Goal: Task Accomplishment & Management: Use online tool/utility

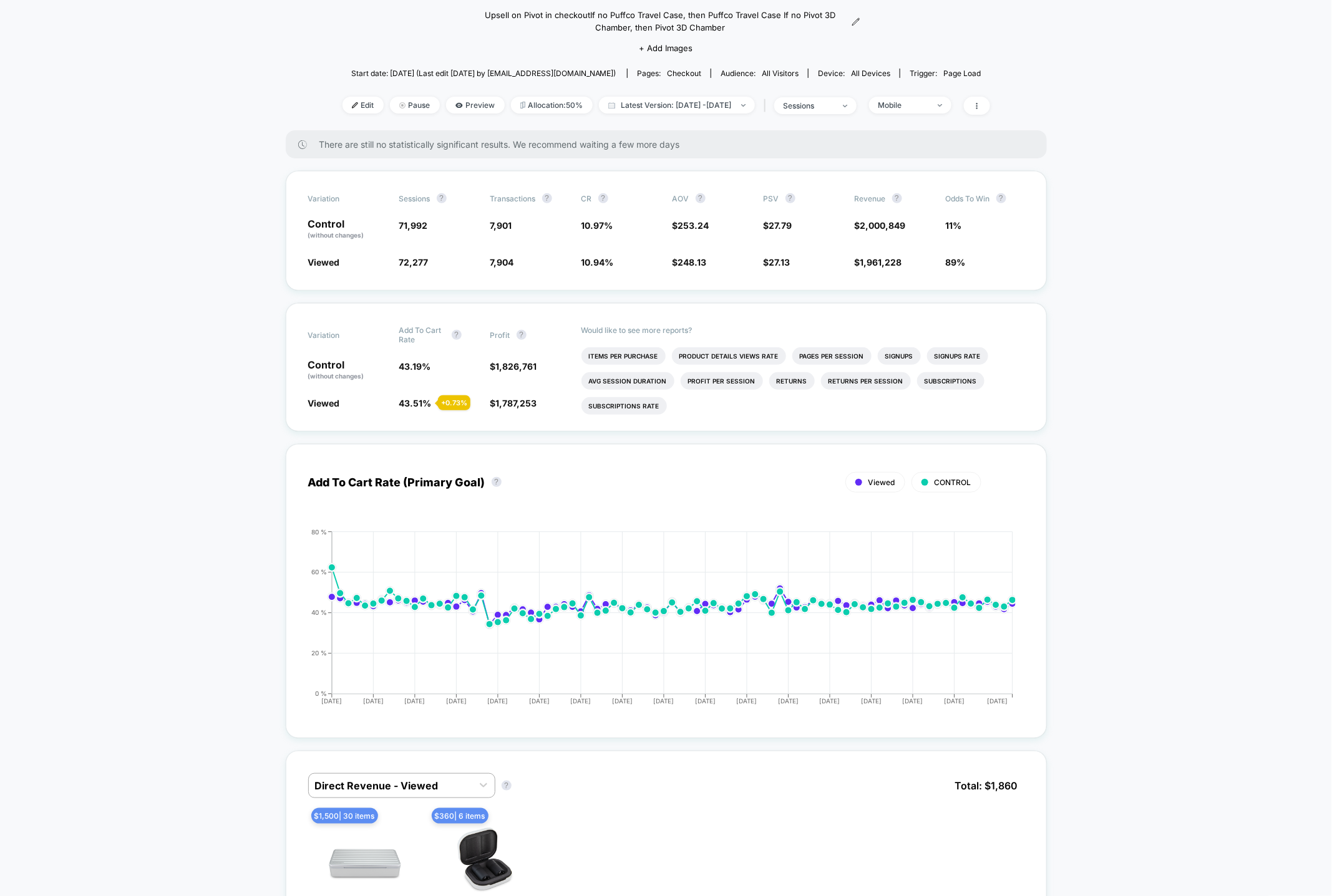
scroll to position [30, 0]
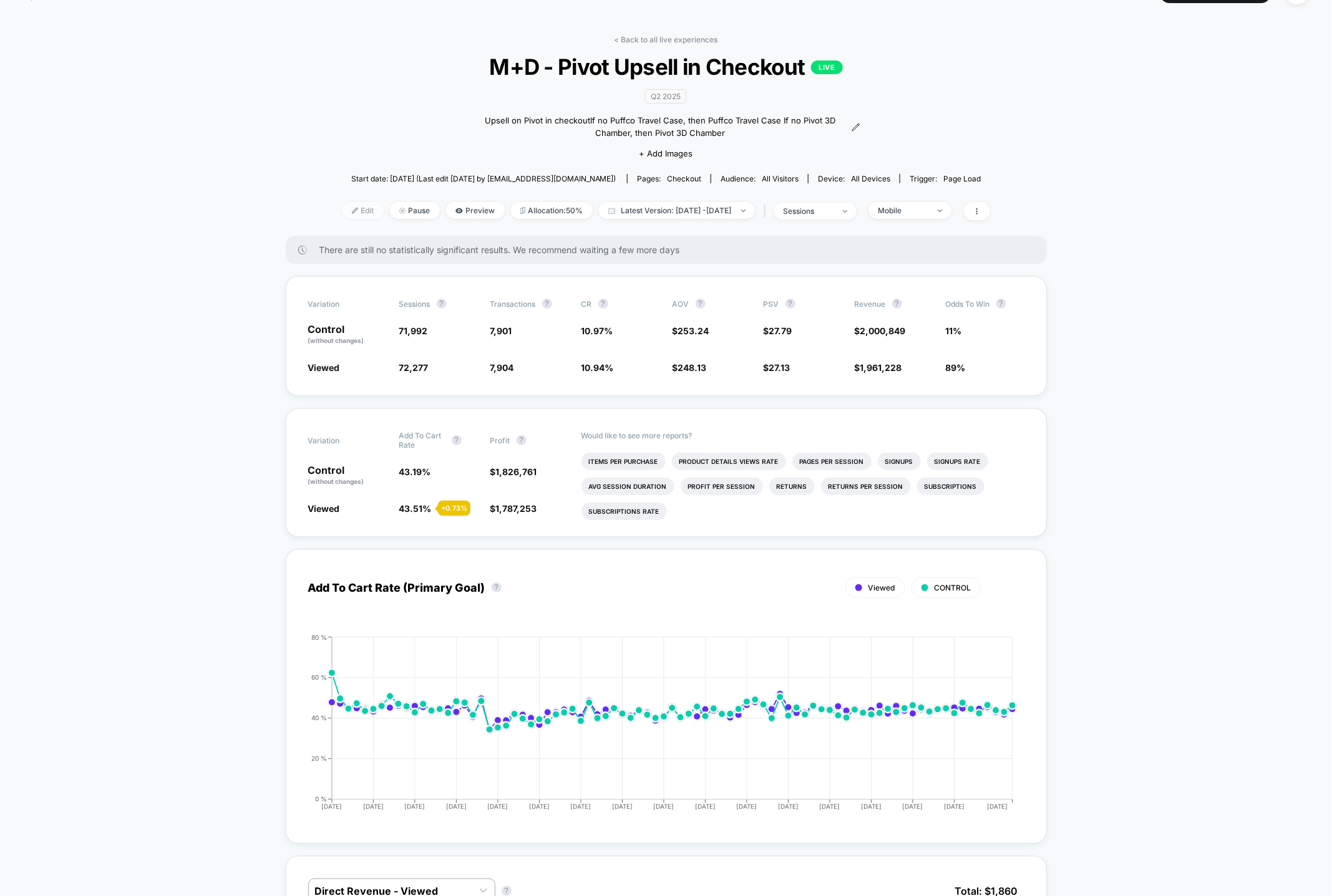
click at [344, 211] on span "Edit" at bounding box center [363, 210] width 42 height 17
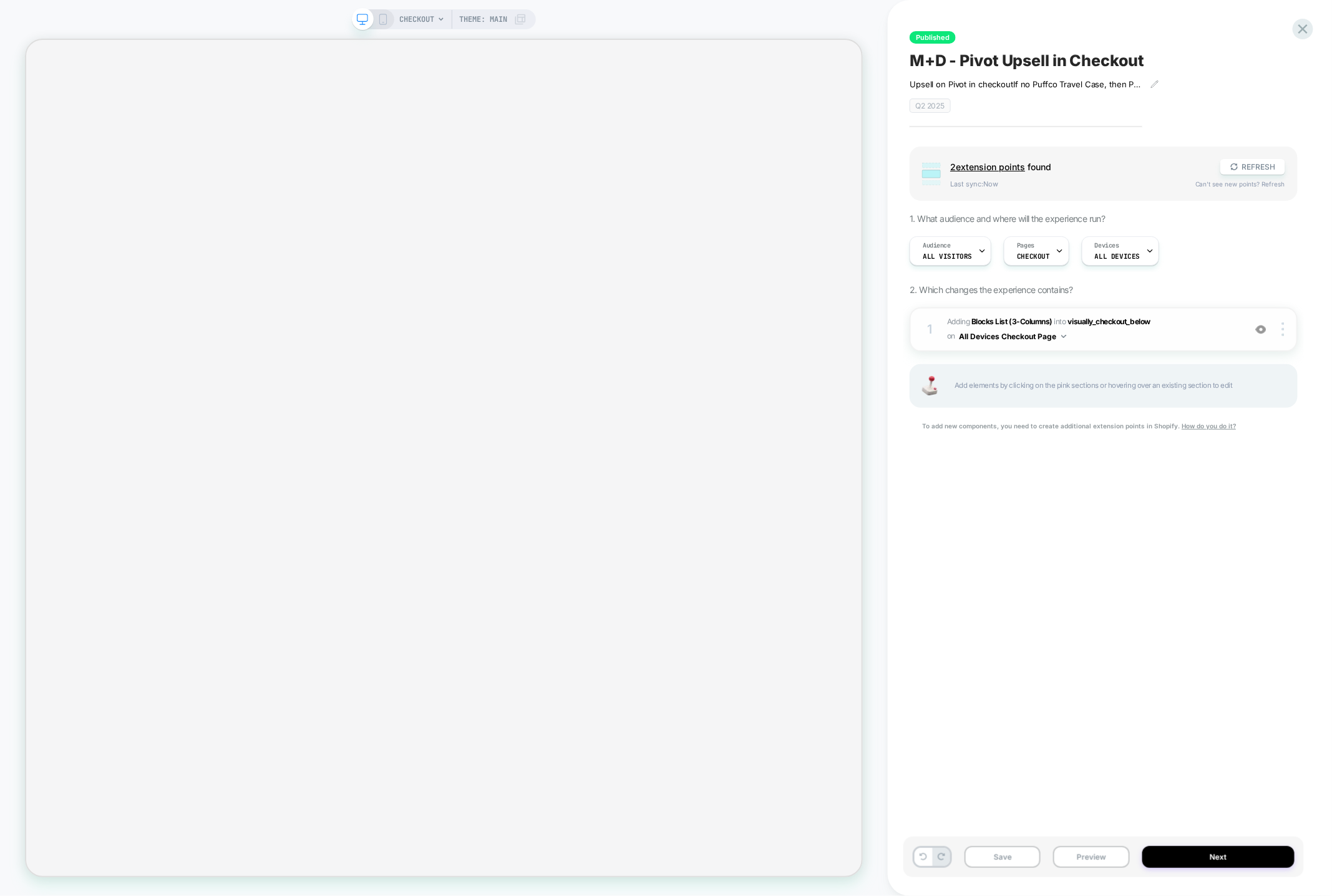
click at [1100, 342] on div "1 #_loomi_addon_1747349868824 Adding Blocks List (3-Columns) INTO visually_chec…" at bounding box center [1103, 329] width 388 height 44
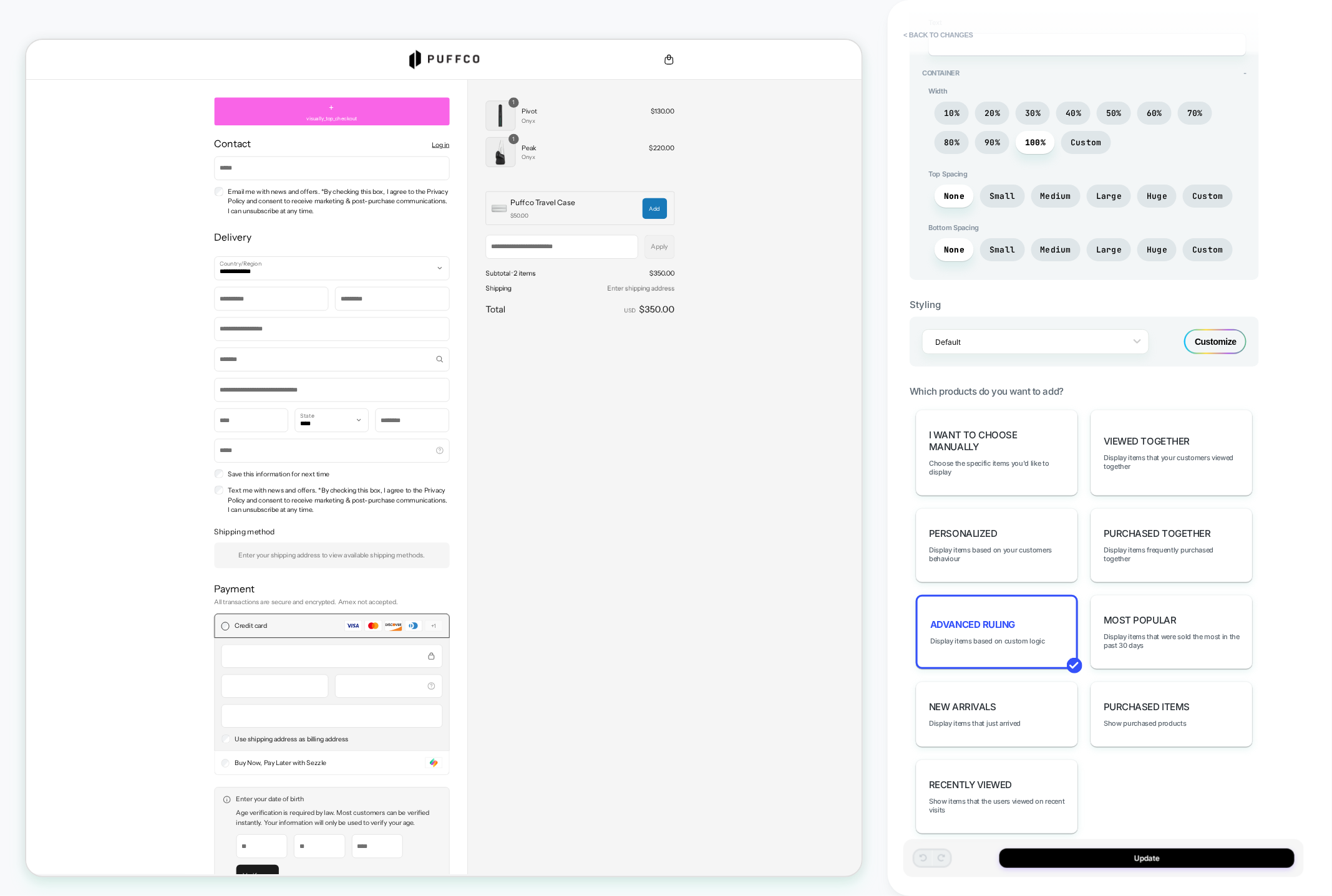
scroll to position [400, 0]
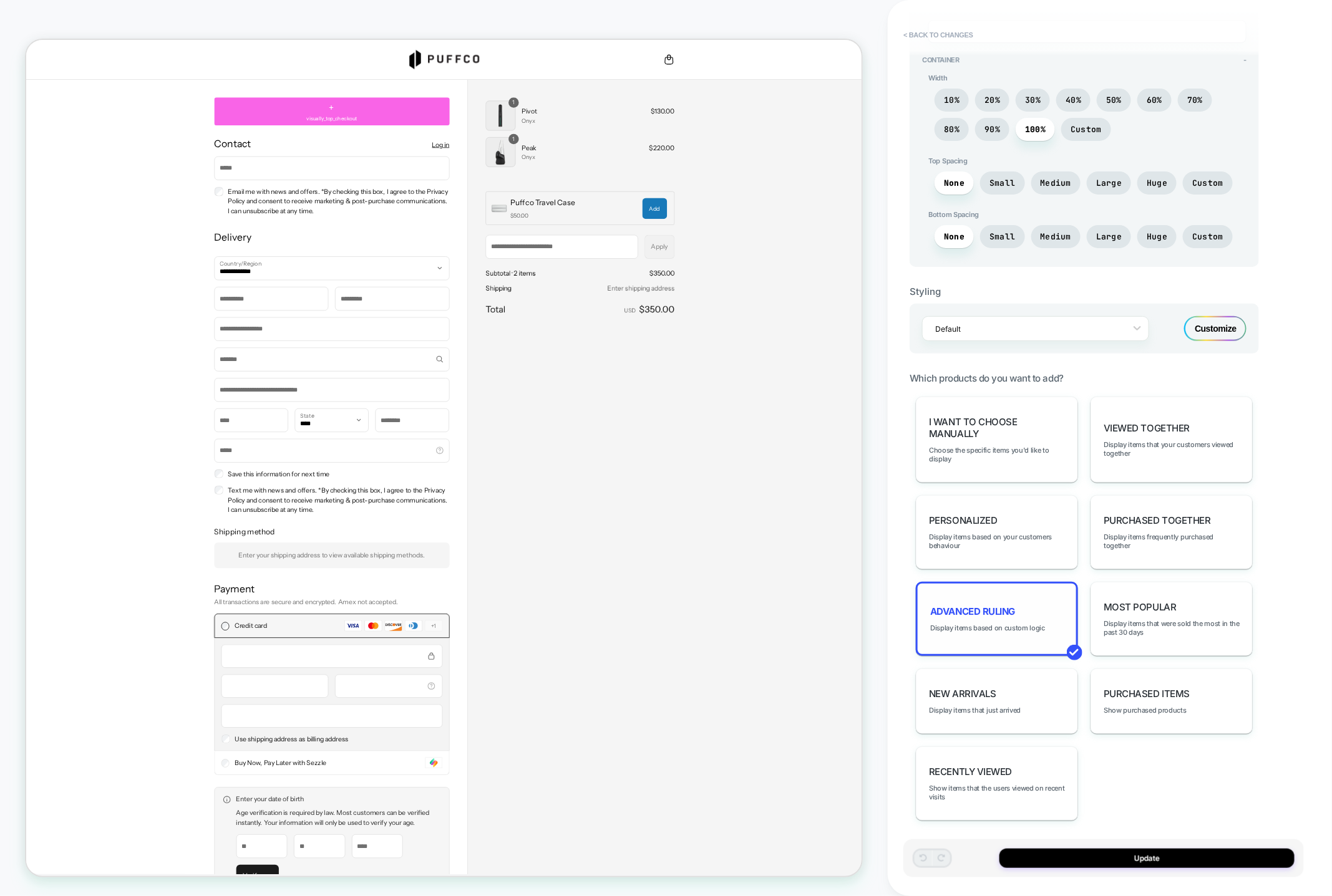
click at [963, 633] on div "Advanced Ruling Display items based on custom logic" at bounding box center [997, 619] width 162 height 74
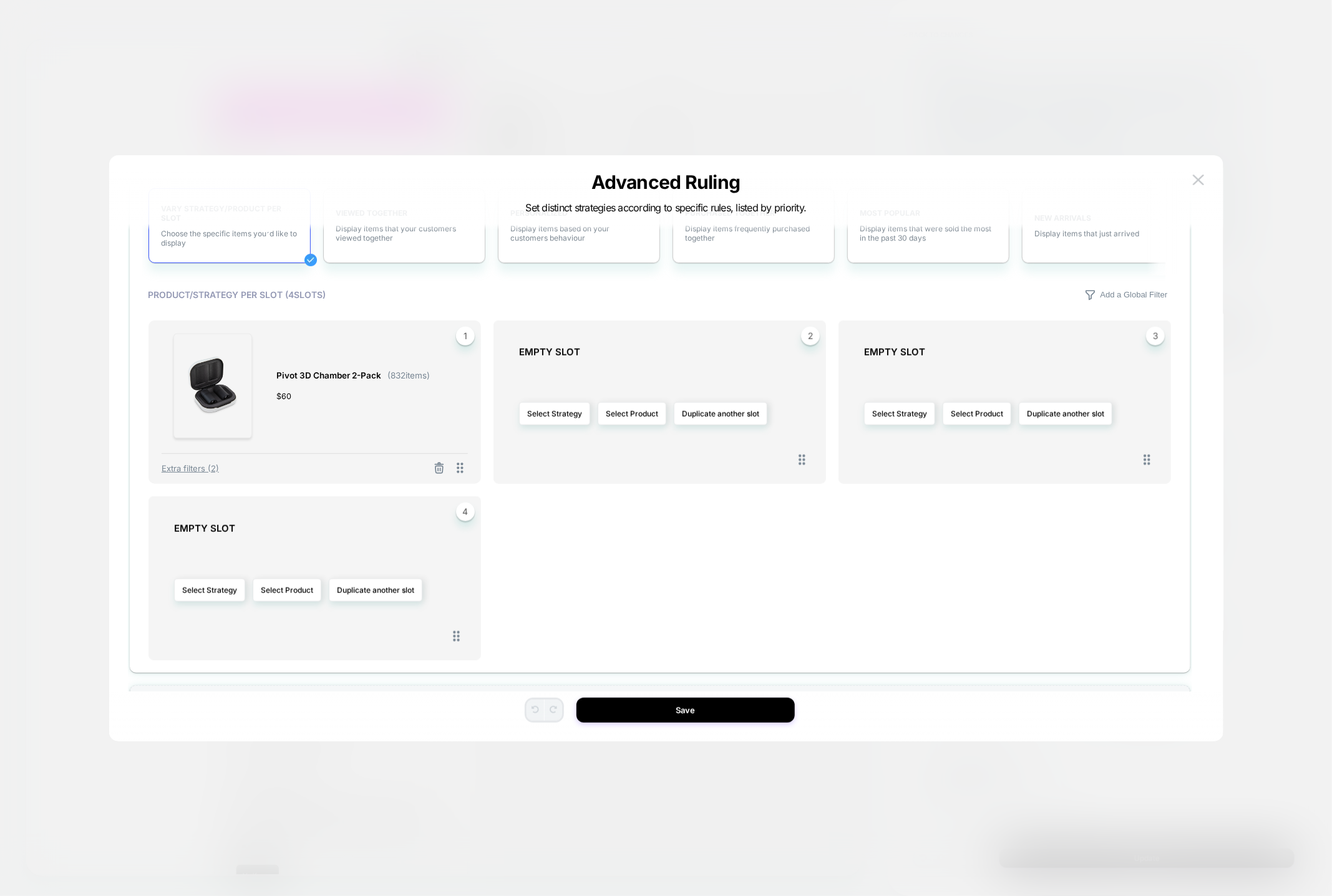
scroll to position [531, 0]
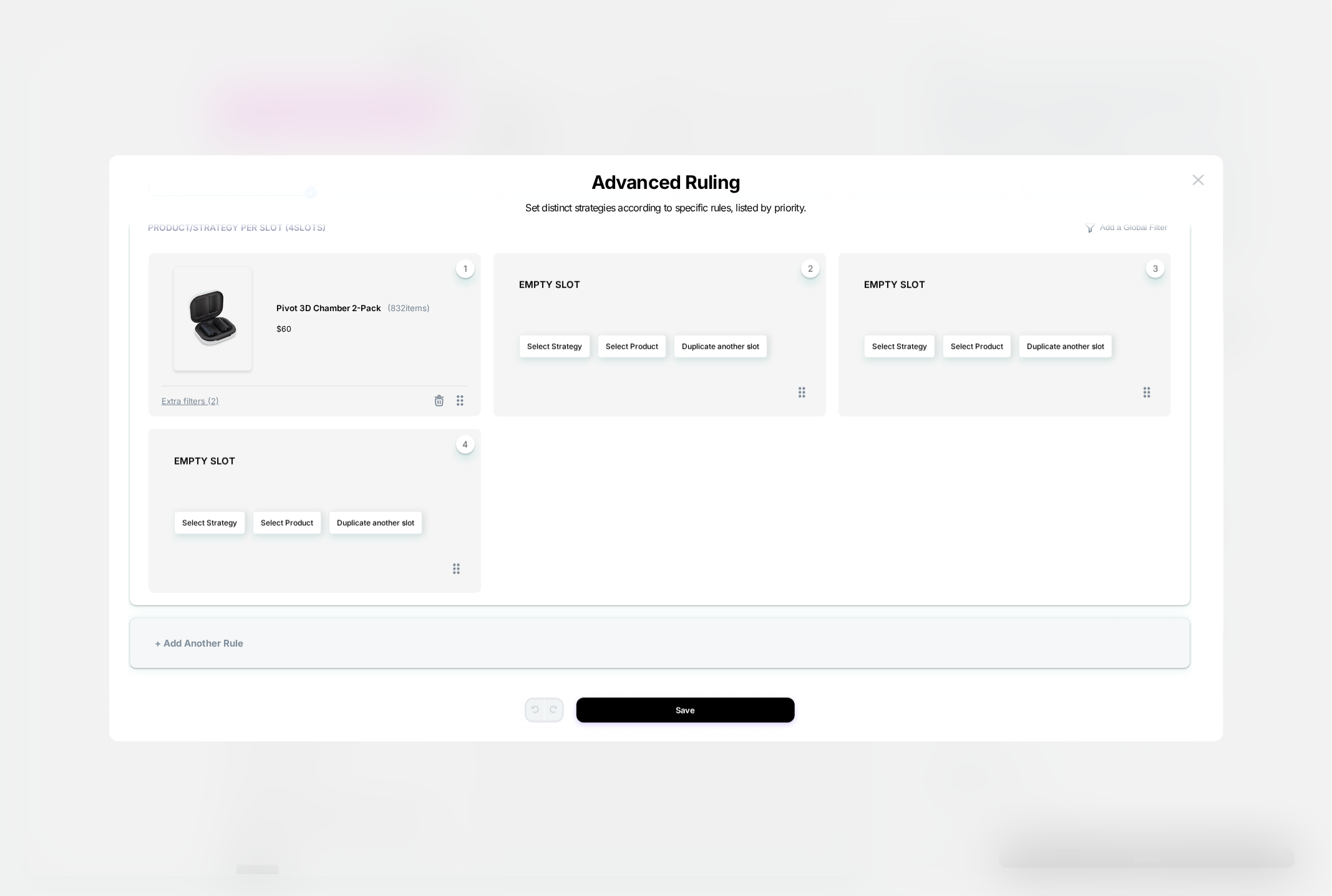
click at [670, 353] on div "Select Strategy Select Product Duplicate another slot" at bounding box center [666, 346] width 294 height 99
click at [604, 347] on button "Select Product" at bounding box center [632, 346] width 68 height 23
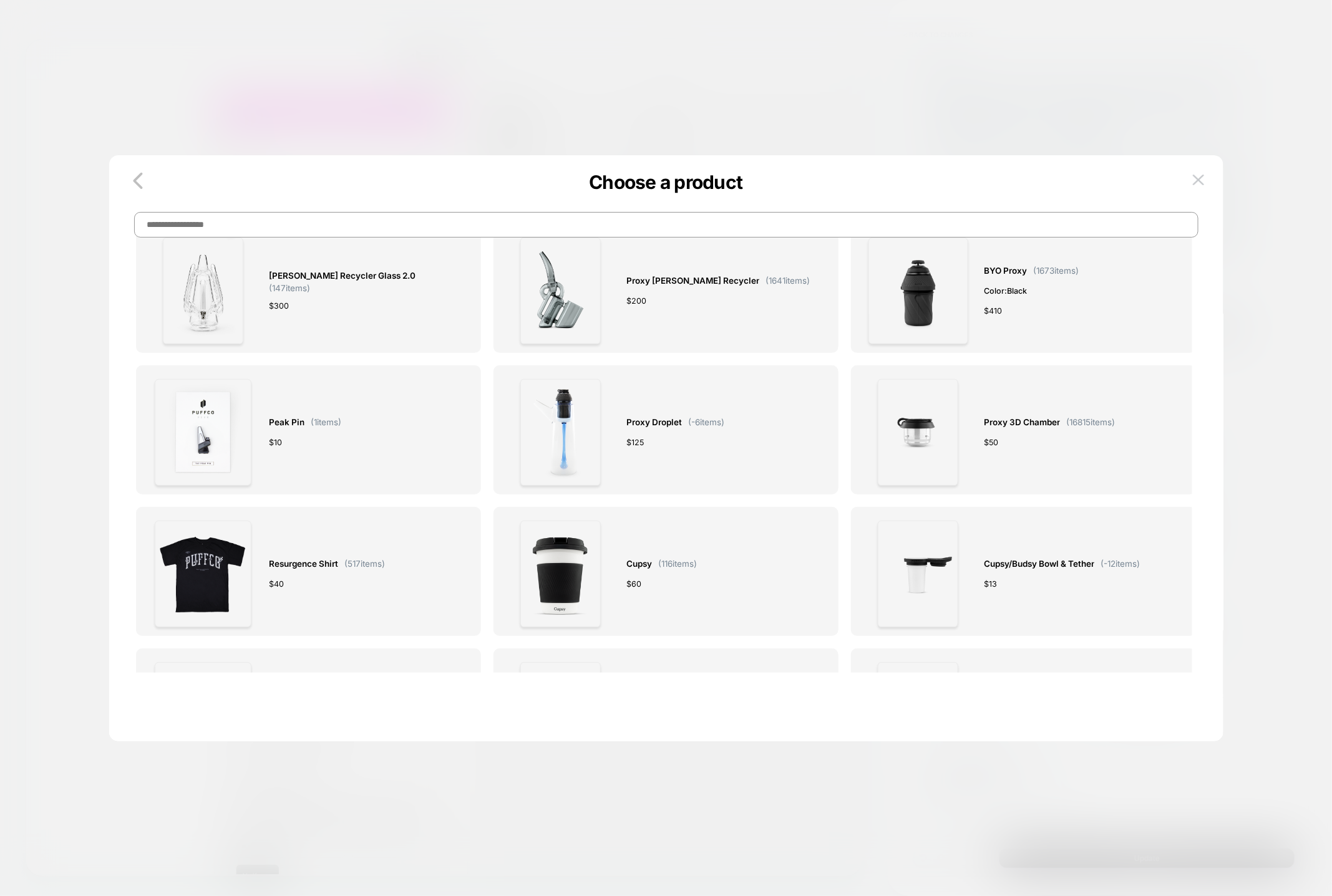
scroll to position [0, 0]
click at [394, 228] on input at bounding box center [666, 224] width 1065 height 25
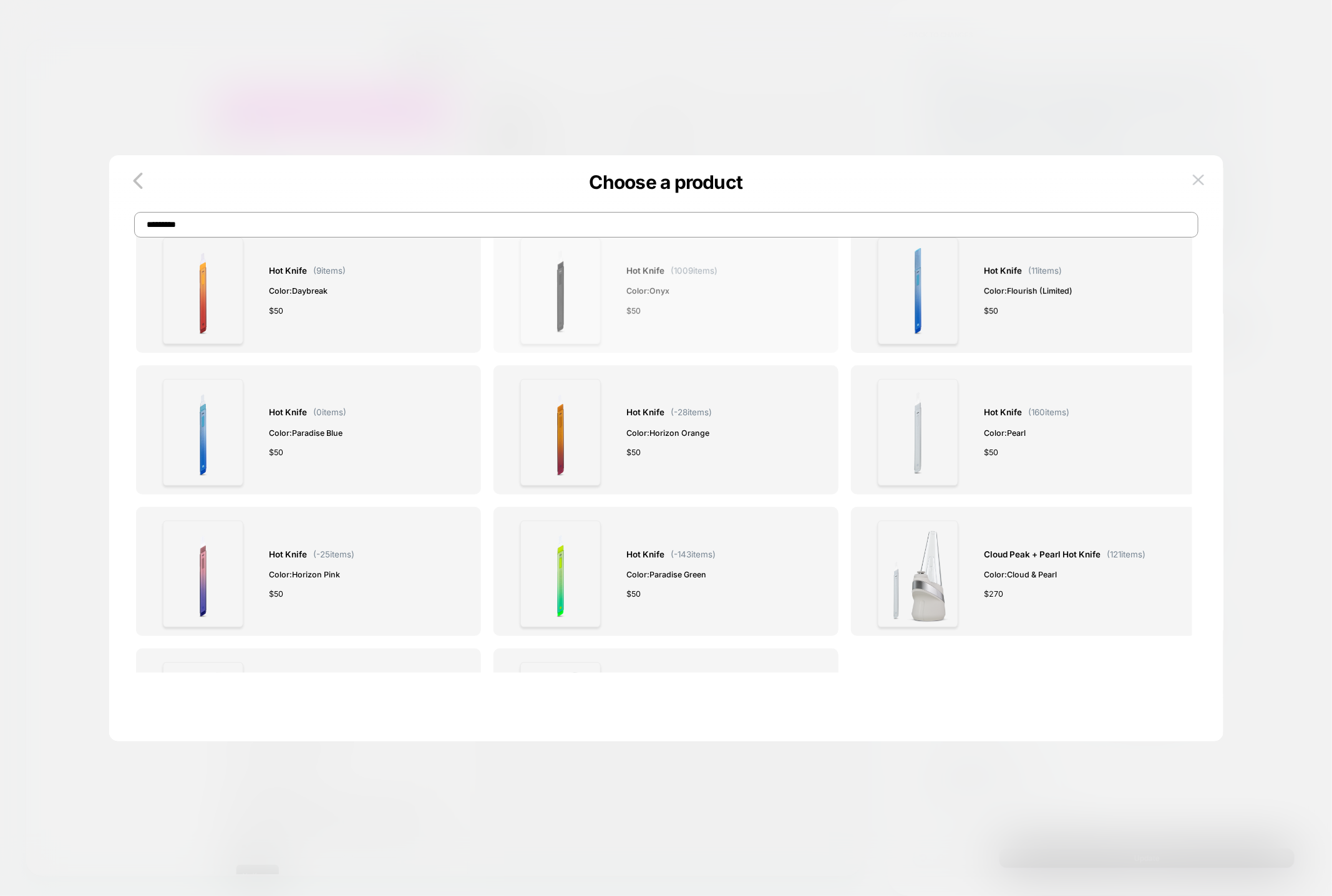
type input "*********"
click at [717, 325] on div "Hot Knife ( 1009 items) Color: Onyx $ 50" at bounding box center [671, 290] width 91 height 107
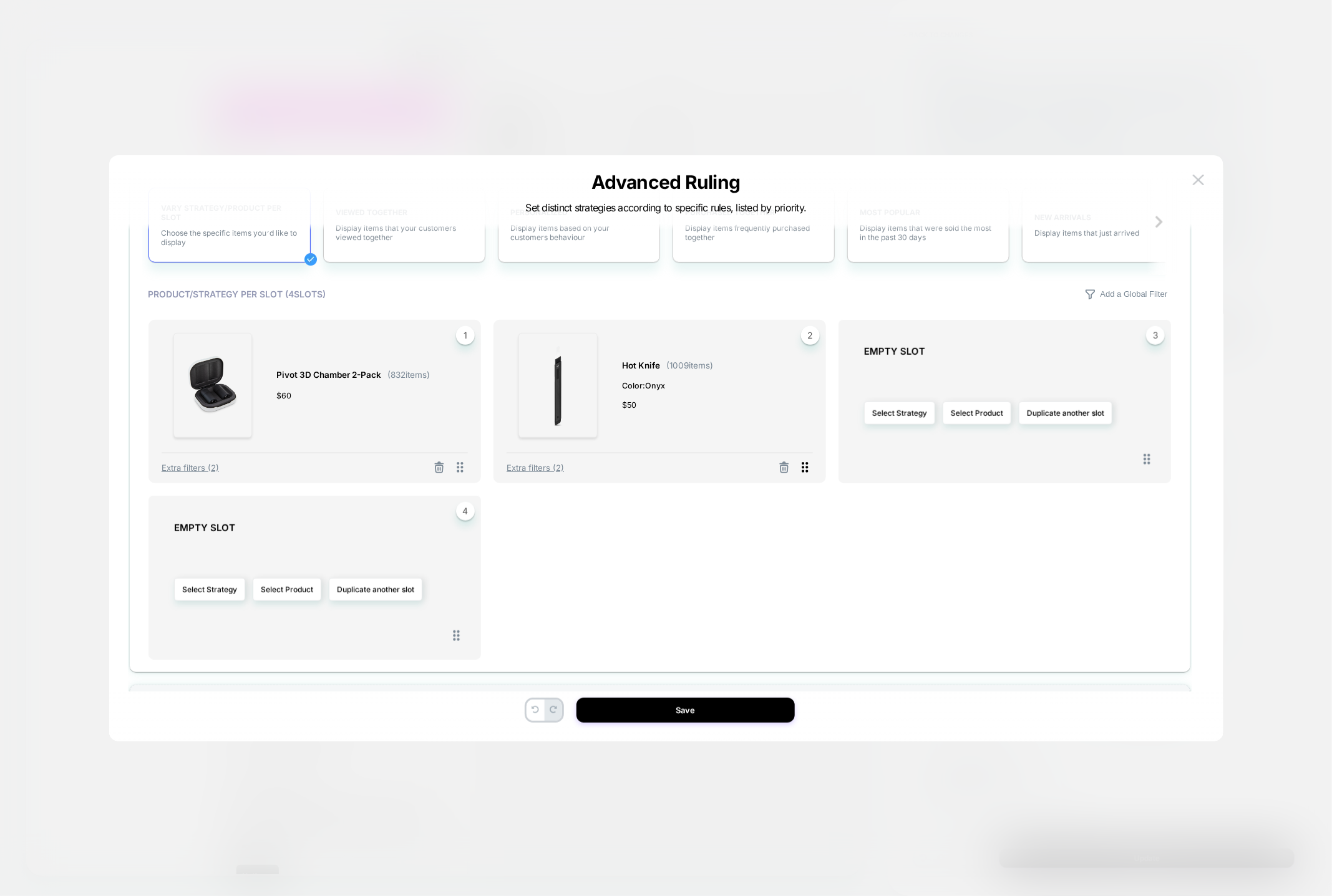
scroll to position [465, 0]
click at [787, 464] on icon at bounding box center [784, 466] width 12 height 12
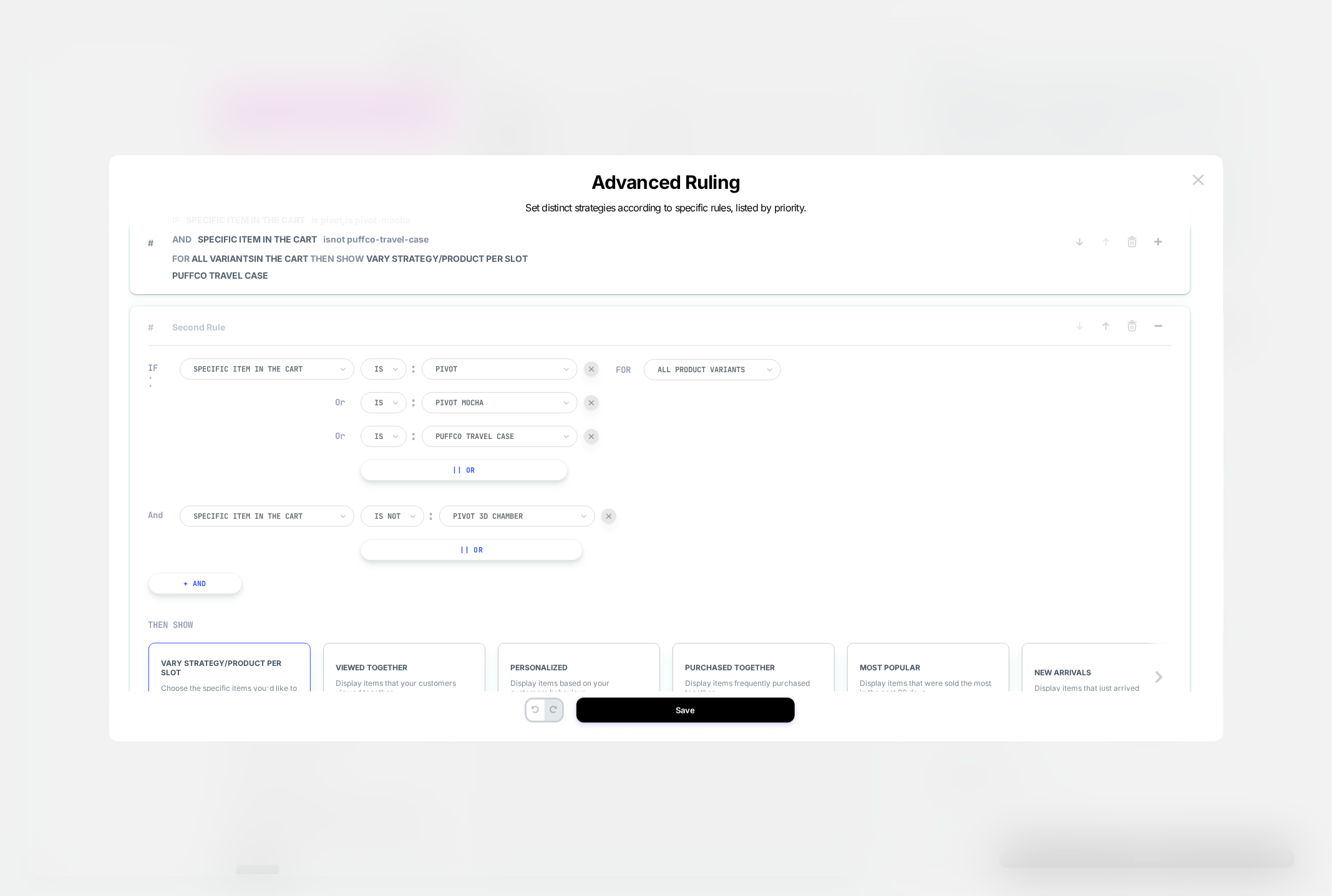
scroll to position [11, 0]
drag, startPoint x: 189, startPoint y: 320, endPoint x: 196, endPoint y: 324, distance: 8.1
click at [189, 320] on span "# Second Rule" at bounding box center [599, 325] width 900 height 11
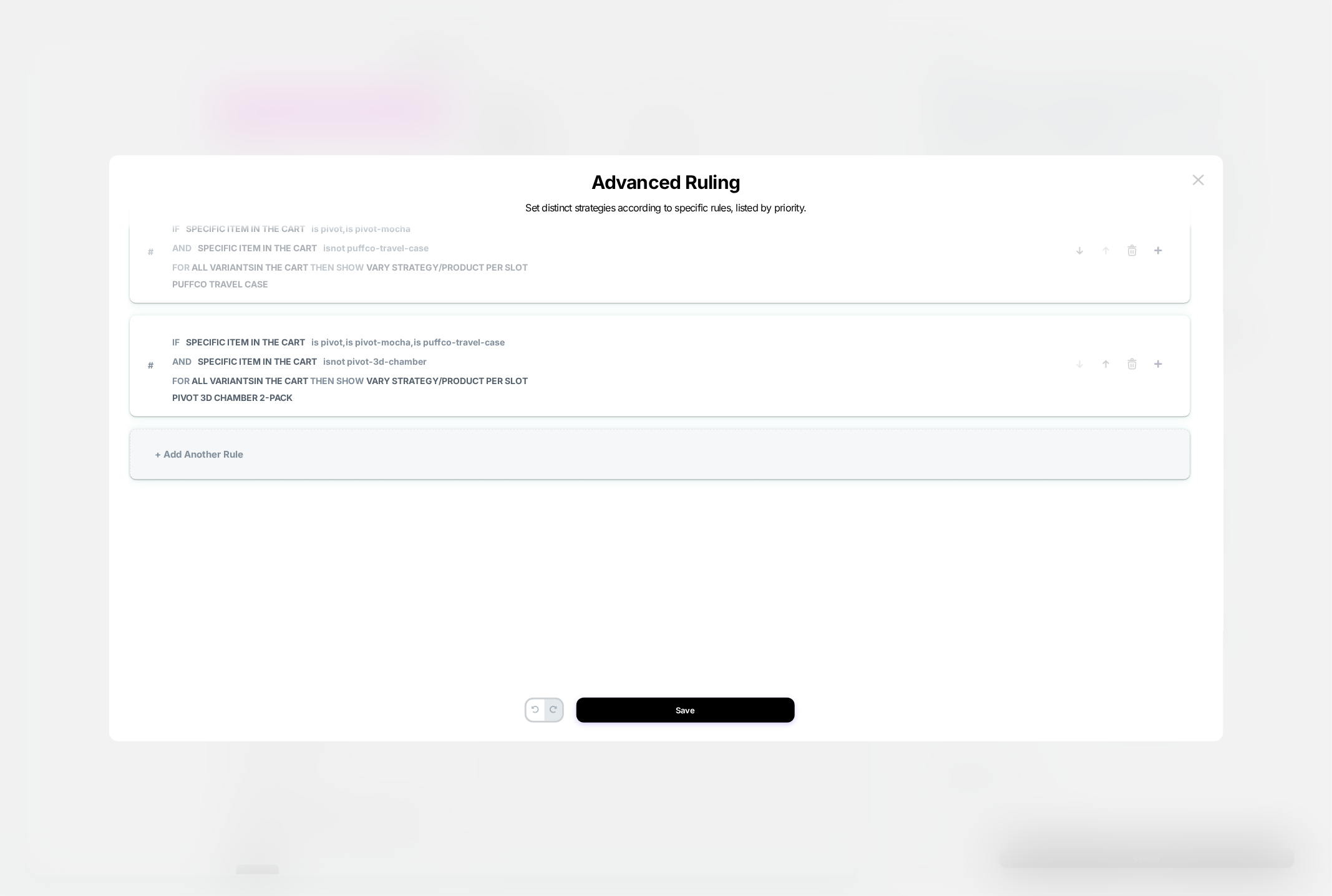
scroll to position [0, 0]
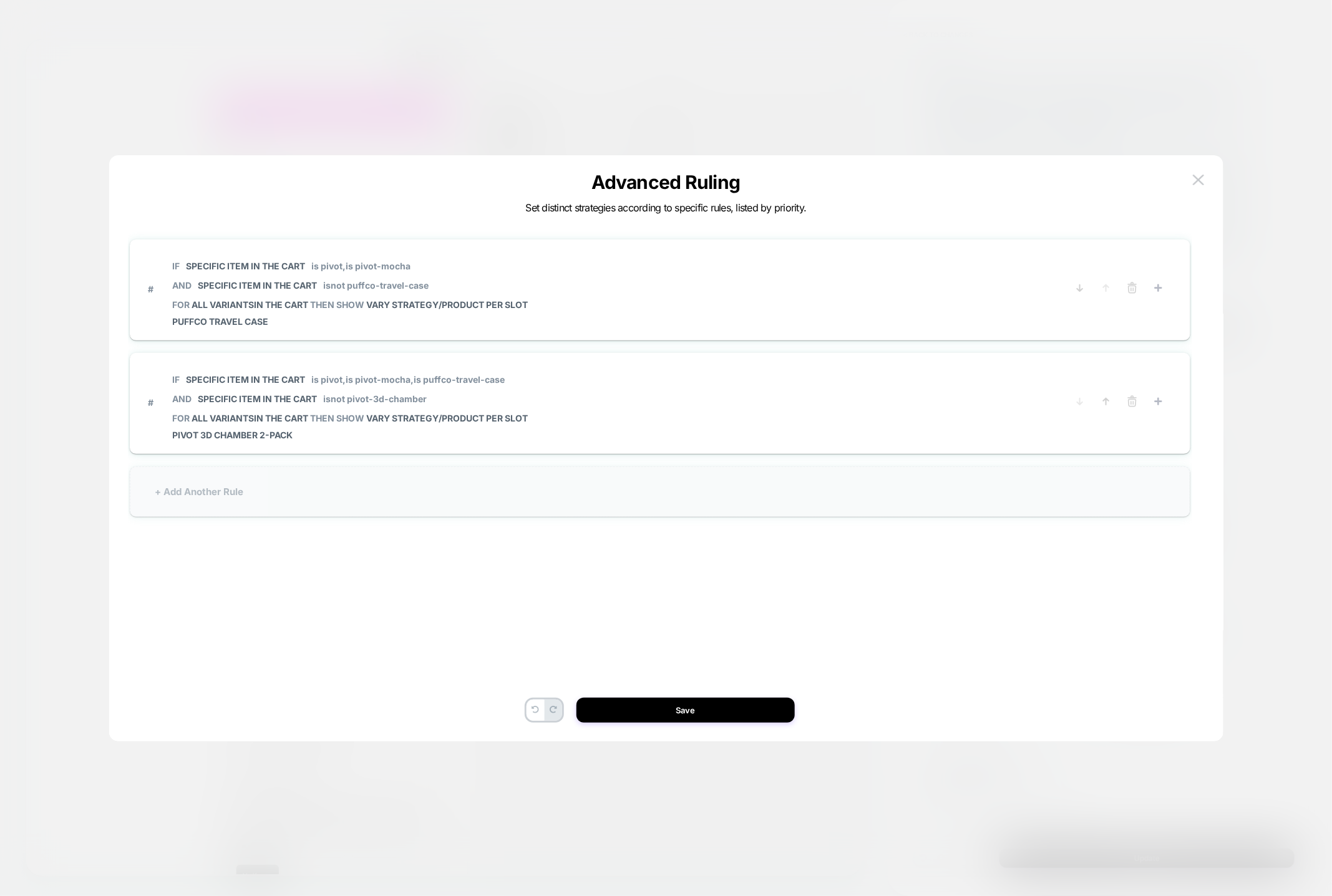
click at [473, 497] on div "+ Add Another Rule" at bounding box center [660, 491] width 1061 height 50
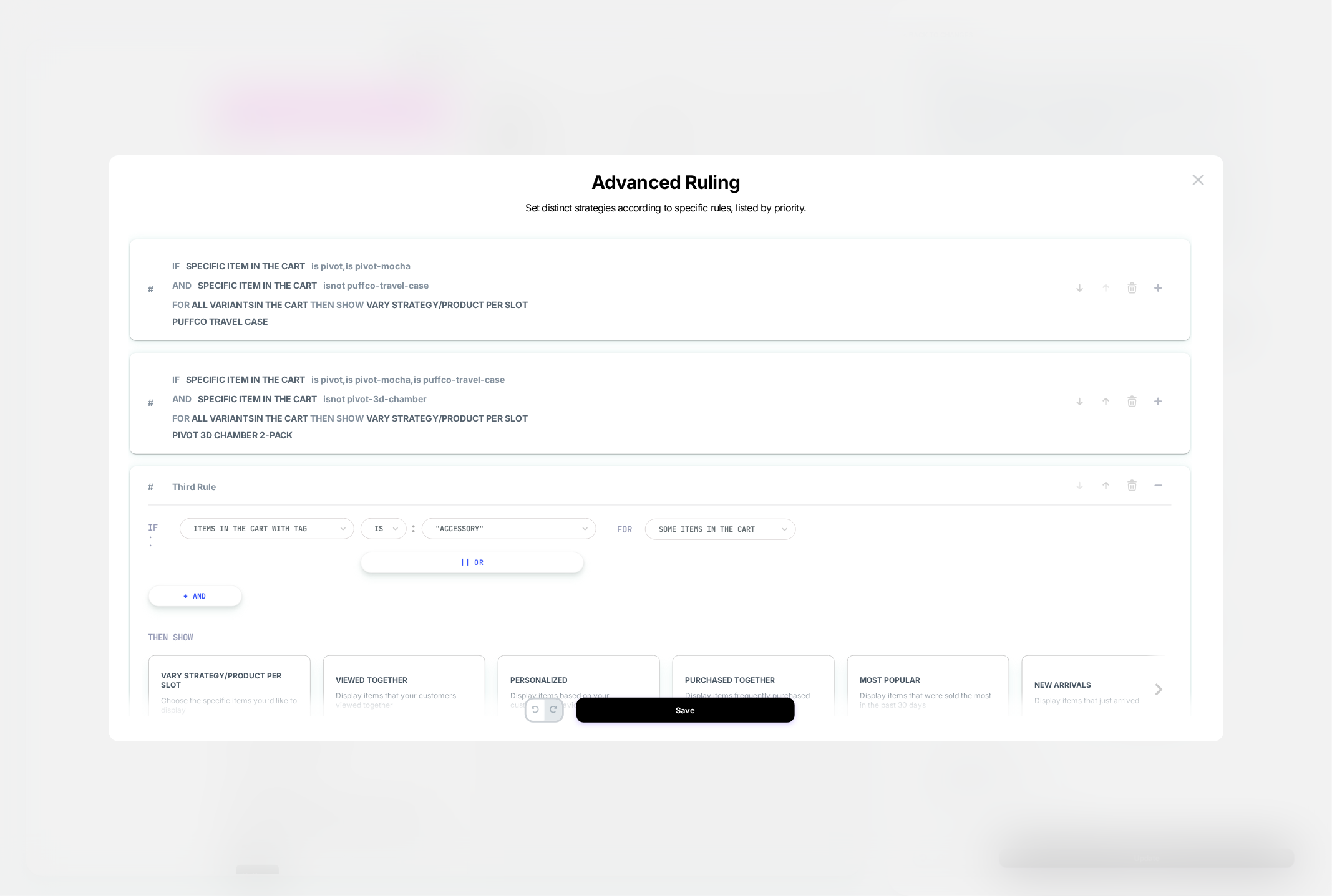
click at [480, 518] on div ""Accessory"" at bounding box center [509, 528] width 175 height 21
click at [300, 524] on div at bounding box center [262, 528] width 137 height 11
drag, startPoint x: 279, startPoint y: 659, endPoint x: 285, endPoint y: 656, distance: 6.7
click at [280, 659] on div "Specific item in the cart" at bounding box center [273, 656] width 162 height 20
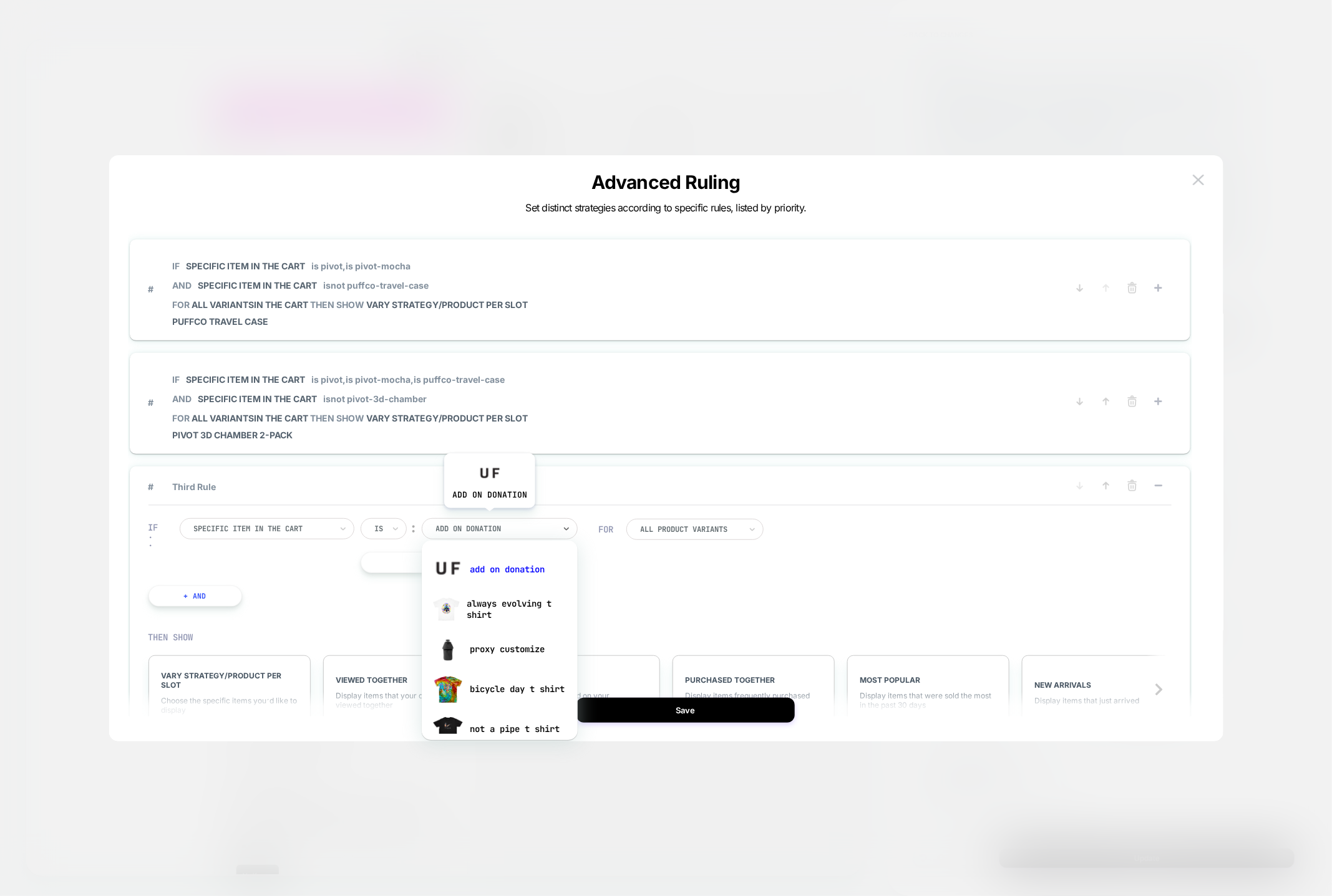
click at [489, 522] on div "add on donation" at bounding box center [495, 528] width 121 height 14
type input "*****"
click at [492, 576] on div "pivot" at bounding box center [500, 569] width 143 height 40
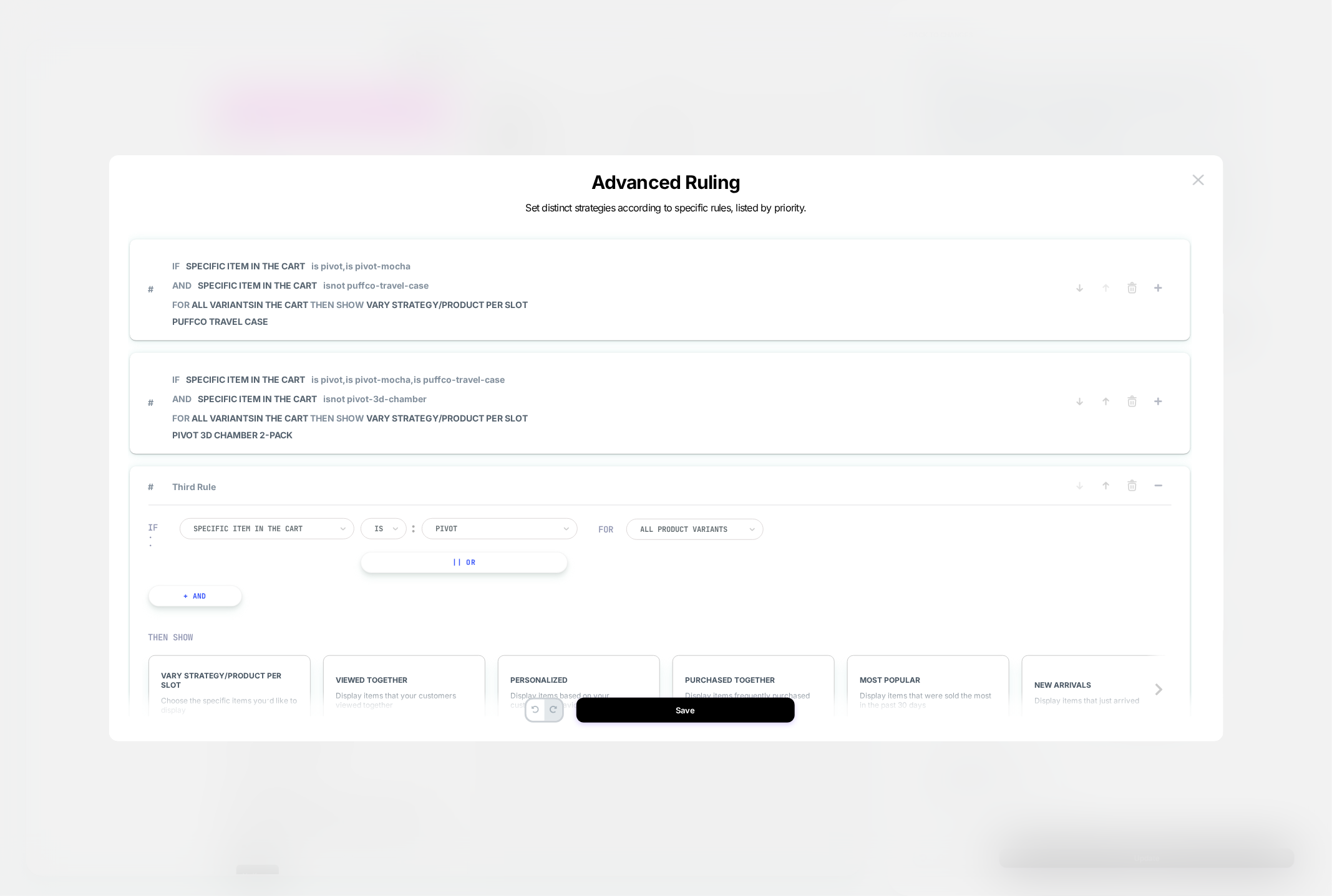
click at [488, 566] on button "|| Or" at bounding box center [464, 562] width 207 height 21
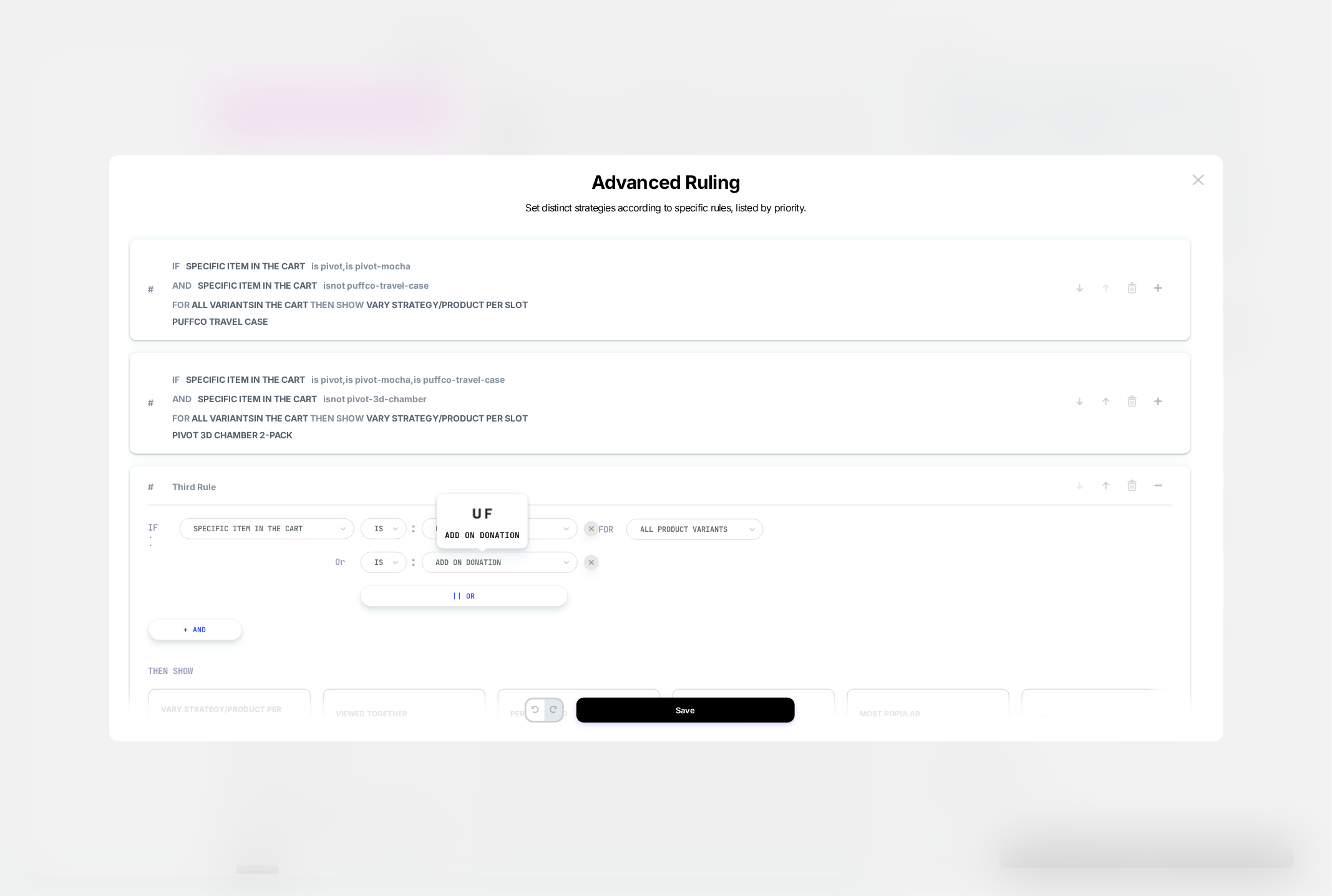
click at [481, 558] on div at bounding box center [495, 562] width 119 height 11
type input "*****"
click at [494, 637] on div "pivot mocha" at bounding box center [500, 643] width 143 height 40
click at [757, 524] on div "All Product Variants" at bounding box center [695, 529] width 137 height 21
click at [906, 527] on div "IF Specific item in the cart Is ︰ pivot PIVOT Or Is ︰ pivot mocha PIVOT MOCHA |…" at bounding box center [660, 579] width 1023 height 147
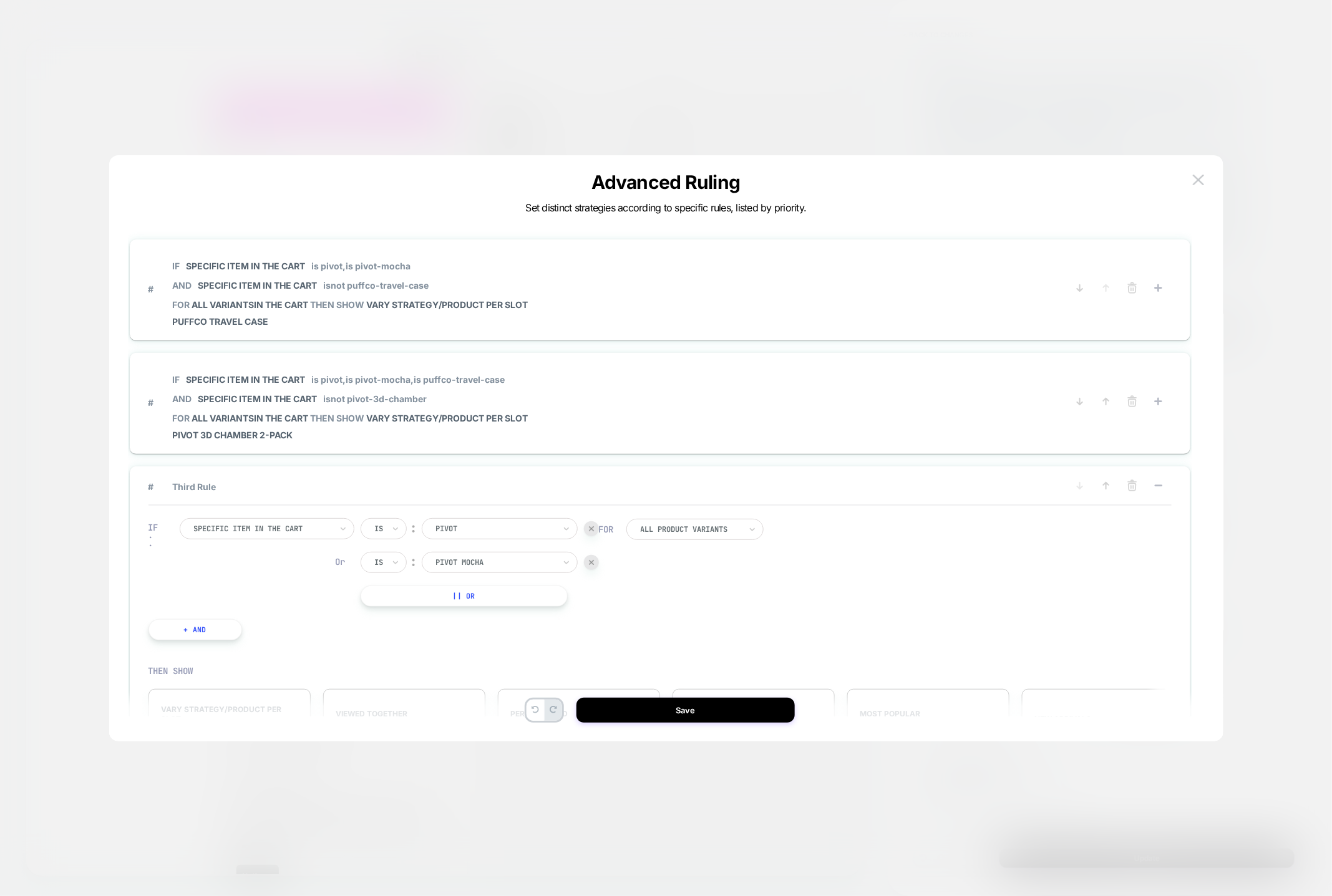
click at [179, 629] on button "+ And" at bounding box center [195, 630] width 94 height 21
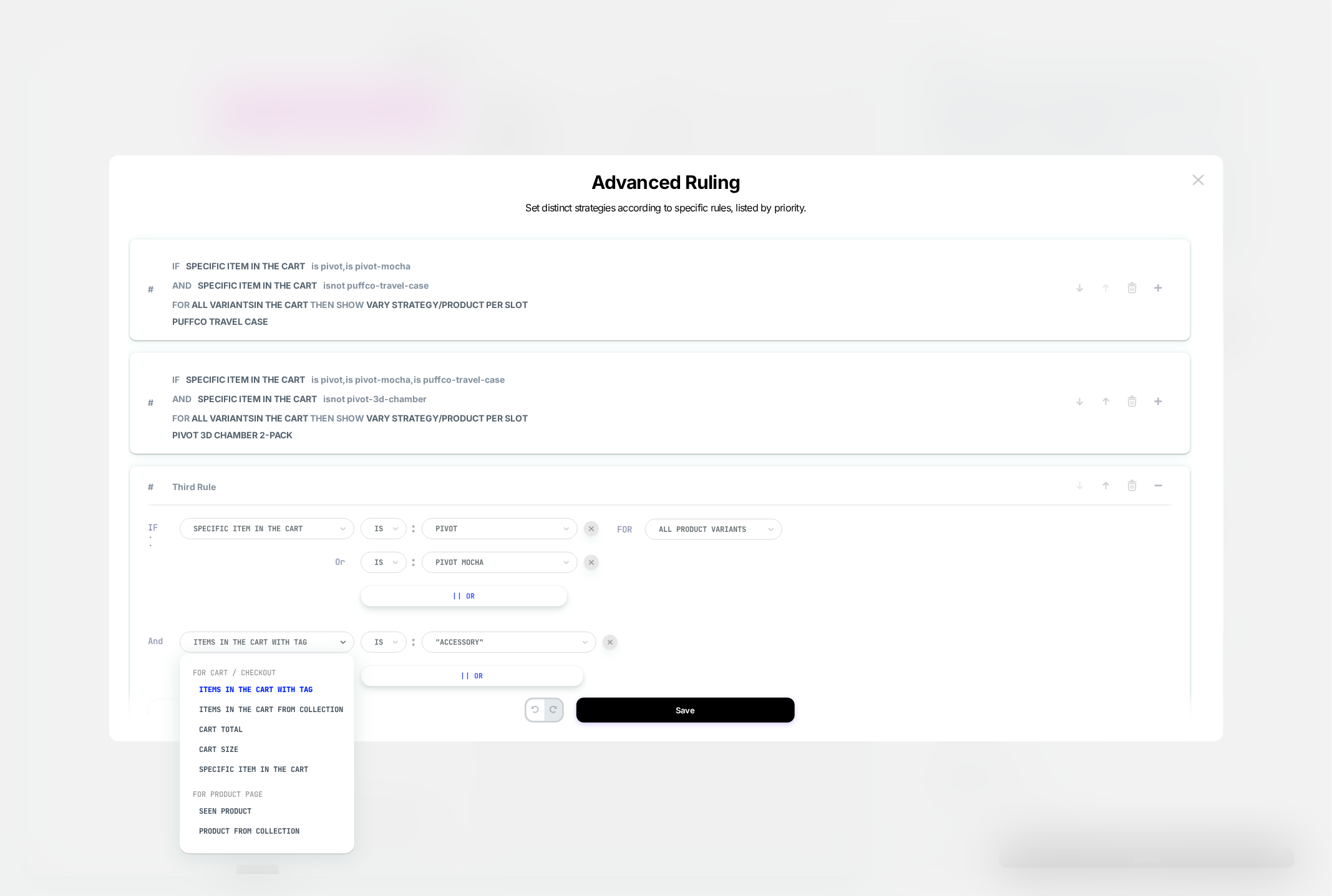
click at [329, 640] on div at bounding box center [262, 642] width 137 height 11
click at [264, 772] on div "Specific item in the cart" at bounding box center [273, 769] width 162 height 20
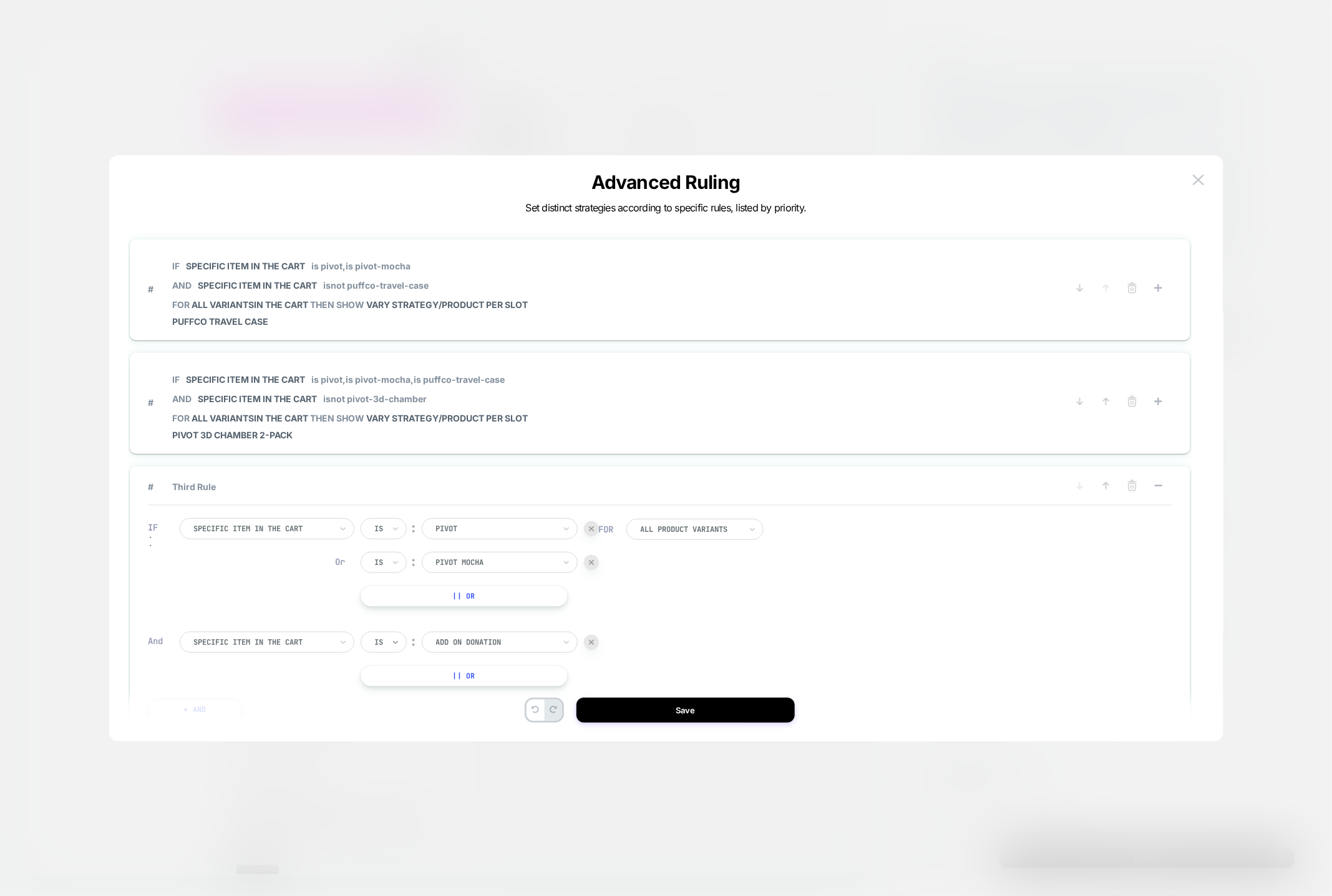
click at [394, 641] on icon at bounding box center [395, 642] width 9 height 12
drag, startPoint x: 388, startPoint y: 689, endPoint x: 440, endPoint y: 657, distance: 61.1
click at [389, 689] on div "Is not" at bounding box center [413, 692] width 81 height 20
drag, startPoint x: 457, startPoint y: 649, endPoint x: 481, endPoint y: 641, distance: 25.3
click at [460, 649] on div "Is not ︰ add on donation ADD ON DONATION || Or" at bounding box center [488, 659] width 256 height 55
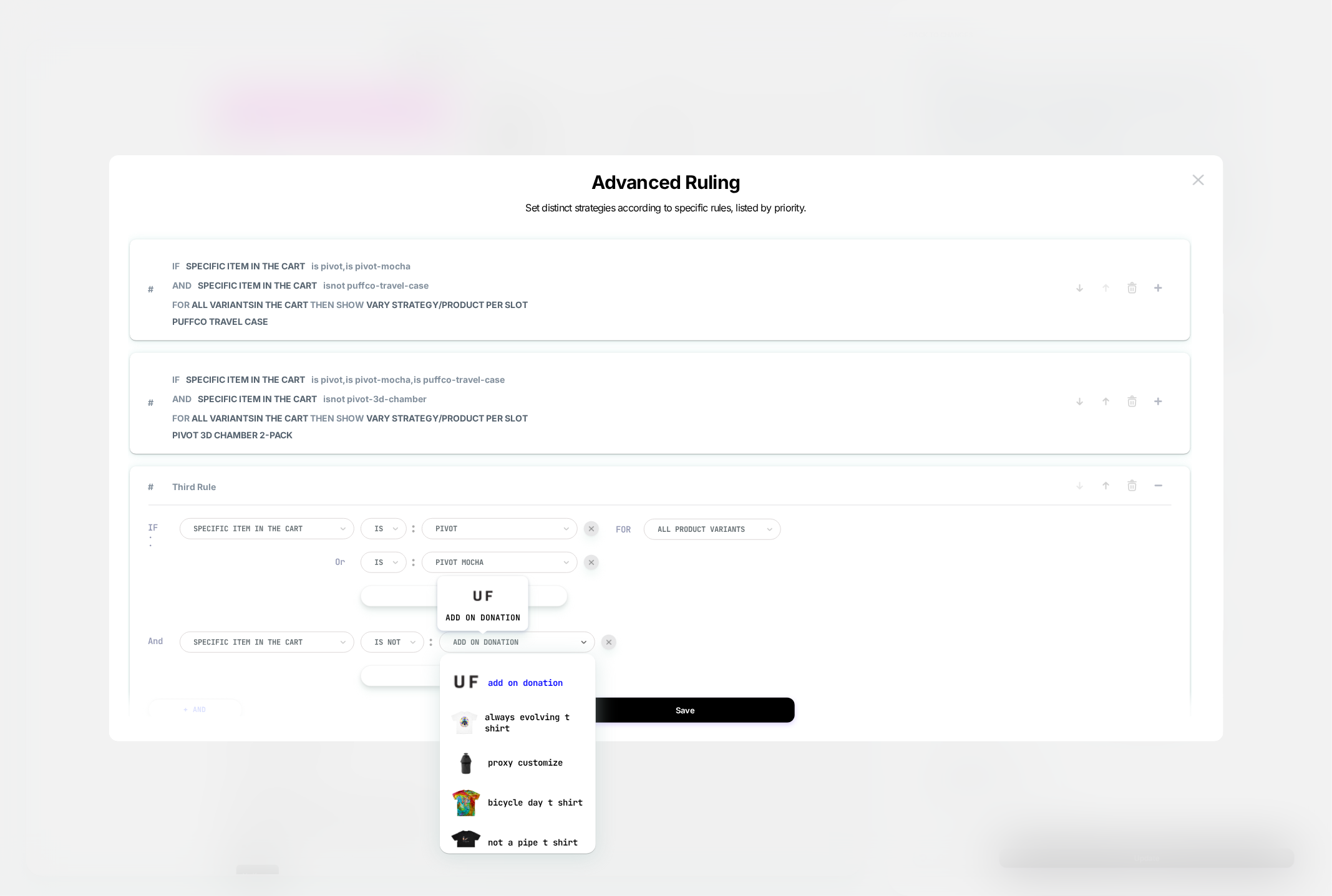
click at [482, 641] on div at bounding box center [513, 642] width 119 height 11
type input "*********"
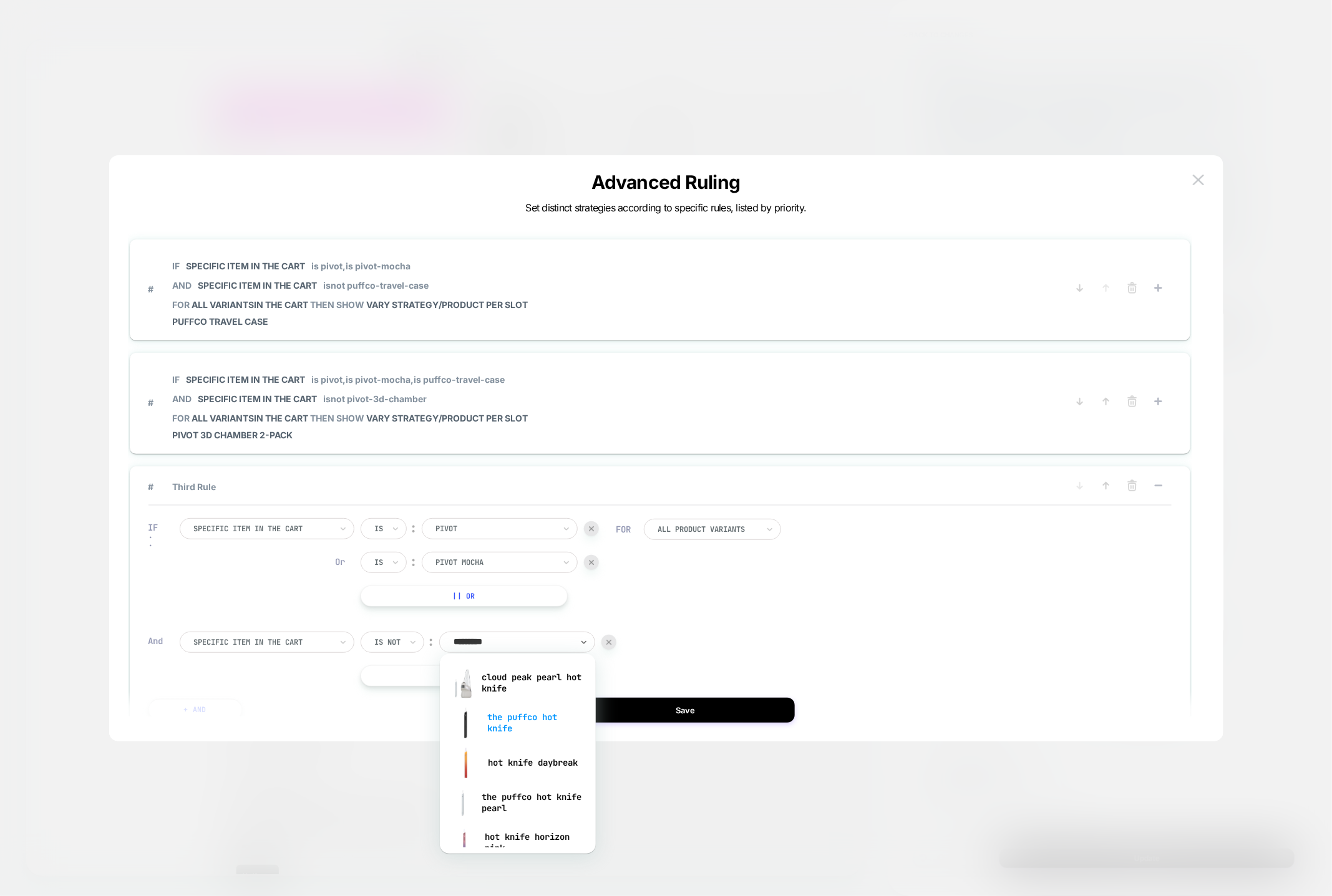
click at [516, 728] on div "the puffco hot knife" at bounding box center [518, 723] width 143 height 40
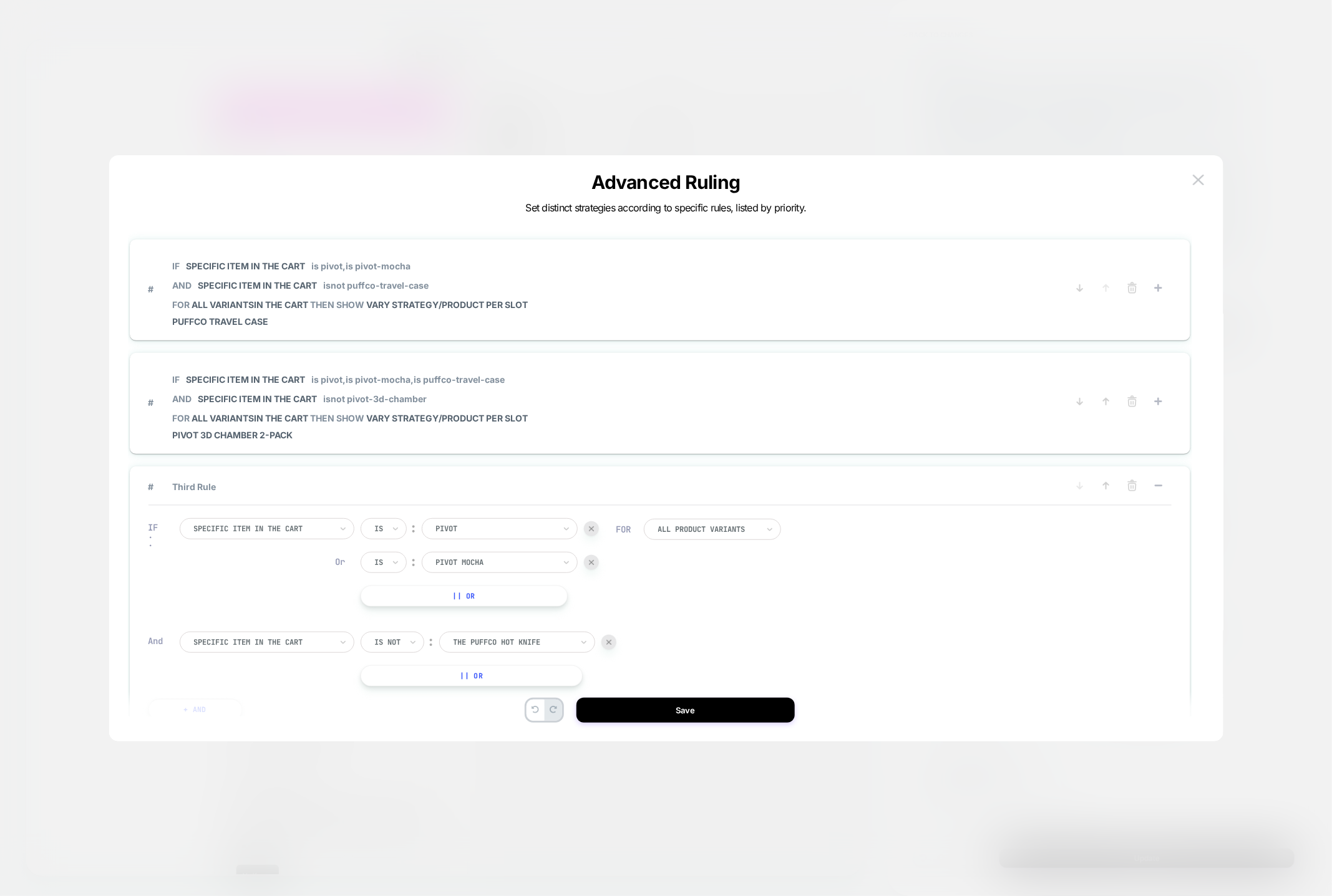
click at [506, 673] on button "|| Or" at bounding box center [472, 675] width 223 height 21
click at [480, 673] on div at bounding box center [495, 675] width 119 height 11
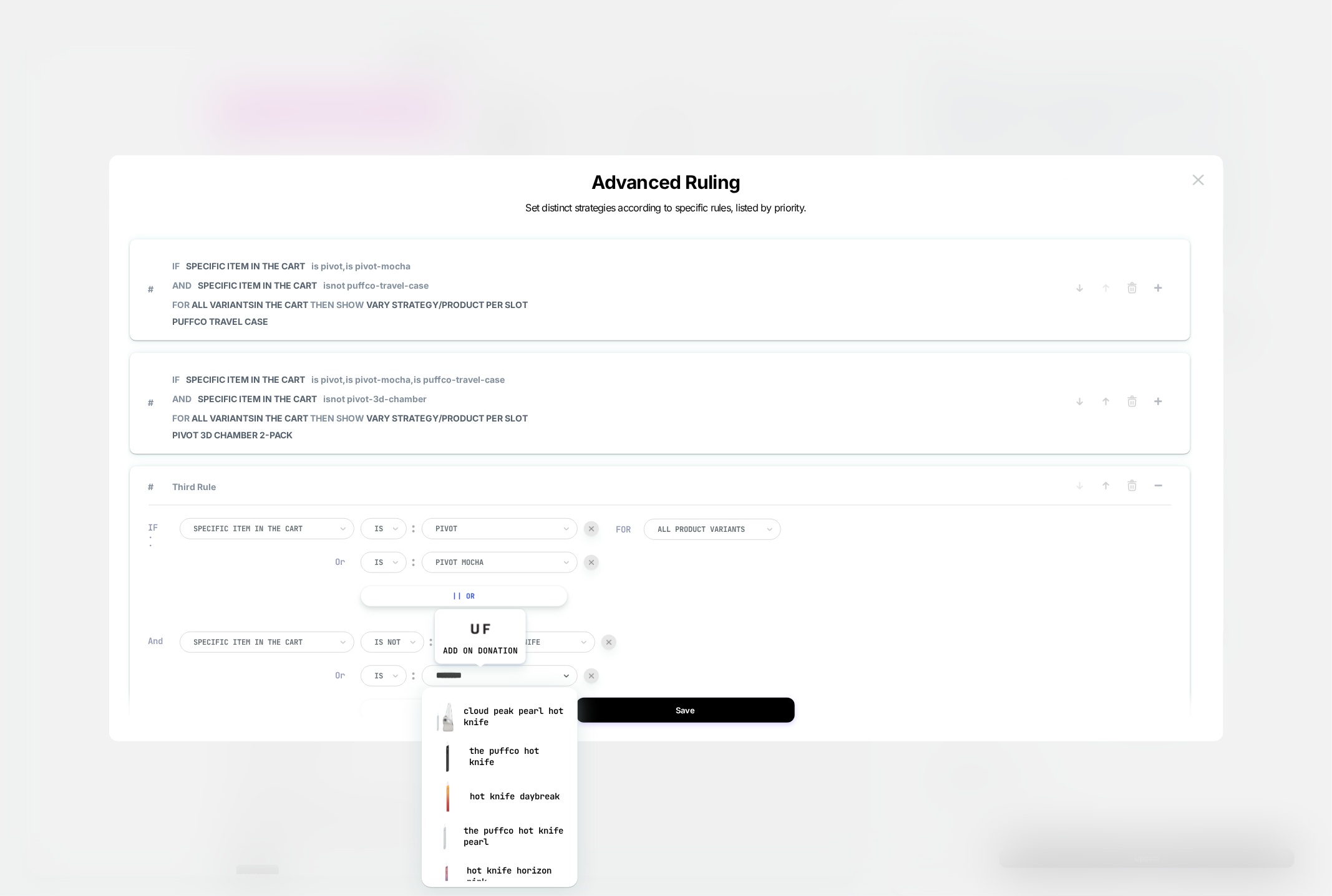
type input "*********"
click at [488, 833] on div "the puffco hot knife pearl" at bounding box center [500, 836] width 143 height 40
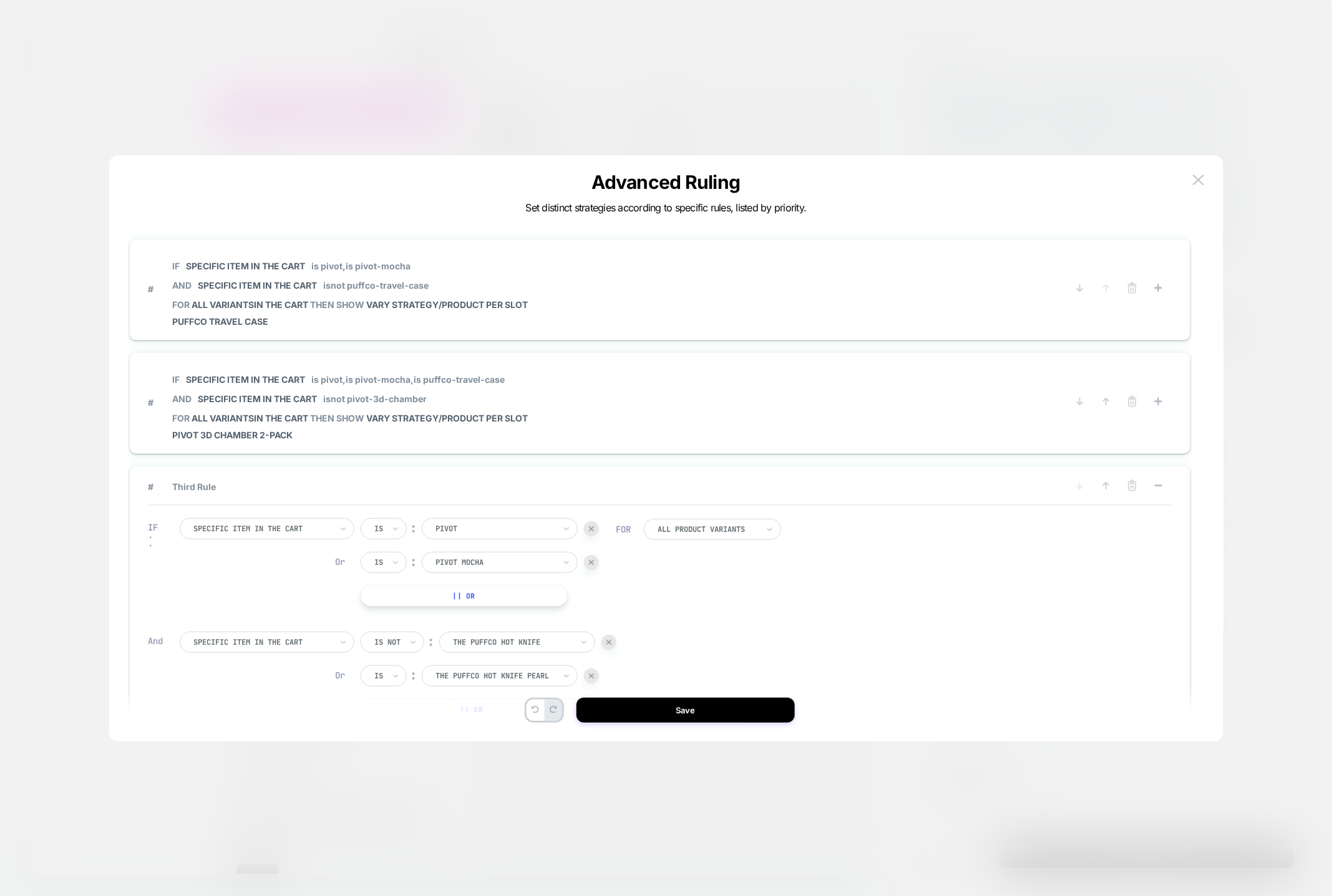
scroll to position [20, 0]
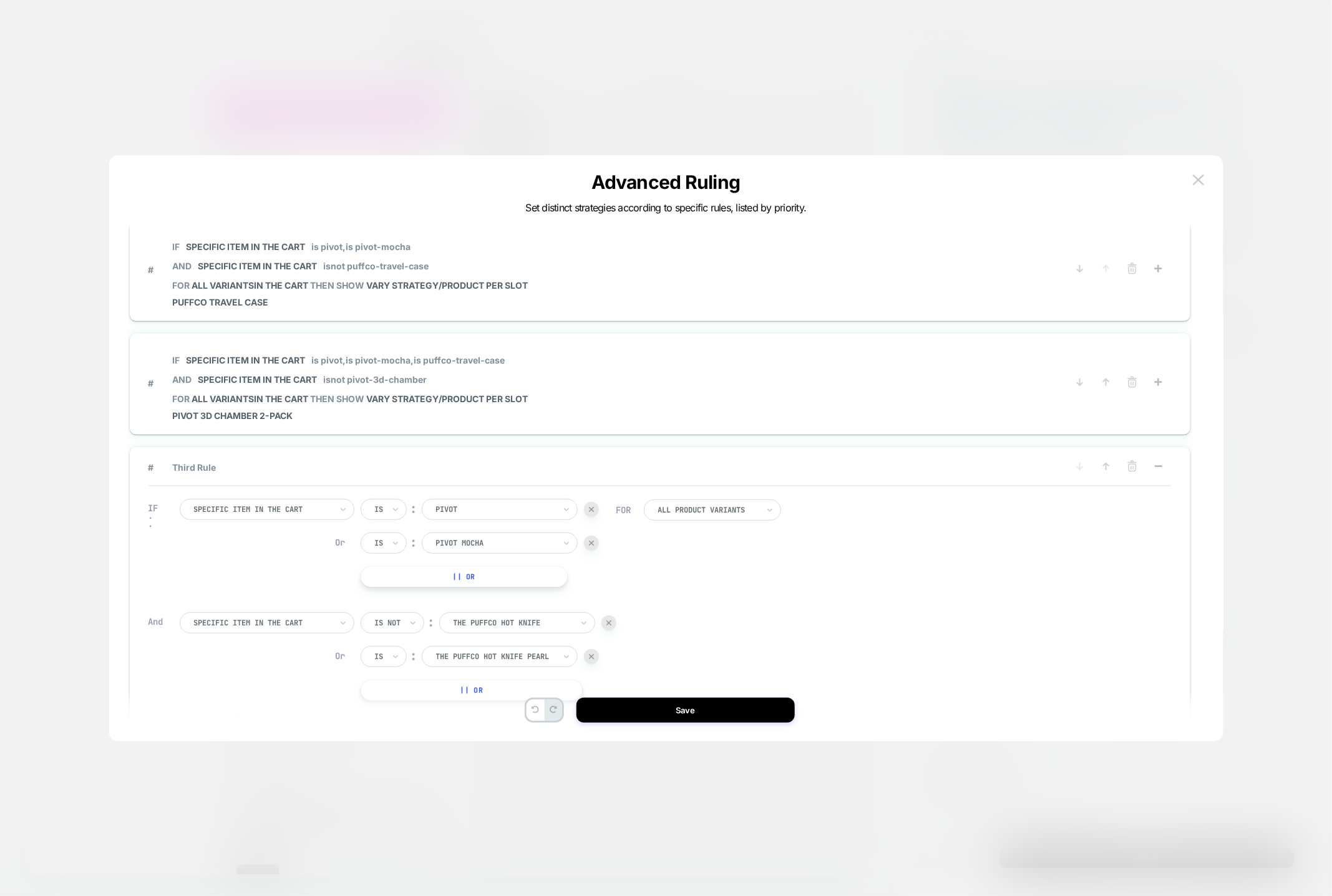
click at [480, 686] on button "|| Or" at bounding box center [472, 690] width 223 height 21
click at [477, 685] on div at bounding box center [495, 690] width 119 height 11
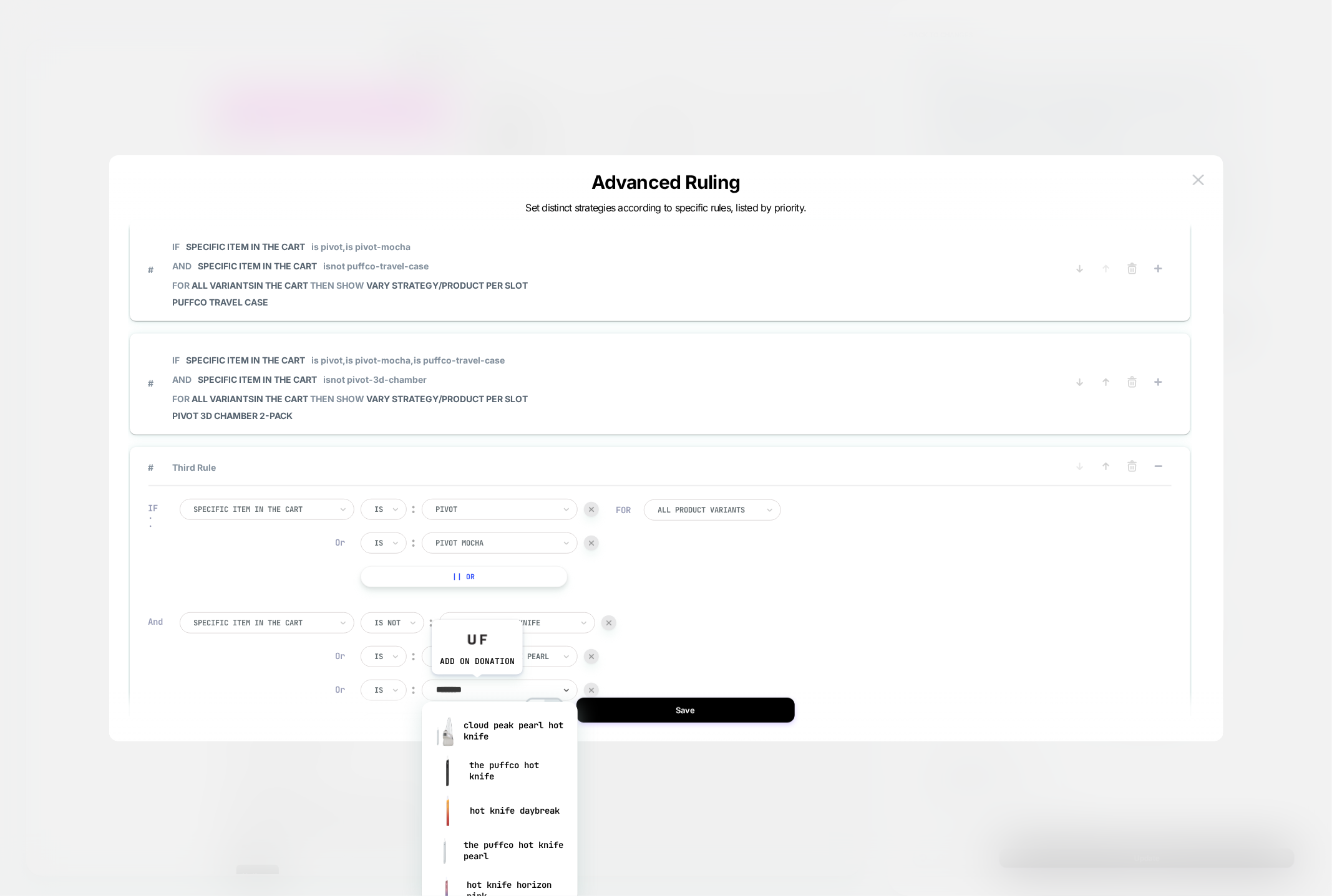
type input "*********"
click at [507, 820] on div "hot knife daybreak" at bounding box center [500, 810] width 143 height 40
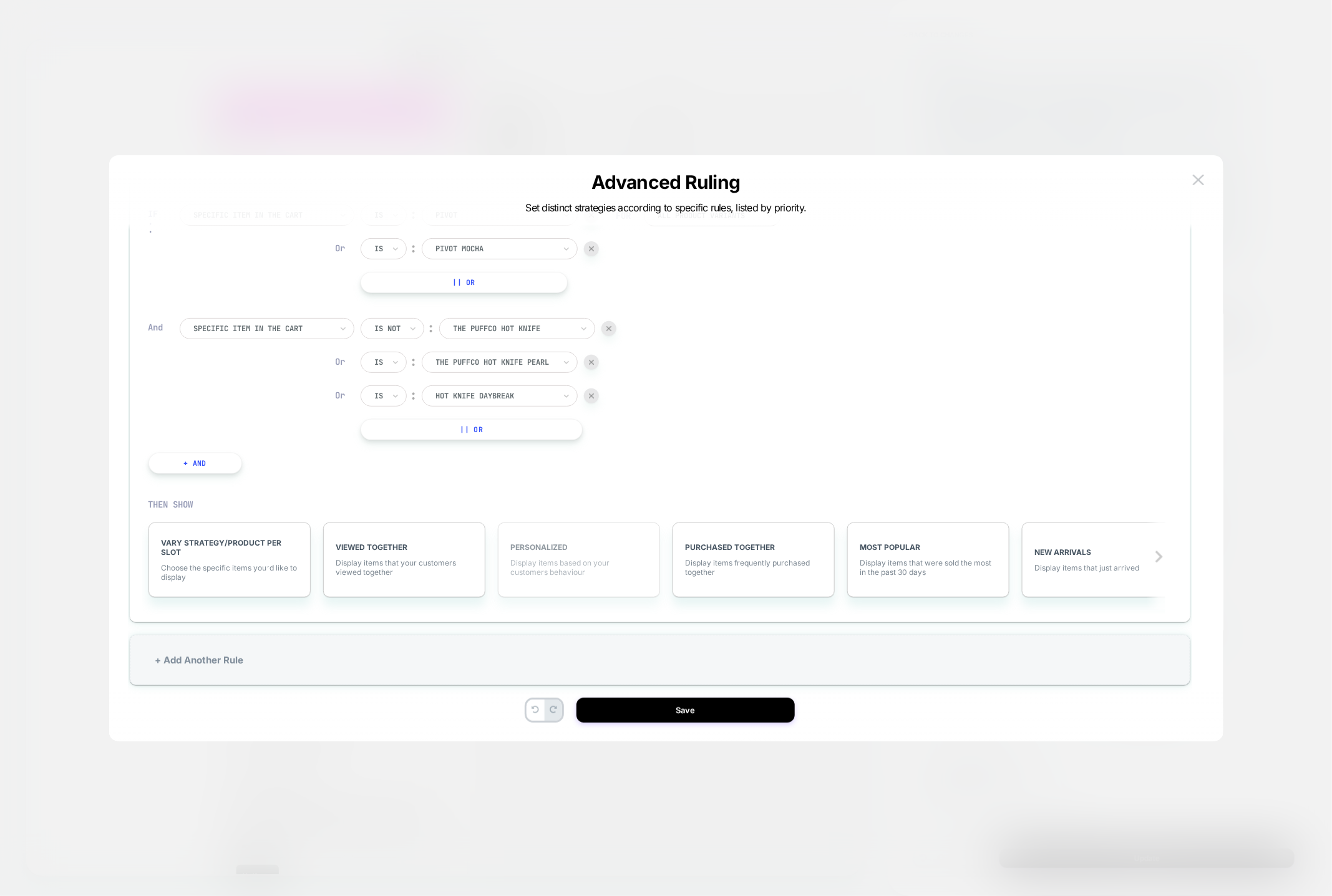
scroll to position [37, 0]
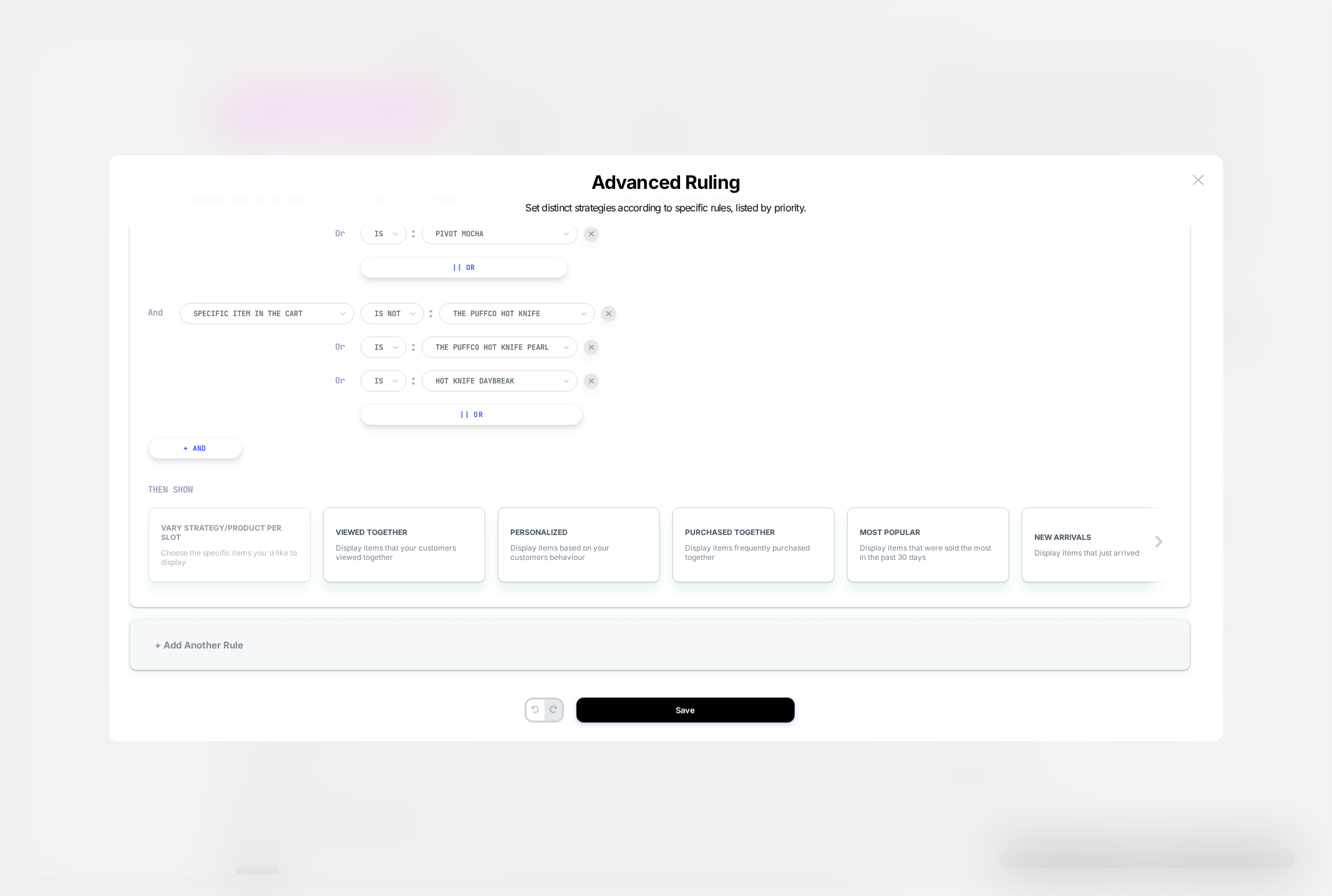
click at [184, 554] on span "Choose the specific items you׳d like to display" at bounding box center [229, 558] width 136 height 19
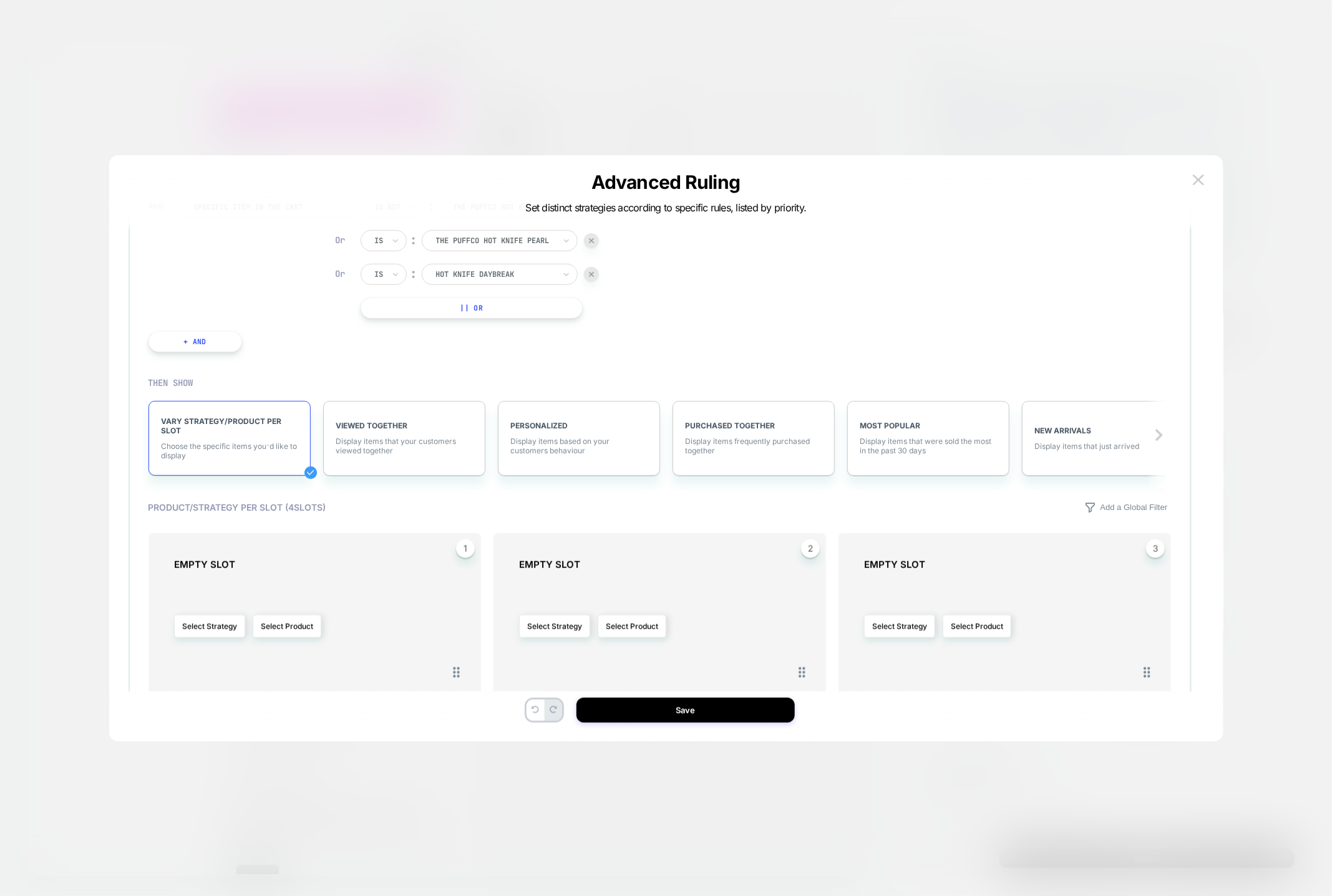
scroll to position [424, 0]
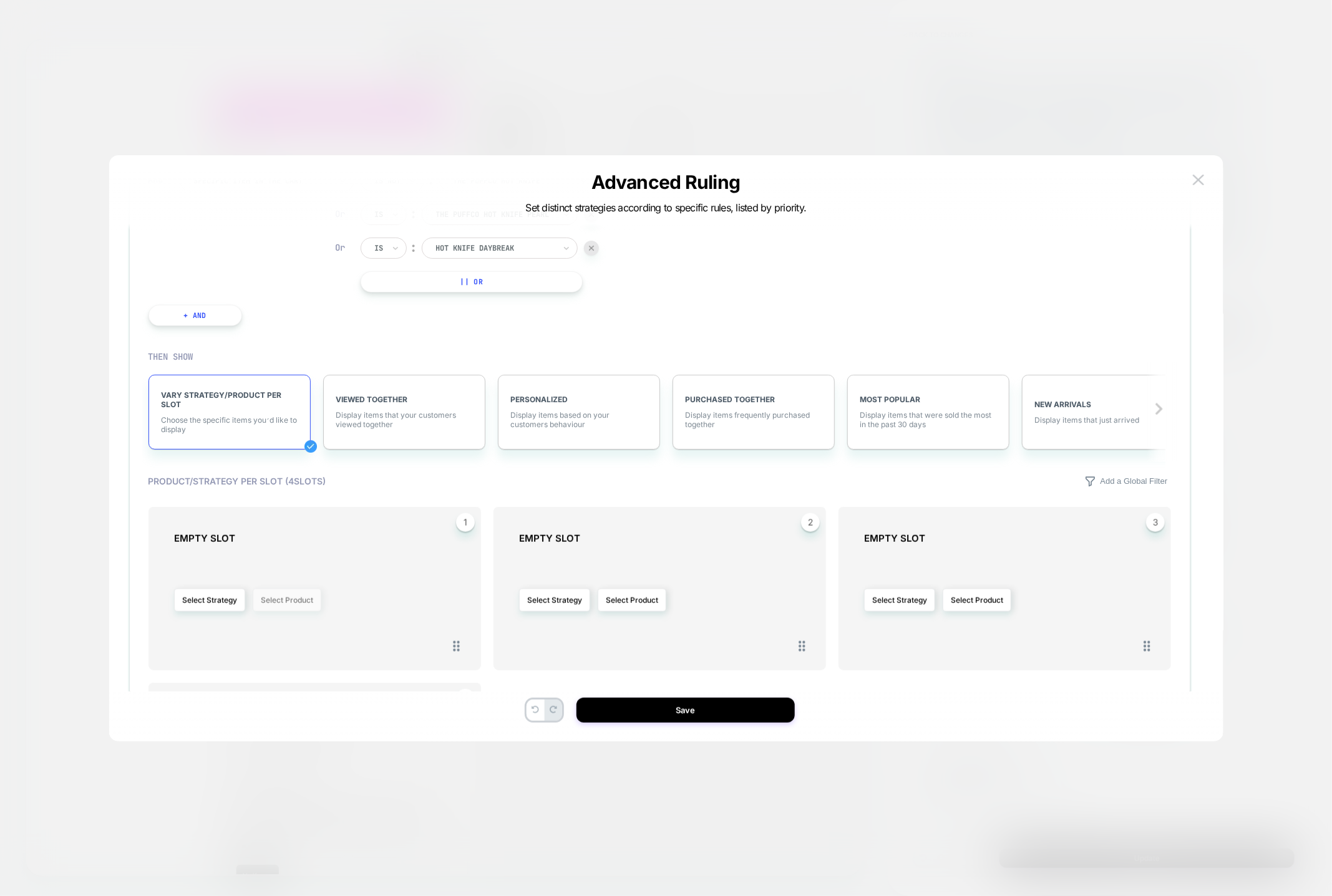
click at [284, 603] on button "Select Product" at bounding box center [287, 600] width 68 height 23
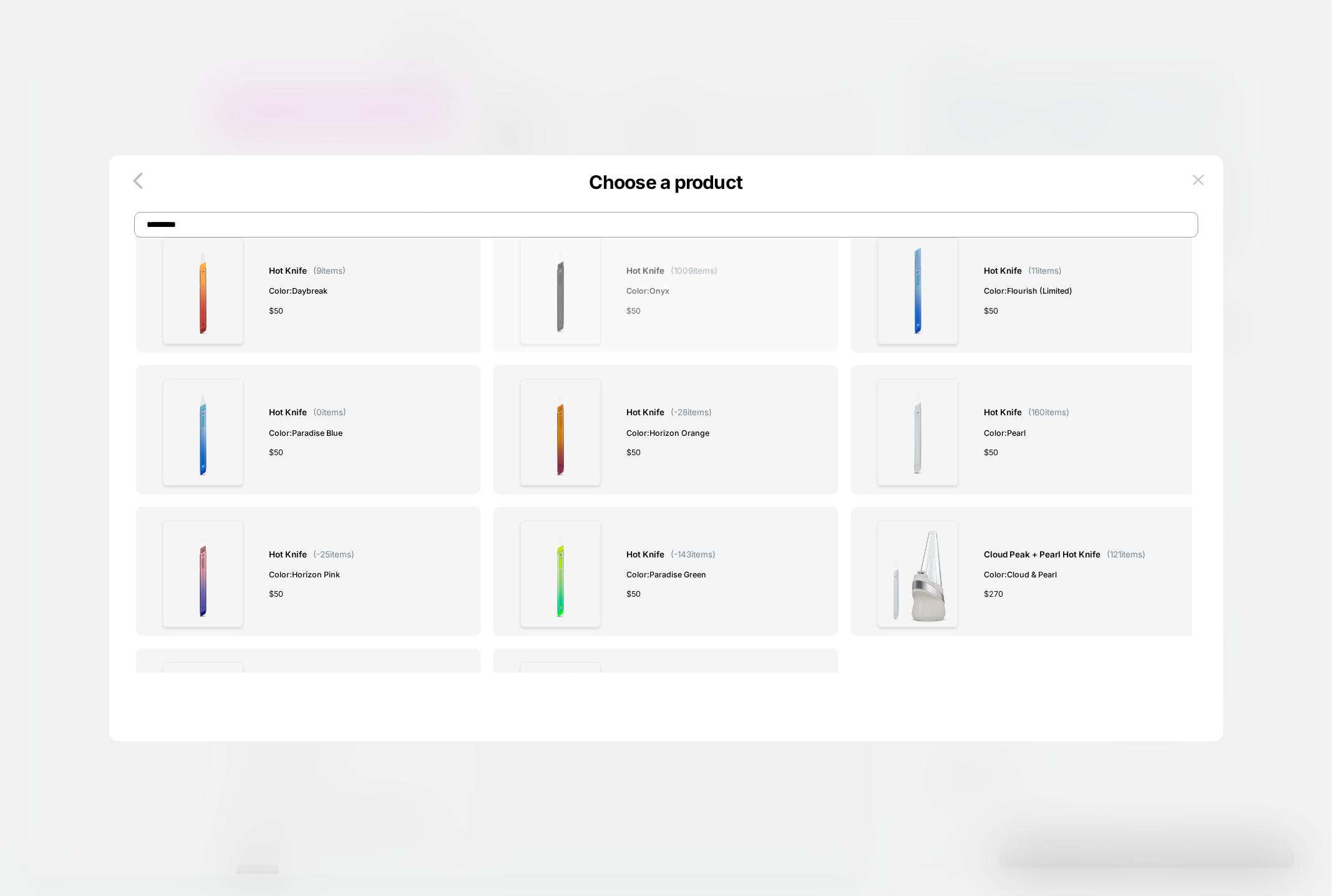
click at [721, 276] on div "Hot Knife ( 1009 items) Color: Onyx $ 50" at bounding box center [666, 290] width 318 height 107
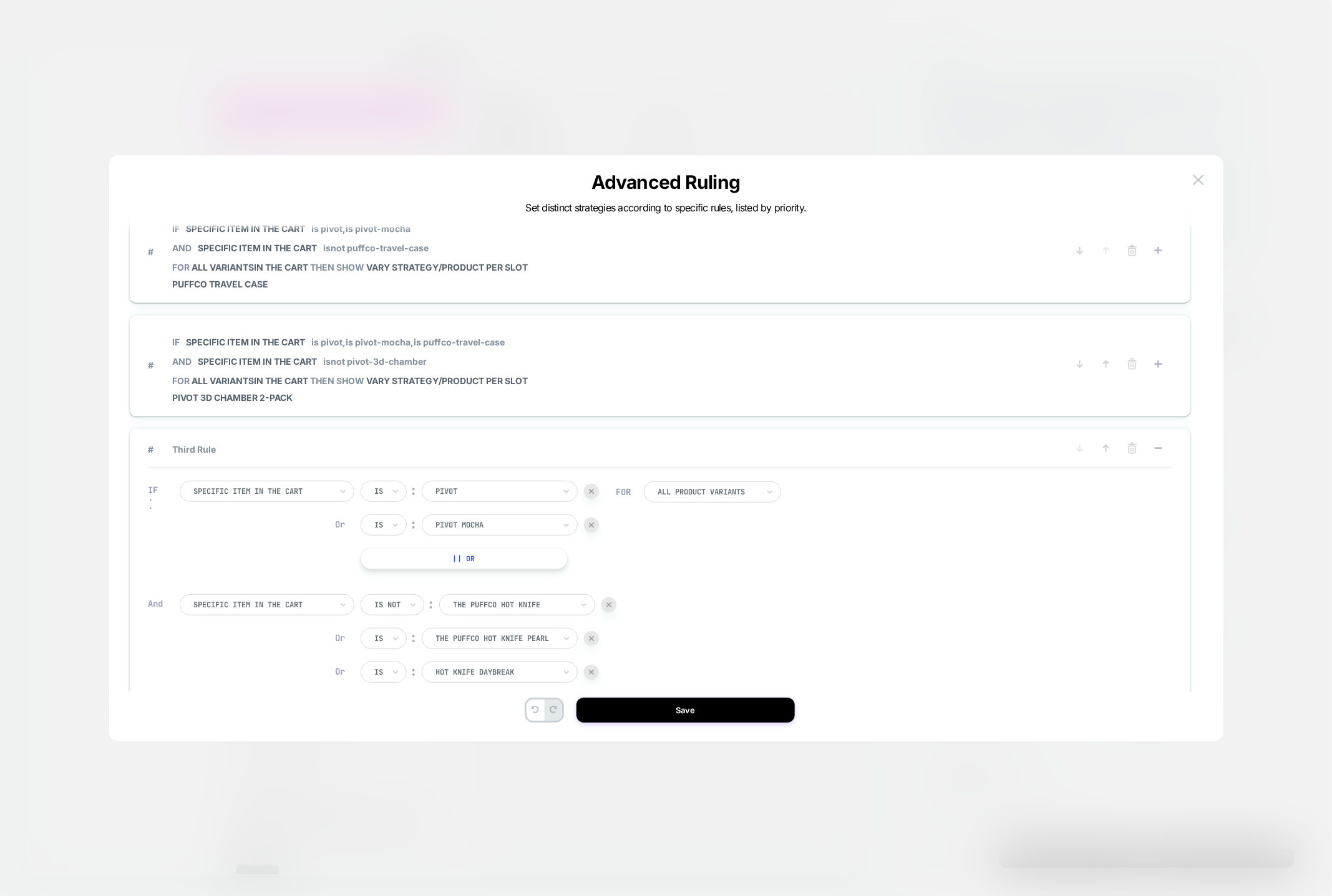
click at [1109, 445] on icon at bounding box center [1106, 448] width 12 height 12
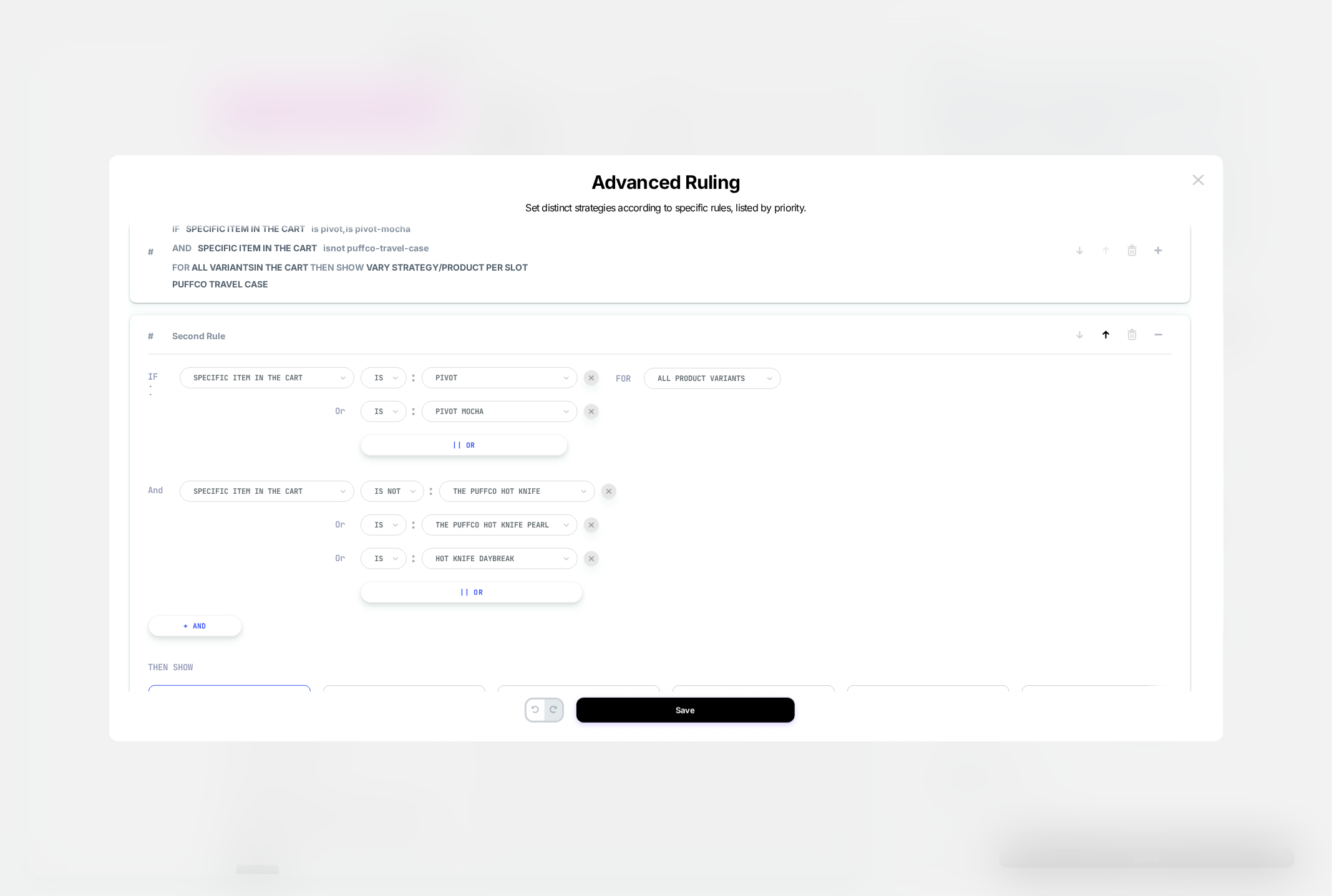
click at [1107, 333] on icon at bounding box center [1106, 335] width 12 height 12
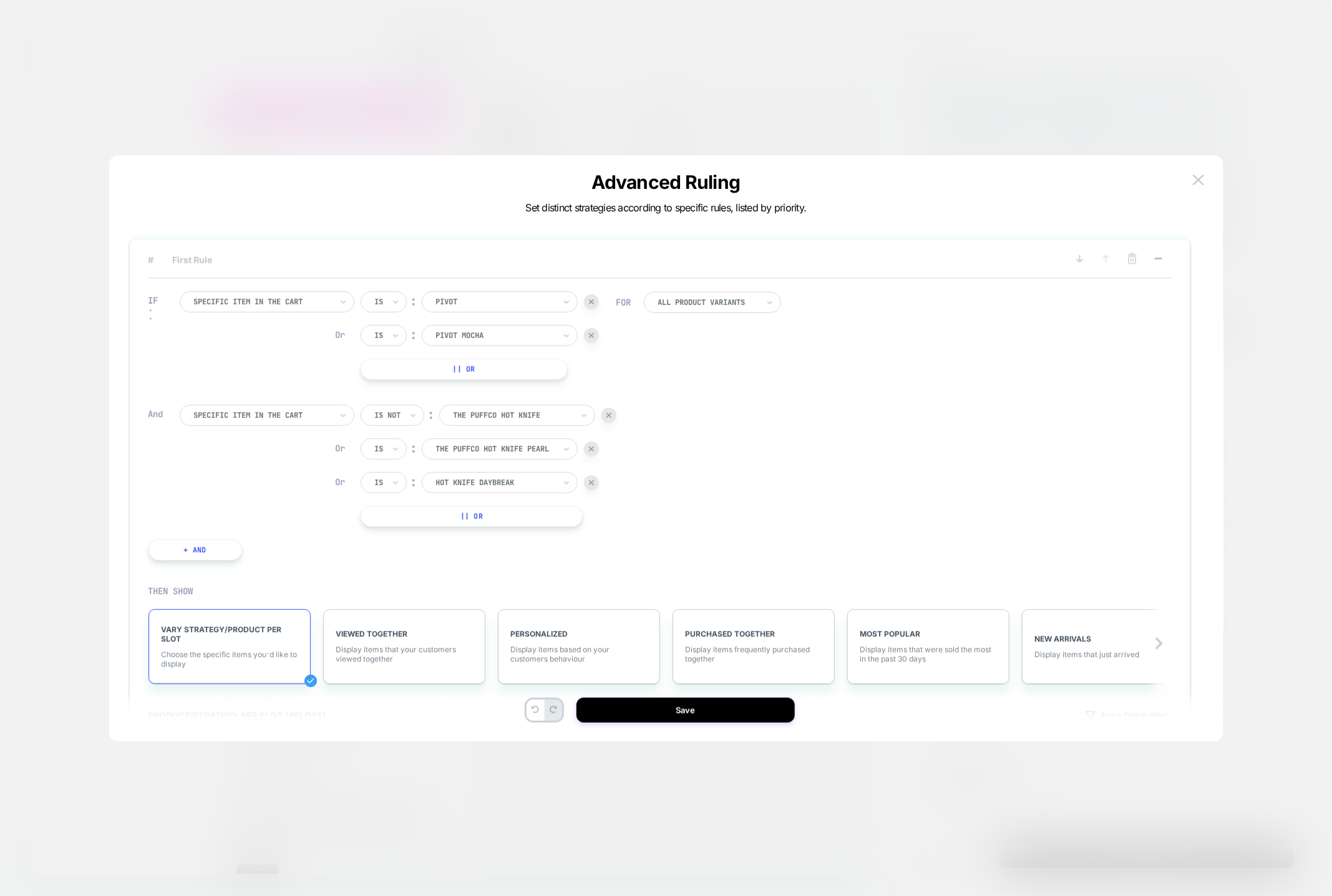
click at [255, 260] on span "# First Rule" at bounding box center [599, 260] width 900 height 11
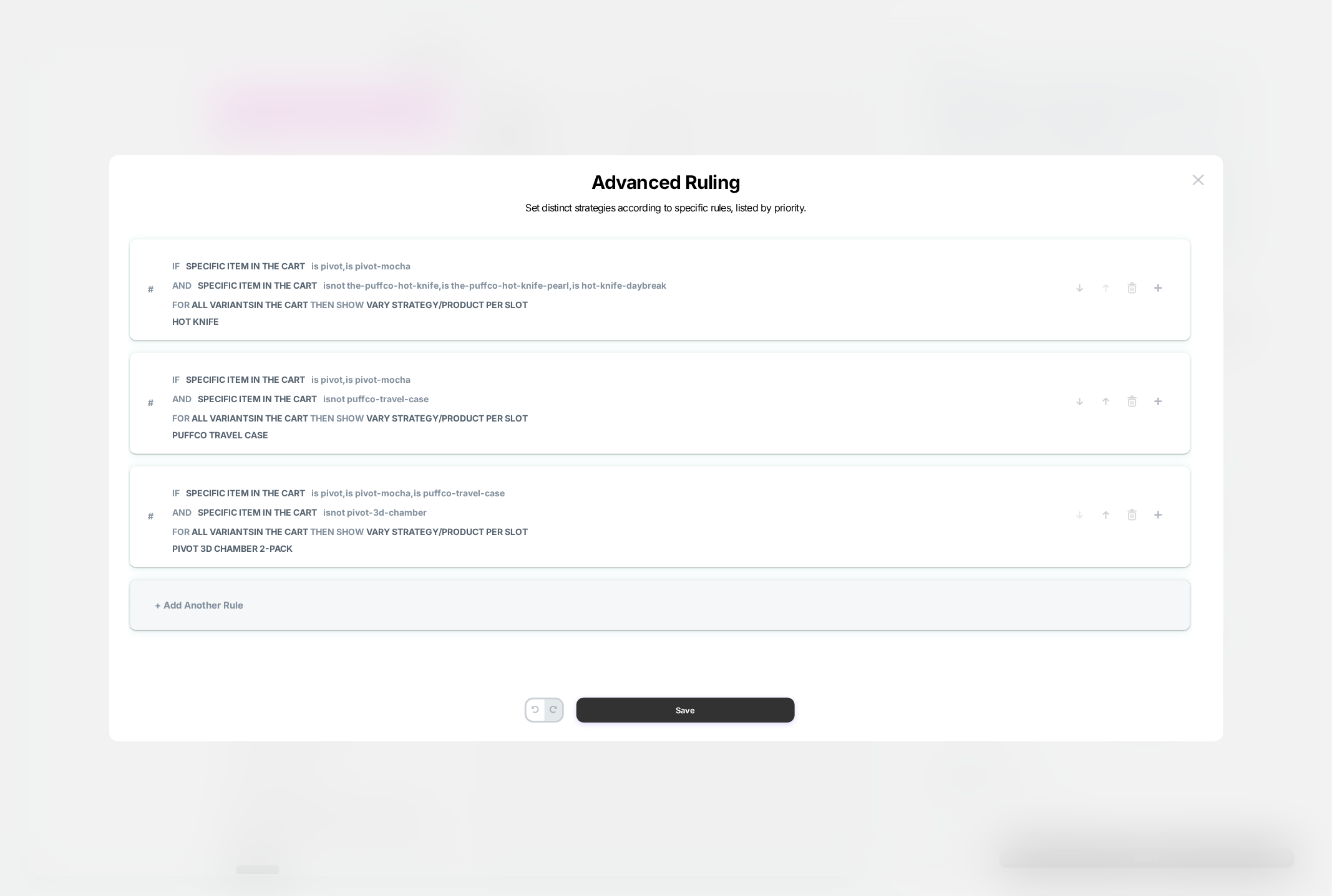
click at [725, 710] on button "Save" at bounding box center [686, 710] width 218 height 25
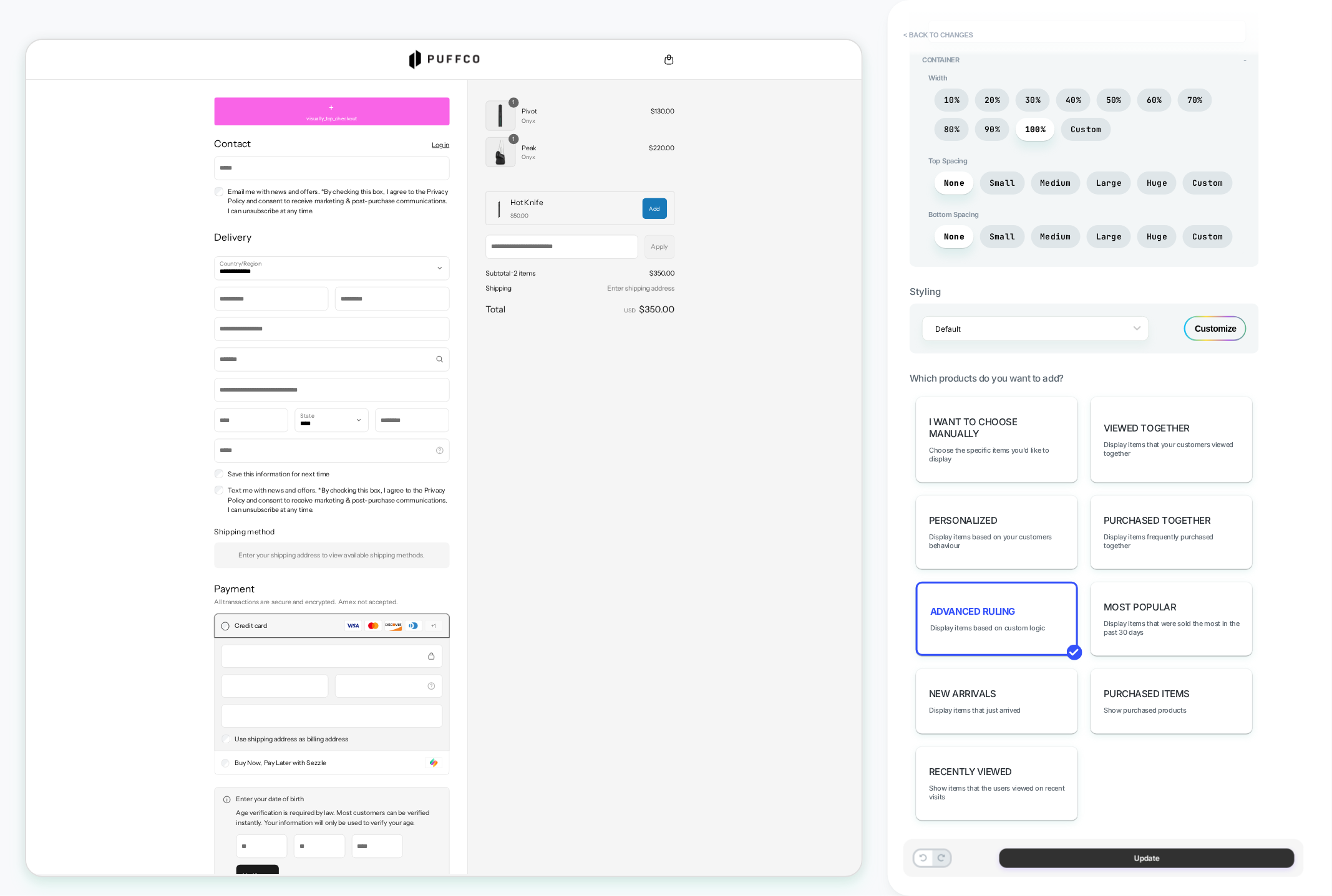
click at [1144, 860] on button "Update" at bounding box center [1147, 858] width 295 height 20
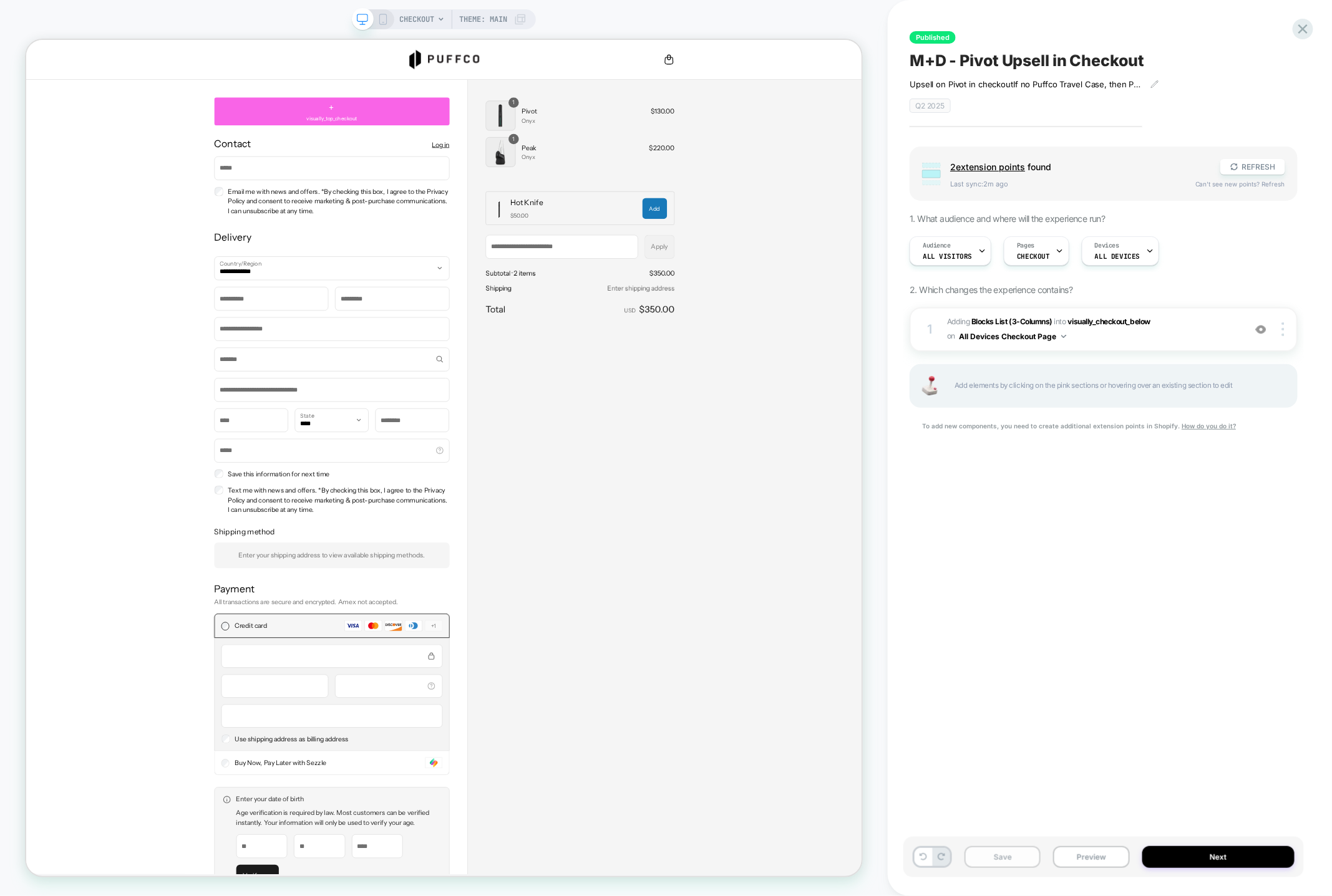
click at [1015, 851] on button "Save" at bounding box center [1003, 857] width 76 height 22
click at [1159, 11] on button "Publish" at bounding box center [1174, 13] width 42 height 13
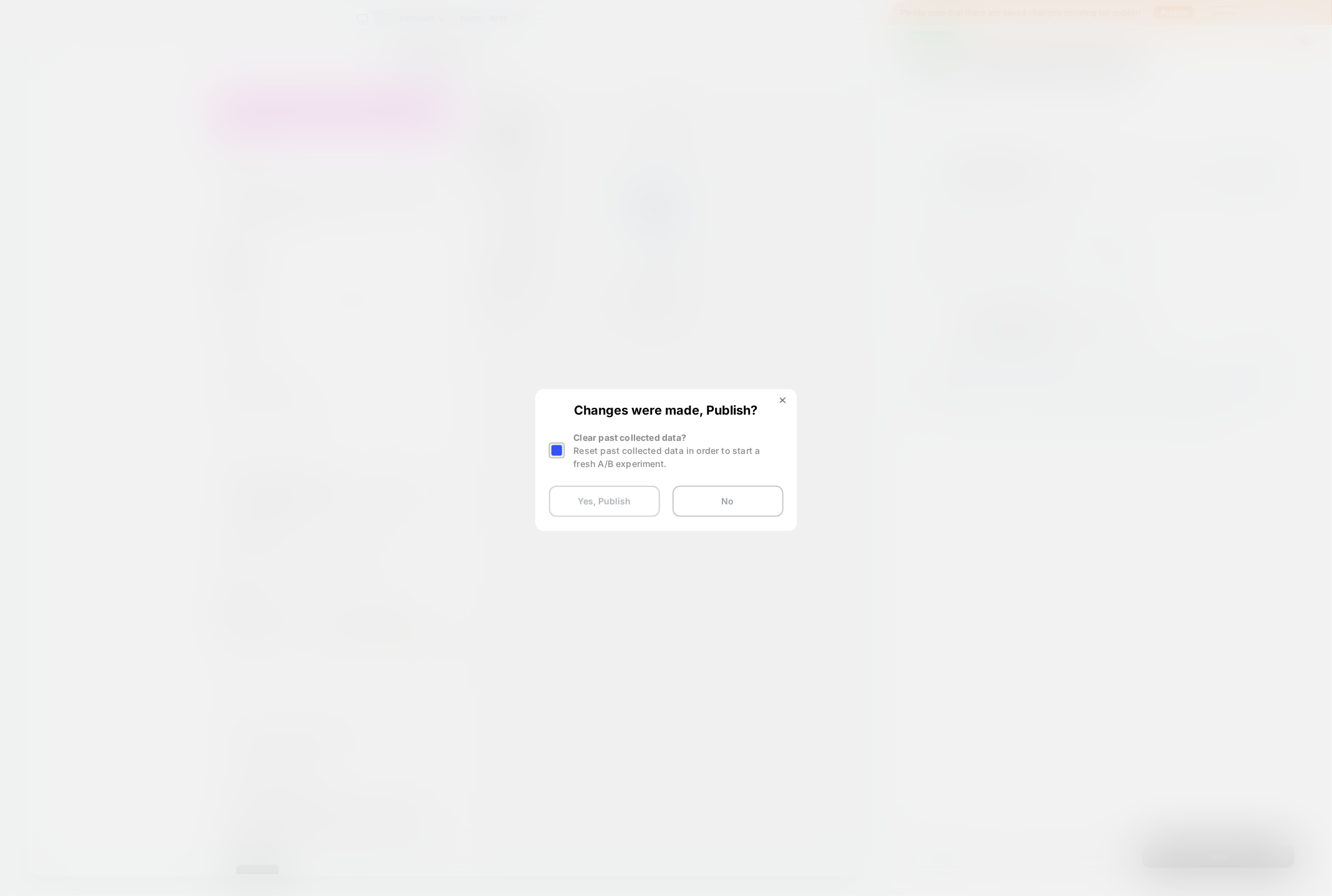
click at [602, 491] on button "Yes, Publish" at bounding box center [604, 501] width 111 height 31
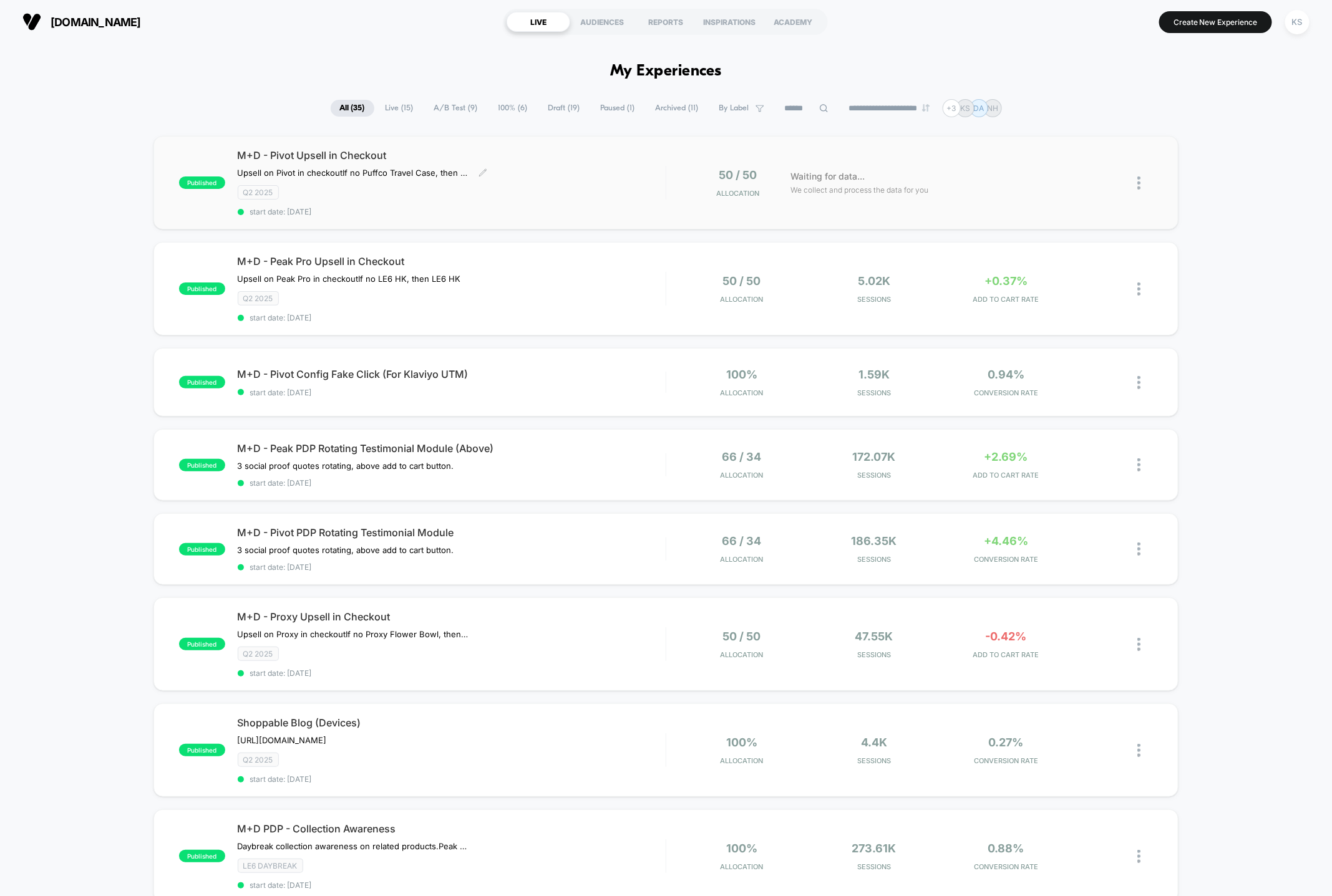
click at [463, 185] on div "Q2 2025" at bounding box center [452, 192] width 428 height 15
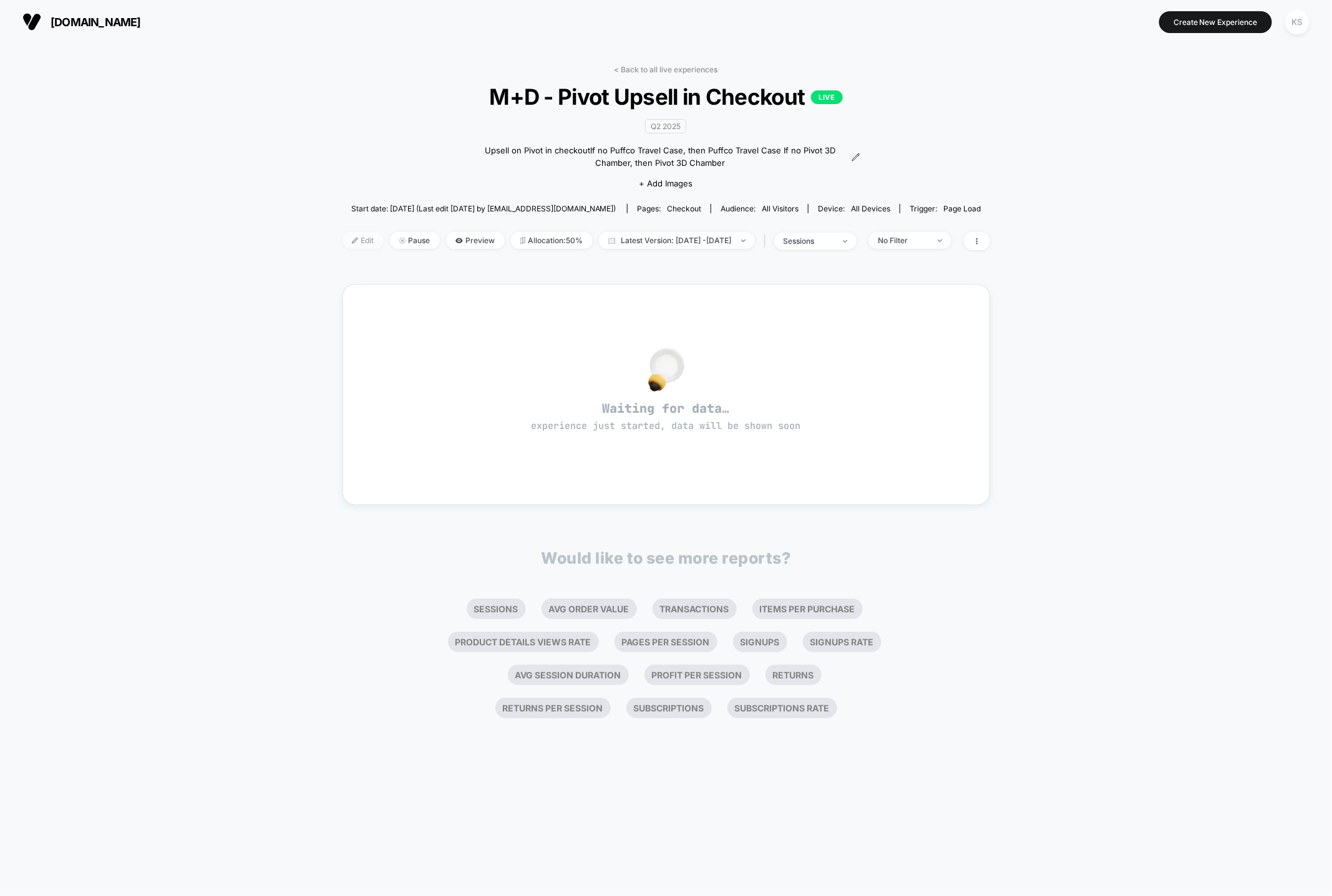
click at [347, 237] on span "Edit" at bounding box center [363, 240] width 42 height 17
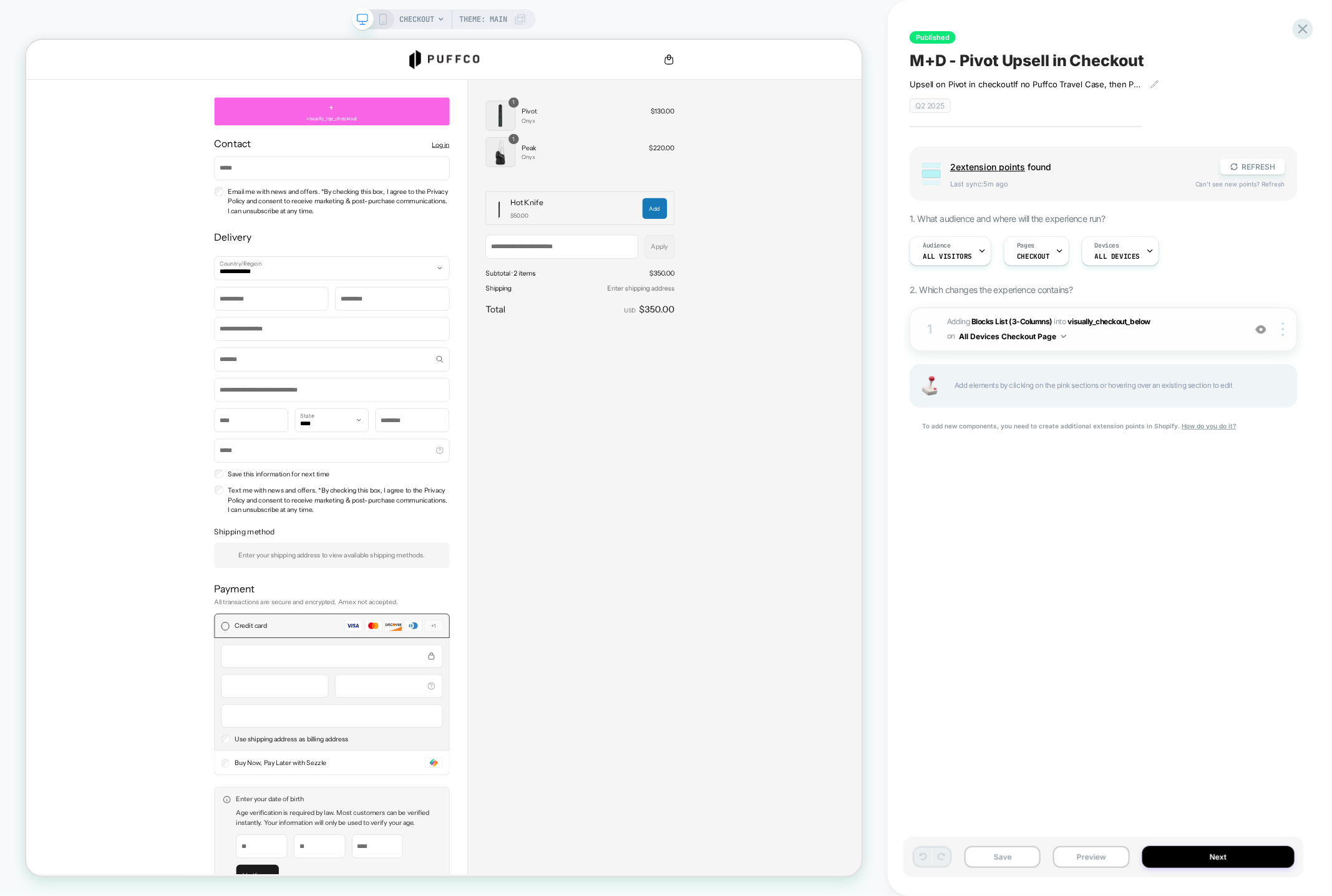
click at [1199, 346] on div "1 #_loomi_addon_1747349868824 Adding Blocks List (3-Columns) INTO visually_chec…" at bounding box center [1103, 329] width 388 height 44
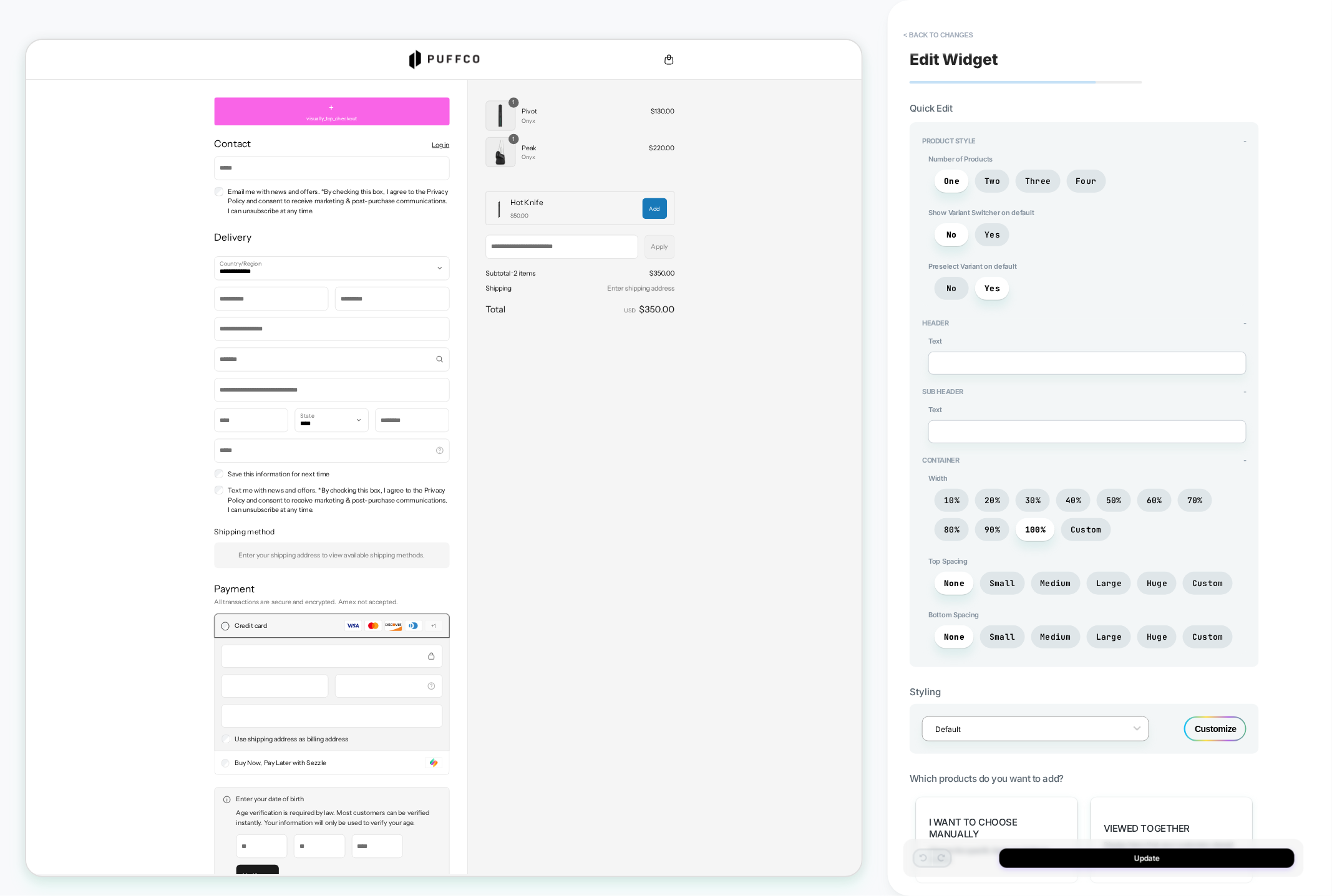
scroll to position [400, 0]
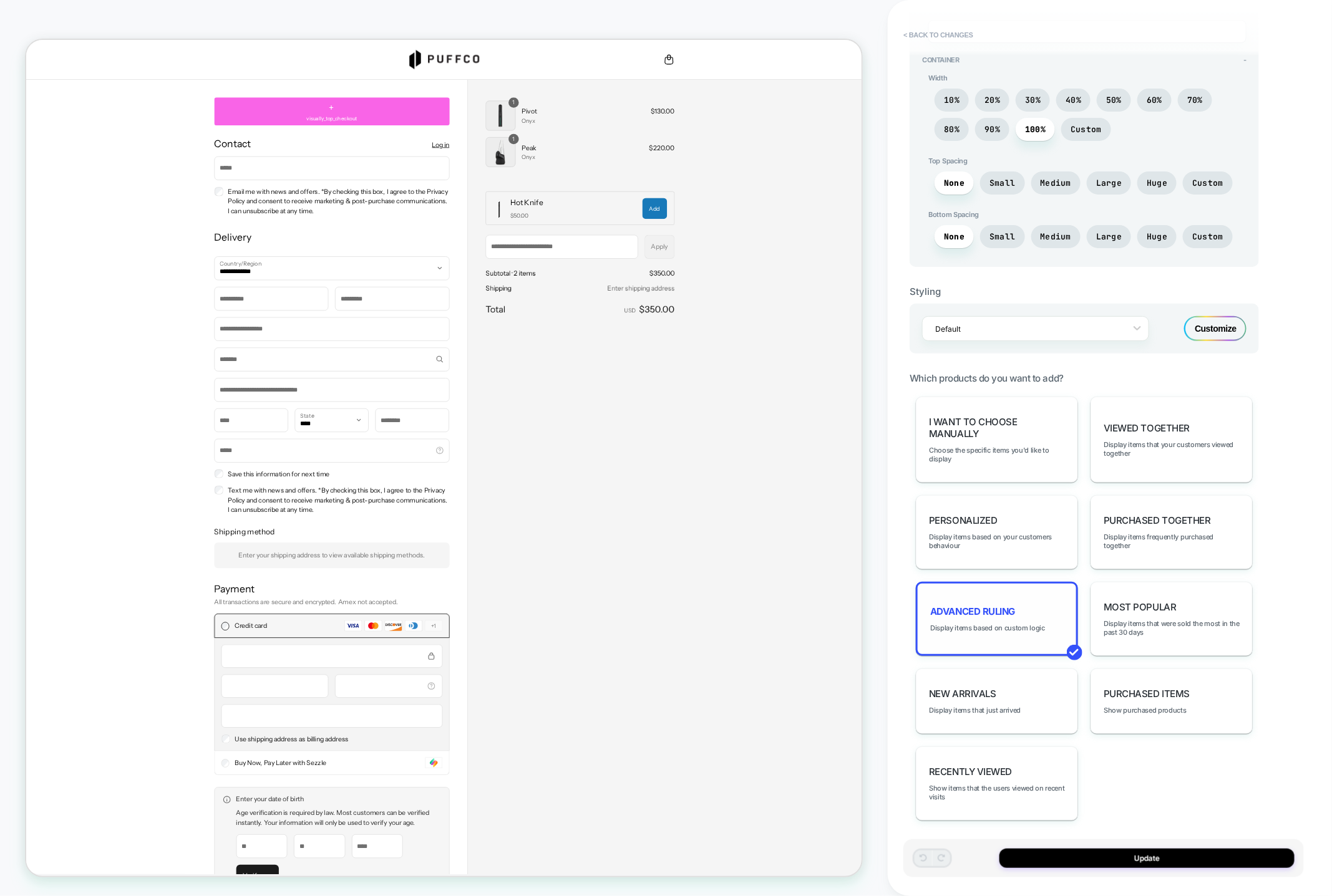
click at [1025, 608] on div "Advanced Ruling Display items based on custom logic" at bounding box center [997, 619] width 162 height 74
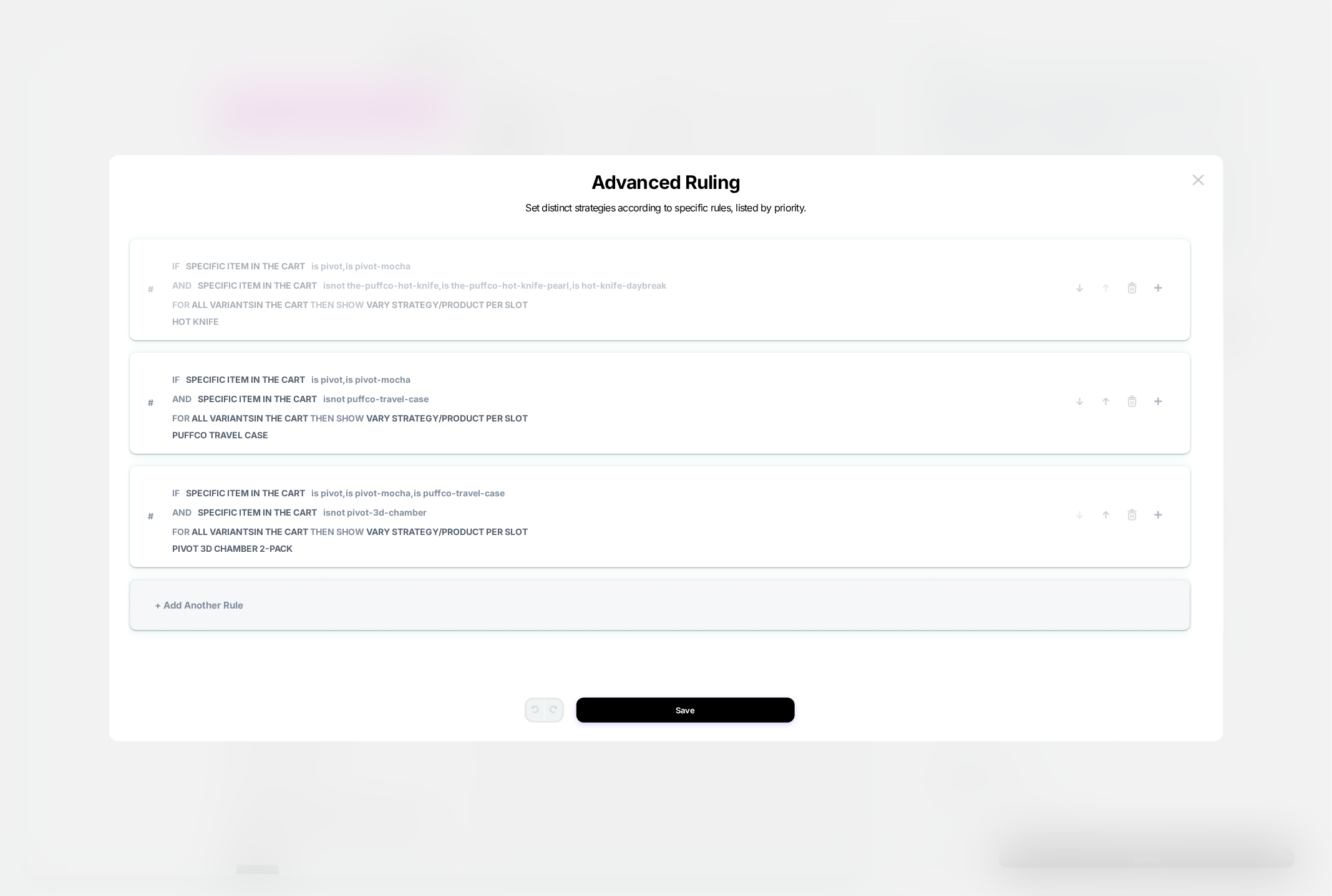
scroll to position [3, 0]
click at [1189, 179] on button at bounding box center [1199, 181] width 19 height 19
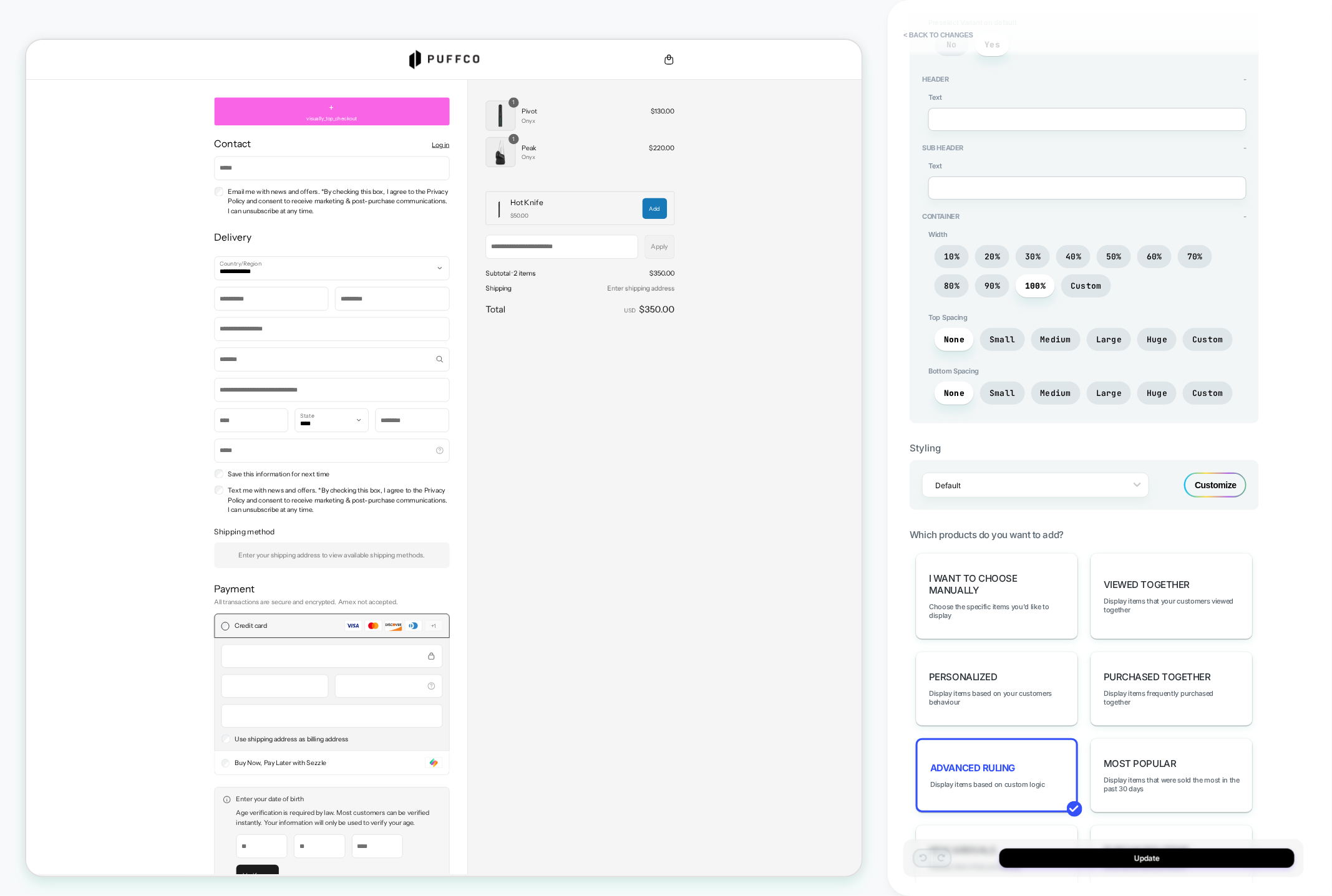
scroll to position [0, 0]
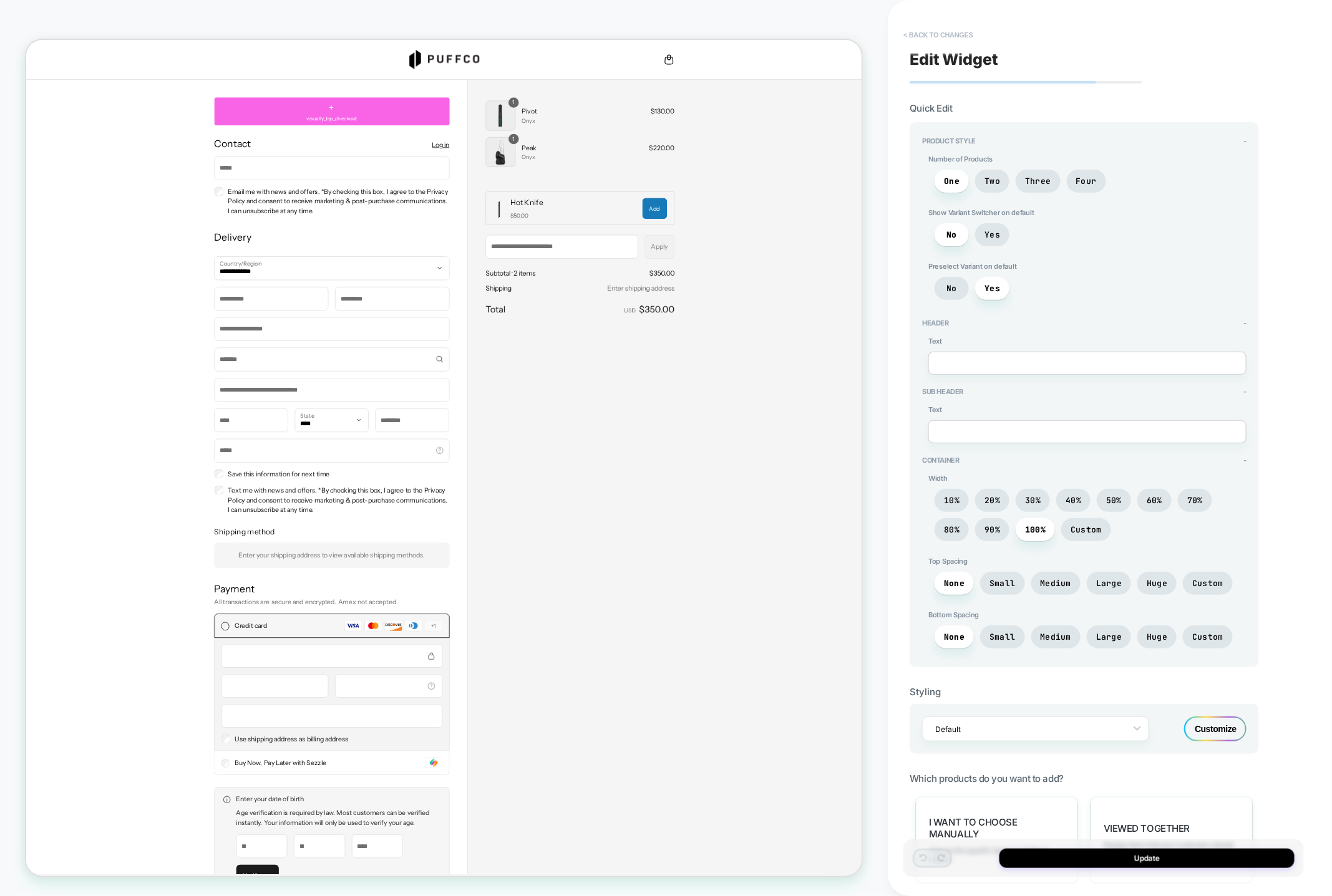
click at [959, 36] on button "< Back to changes" at bounding box center [938, 34] width 82 height 20
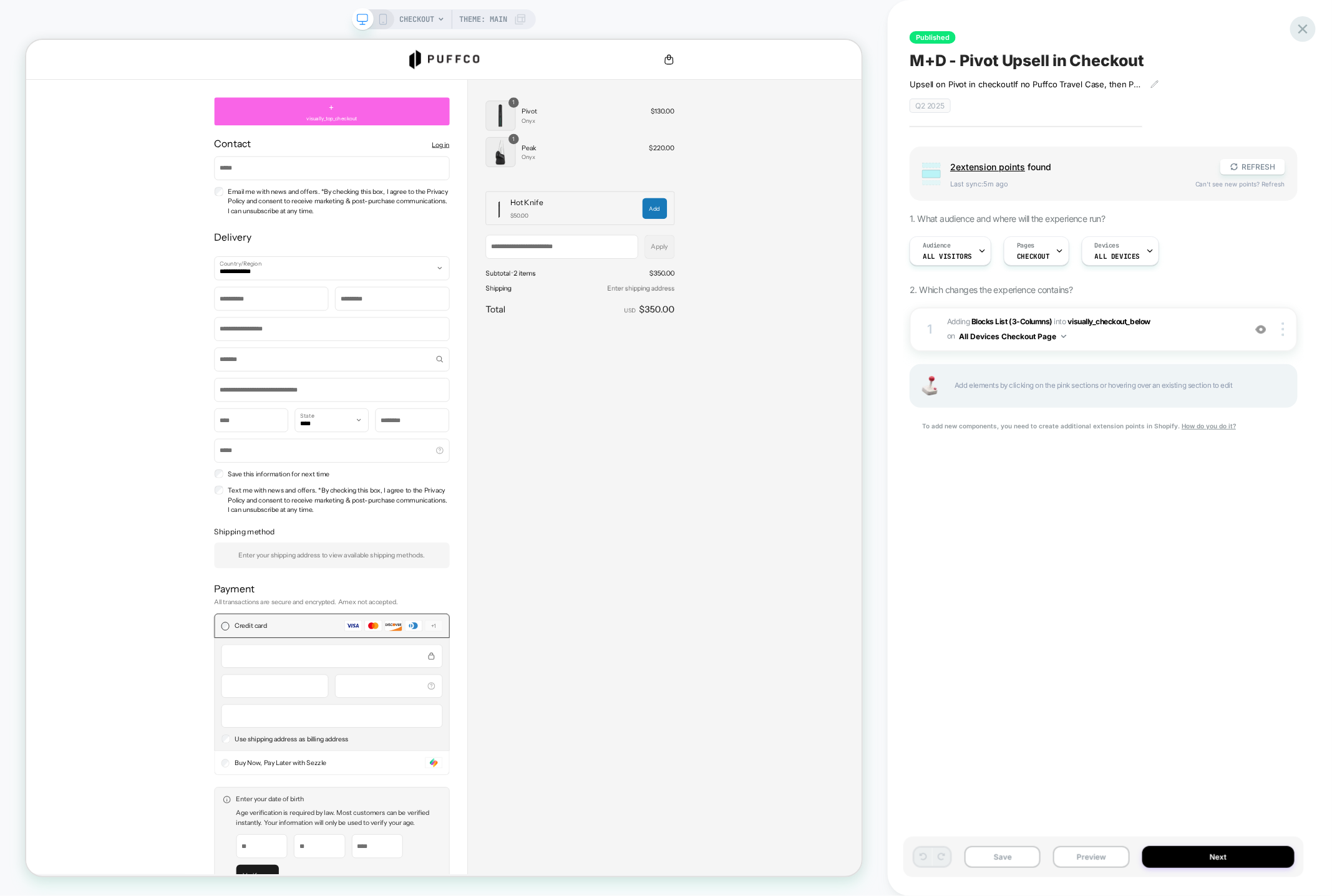
click at [1311, 34] on icon at bounding box center [1303, 28] width 17 height 17
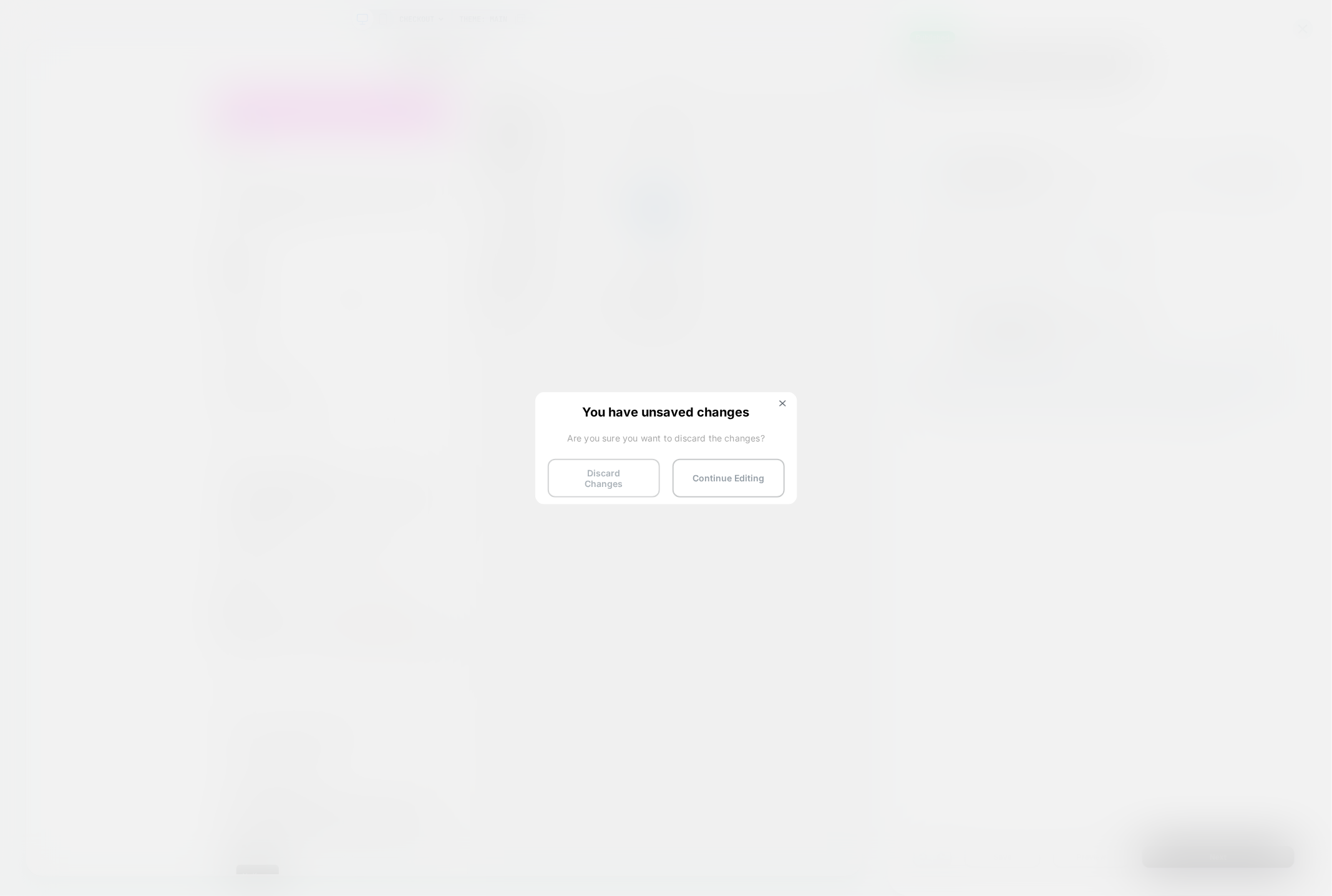
click at [627, 472] on button "Discard Changes" at bounding box center [604, 478] width 112 height 39
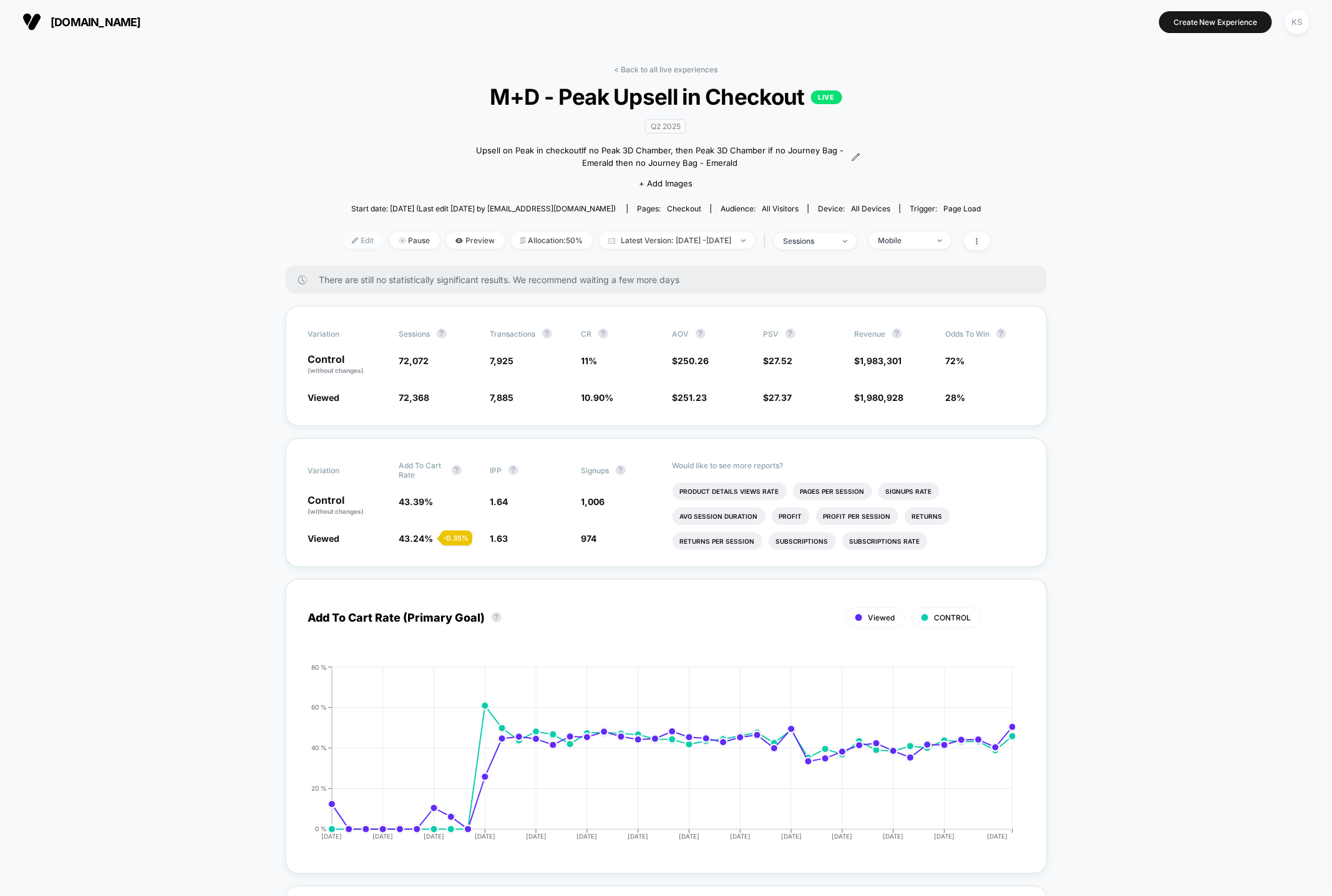
click at [342, 244] on span "Edit" at bounding box center [363, 240] width 42 height 17
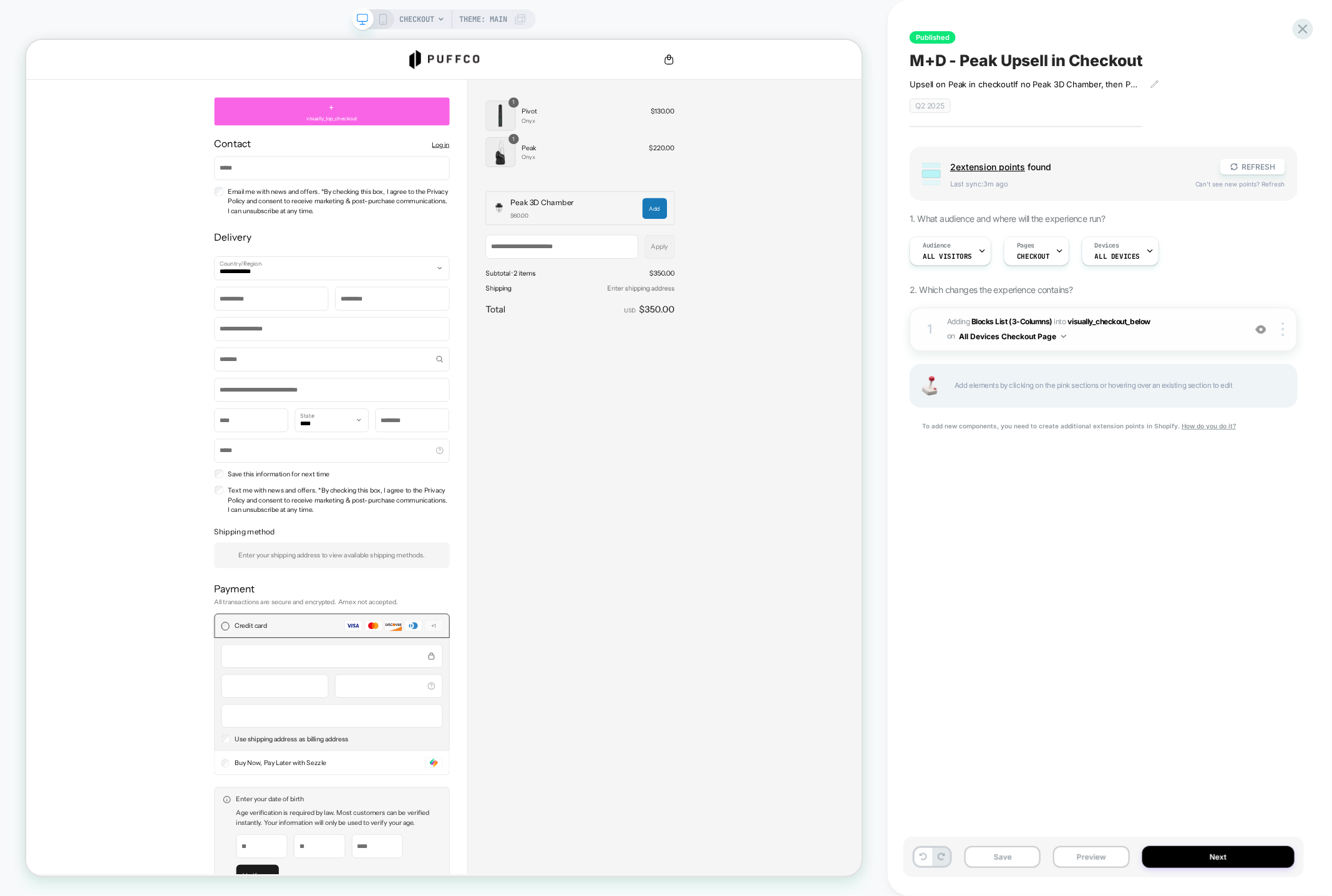
click at [1170, 344] on div "1 #_loomi_addon_1747349868824_dup1747869660 Adding Blocks List (3-Columns) INTO…" at bounding box center [1103, 329] width 388 height 44
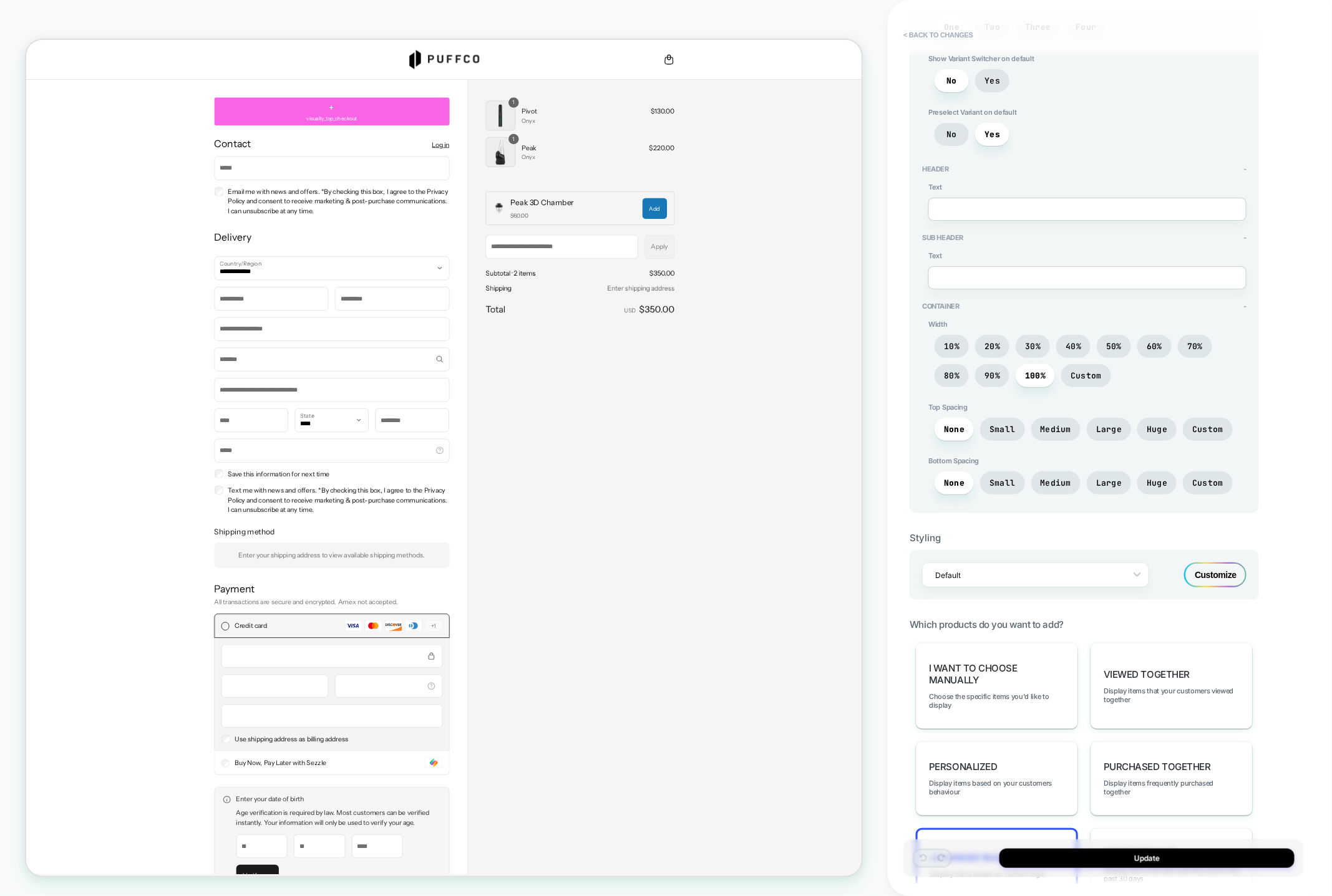
scroll to position [400, 0]
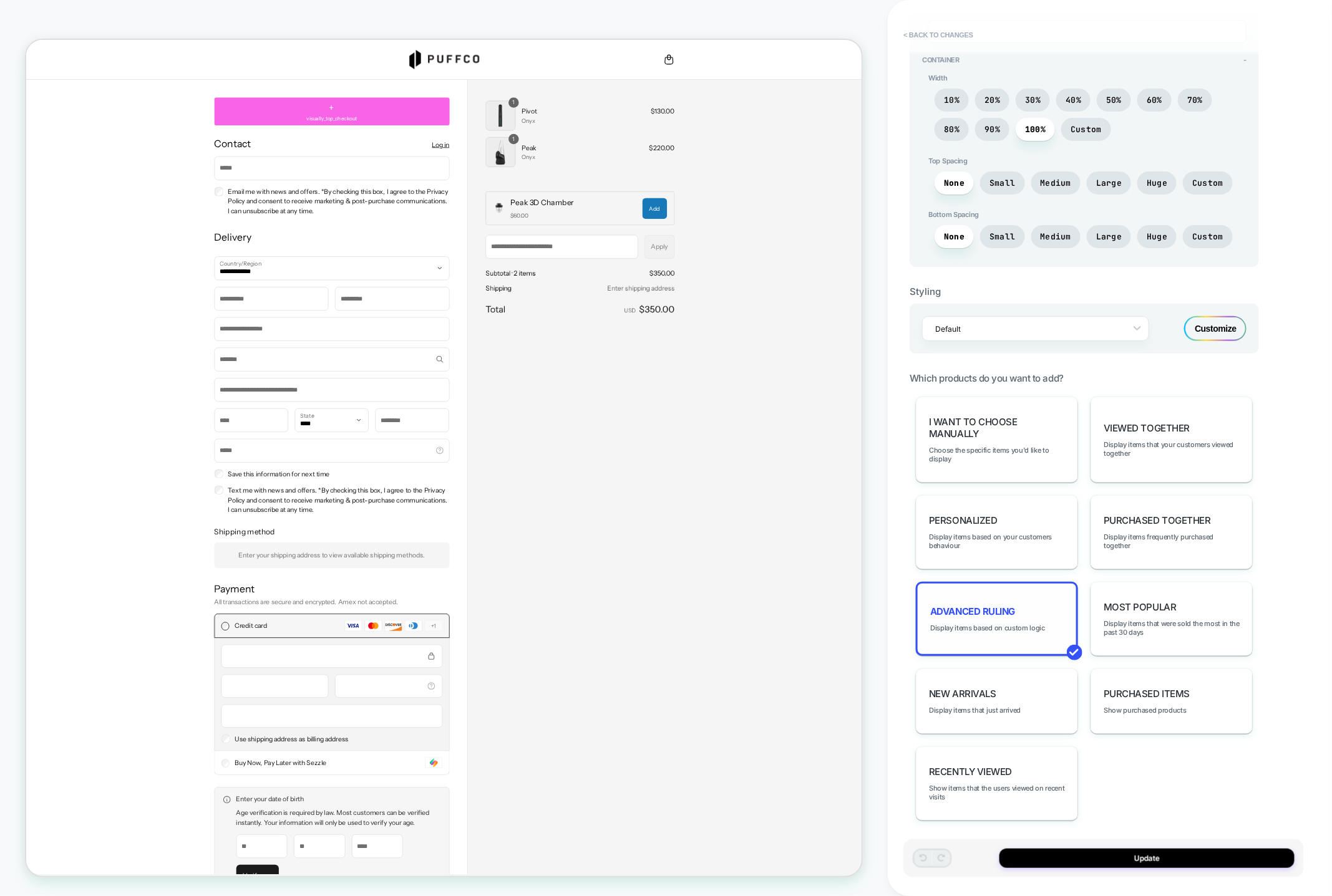
click at [1022, 608] on div "Advanced Ruling Display items based on custom logic" at bounding box center [997, 619] width 162 height 74
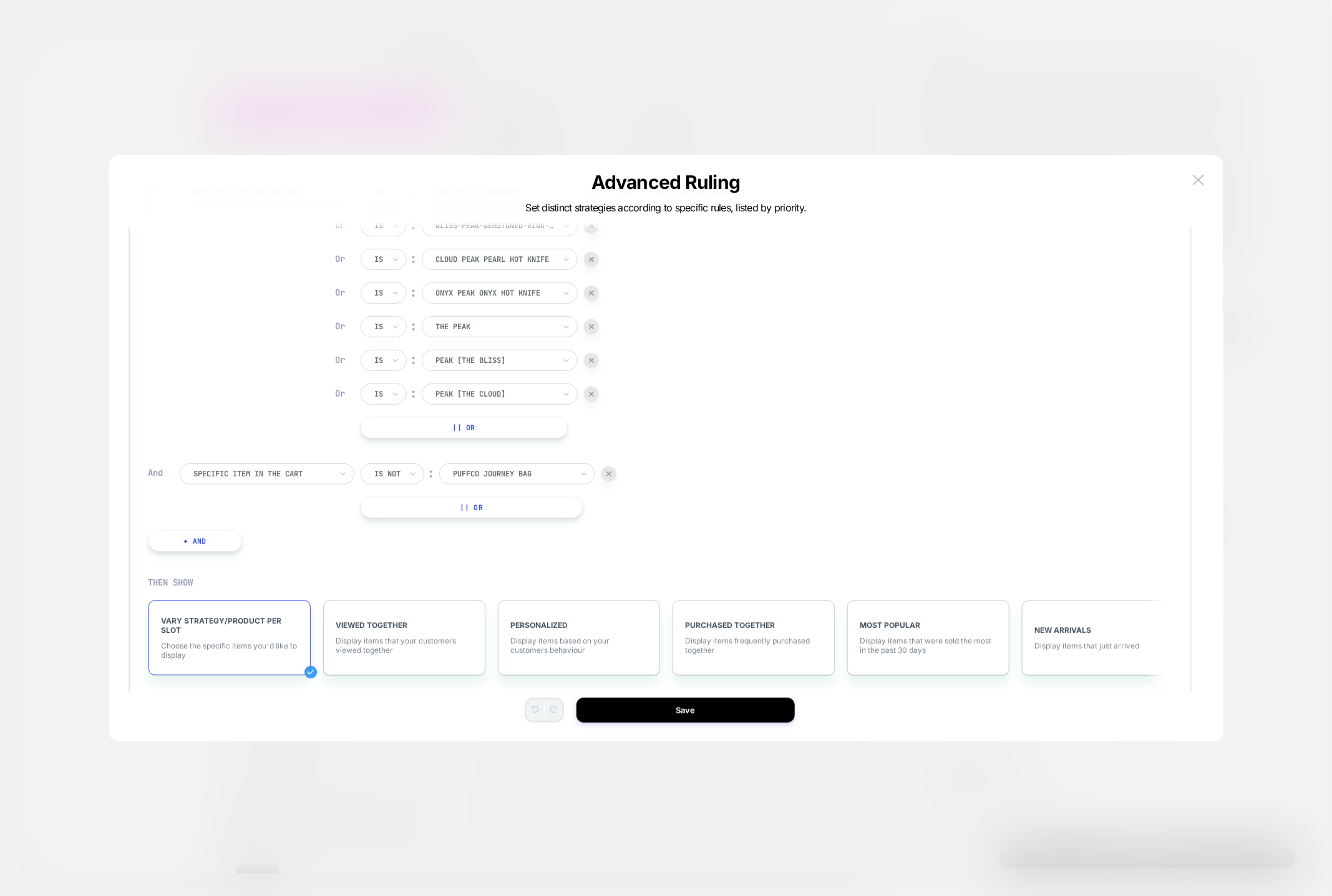
scroll to position [0, 0]
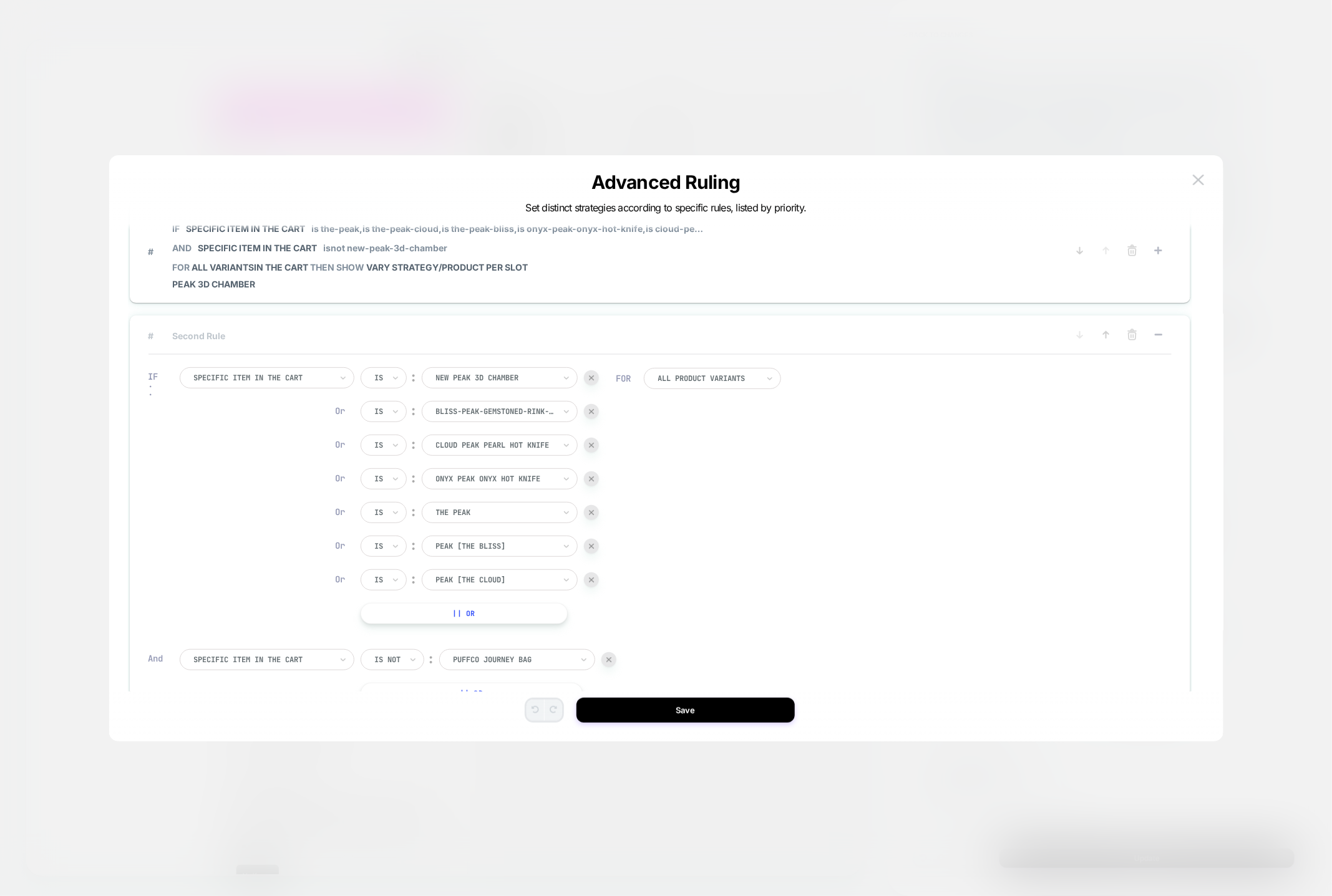
click at [251, 330] on span "# Second Rule" at bounding box center [599, 336] width 900 height 11
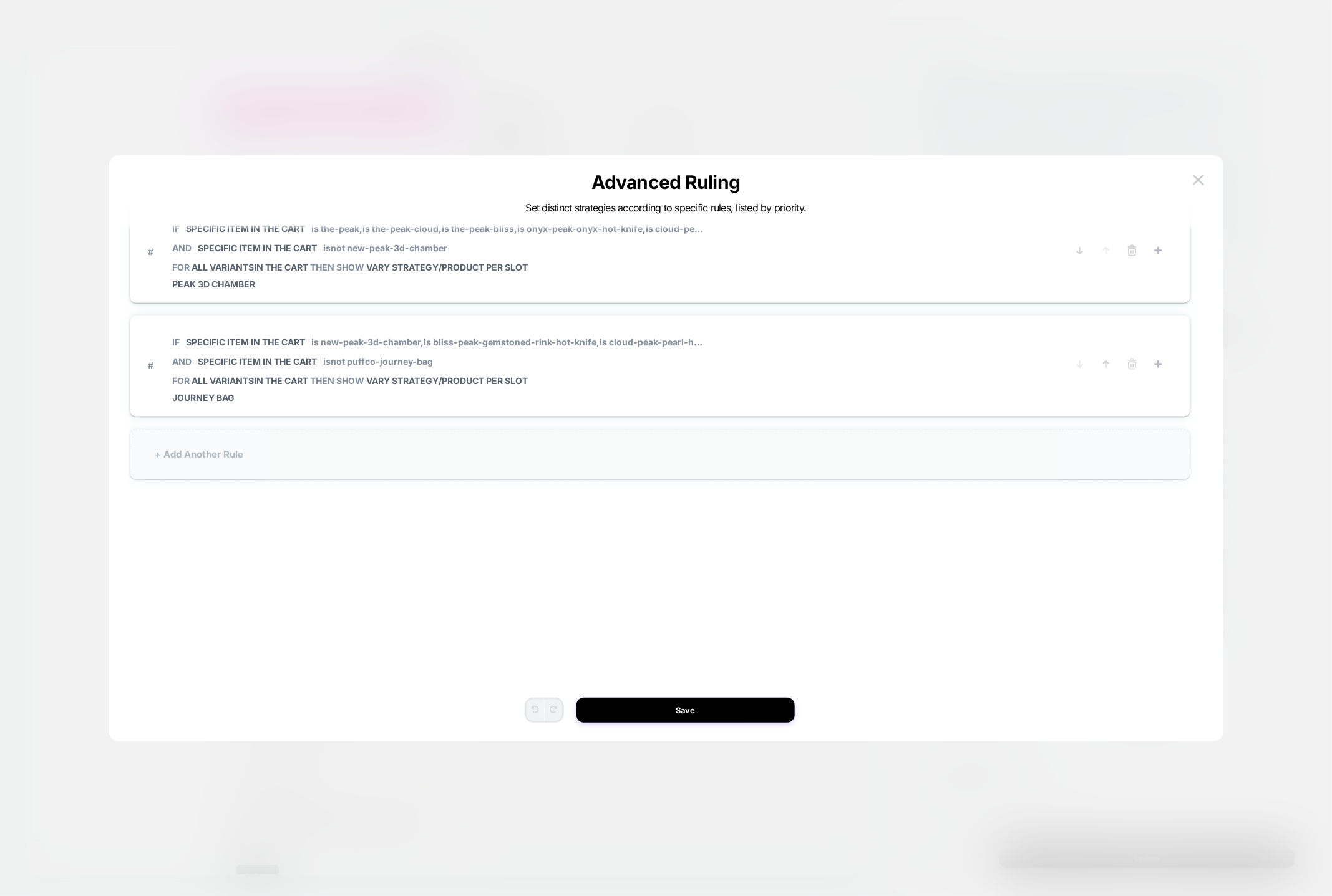
click at [208, 459] on div "+ Add Another Rule" at bounding box center [660, 453] width 1061 height 50
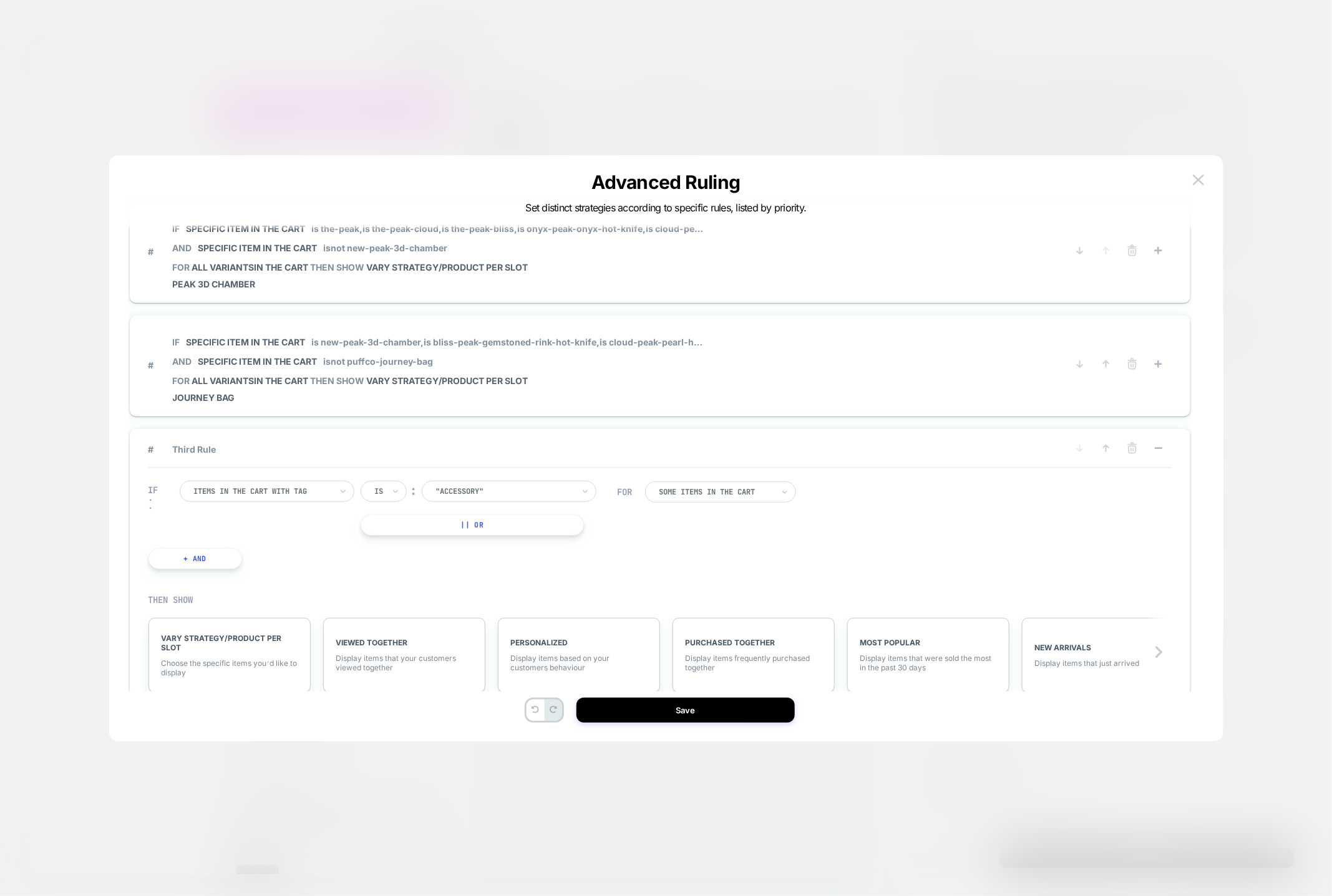
click at [316, 485] on div at bounding box center [262, 491] width 137 height 11
click at [260, 623] on div "Specific item in the cart" at bounding box center [273, 618] width 162 height 20
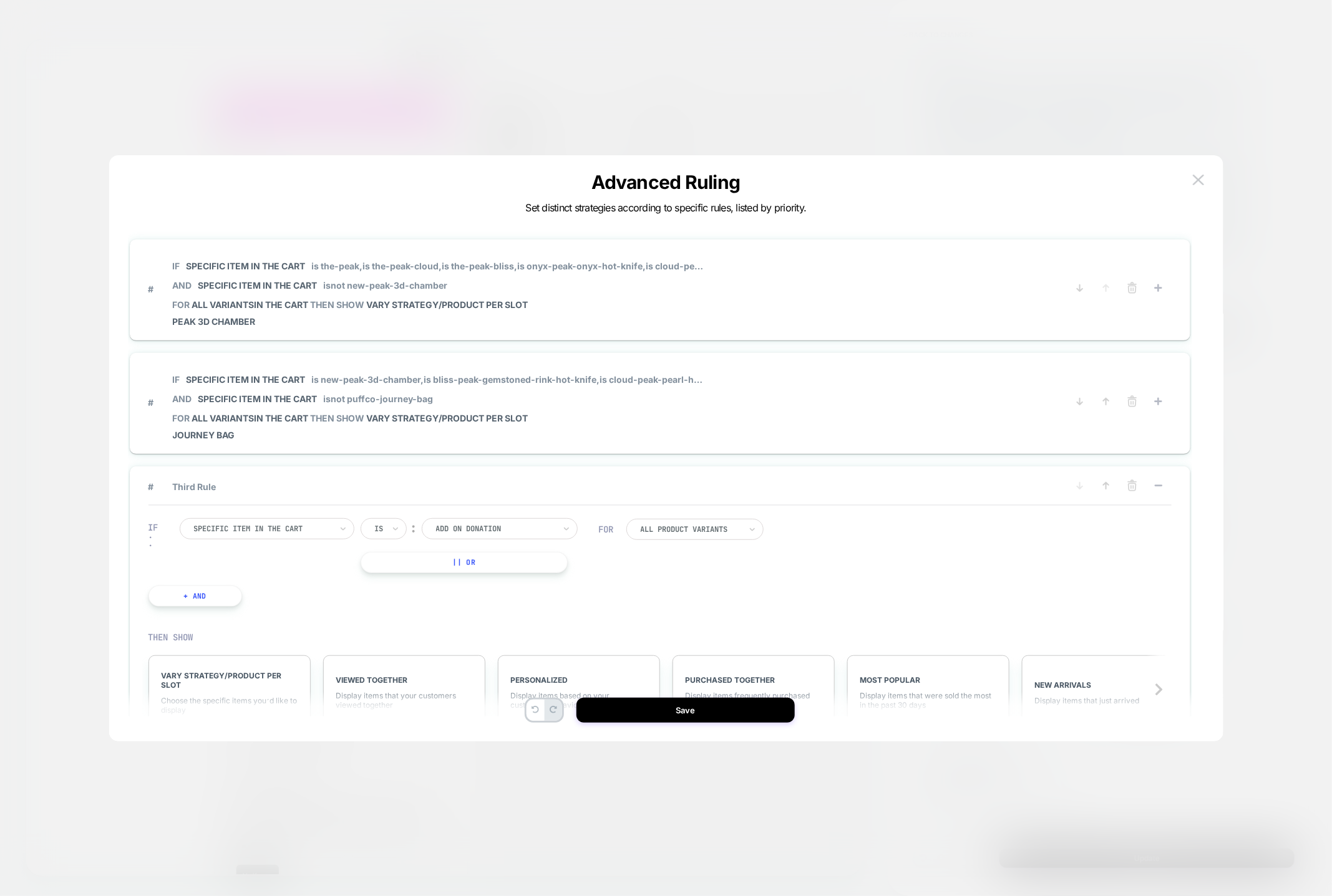
scroll to position [7, 0]
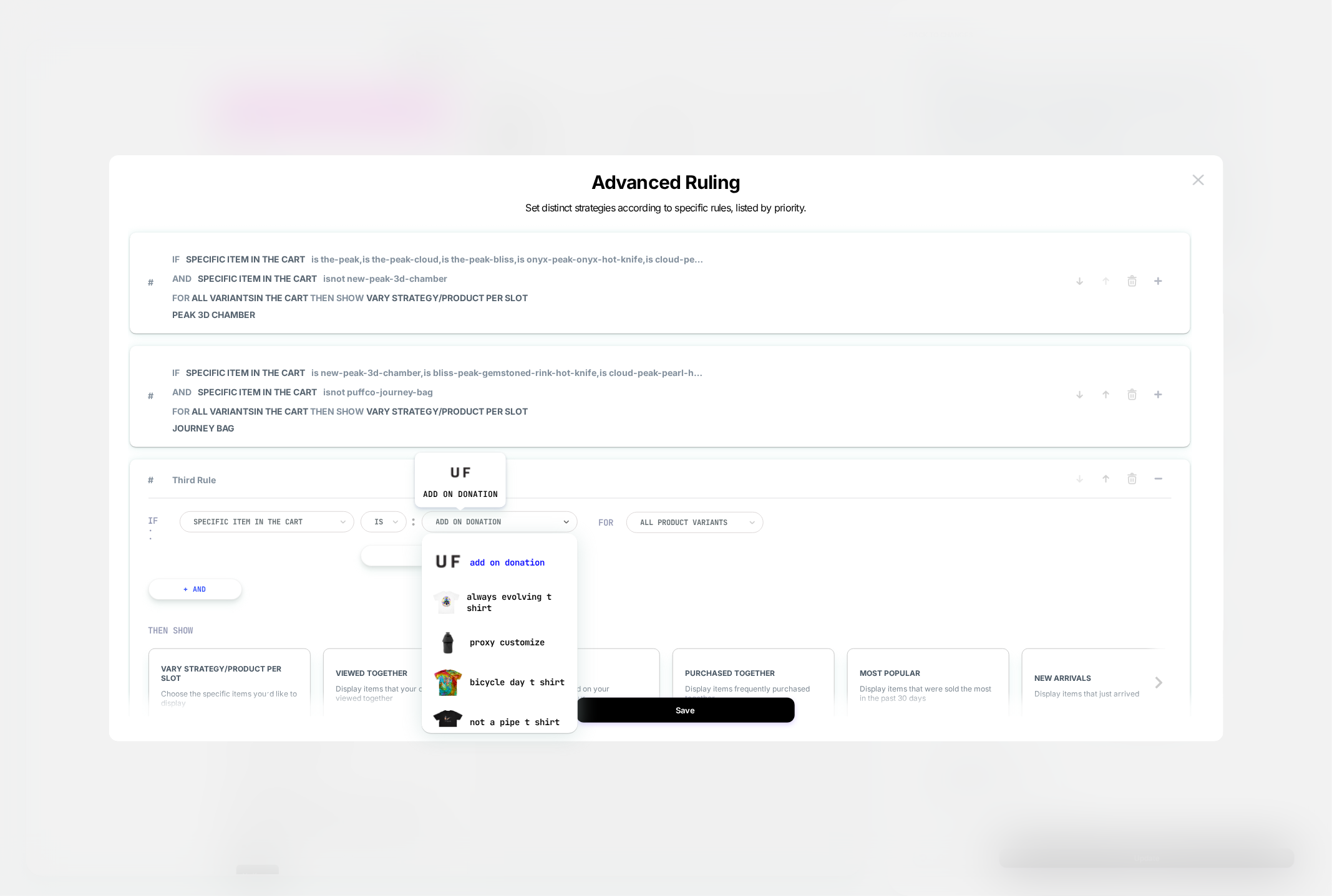
click at [460, 517] on div at bounding box center [495, 521] width 119 height 11
type input "****"
click at [497, 678] on div "the peak" at bounding box center [500, 682] width 143 height 40
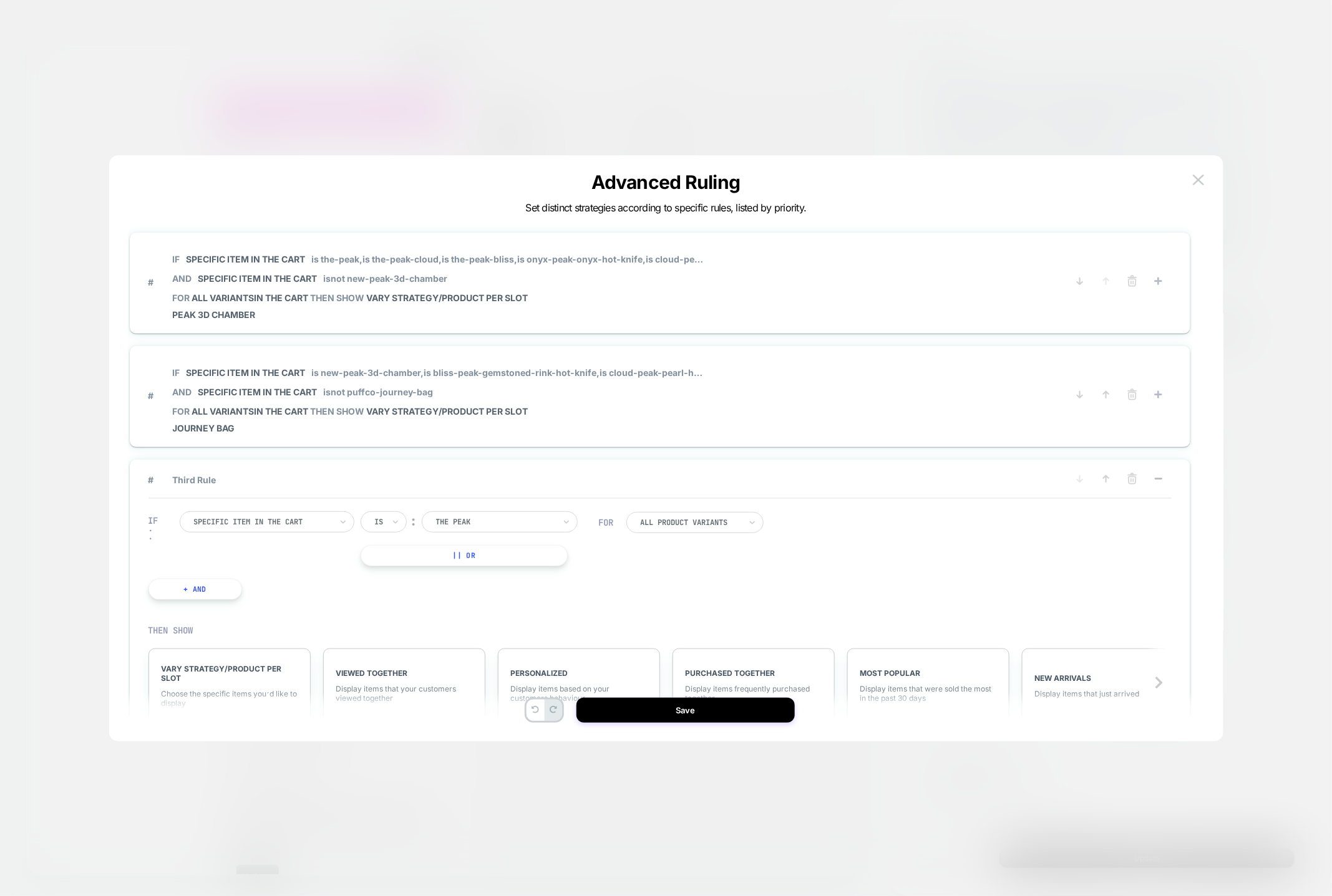
click at [445, 545] on button "|| Or" at bounding box center [464, 555] width 207 height 21
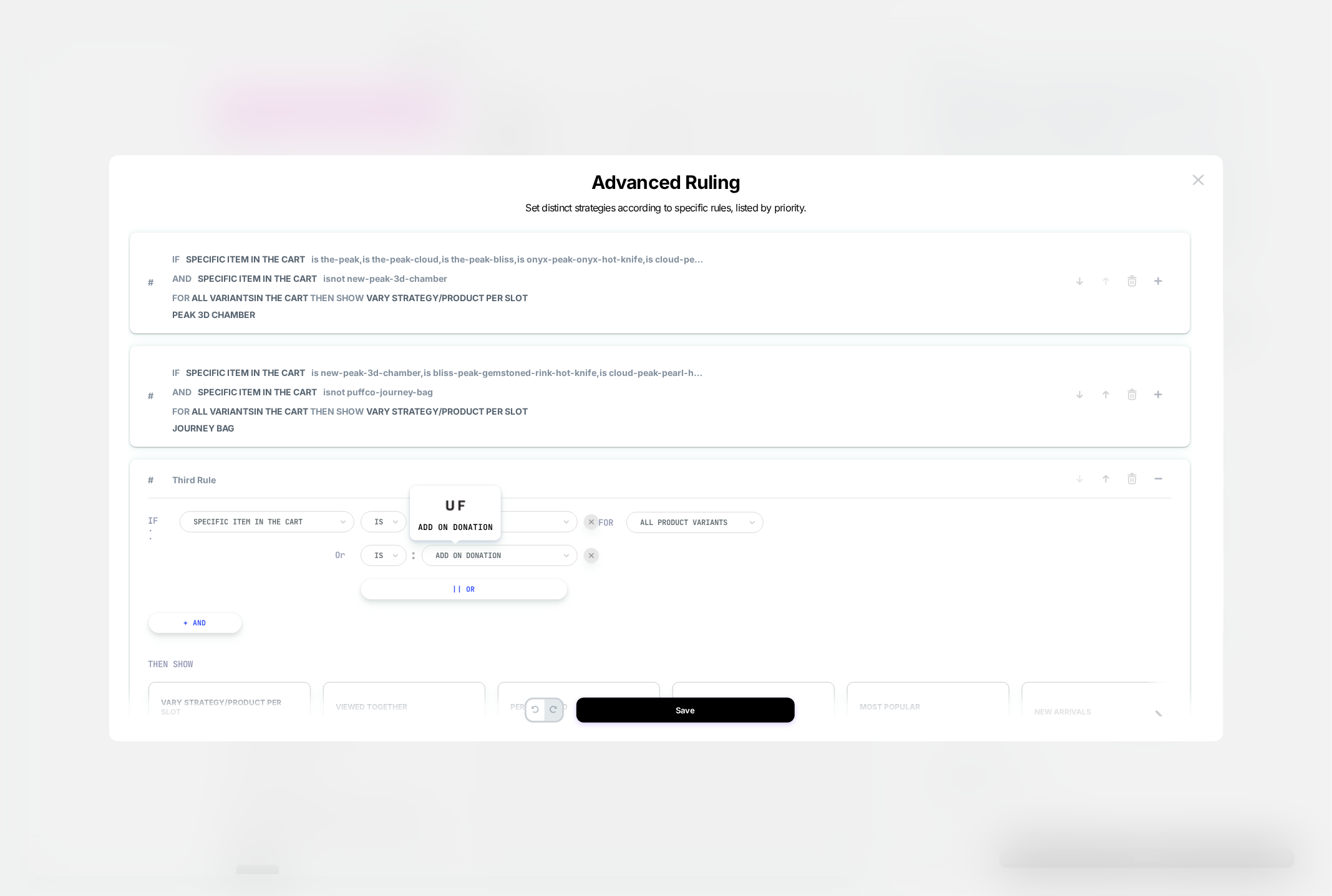
click at [455, 550] on div at bounding box center [495, 555] width 119 height 11
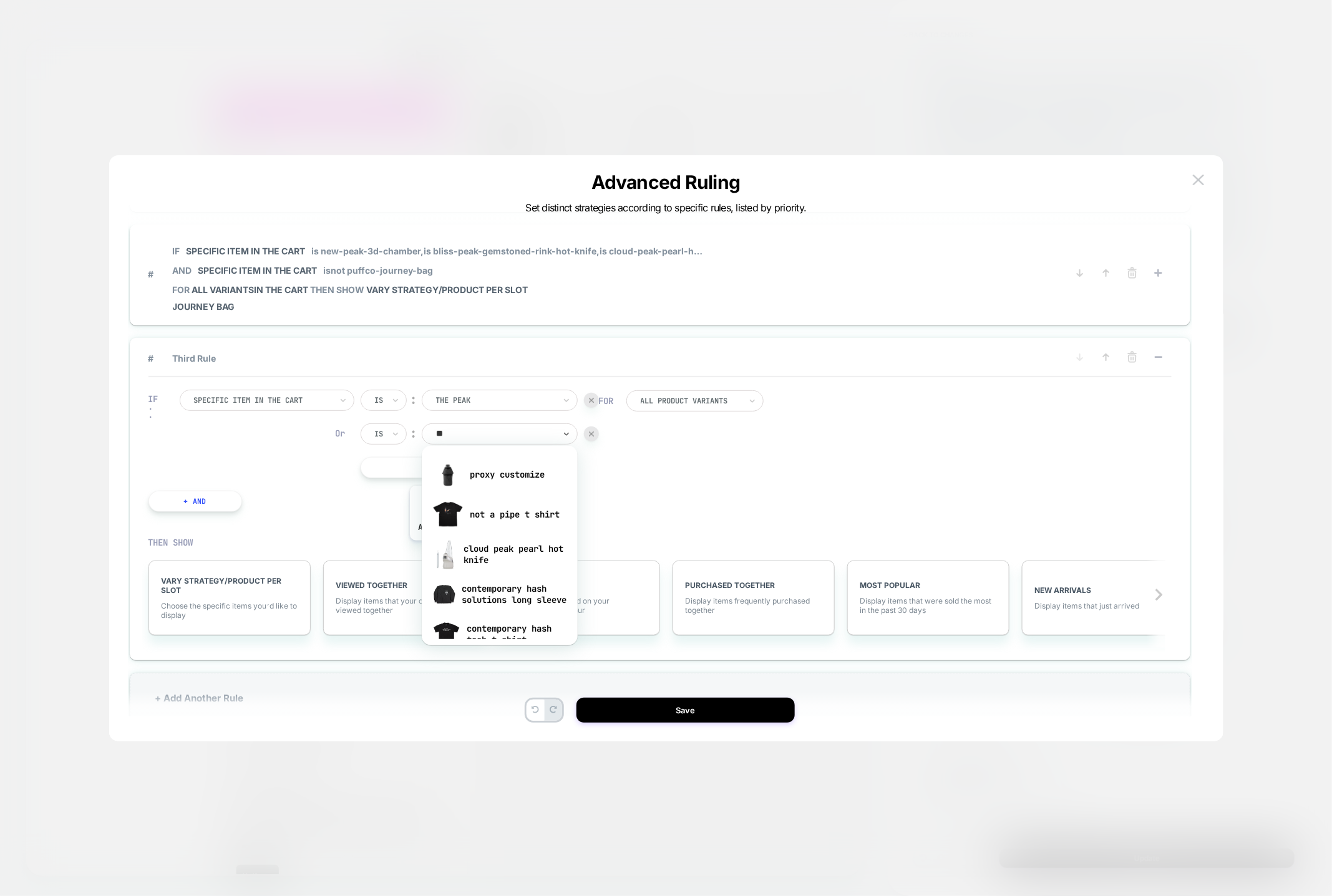
scroll to position [131, 0]
type input "****"
click at [495, 586] on div "Peak [the cloud]" at bounding box center [500, 586] width 143 height 40
click at [451, 455] on button "|| Or" at bounding box center [464, 465] width 207 height 21
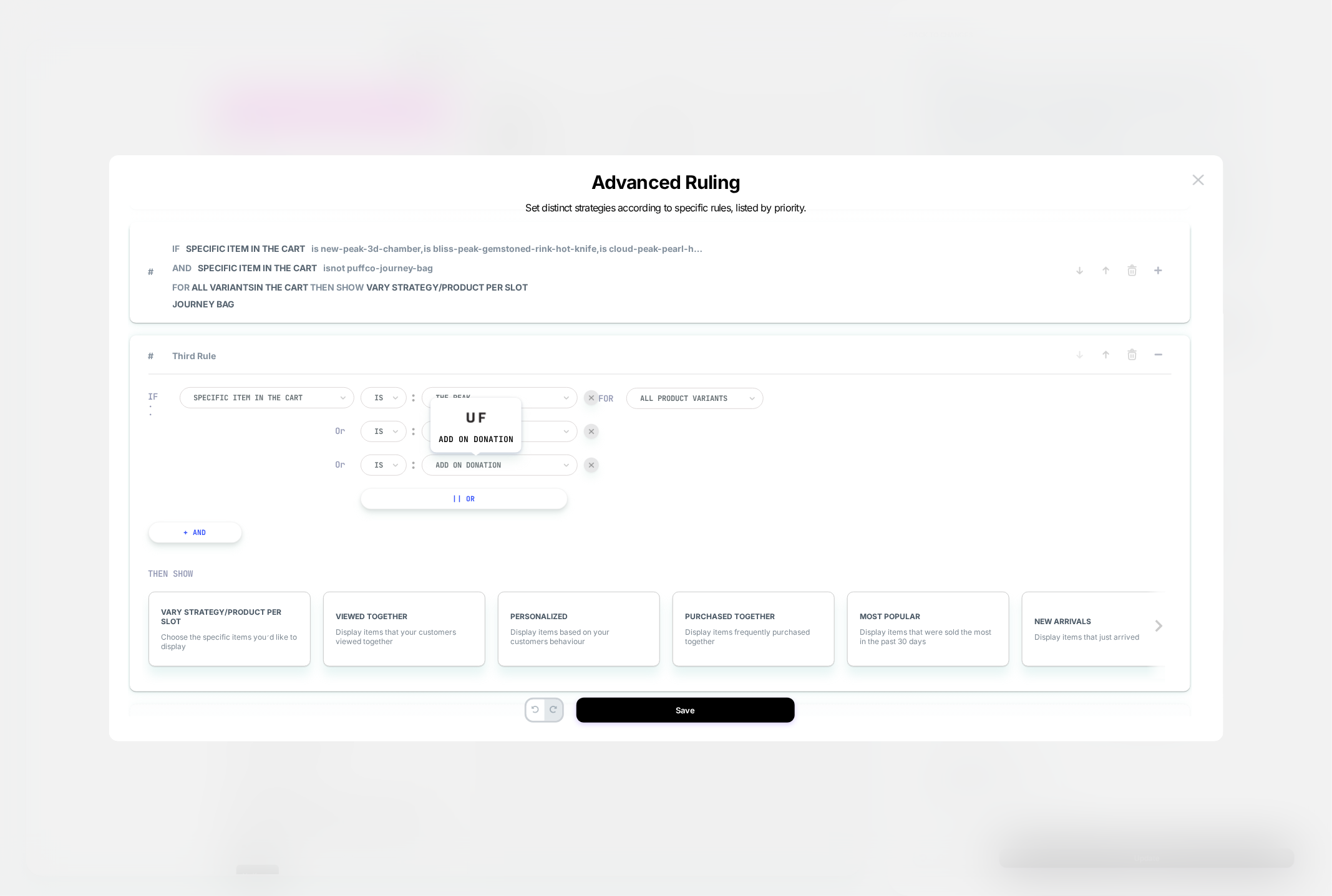
click at [476, 461] on div at bounding box center [495, 464] width 119 height 11
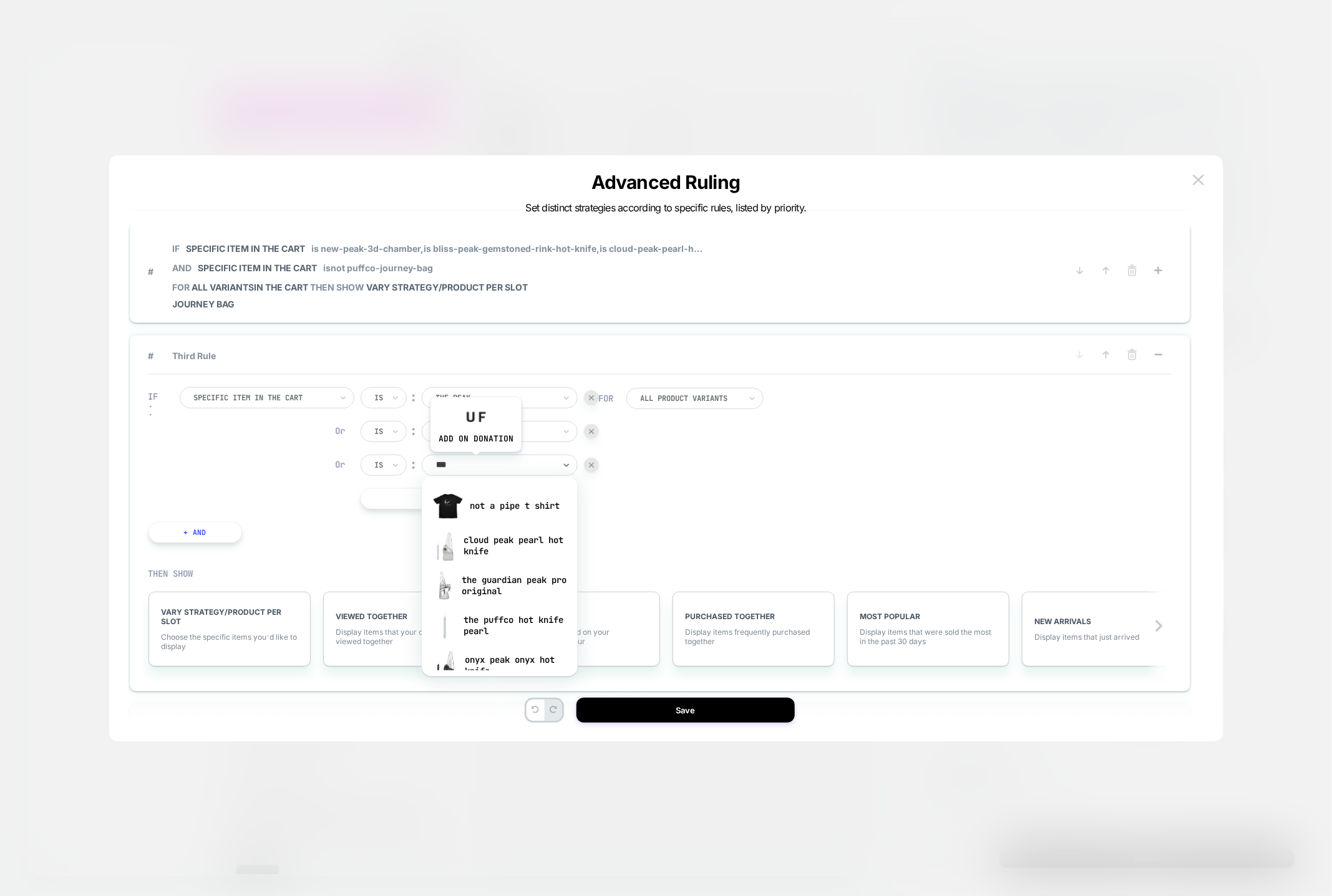
type input "****"
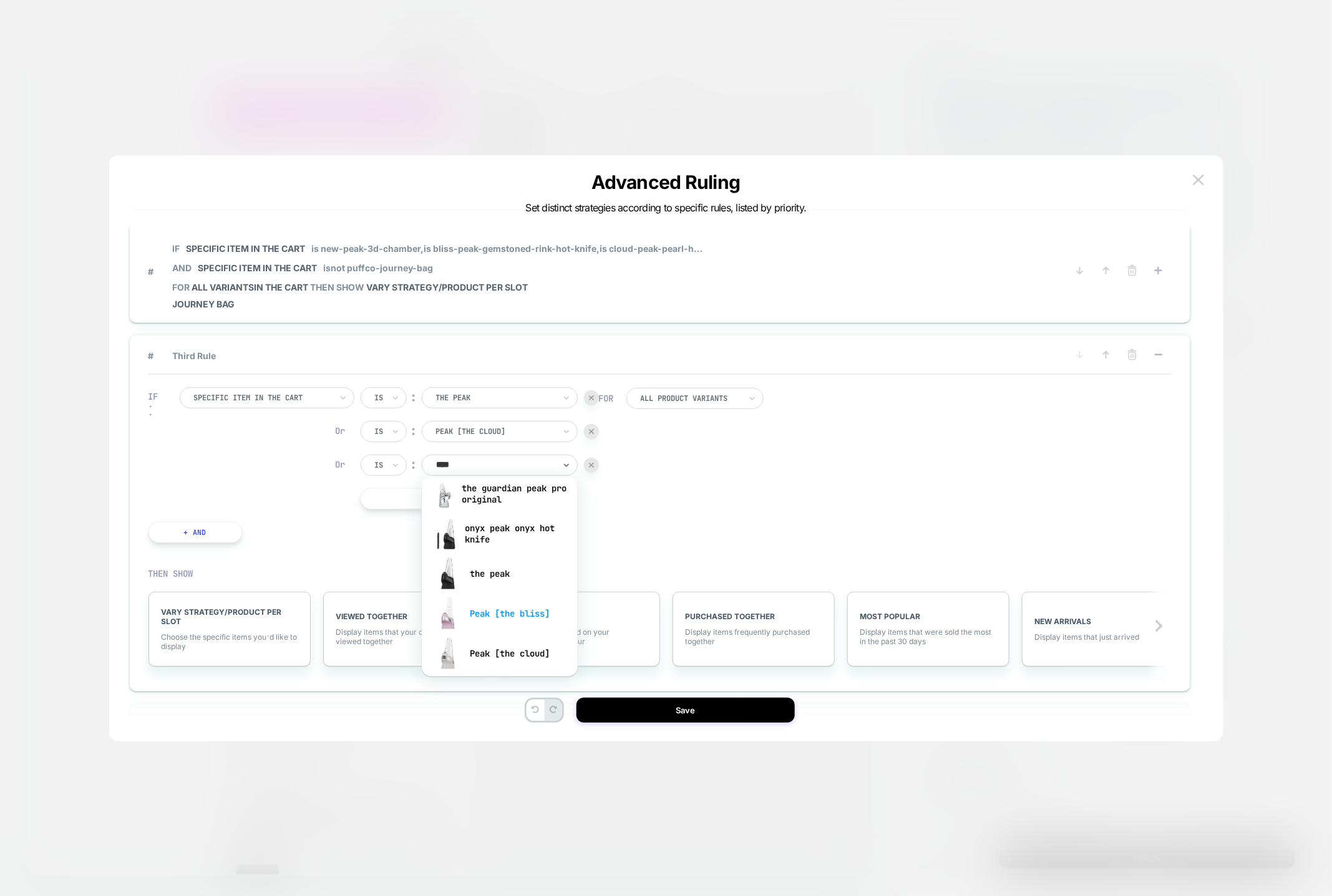
scroll to position [55, 0]
click at [504, 602] on div "Peak [the bliss]" at bounding box center [500, 611] width 143 height 40
click at [194, 526] on button "+ And" at bounding box center [195, 532] width 94 height 21
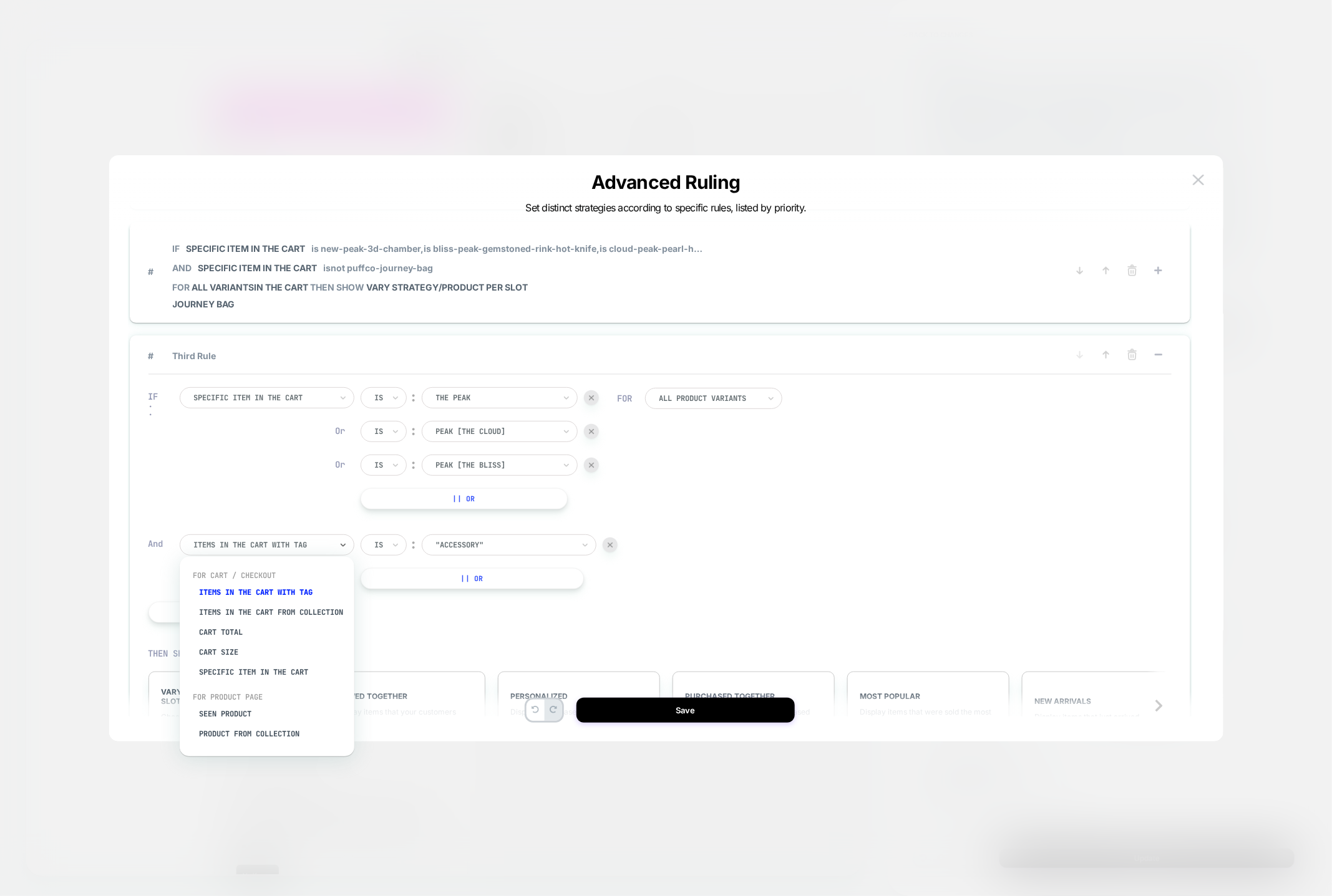
click at [321, 543] on div at bounding box center [262, 544] width 137 height 11
click at [251, 681] on div "Specific item in the cart" at bounding box center [273, 672] width 162 height 20
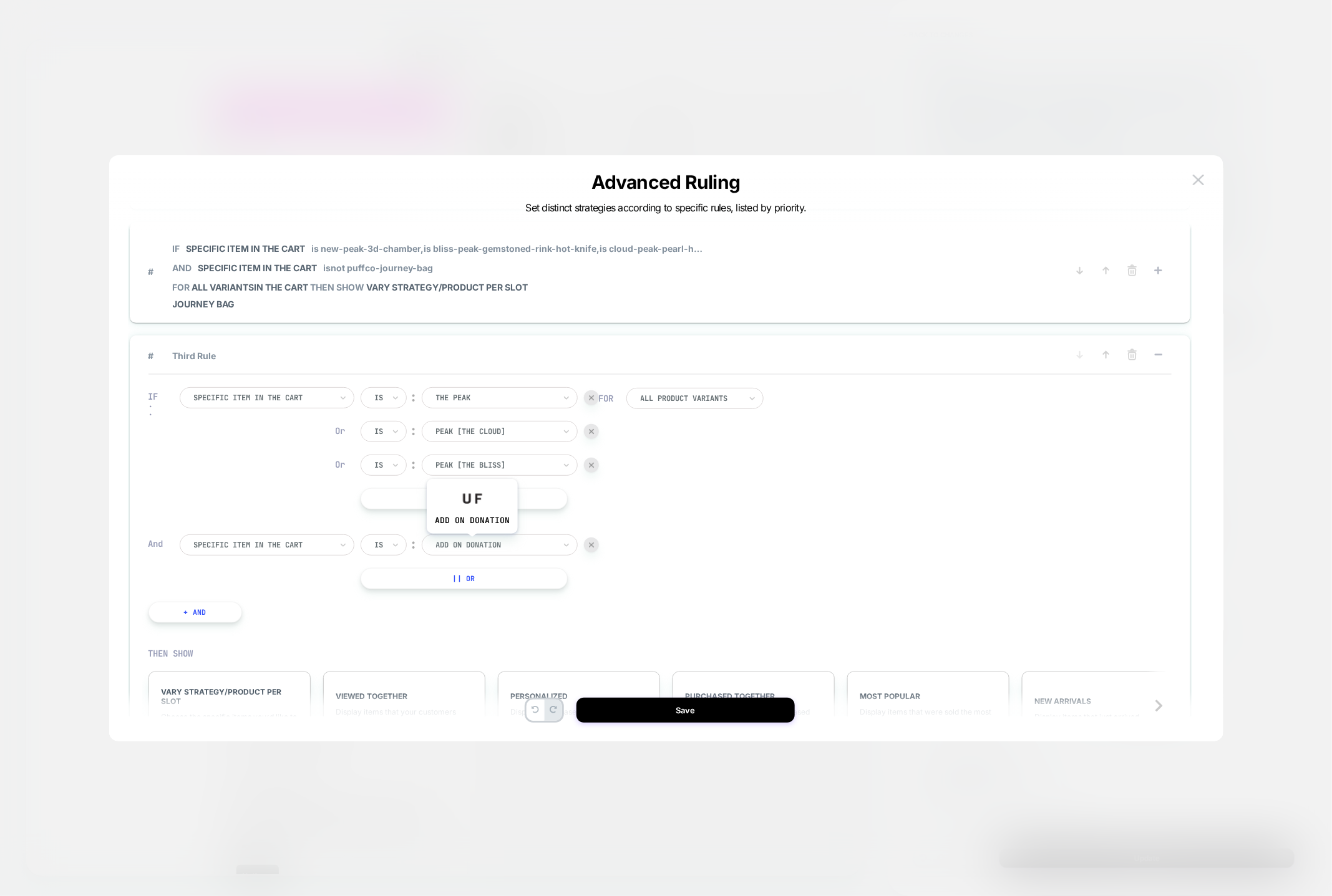
click at [472, 543] on div at bounding box center [495, 544] width 119 height 11
click at [407, 547] on div "Is ︰ add on donation" at bounding box center [479, 544] width 238 height 21
click at [398, 544] on icon at bounding box center [395, 544] width 9 height 12
drag, startPoint x: 394, startPoint y: 590, endPoint x: 436, endPoint y: 555, distance: 54.7
click at [396, 590] on div "Is not" at bounding box center [413, 595] width 81 height 20
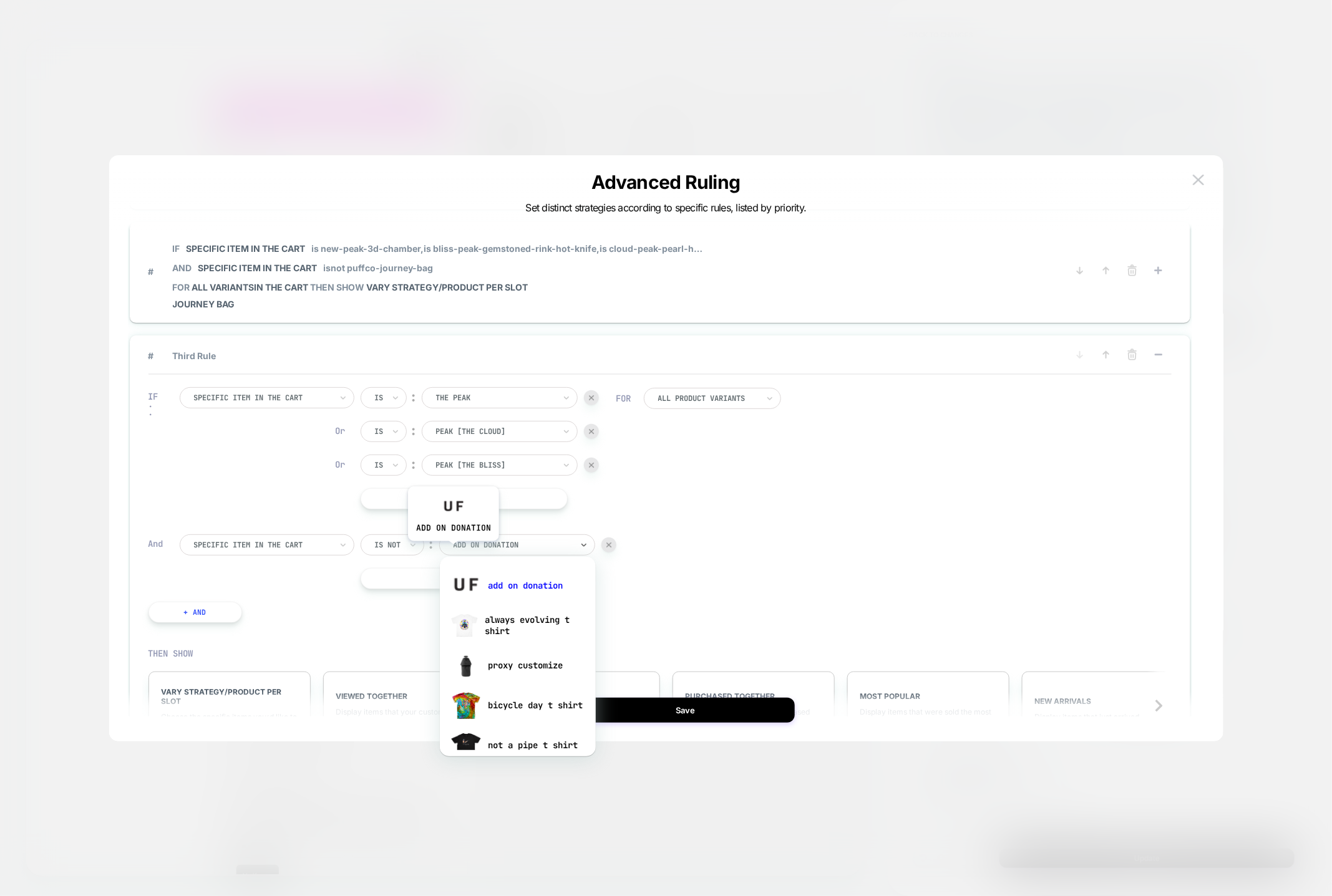
drag, startPoint x: 452, startPoint y: 551, endPoint x: 464, endPoint y: 544, distance: 13.9
click at [453, 551] on div "add on donation" at bounding box center [517, 544] width 156 height 21
type input "*********"
click at [522, 638] on div "the puffco hot knife" at bounding box center [518, 625] width 143 height 40
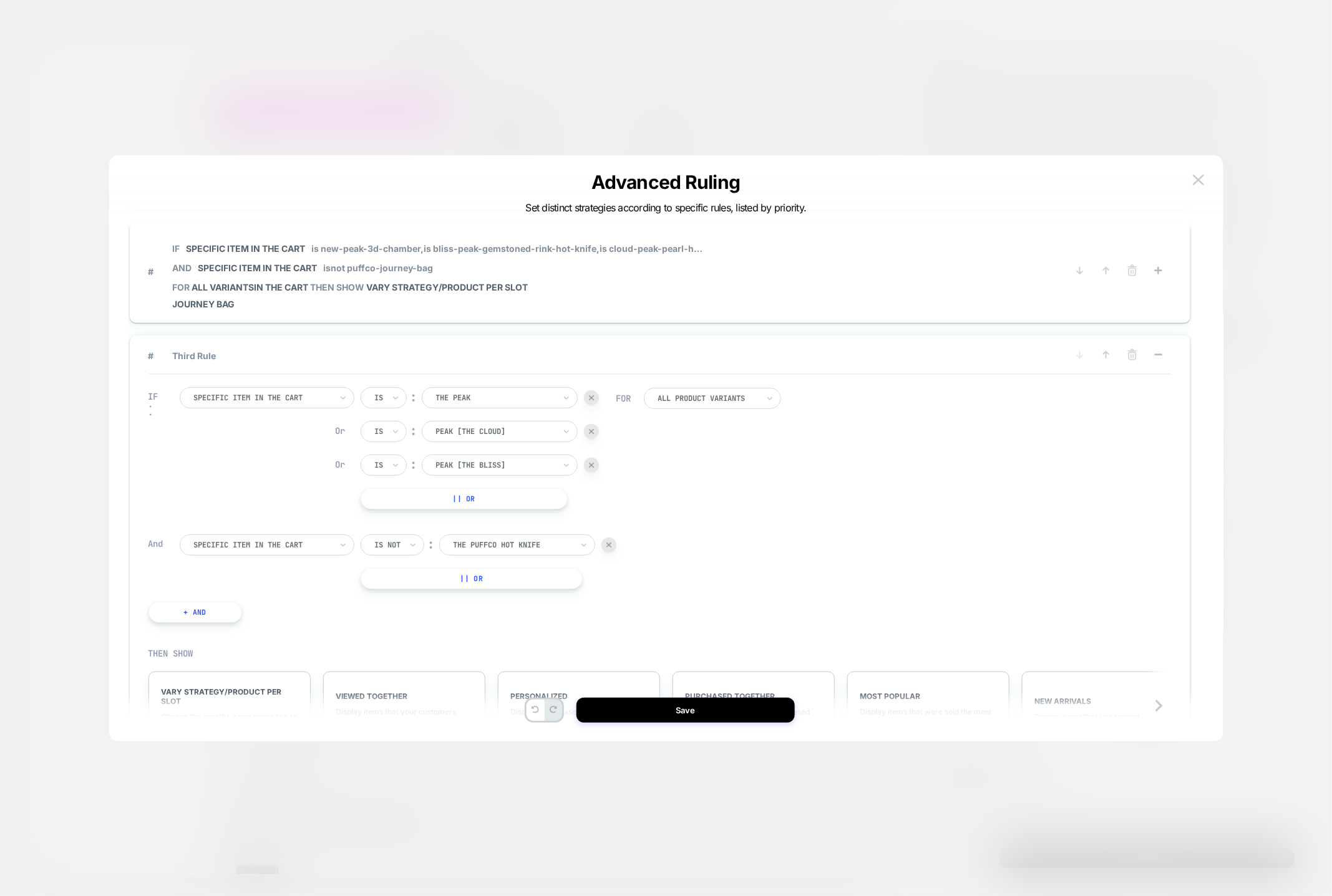
click at [512, 577] on button "|| Or" at bounding box center [472, 579] width 223 height 21
click at [512, 576] on div at bounding box center [495, 578] width 119 height 11
paste input "*********"
type input "*********"
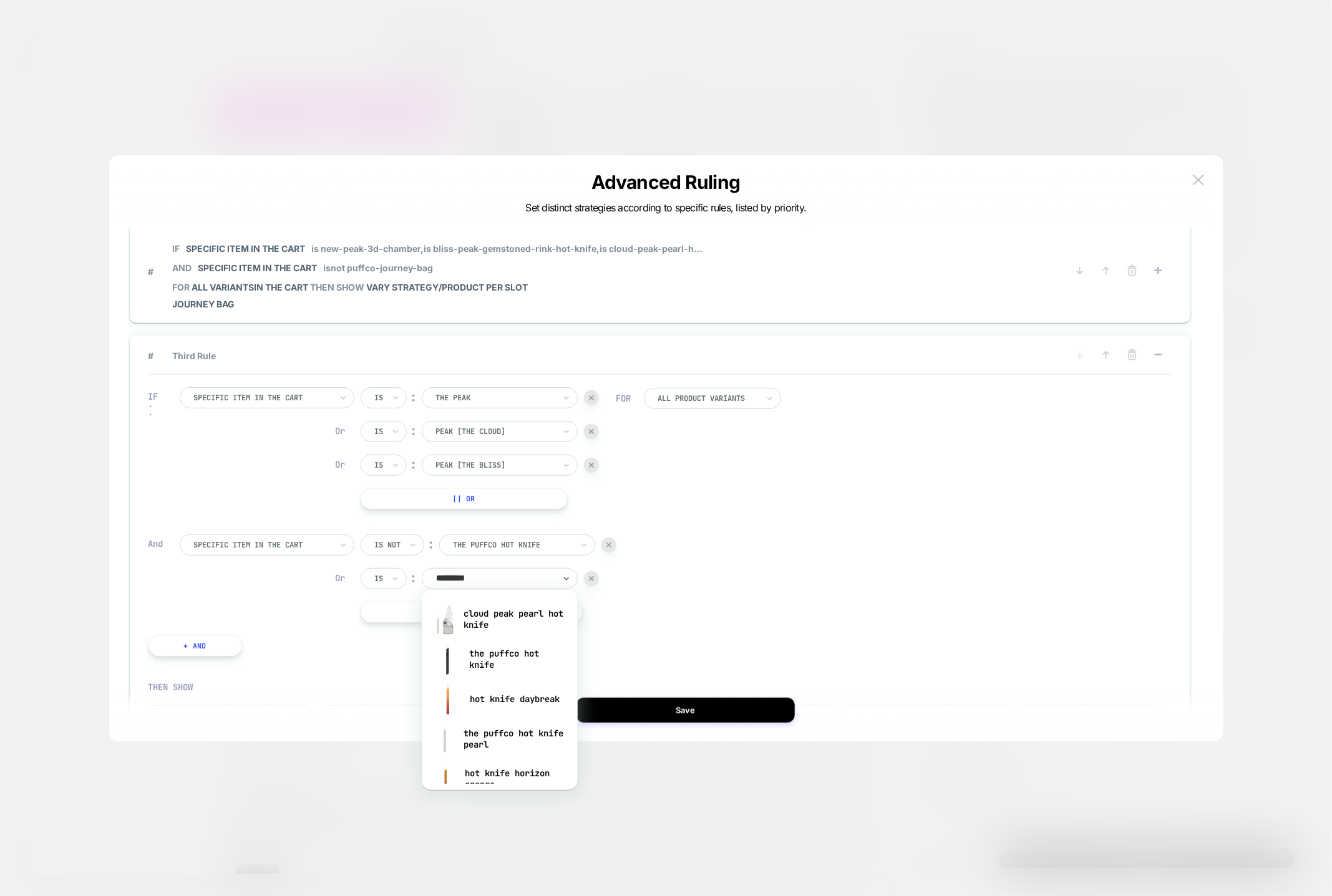
click at [508, 734] on div "the puffco hot knife pearl" at bounding box center [500, 739] width 143 height 40
click at [505, 617] on button "|| Or" at bounding box center [472, 612] width 223 height 21
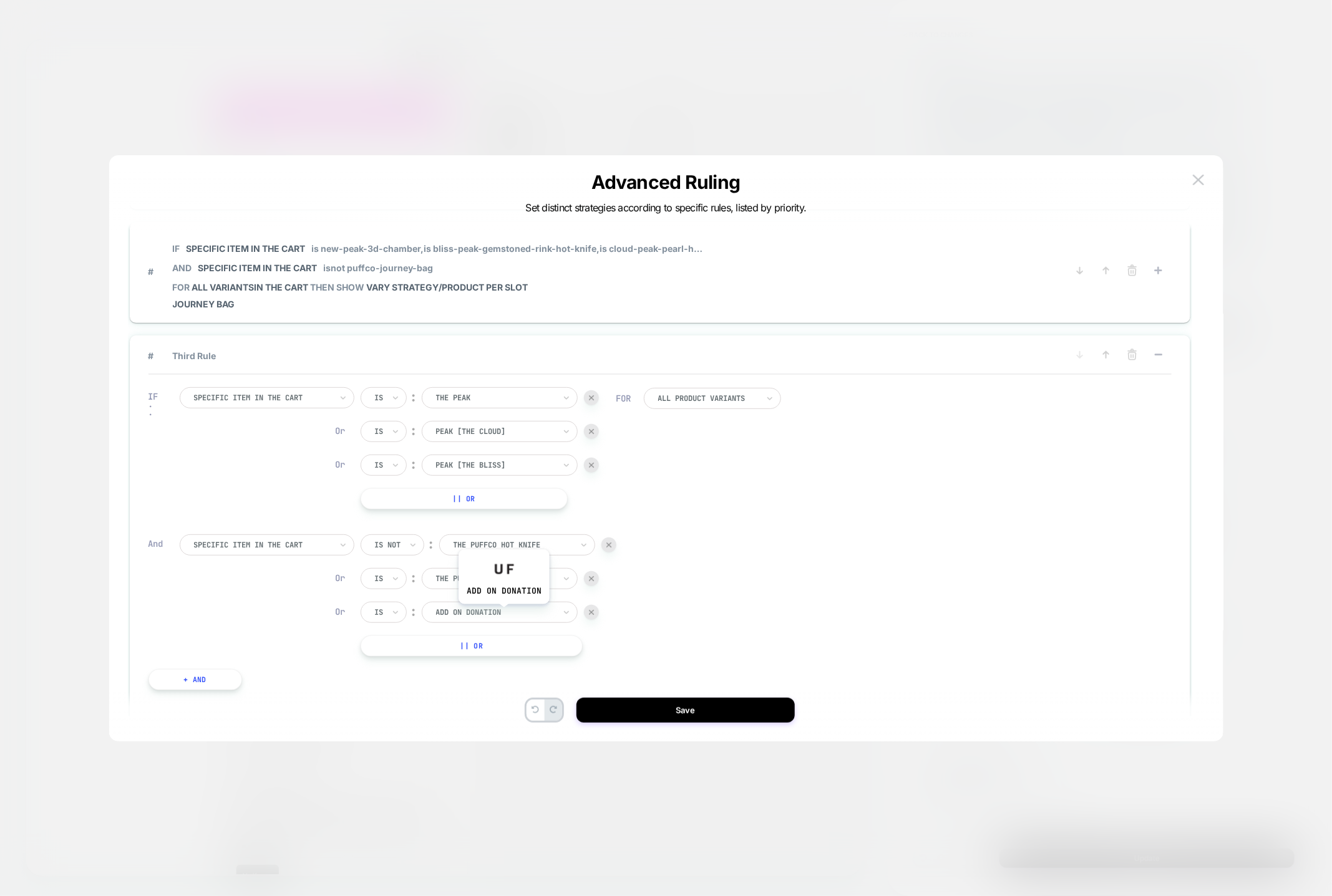
click at [503, 614] on div at bounding box center [495, 612] width 119 height 11
paste input "*********"
type input "*********"
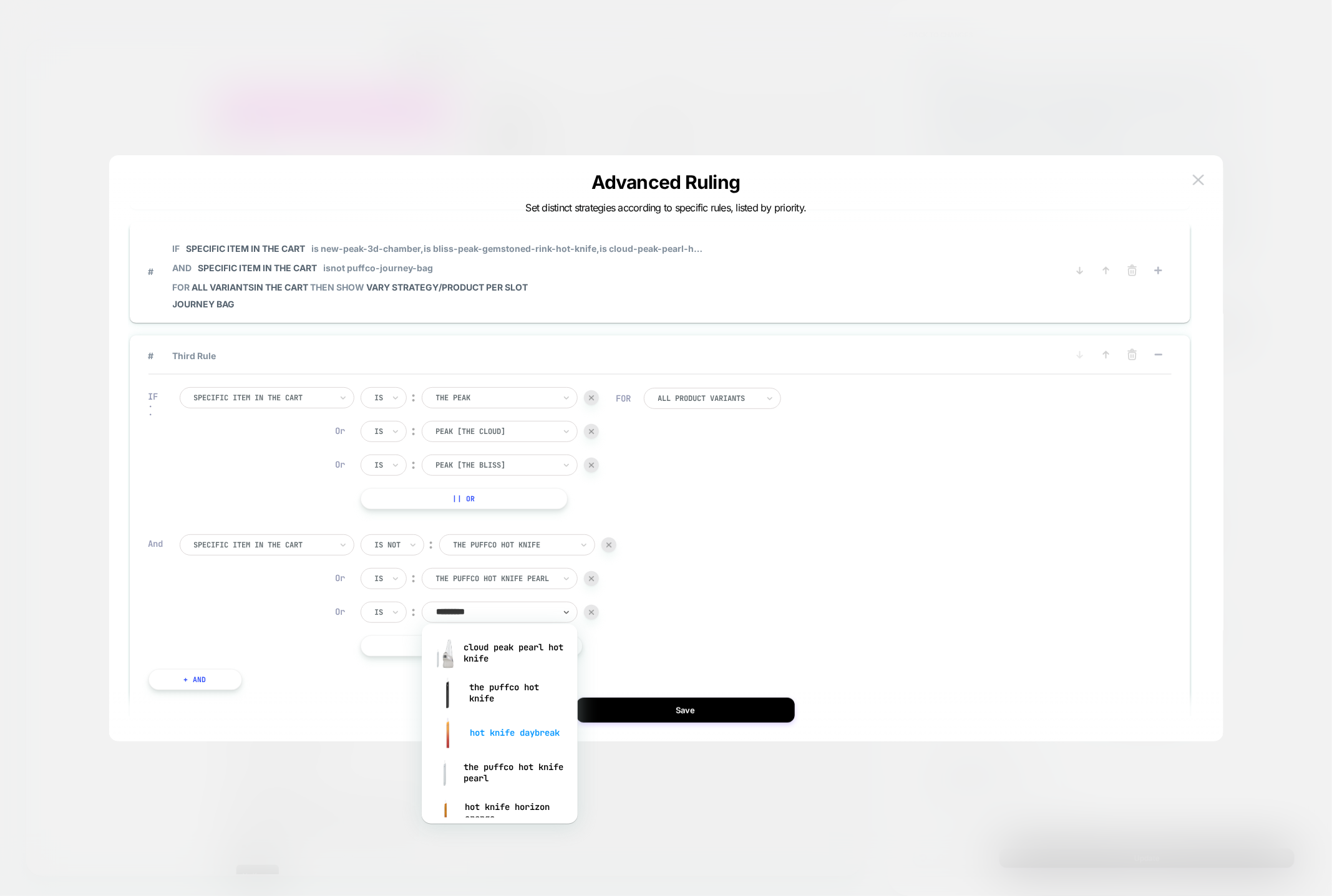
click at [508, 734] on div "hot knife daybreak" at bounding box center [500, 732] width 143 height 40
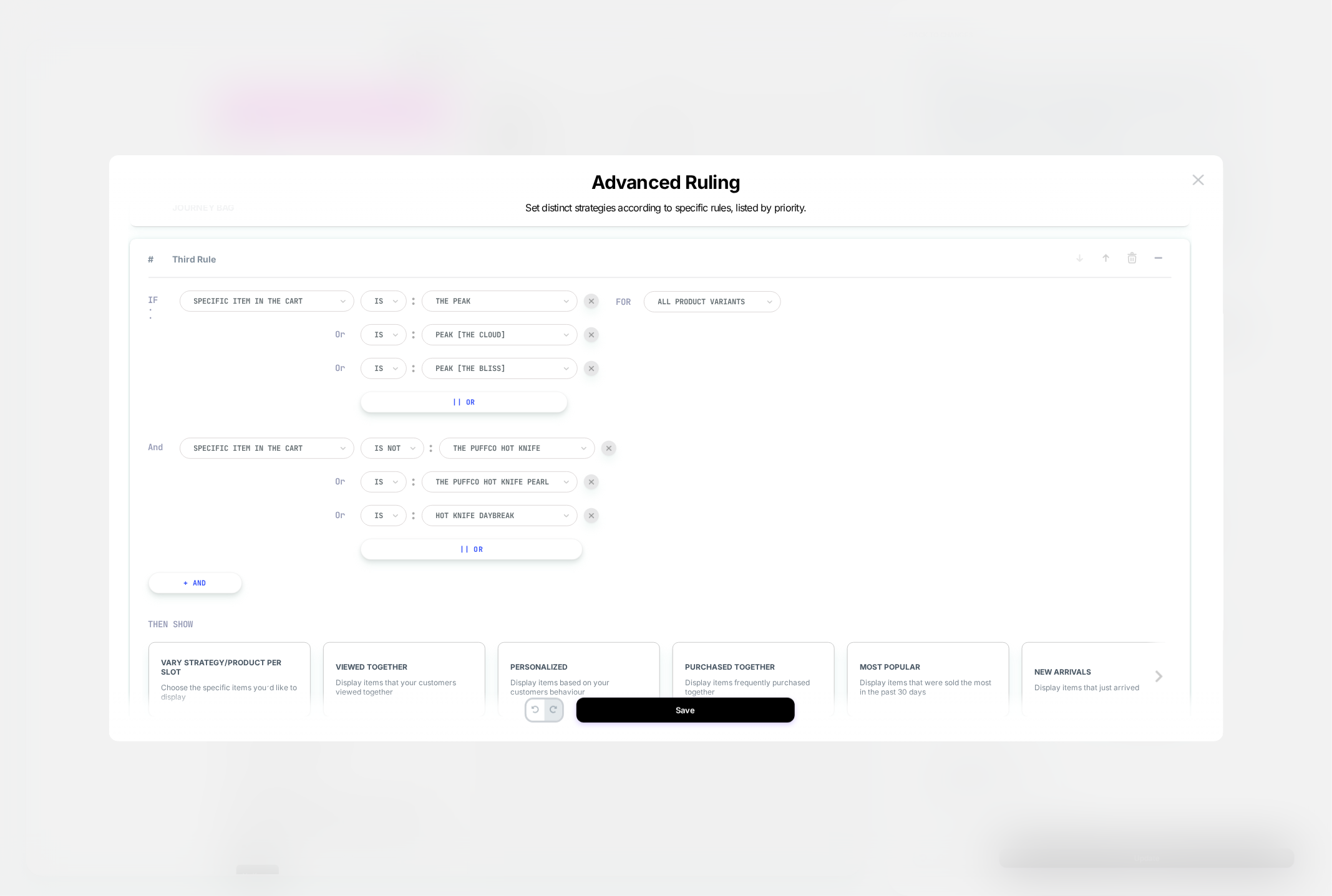
scroll to position [325, 0]
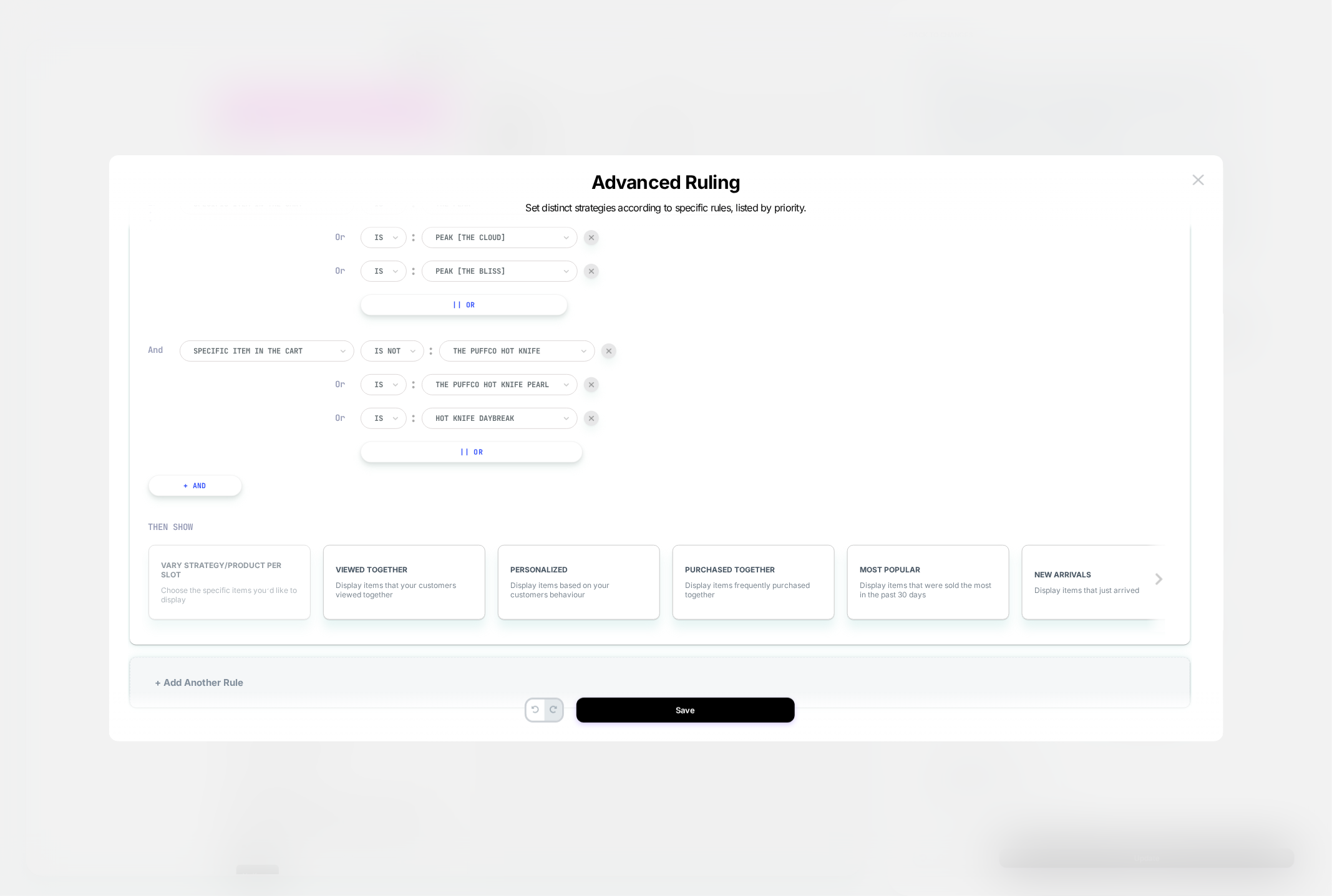
click at [192, 577] on div "VARY STRATEGY/PRODUCT PER SLOT Choose the specific items you׳d like to display" at bounding box center [229, 582] width 162 height 75
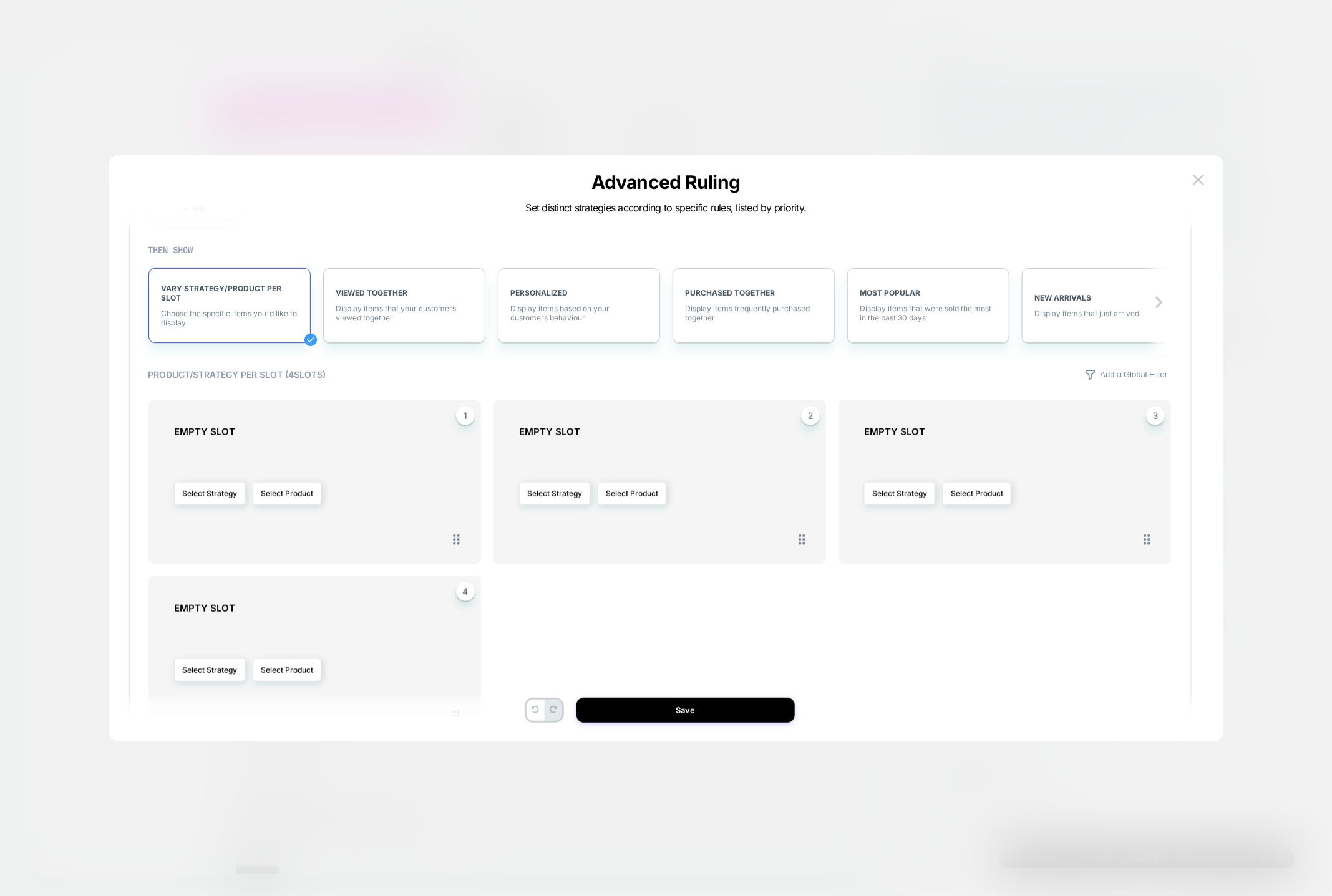
scroll to position [710, 0]
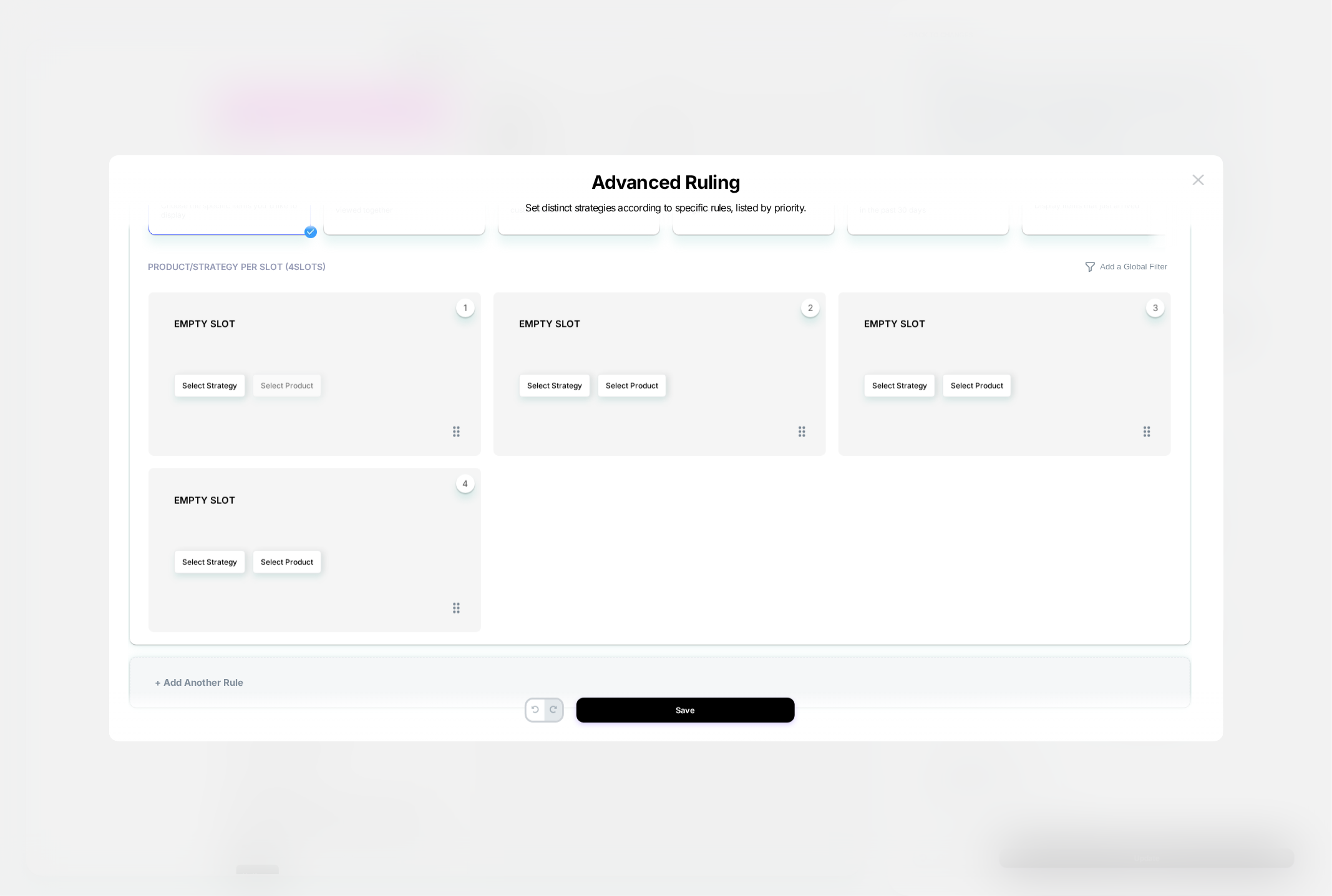
click at [276, 387] on button "Select Product" at bounding box center [287, 386] width 68 height 23
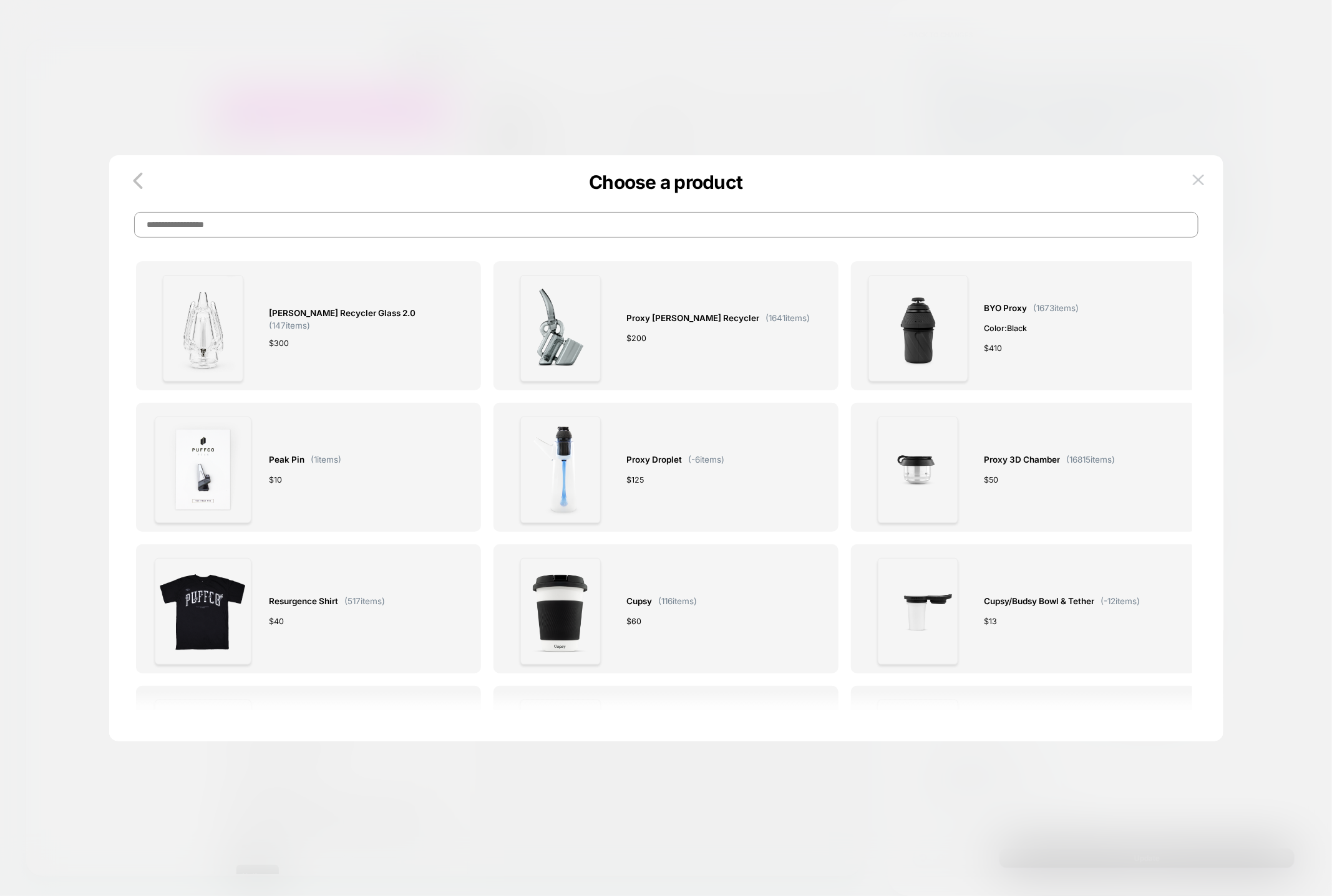
click at [599, 221] on input at bounding box center [666, 224] width 1065 height 25
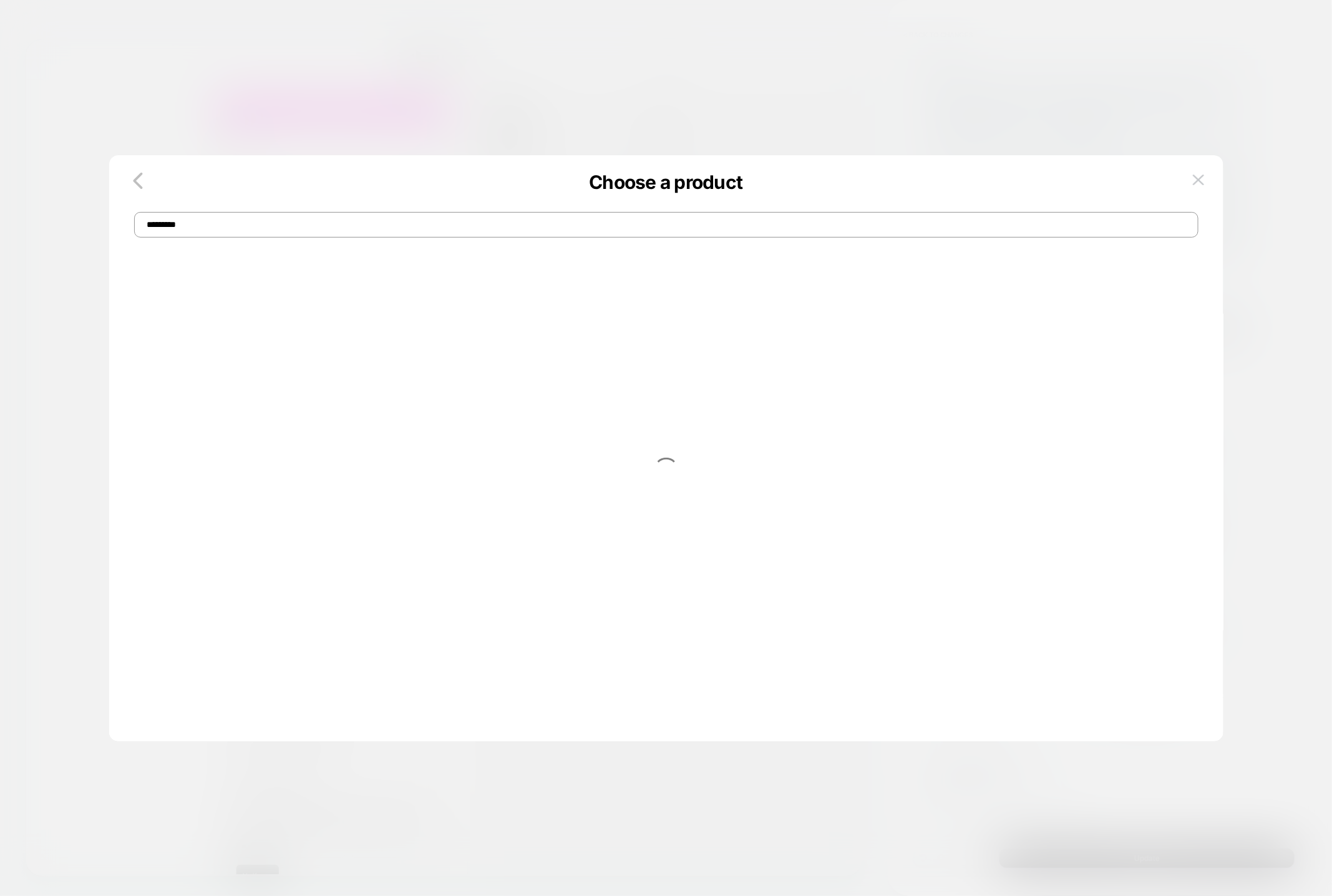
type input "*********"
click at [738, 316] on div at bounding box center [666, 476] width 1061 height 468
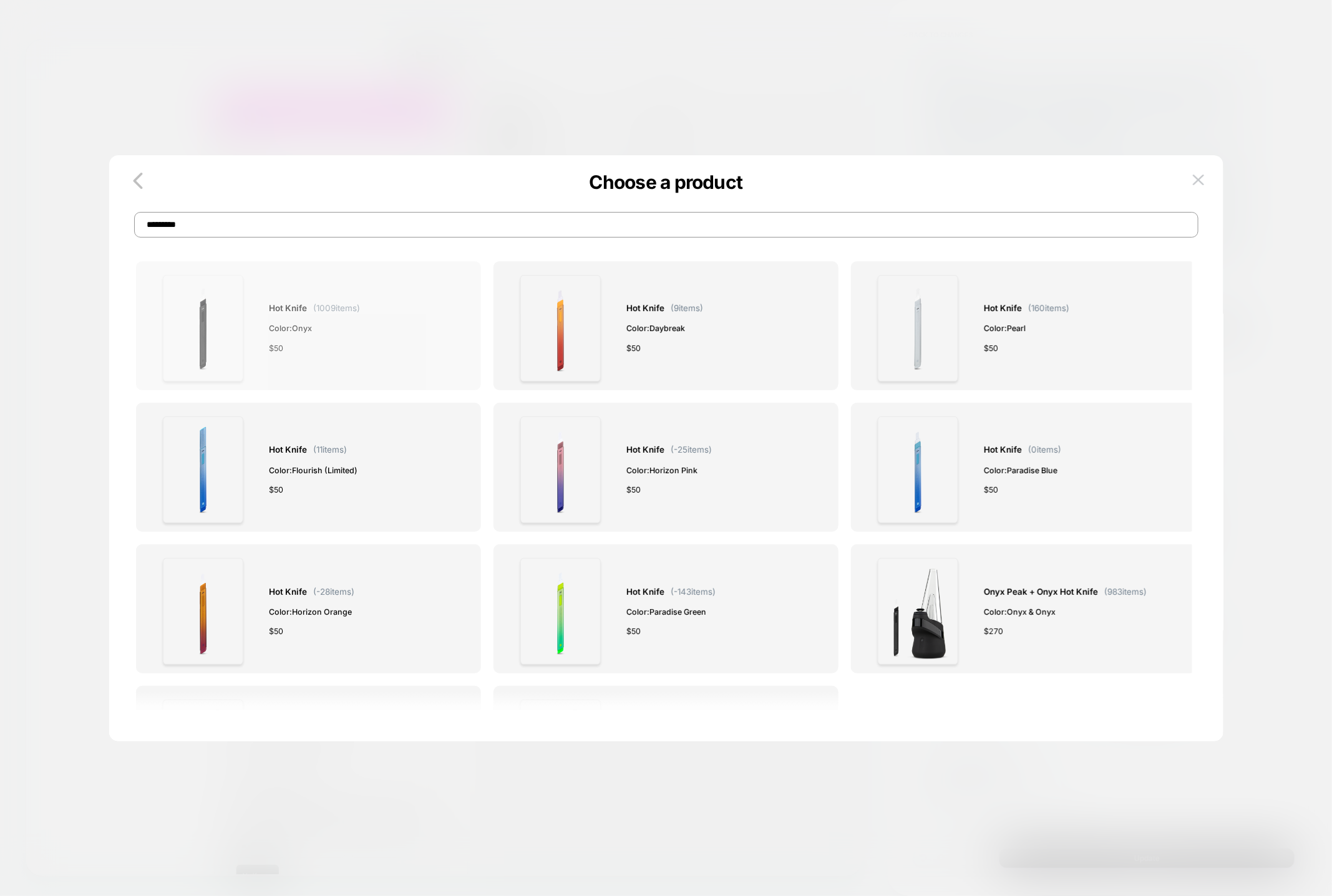
click at [317, 347] on div "$ 50" at bounding box center [314, 349] width 91 height 13
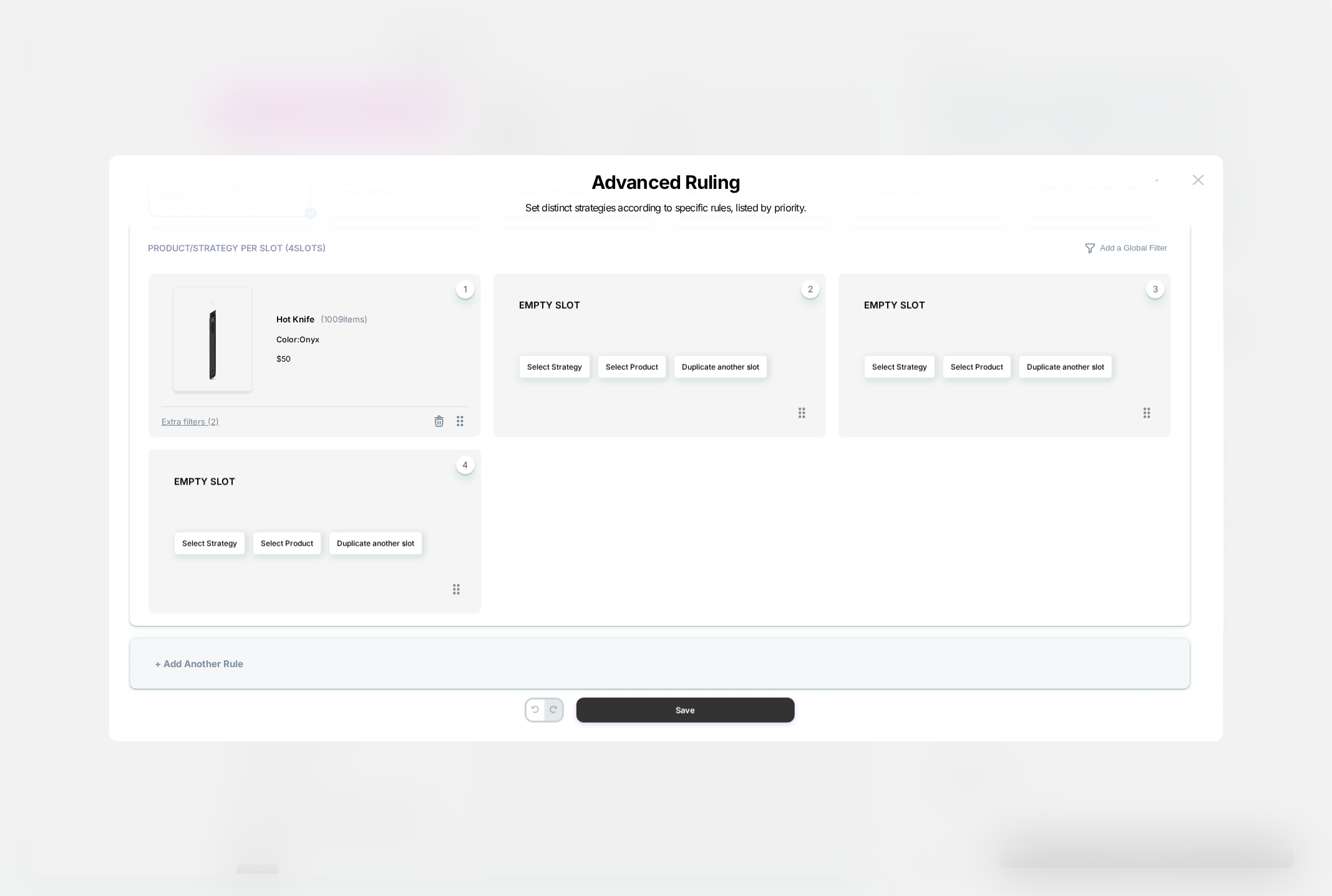
scroll to position [693, 0]
click at [688, 711] on button "Save" at bounding box center [686, 710] width 218 height 25
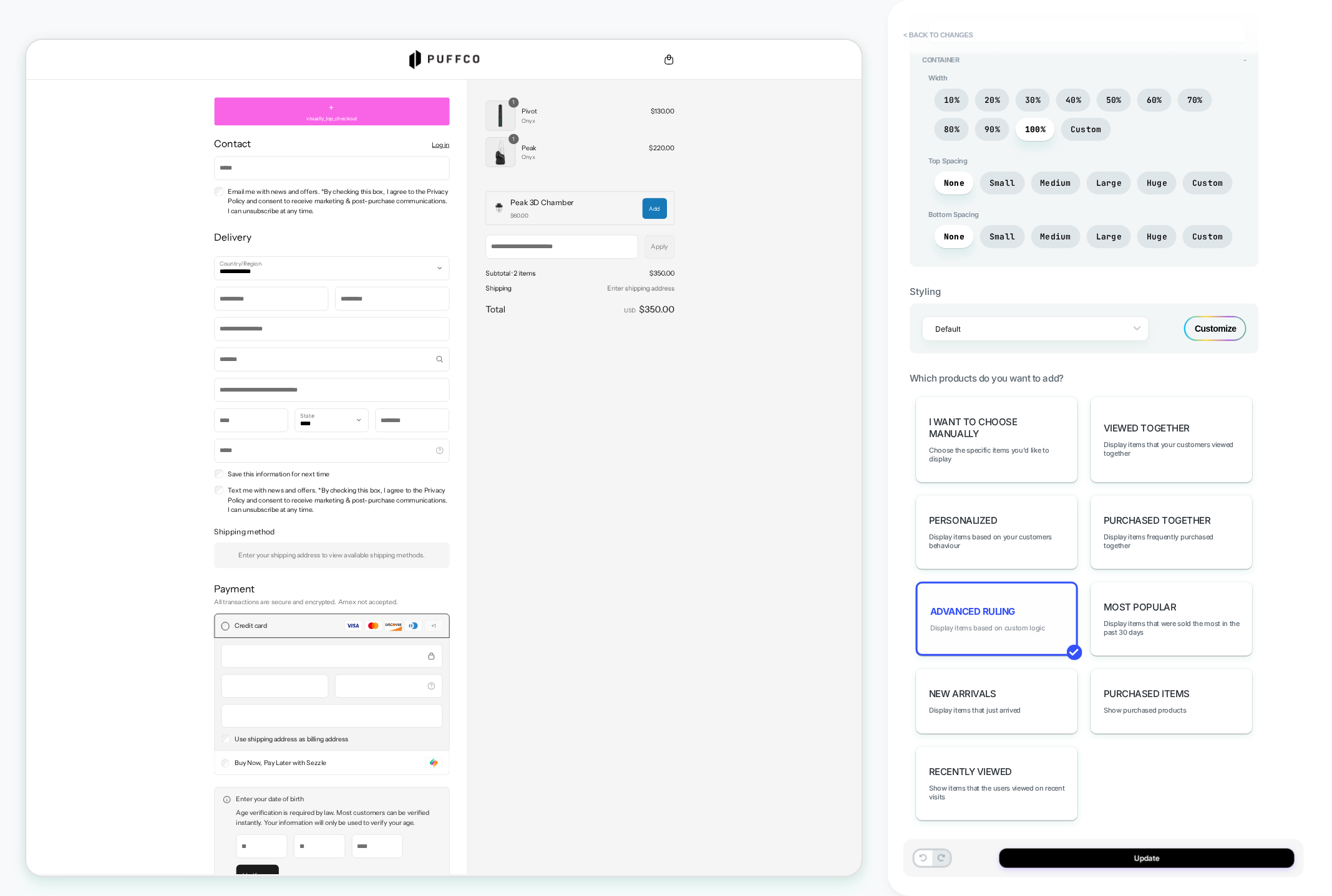
click at [977, 624] on span "Display items based on custom logic" at bounding box center [988, 628] width 115 height 9
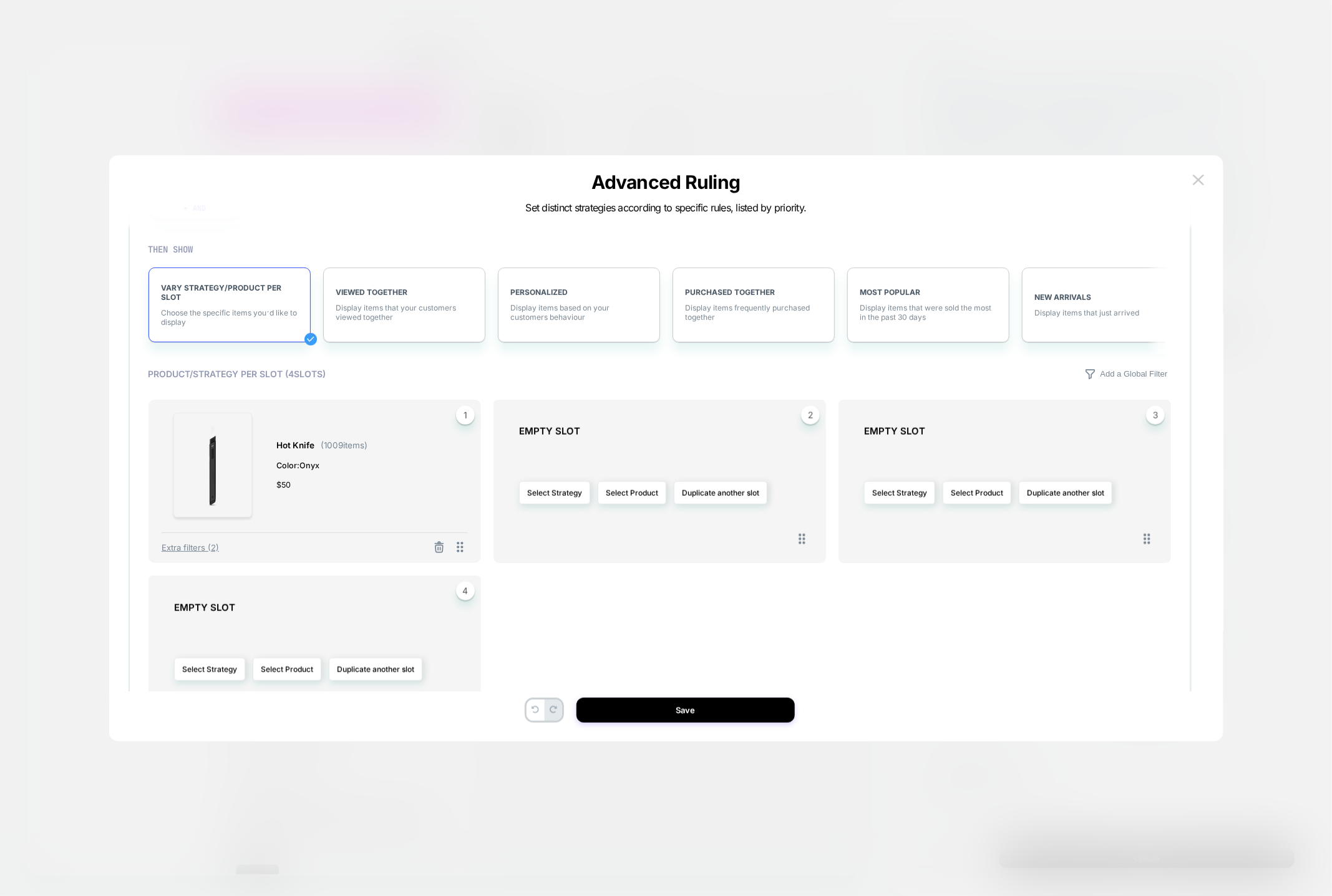
scroll to position [659, 0]
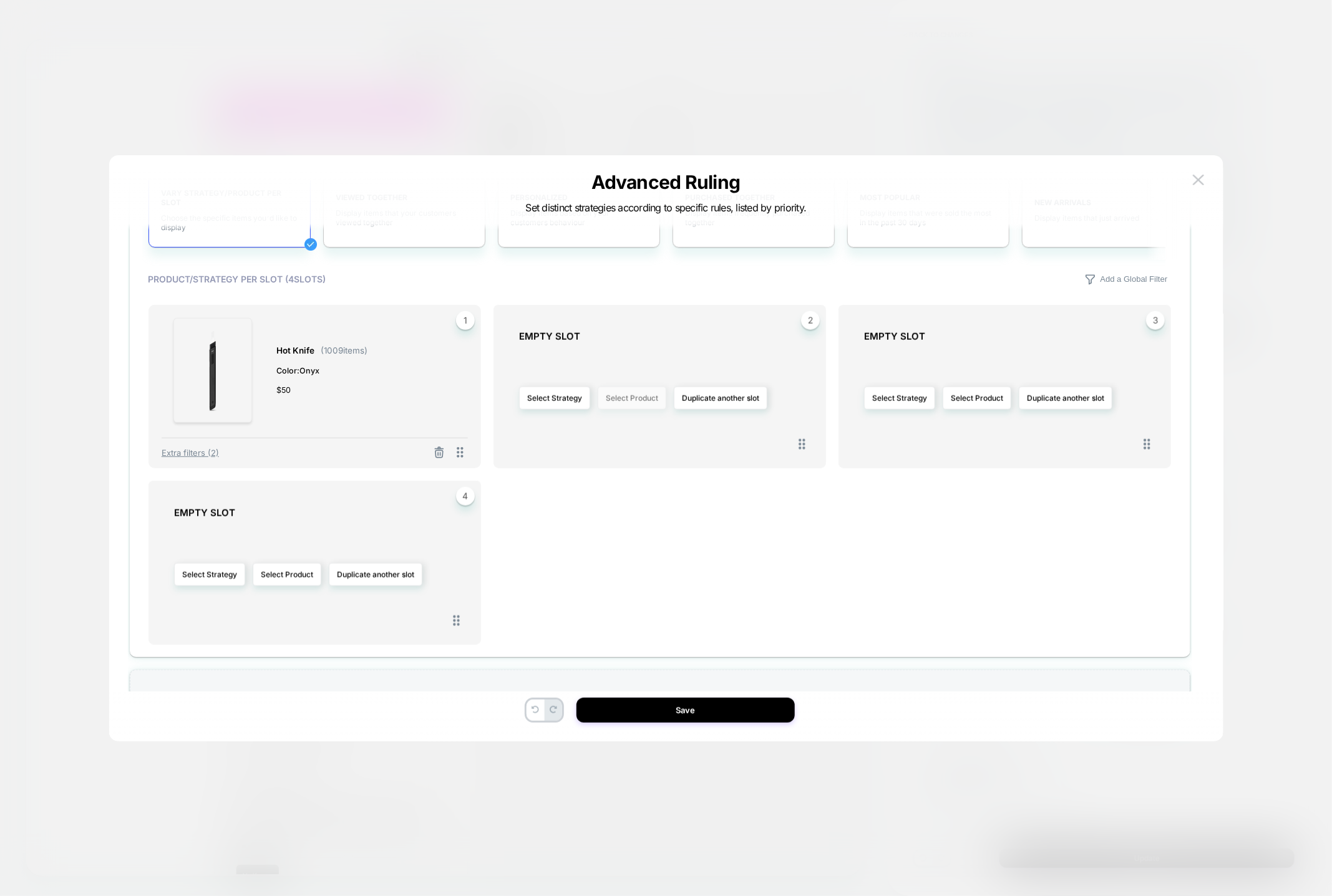
click at [639, 401] on button "Select Product" at bounding box center [632, 398] width 68 height 23
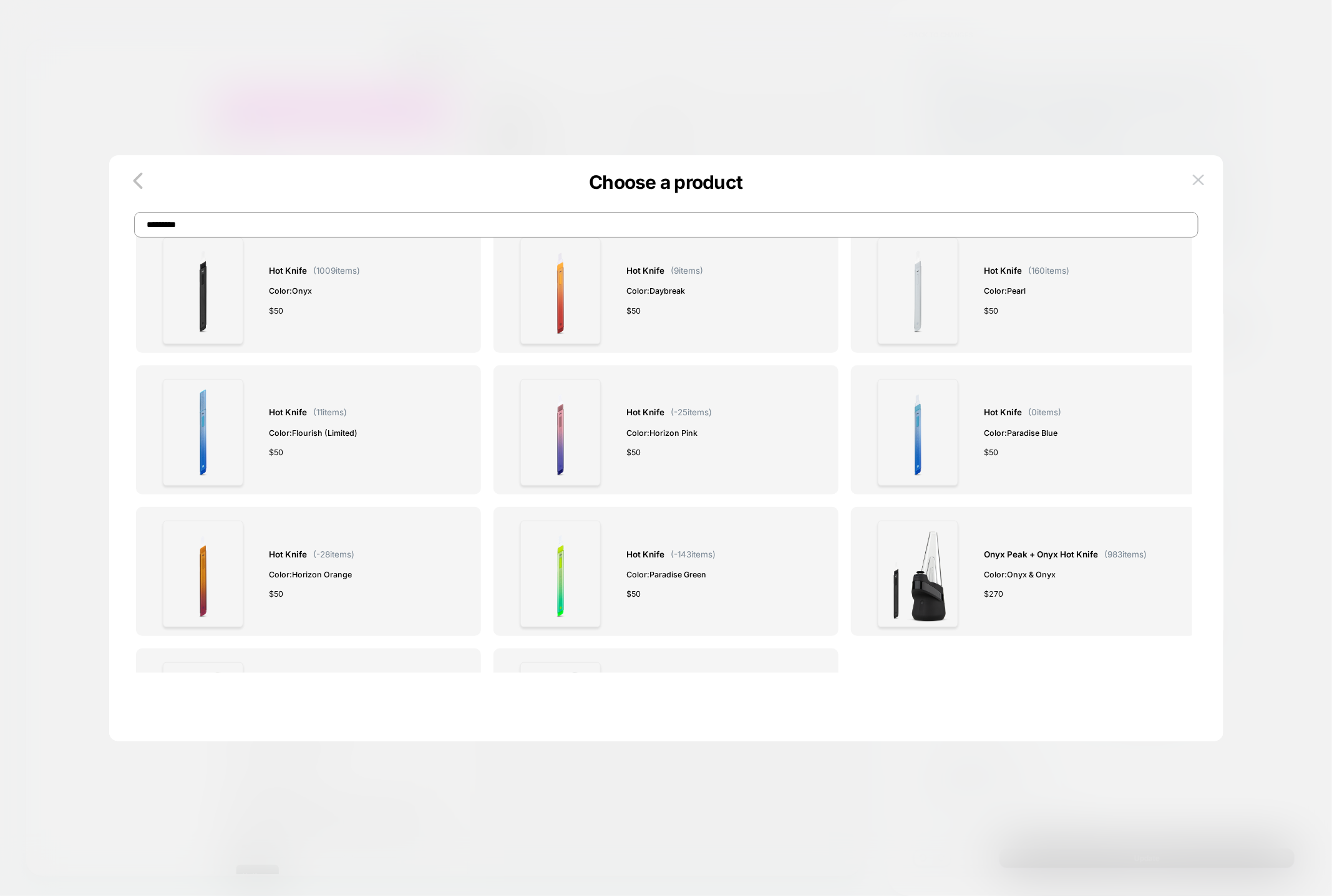
scroll to position [0, 0]
click at [1039, 305] on div "$ 50" at bounding box center [1026, 311] width 85 height 13
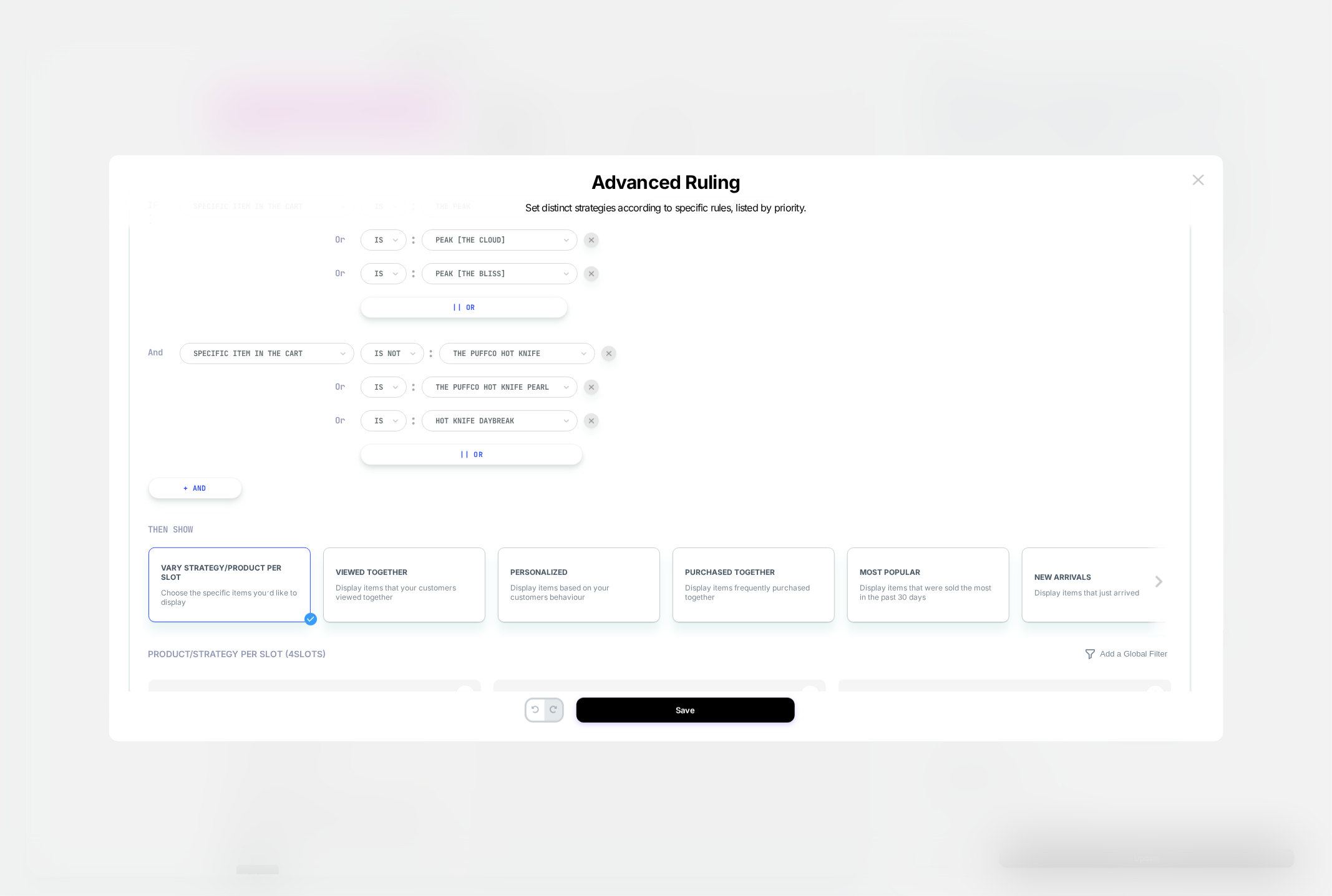
scroll to position [453, 0]
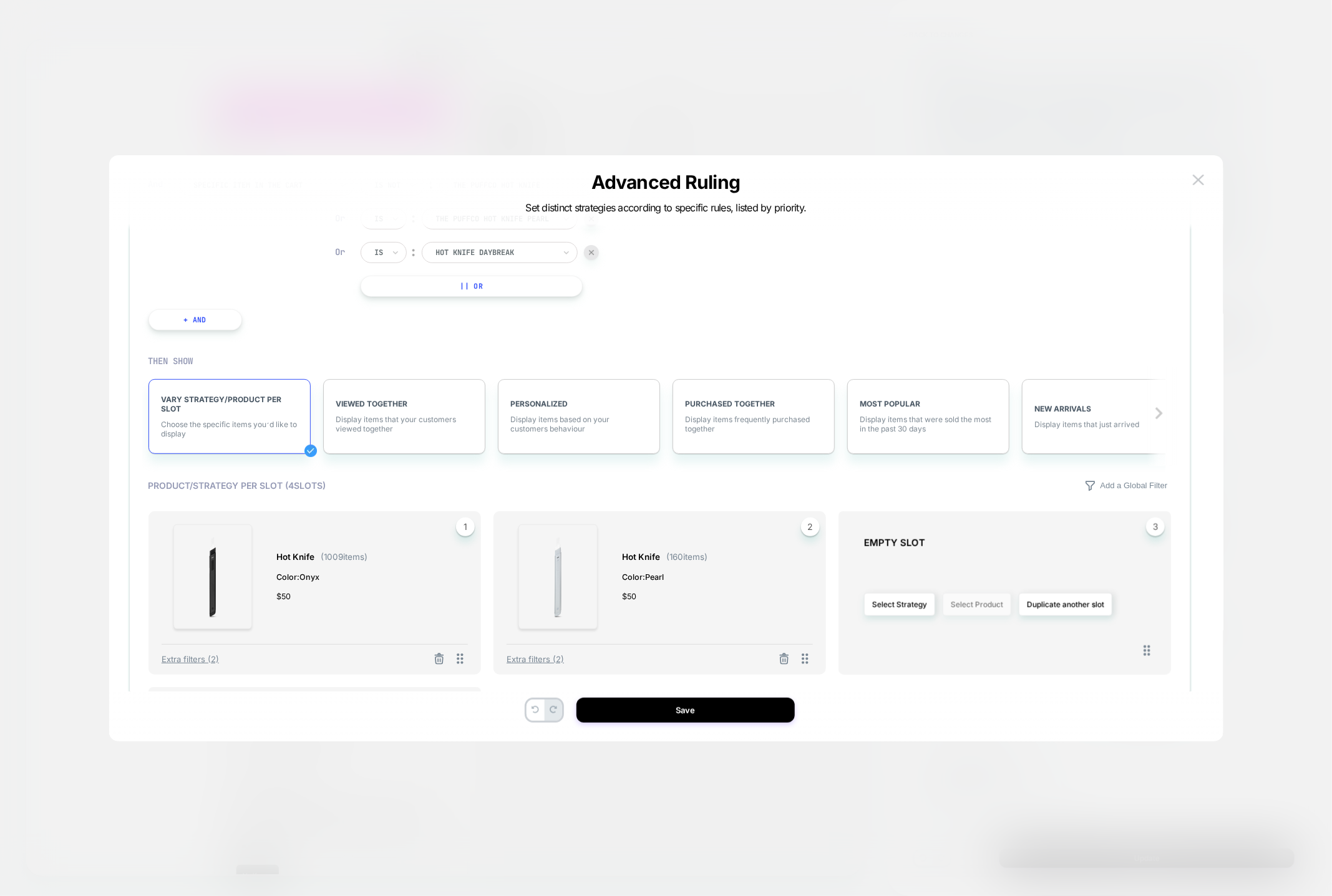
click at [982, 600] on button "Select Product" at bounding box center [977, 605] width 68 height 23
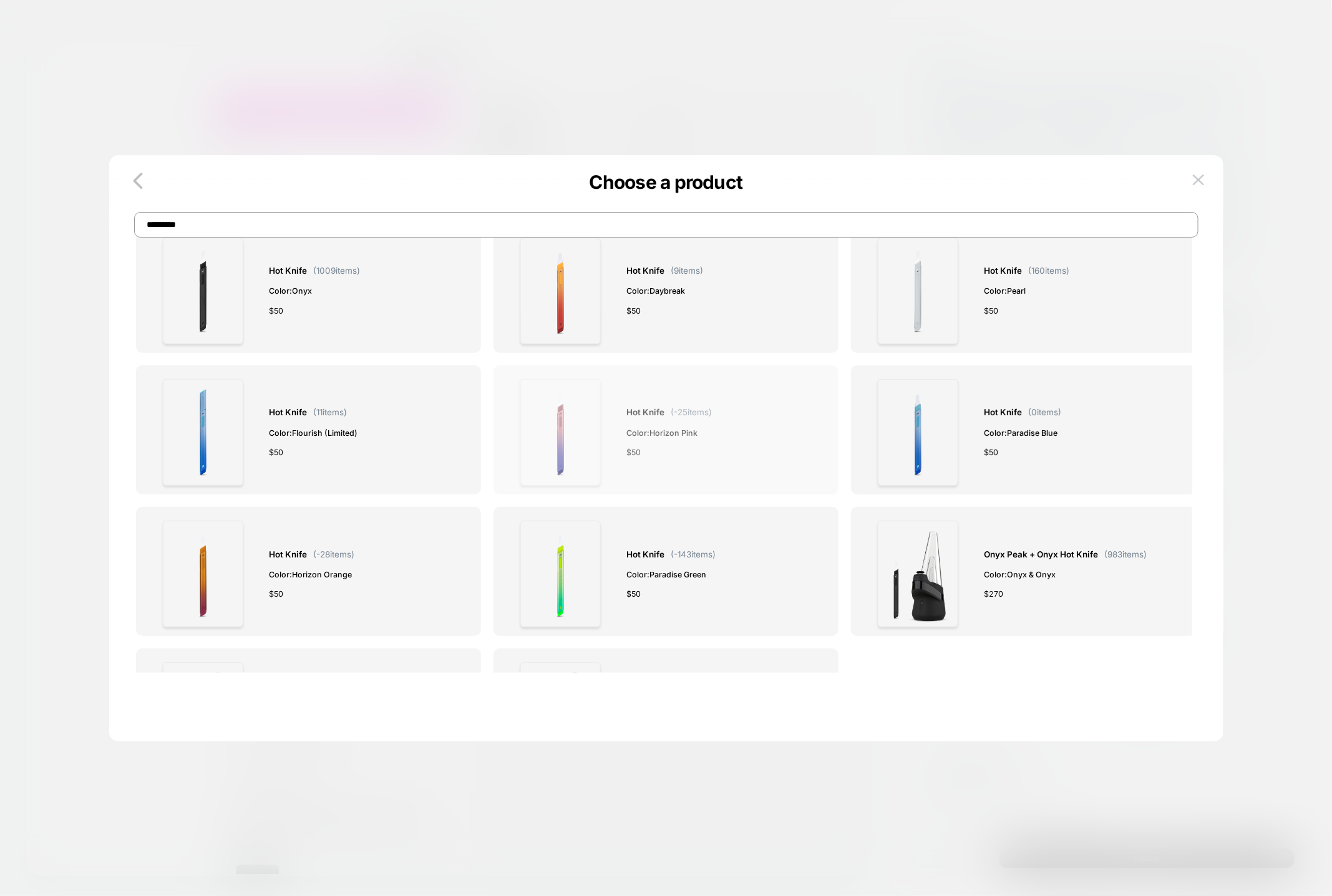
scroll to position [0, 0]
click at [618, 320] on div "Hot Knife ( 9 items) Color: Daybreak $ 50" at bounding box center [666, 290] width 318 height 107
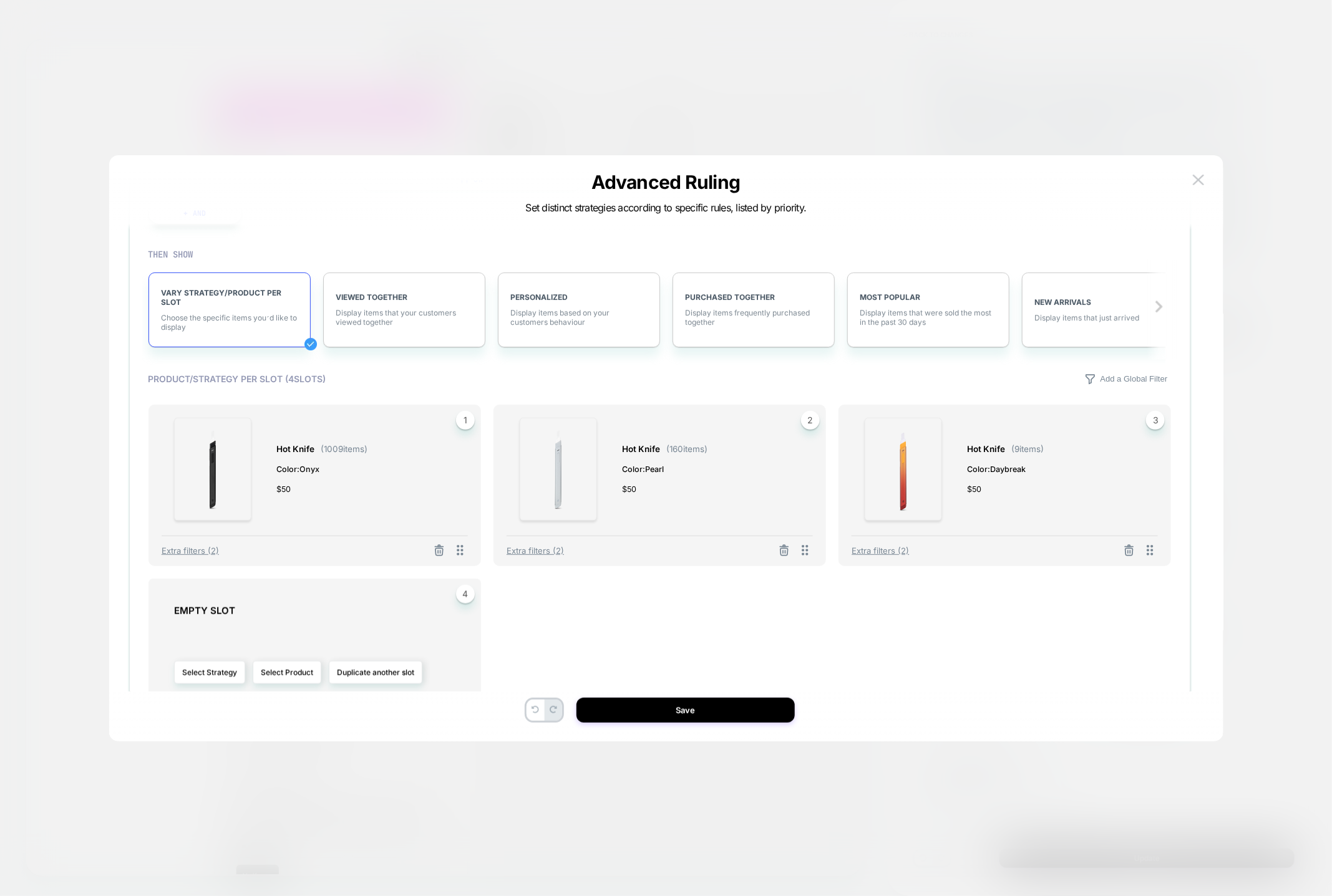
scroll to position [539, 0]
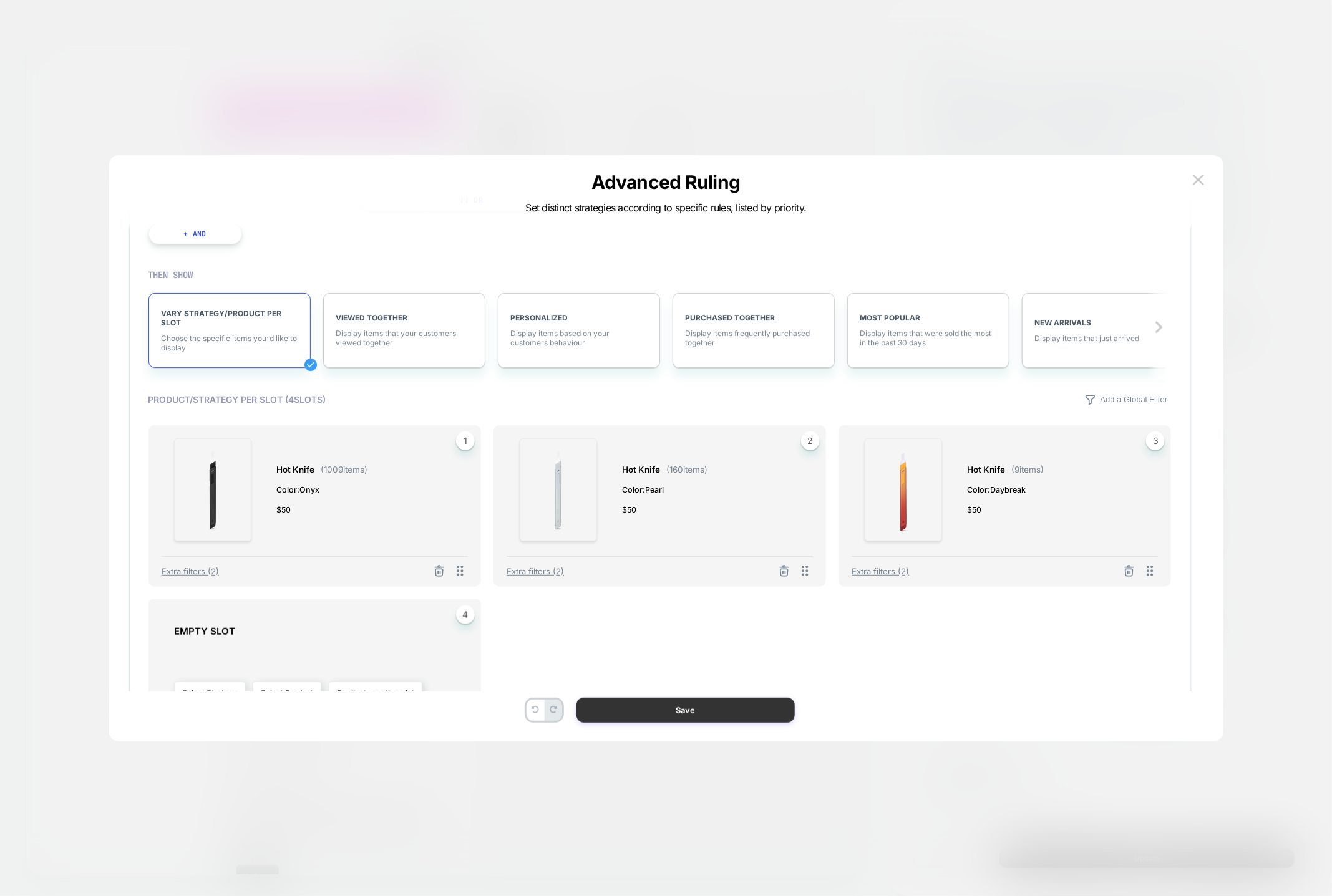
click at [687, 712] on button "Save" at bounding box center [686, 710] width 218 height 25
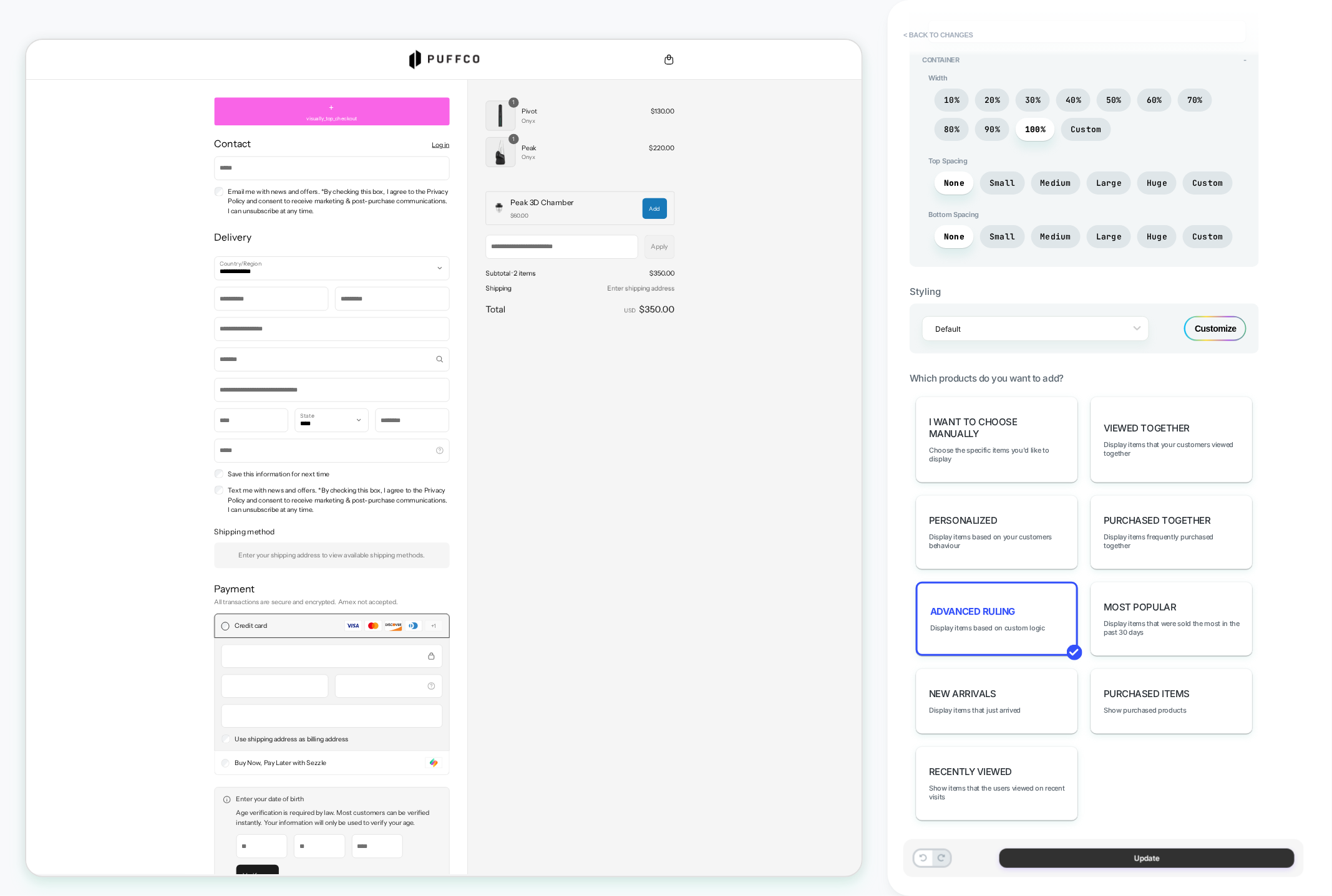
click at [1146, 867] on button "Update" at bounding box center [1147, 858] width 295 height 20
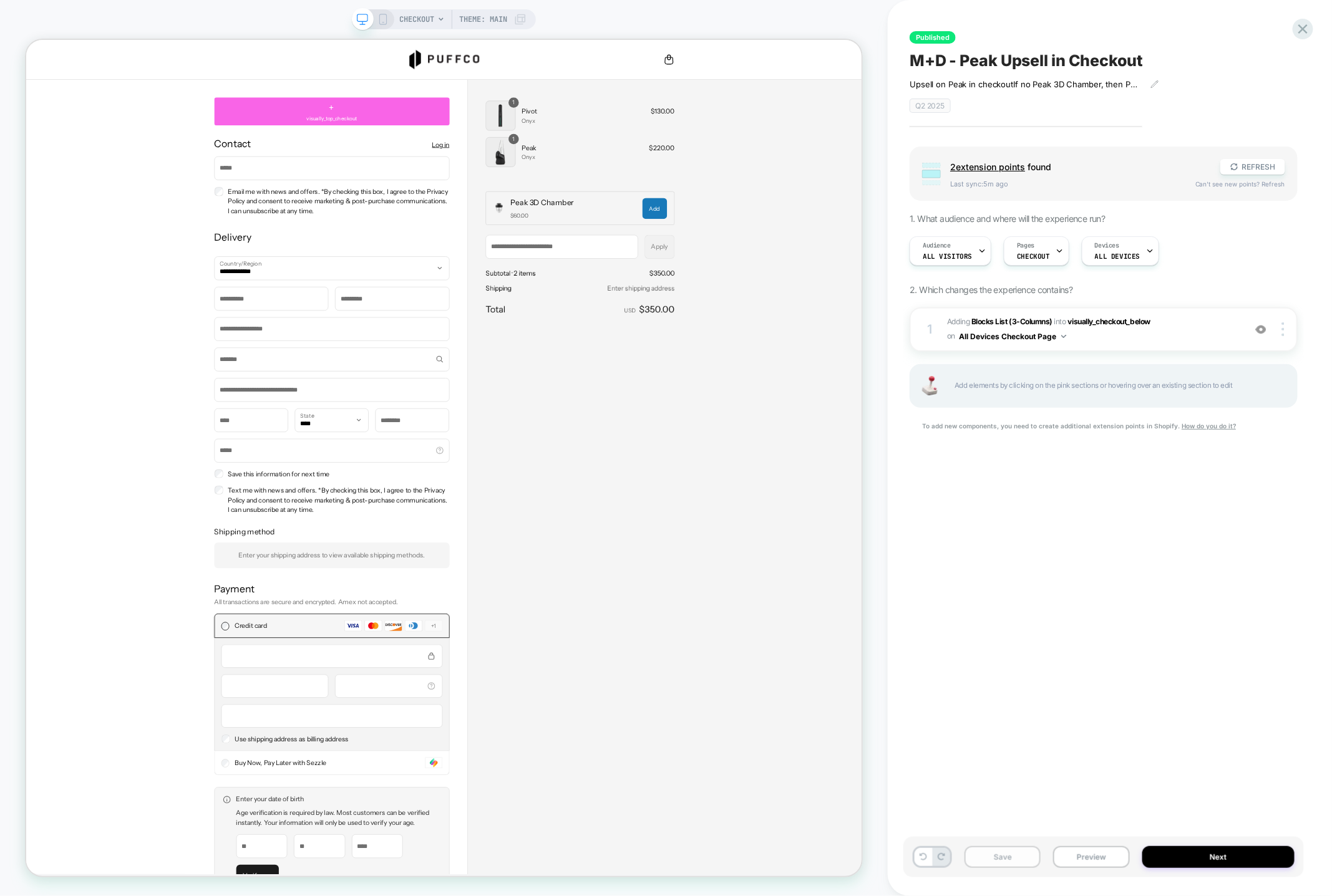
click at [980, 855] on button "Save" at bounding box center [1003, 857] width 76 height 22
click at [1168, 7] on button "Publish" at bounding box center [1174, 13] width 42 height 13
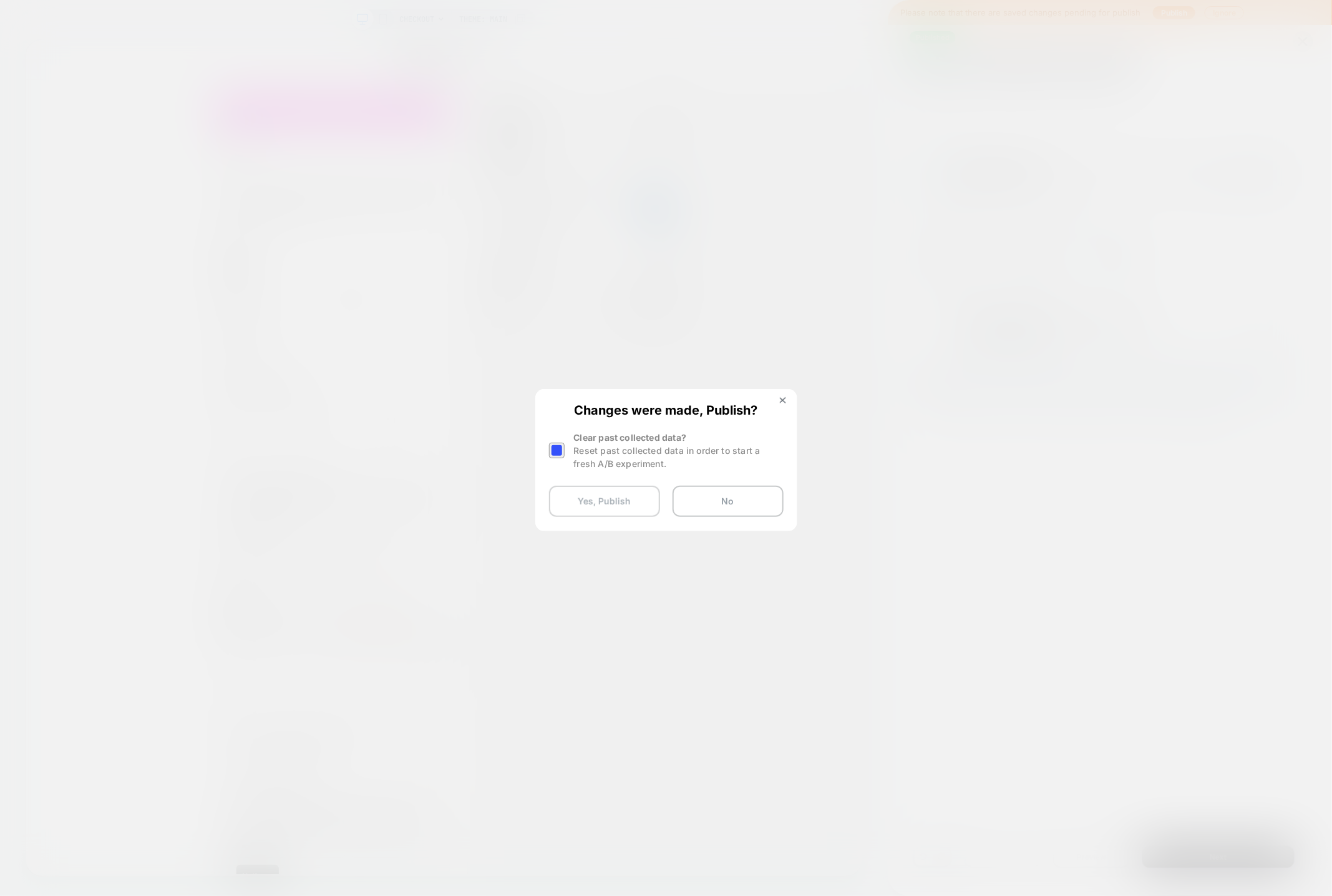
click at [617, 504] on button "Yes, Publish" at bounding box center [604, 501] width 111 height 31
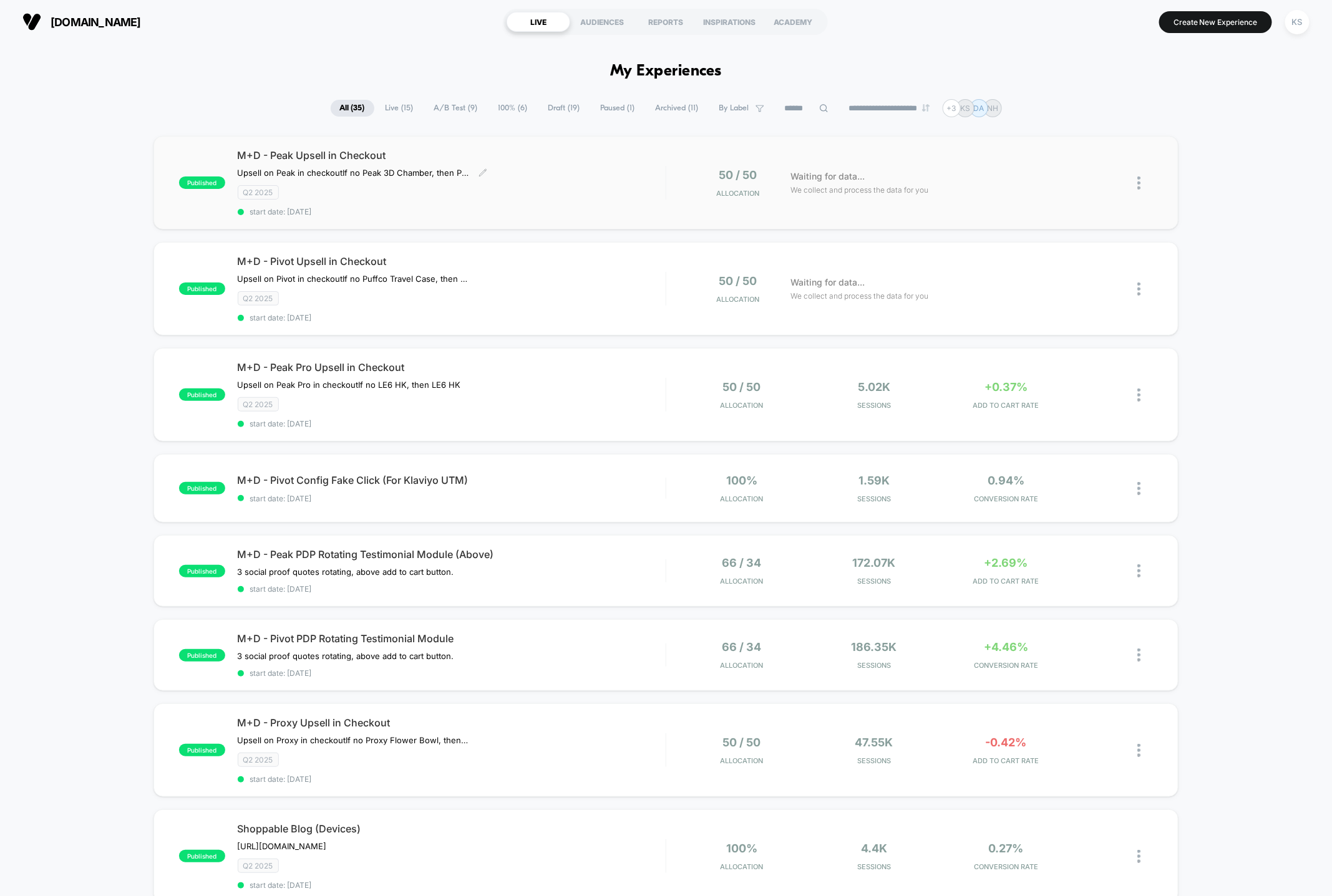
click at [516, 170] on div "Upsell on Peak in checkout If no Peak 3D Chamber, then Peak 3D Chamber if no Jo…" at bounding box center [387, 173] width 299 height 10
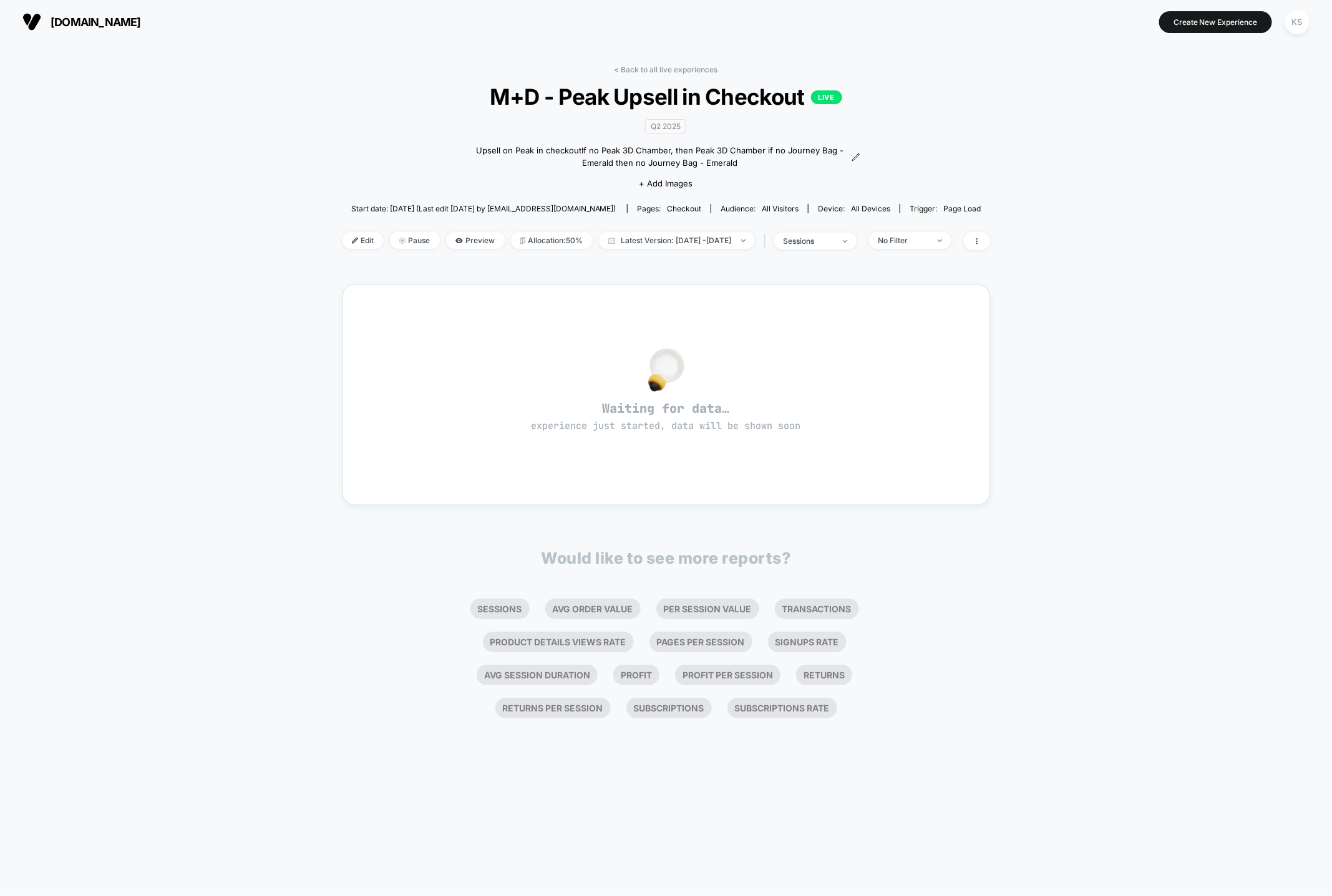
click at [351, 238] on span "Edit" at bounding box center [363, 240] width 42 height 17
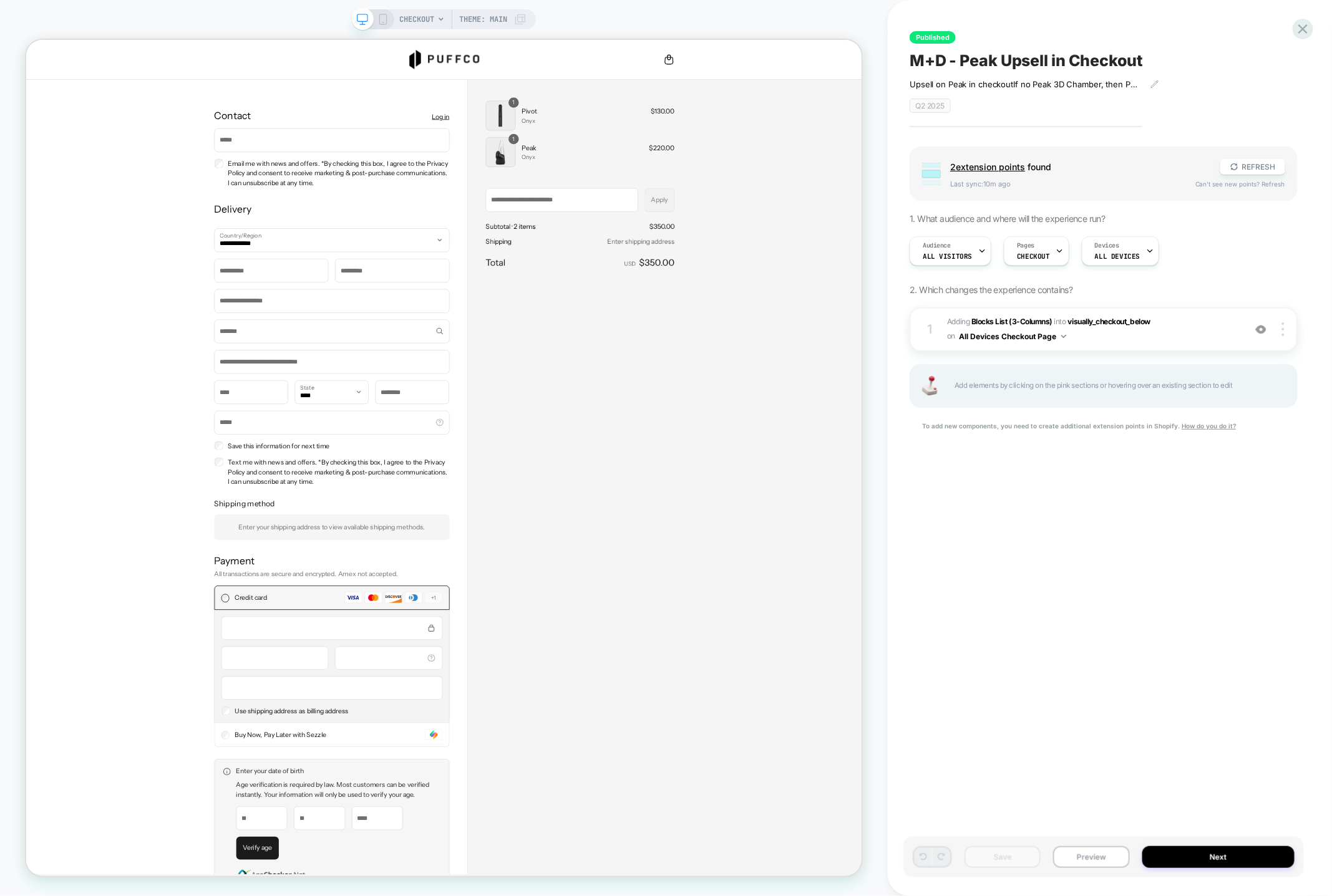
click at [1145, 278] on div "Group 2 extension point s found REFRESH Last sync: 10m ago Can't see new points…" at bounding box center [1103, 304] width 388 height 316
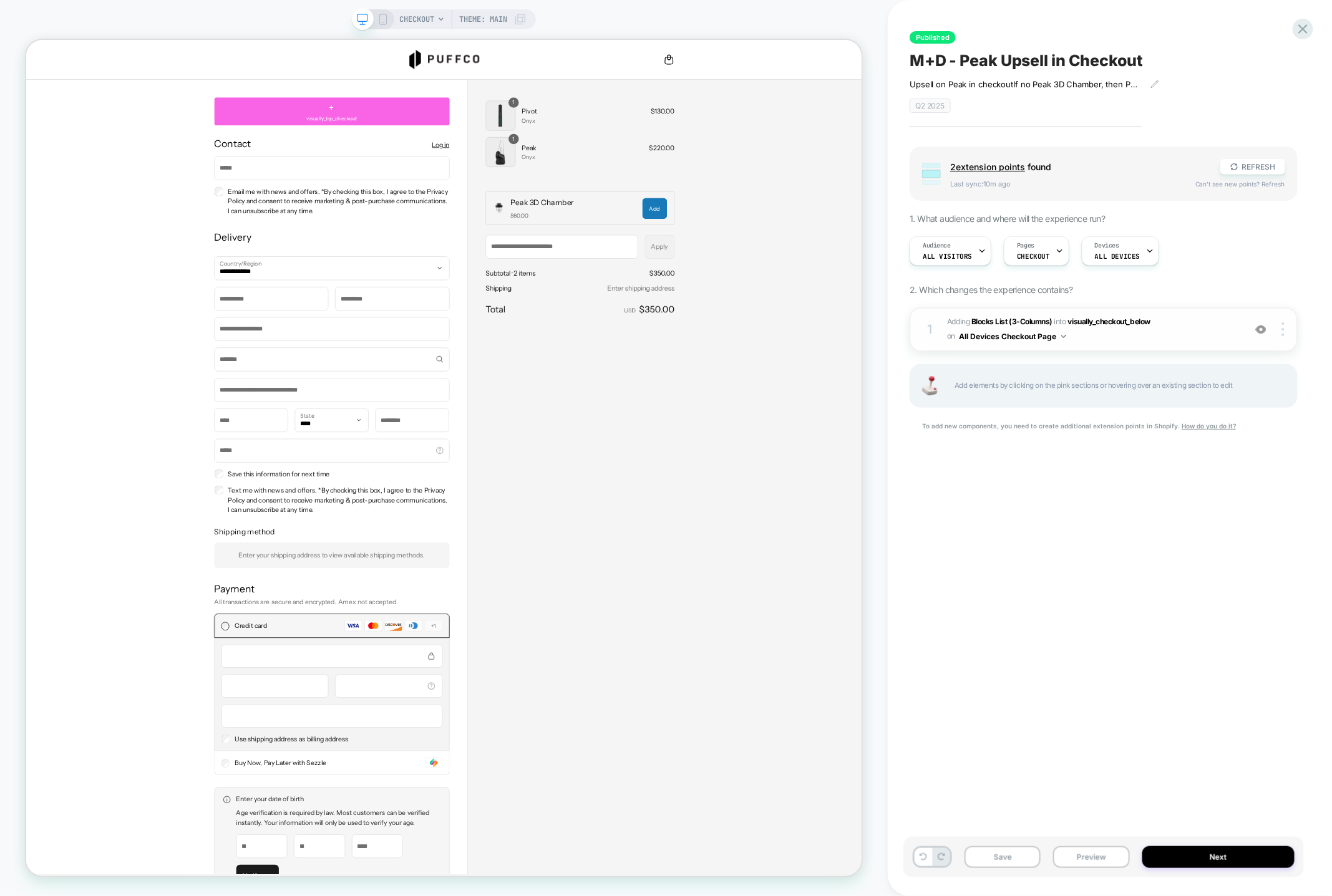
click at [1174, 333] on span "#_loomi_addon_1747349868824_dup1747869660 Adding Blocks List (3-Columns) INTO v…" at bounding box center [1093, 330] width 291 height 29
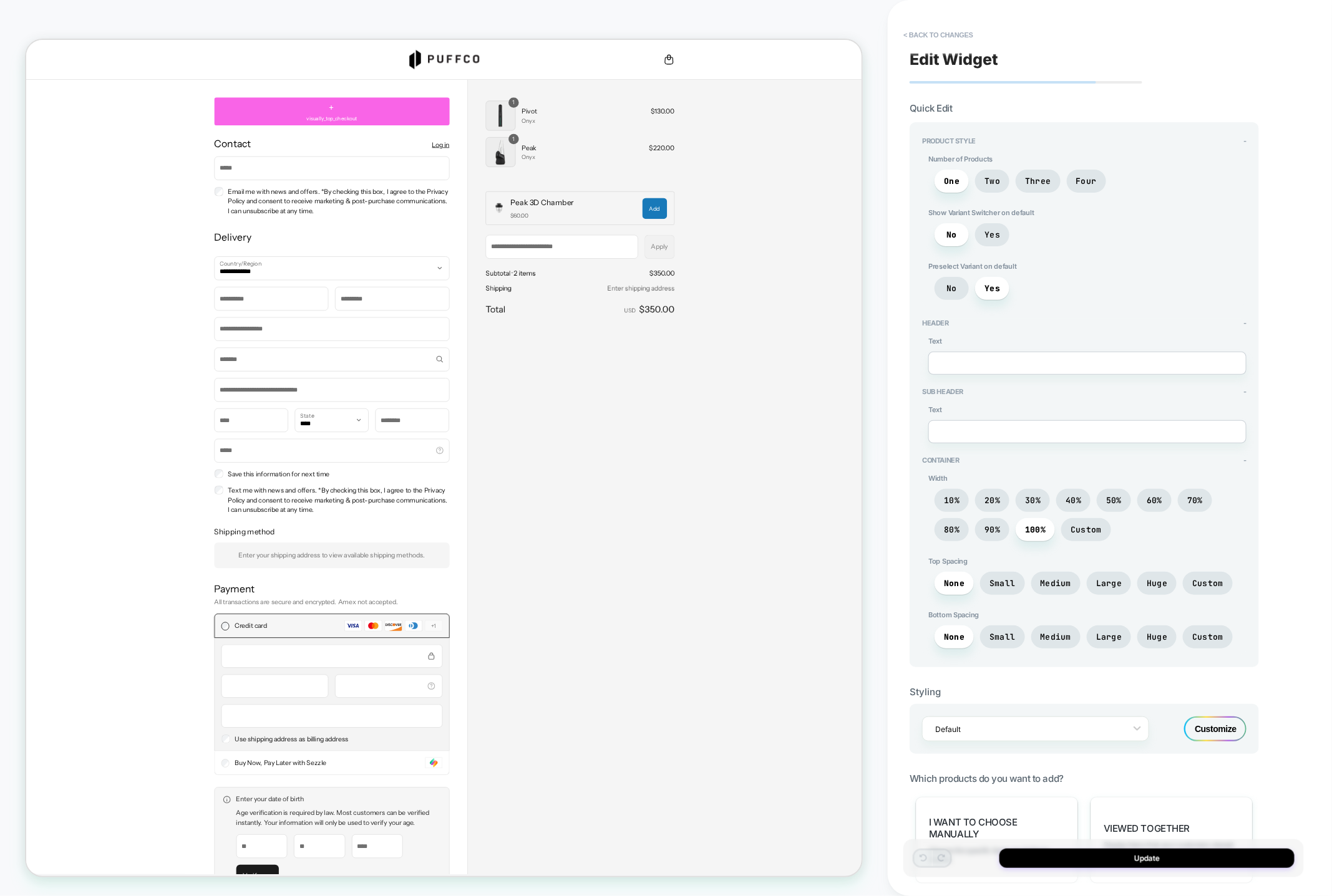
scroll to position [400, 0]
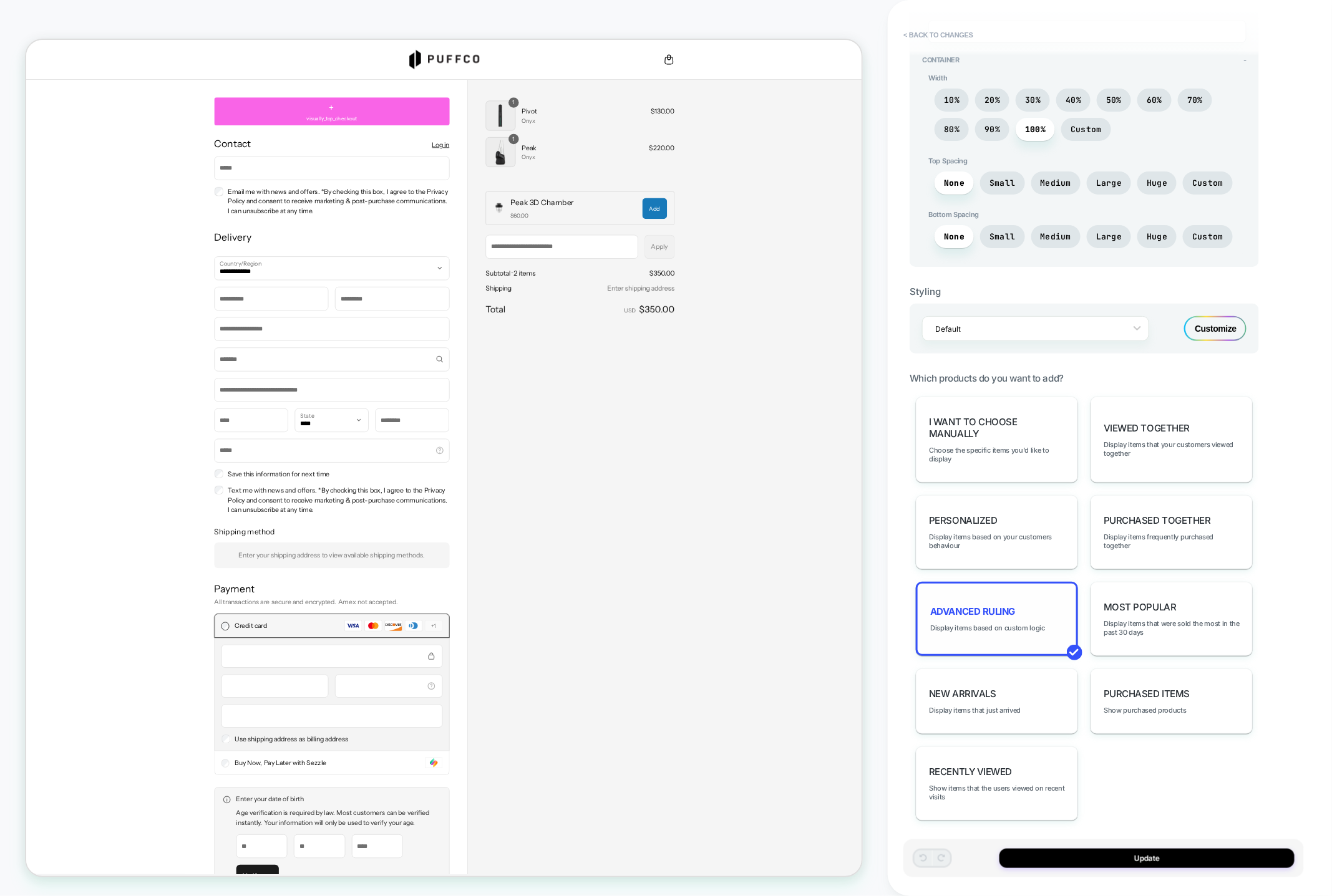
click at [1031, 592] on div "Advanced Ruling Display items based on custom logic" at bounding box center [997, 619] width 162 height 74
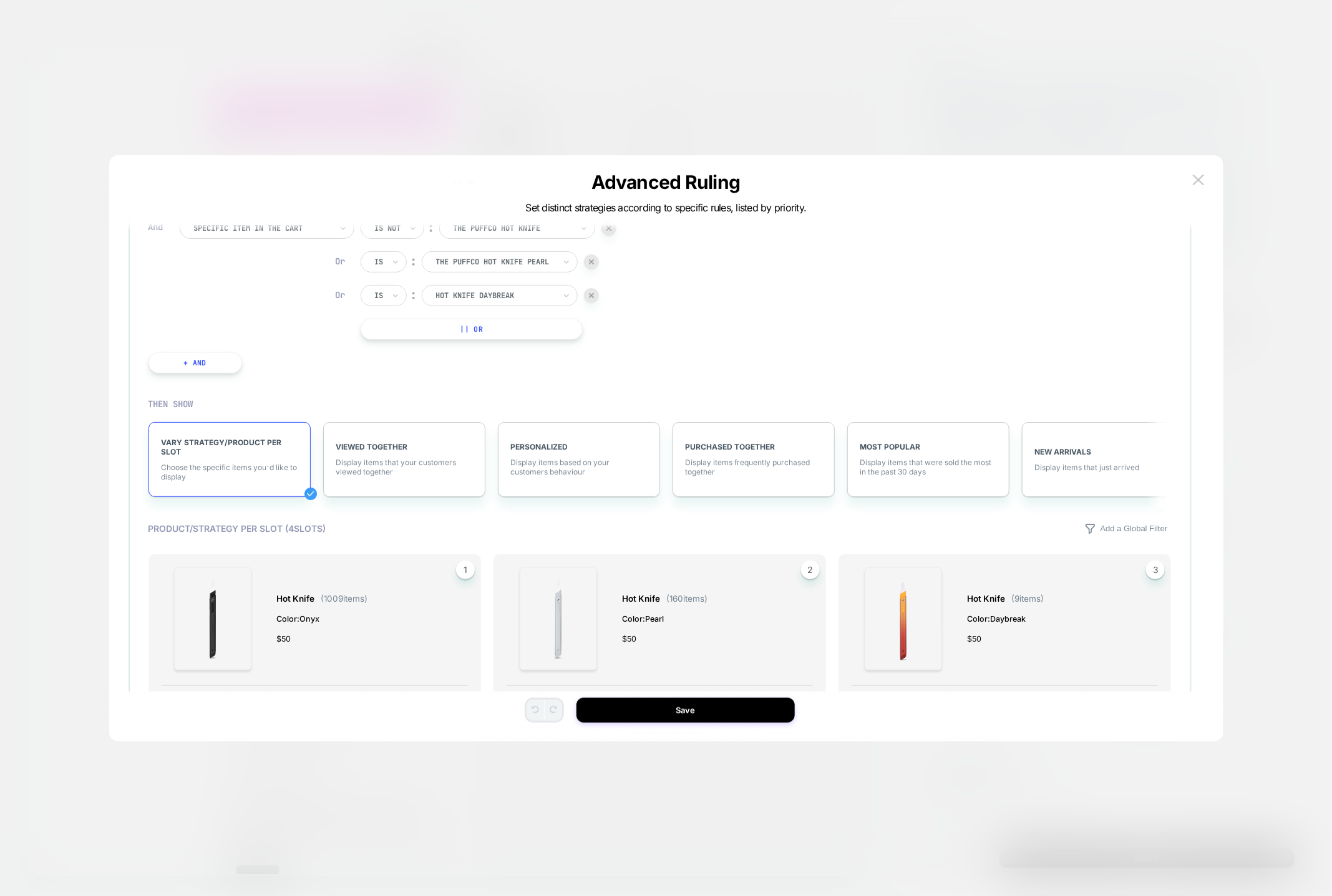
scroll to position [708, 0]
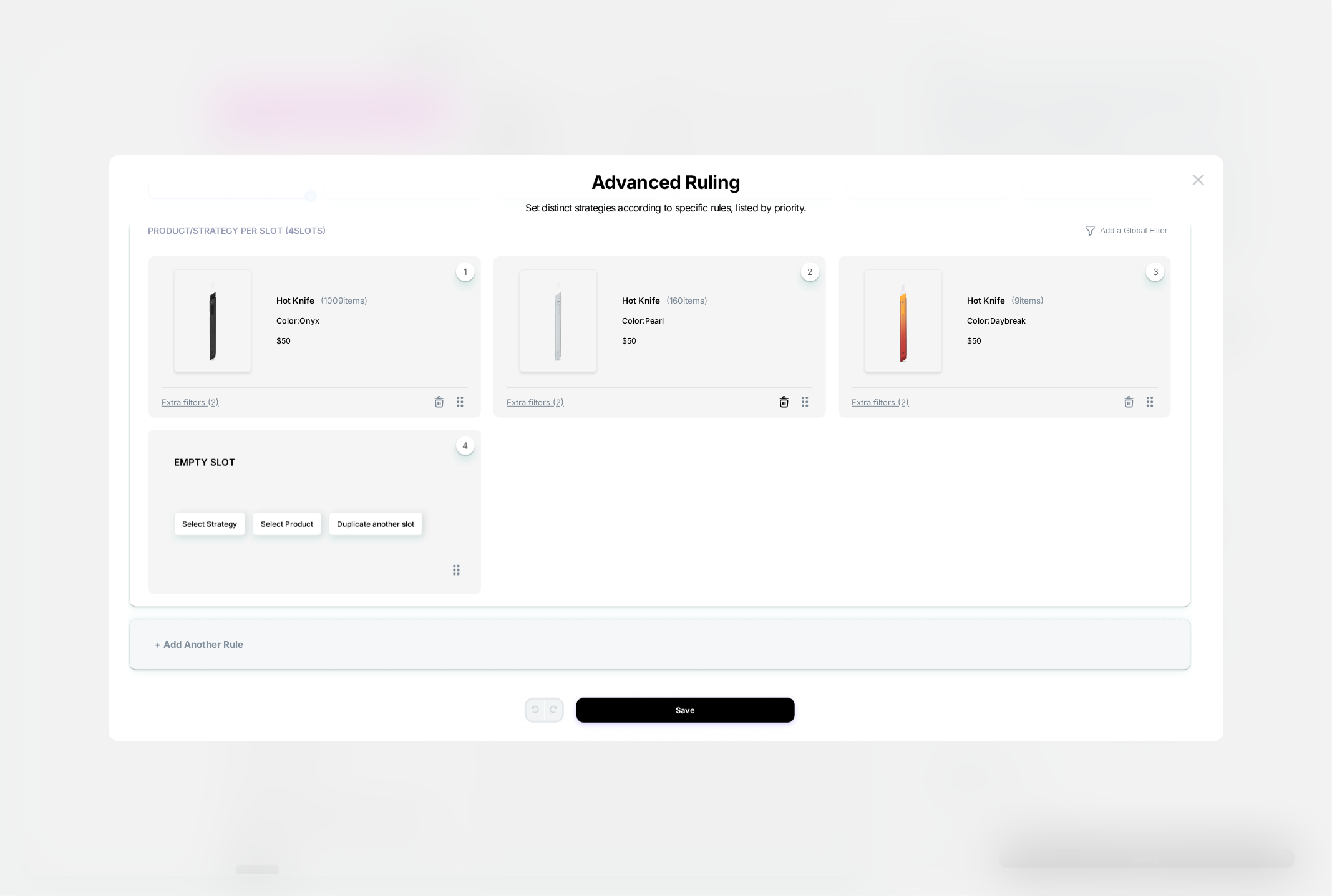
click at [438, 403] on line at bounding box center [438, 403] width 0 height 2
click at [1129, 403] on icon at bounding box center [1129, 404] width 12 height 12
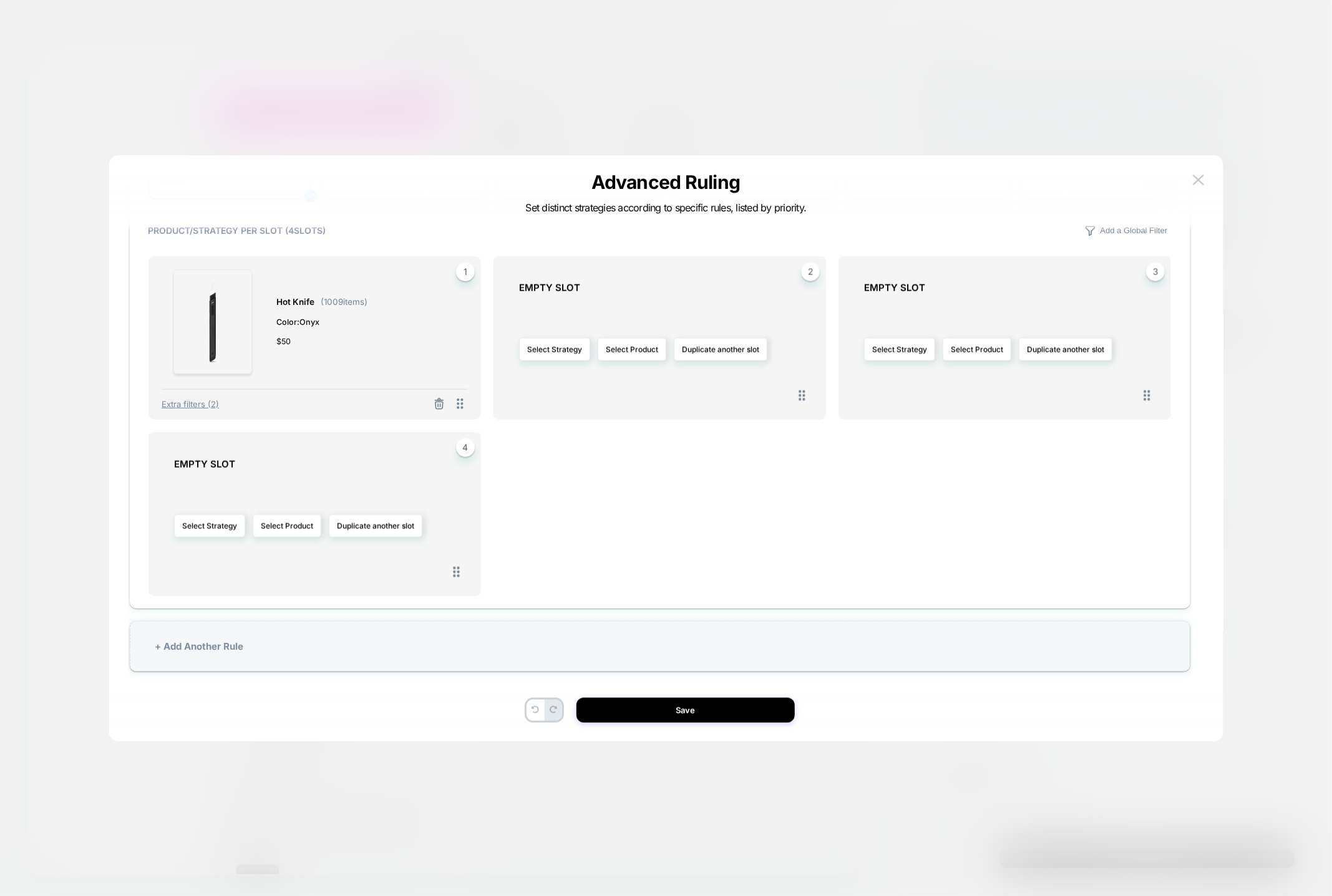
click at [736, 724] on div "# IF Specific item in the cart is the-peak, is the-peak-cloud, is the-peak-blis…" at bounding box center [666, 454] width 1077 height 574
click at [741, 711] on button "Save" at bounding box center [686, 710] width 218 height 25
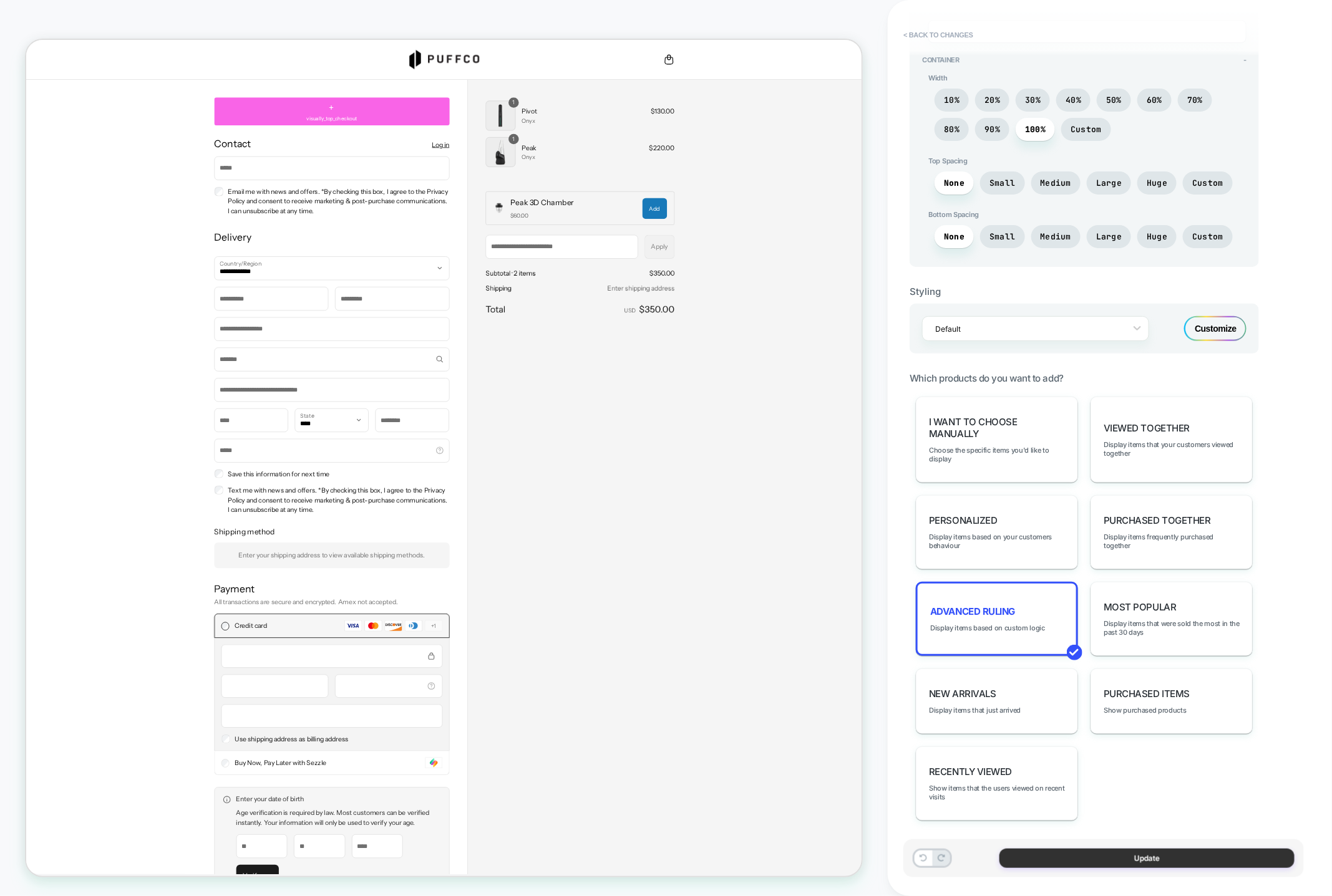
click at [1103, 855] on button "Update" at bounding box center [1147, 858] width 295 height 20
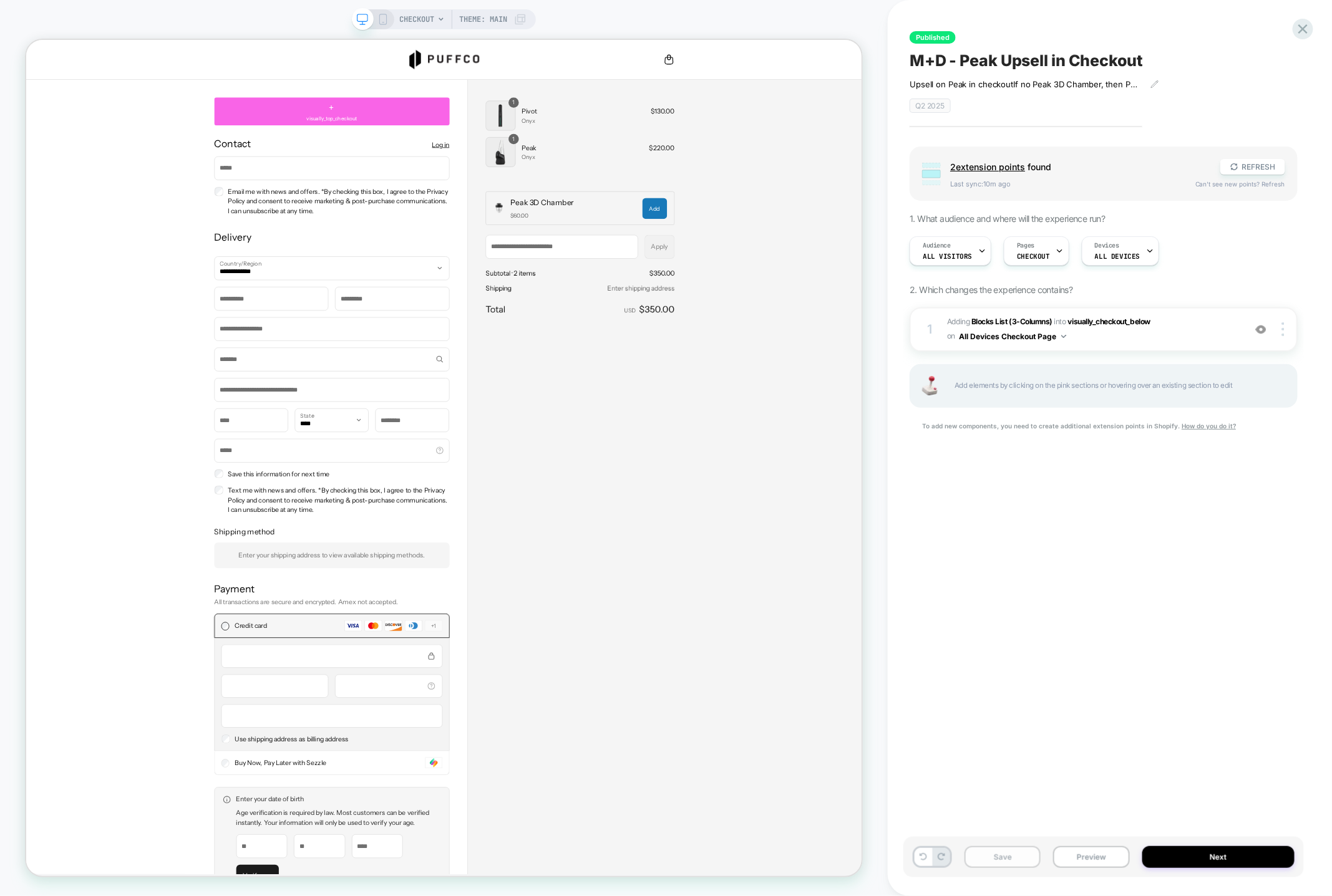
click at [996, 852] on button "Save" at bounding box center [1003, 857] width 76 height 22
click at [1175, 14] on button "Publish" at bounding box center [1174, 13] width 42 height 13
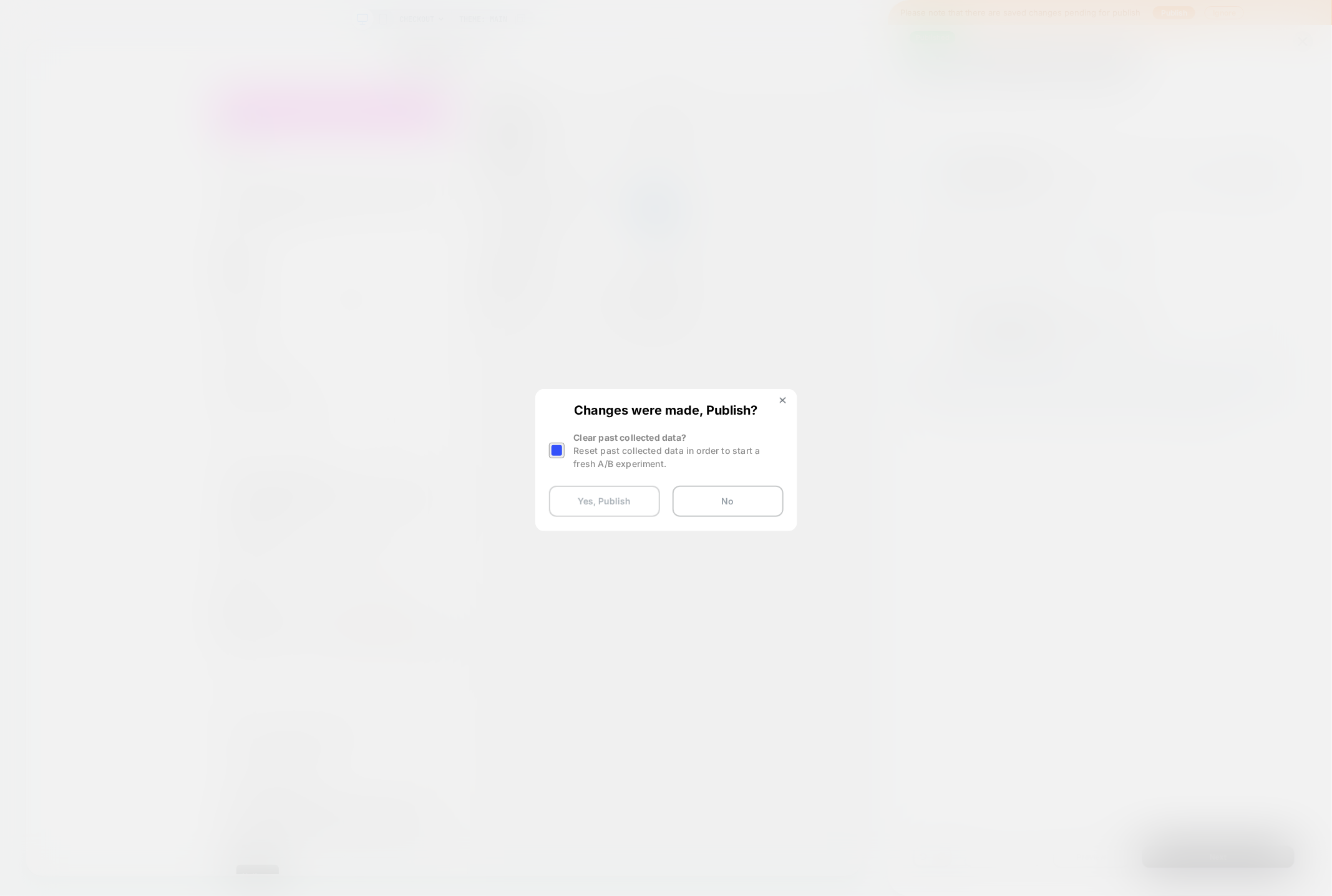
click at [638, 496] on button "Yes, Publish" at bounding box center [604, 501] width 111 height 31
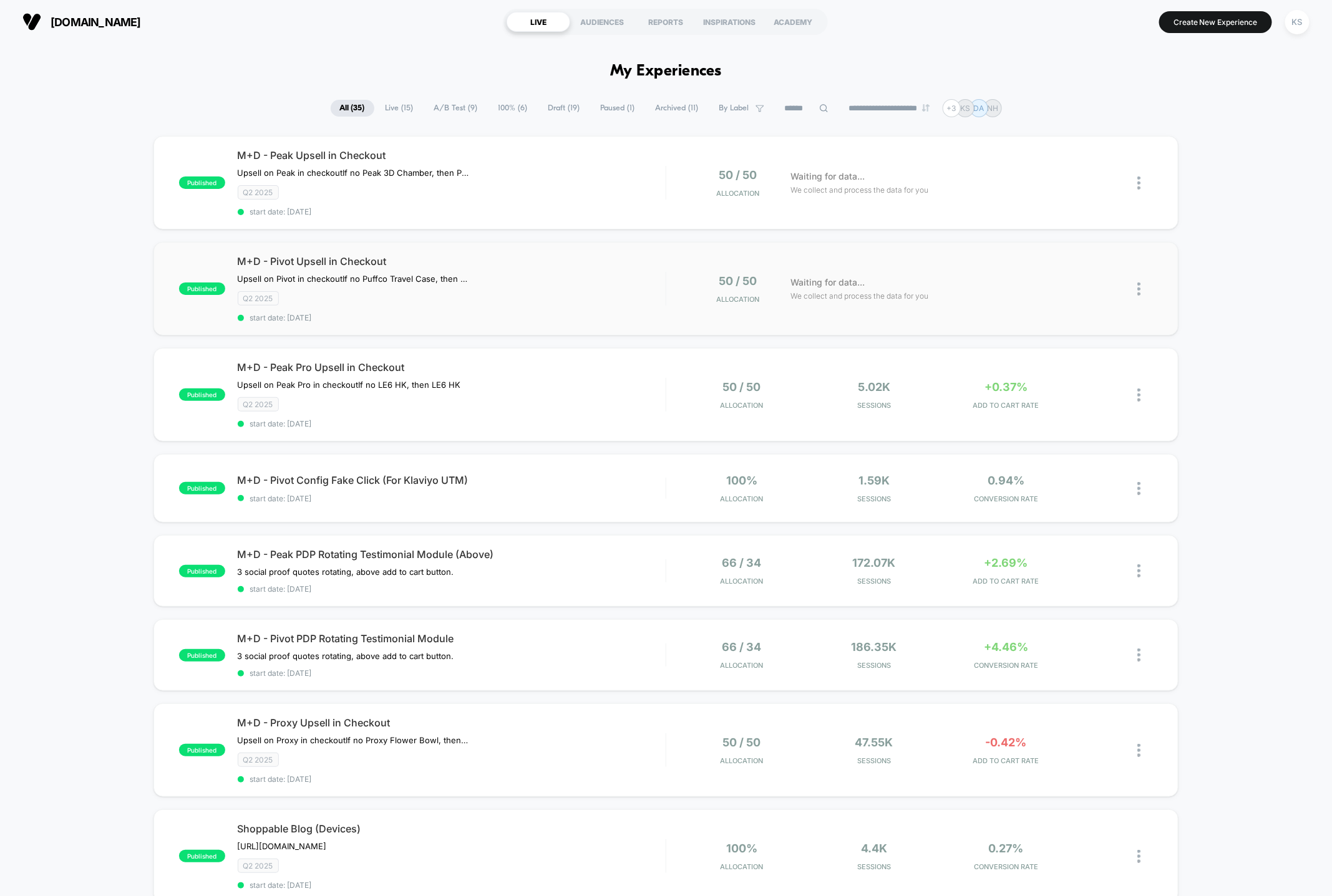
scroll to position [1, 0]
click at [530, 181] on div "M+D - Peak Upsell in Checkout Upsell on Peak in checkout If no Peak 3D Chamber,…" at bounding box center [452, 183] width 428 height 68
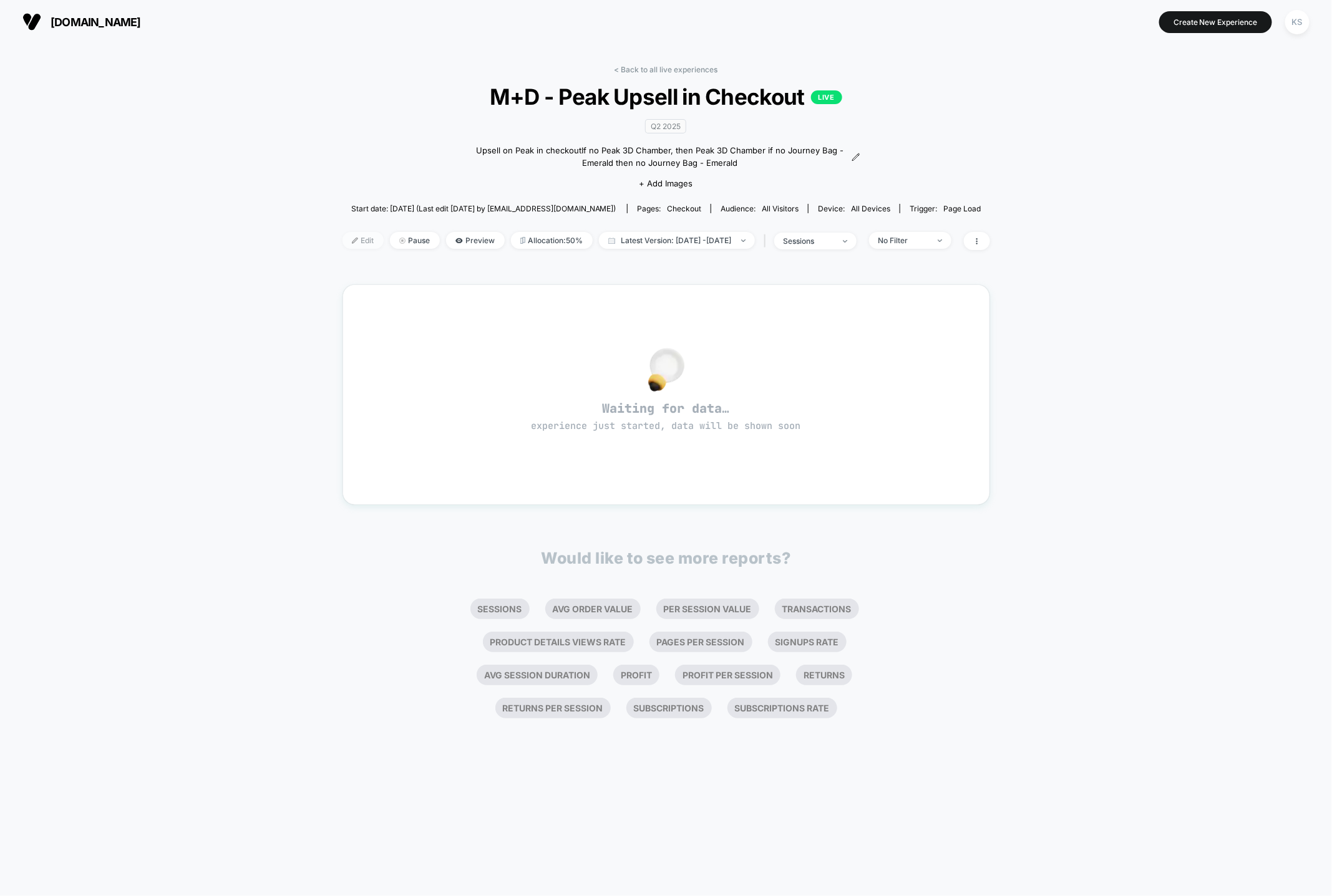
click at [344, 240] on span "Edit" at bounding box center [363, 240] width 42 height 17
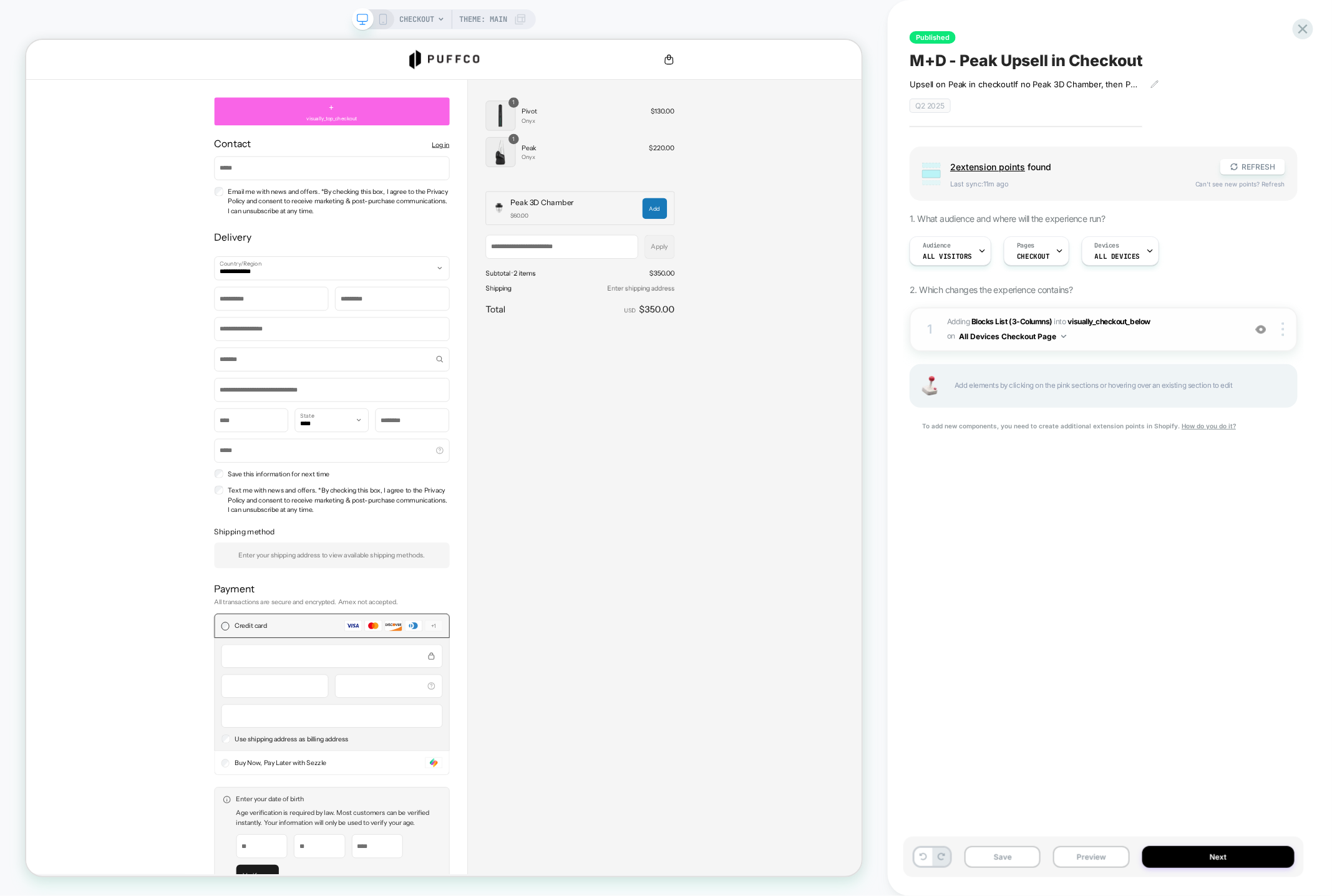
click at [1192, 332] on span "#_loomi_addon_1747349868824_dup1747869660 Adding Blocks List (3-Columns) INTO v…" at bounding box center [1093, 330] width 291 height 29
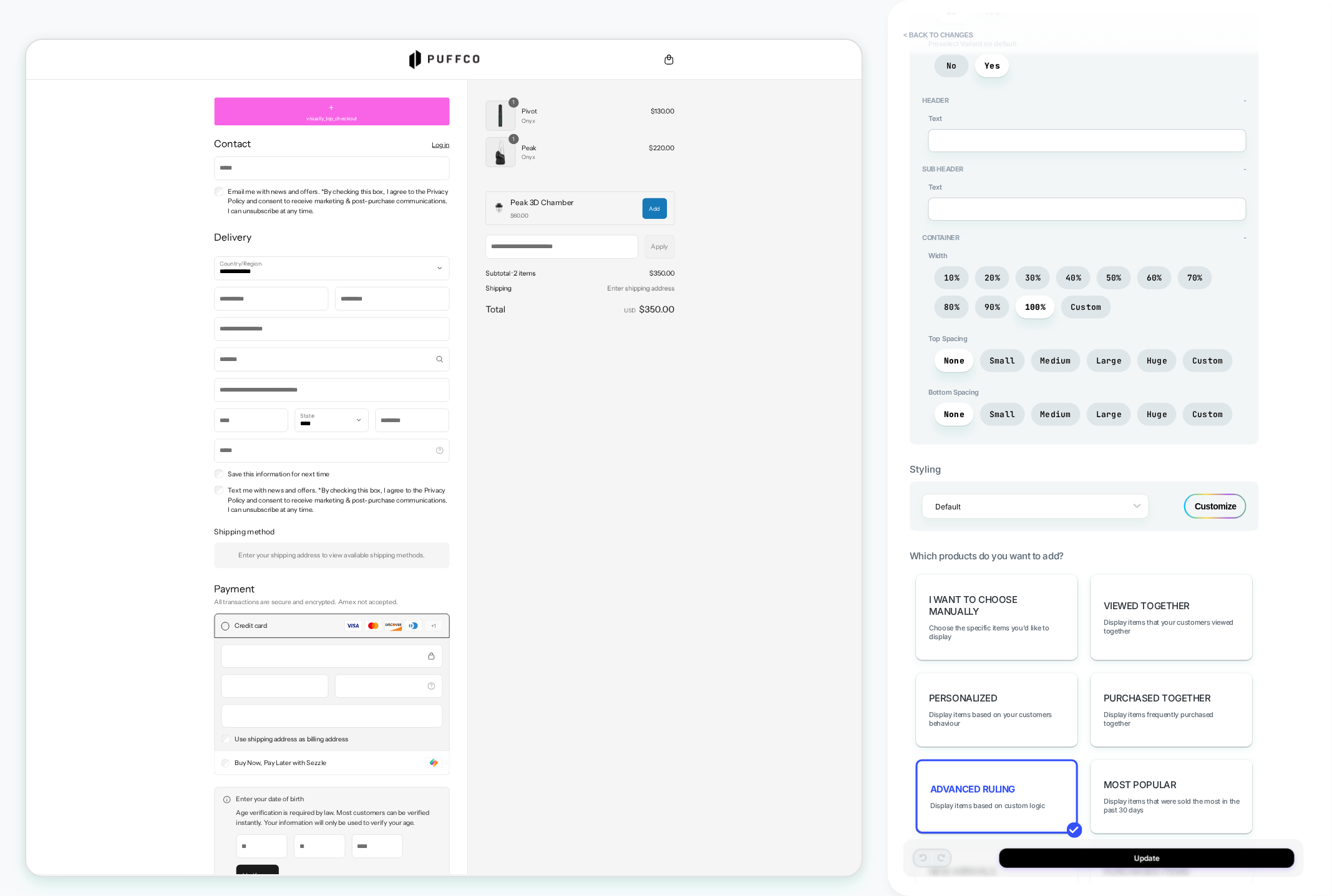
scroll to position [400, 0]
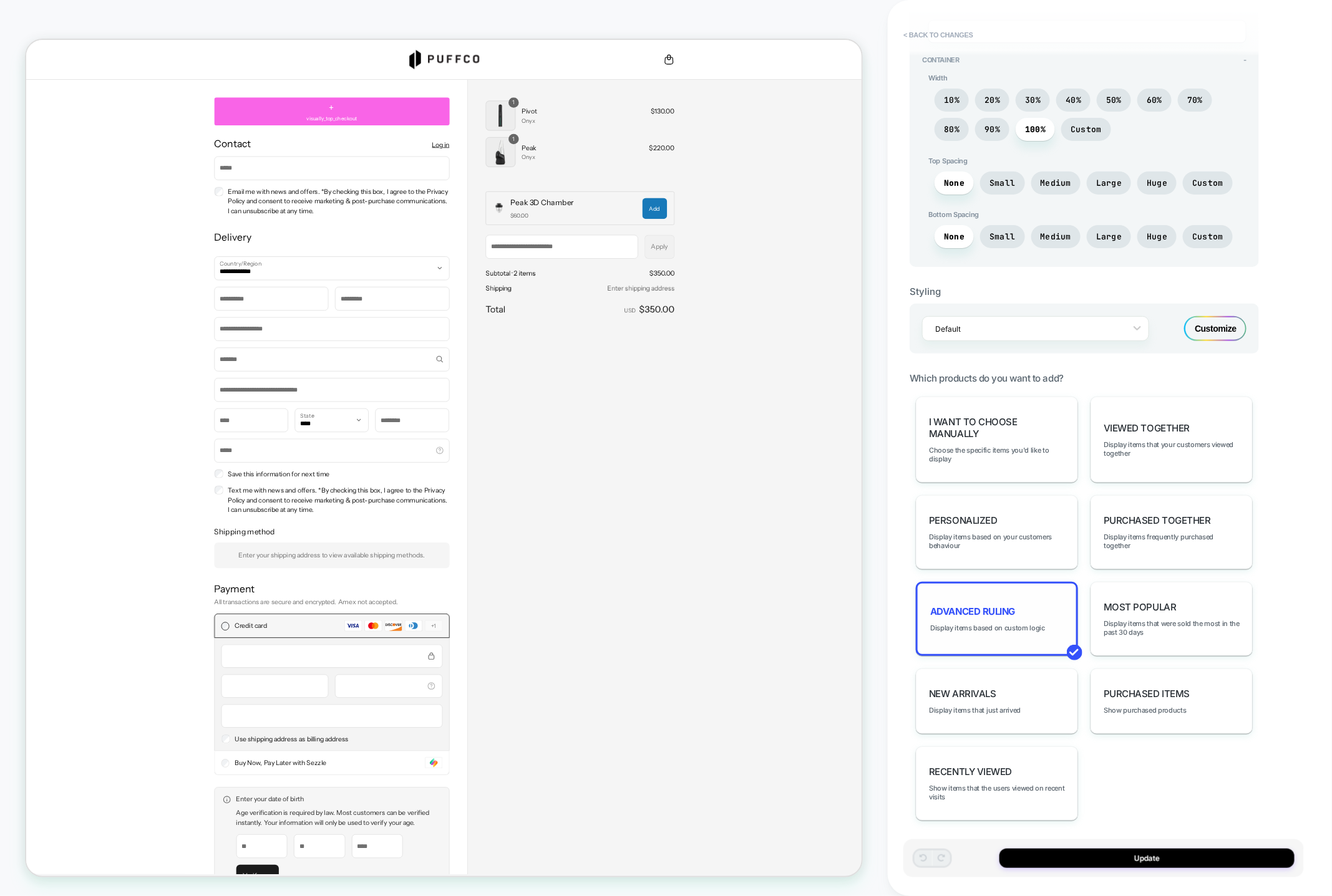
click at [1030, 586] on div "Advanced Ruling Display items based on custom logic" at bounding box center [997, 619] width 162 height 74
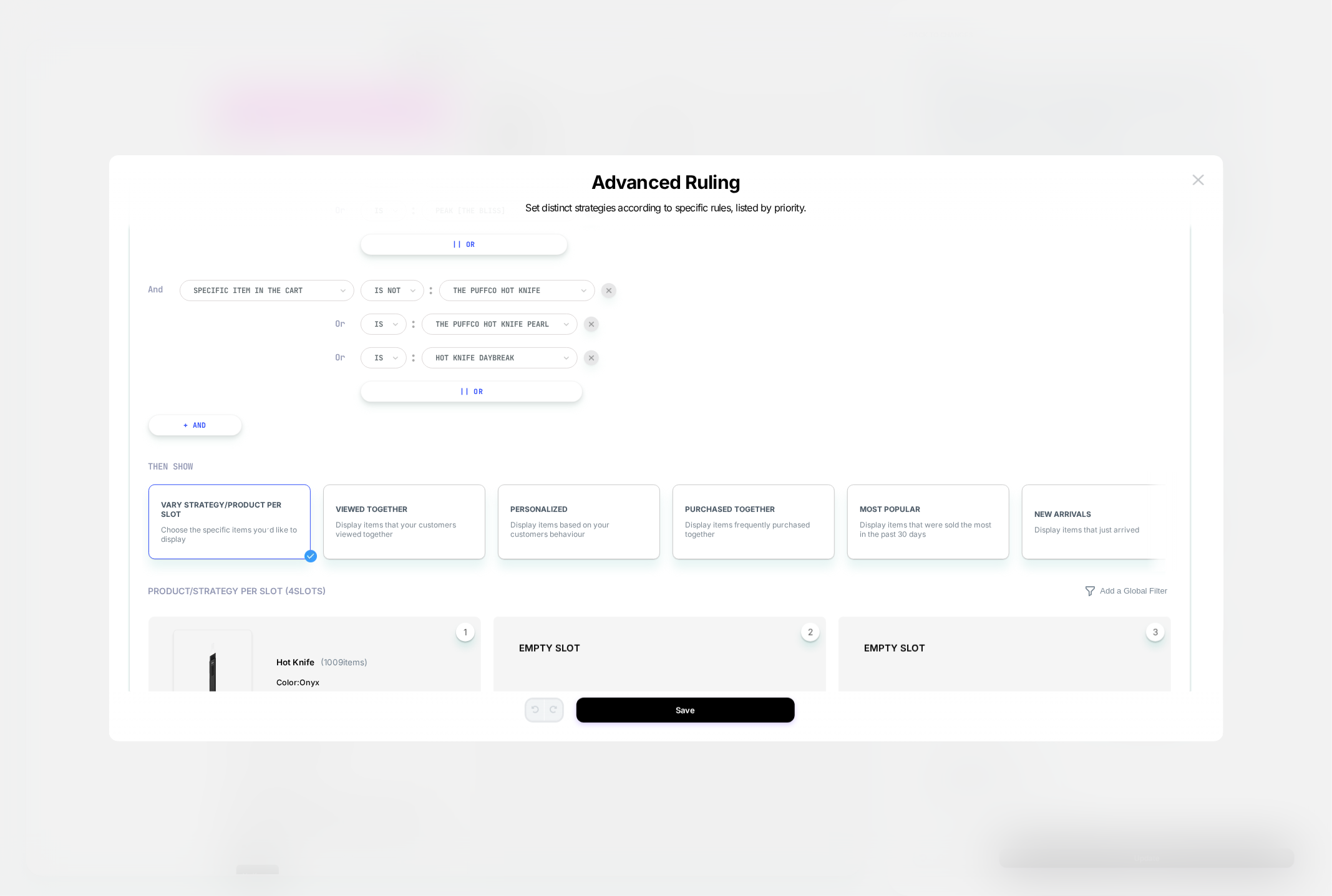
scroll to position [364, 0]
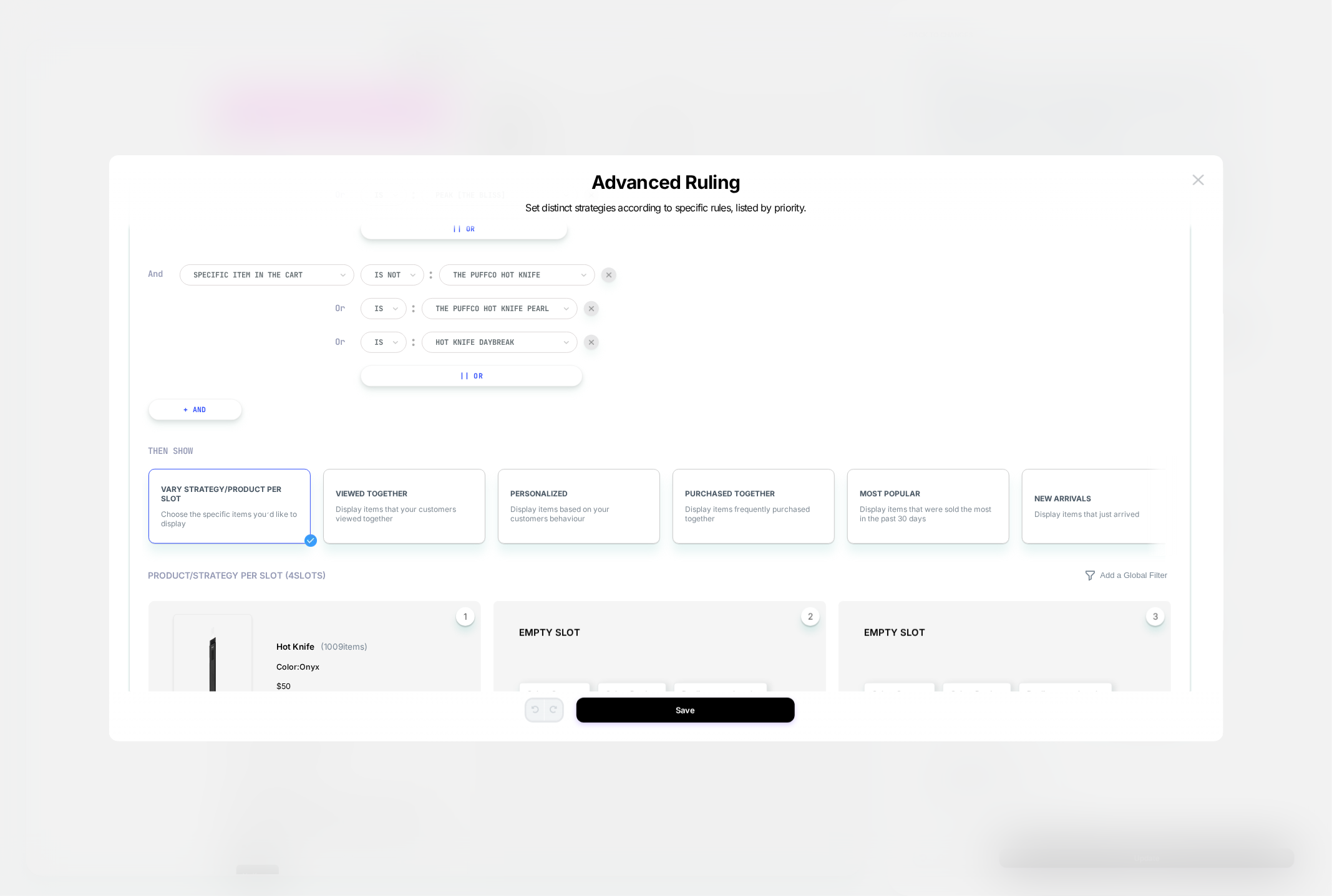
click at [394, 298] on div at bounding box center [395, 308] width 9 height 20
drag, startPoint x: 384, startPoint y: 359, endPoint x: 387, endPoint y: 321, distance: 38.1
click at [384, 359] on div "Is not" at bounding box center [413, 359] width 81 height 20
drag, startPoint x: 382, startPoint y: 329, endPoint x: 385, endPoint y: 340, distance: 11.4
click at [382, 332] on div "Is" at bounding box center [383, 342] width 46 height 21
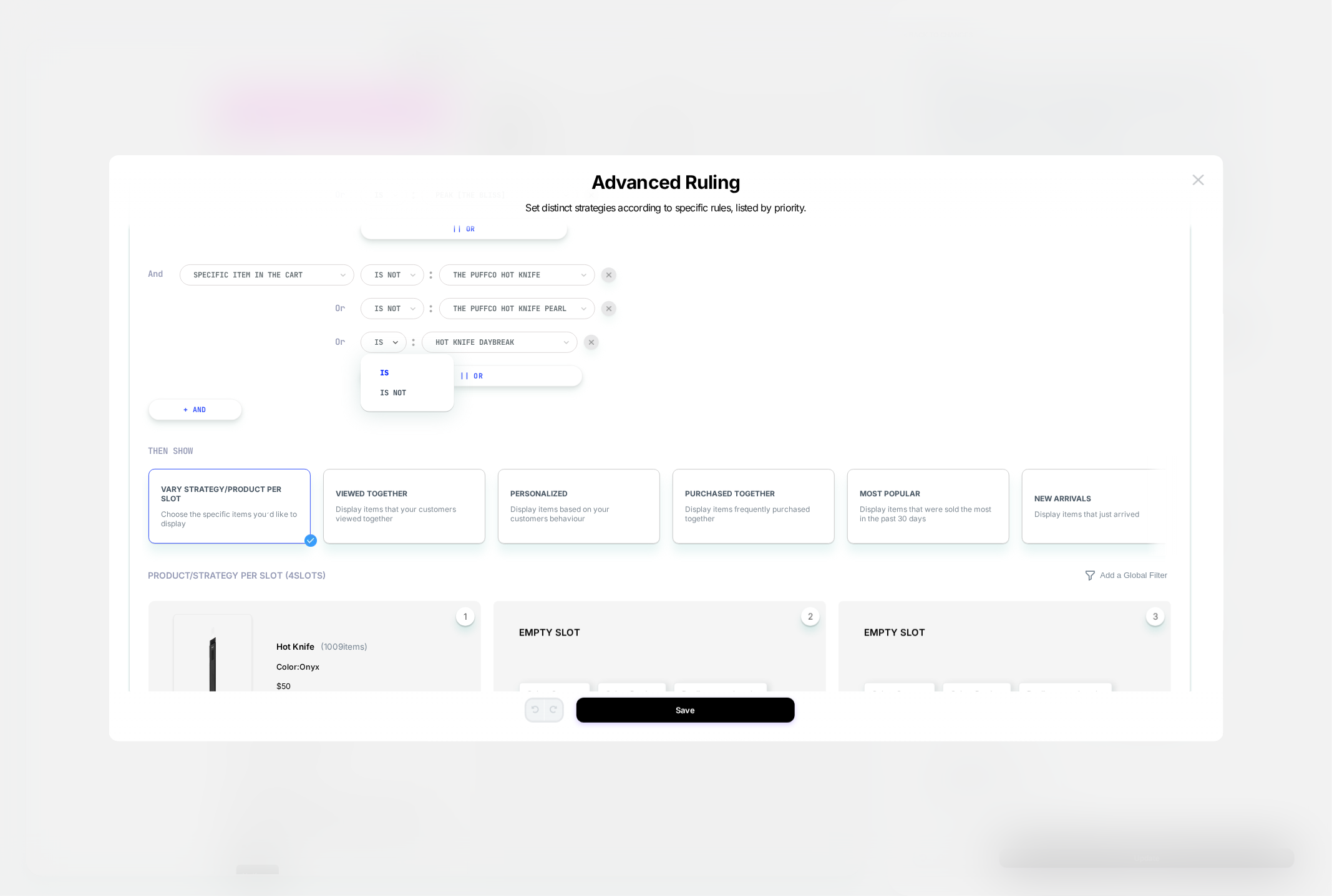
click at [393, 392] on div "Is not" at bounding box center [413, 392] width 81 height 20
click at [695, 719] on button "Save" at bounding box center [686, 710] width 218 height 25
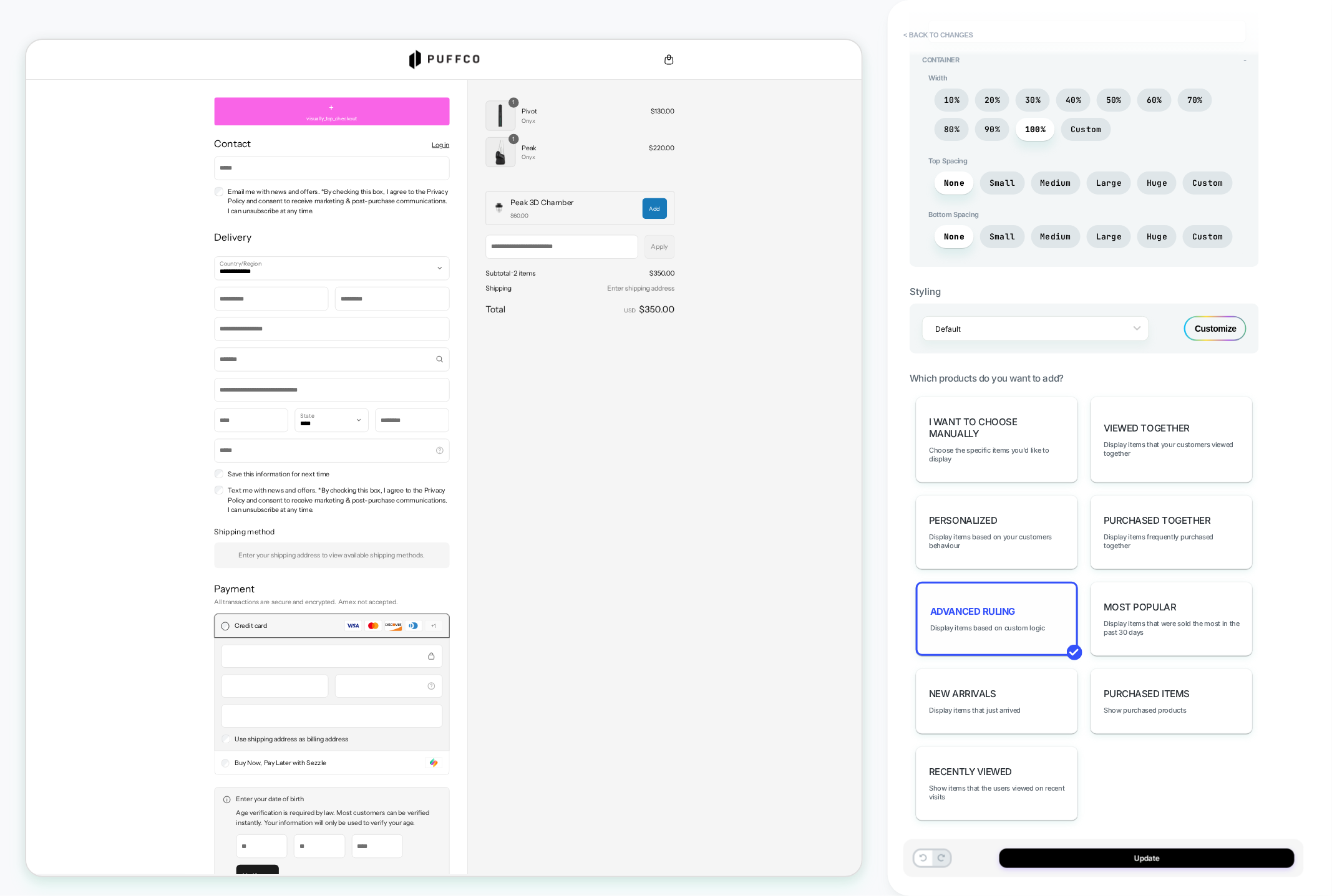
click at [975, 614] on div "Advanced Ruling Display items based on custom logic" at bounding box center [997, 619] width 162 height 74
click at [975, 614] on div at bounding box center [666, 448] width 1332 height 896
click at [990, 613] on div "Advanced Ruling Display items based on custom logic" at bounding box center [997, 619] width 162 height 74
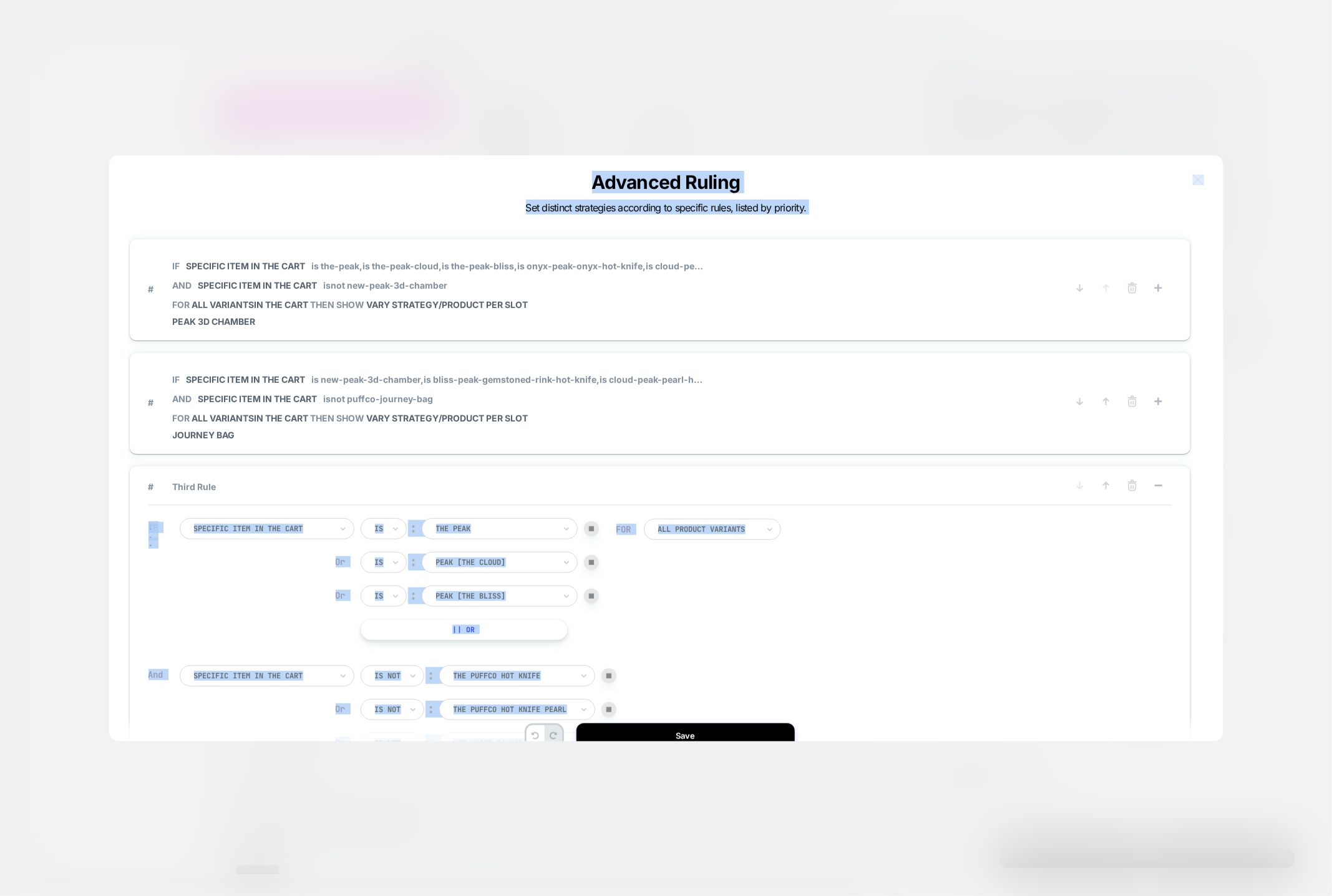
scroll to position [37, 0]
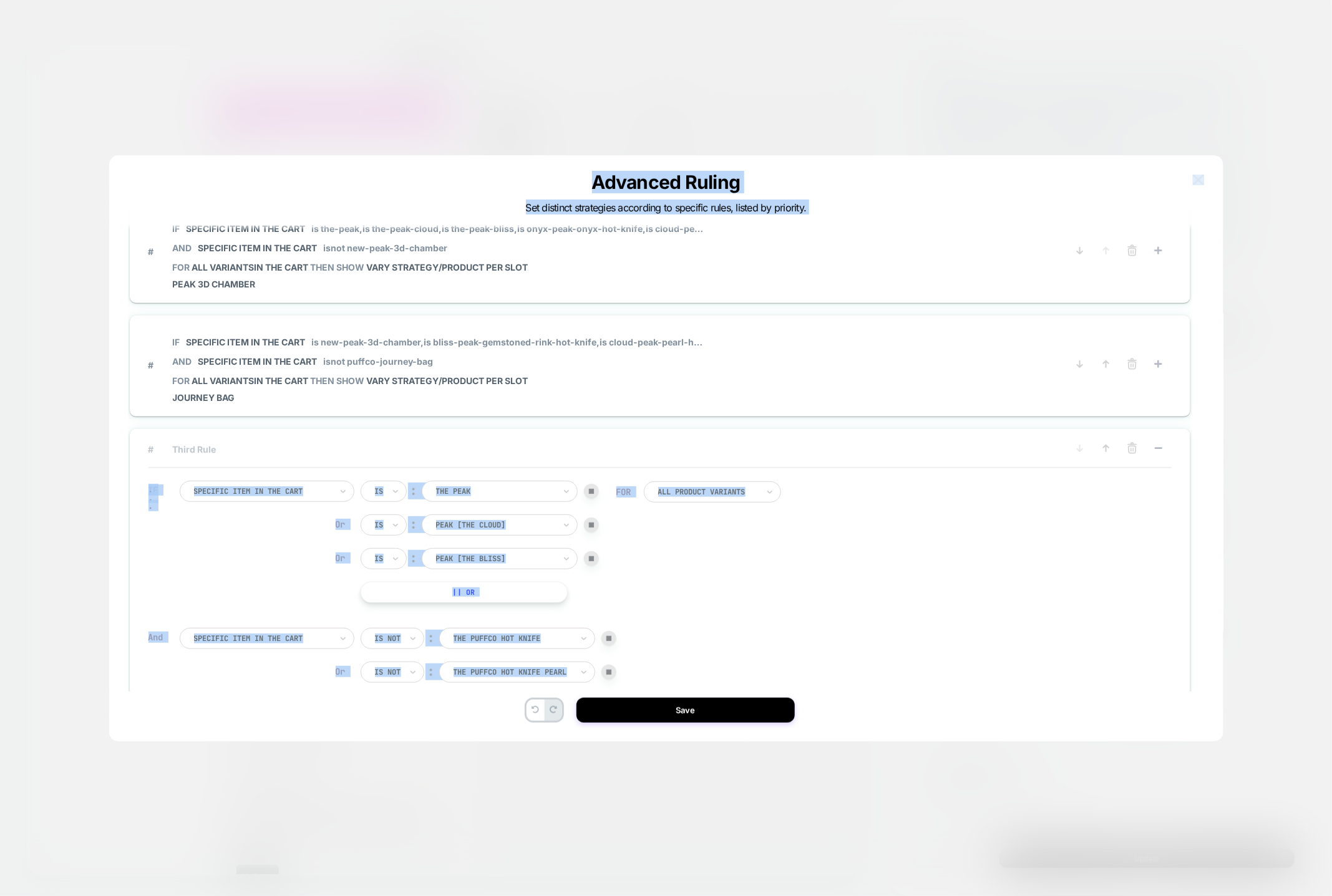
click at [250, 447] on span "# Third Rule" at bounding box center [599, 449] width 900 height 11
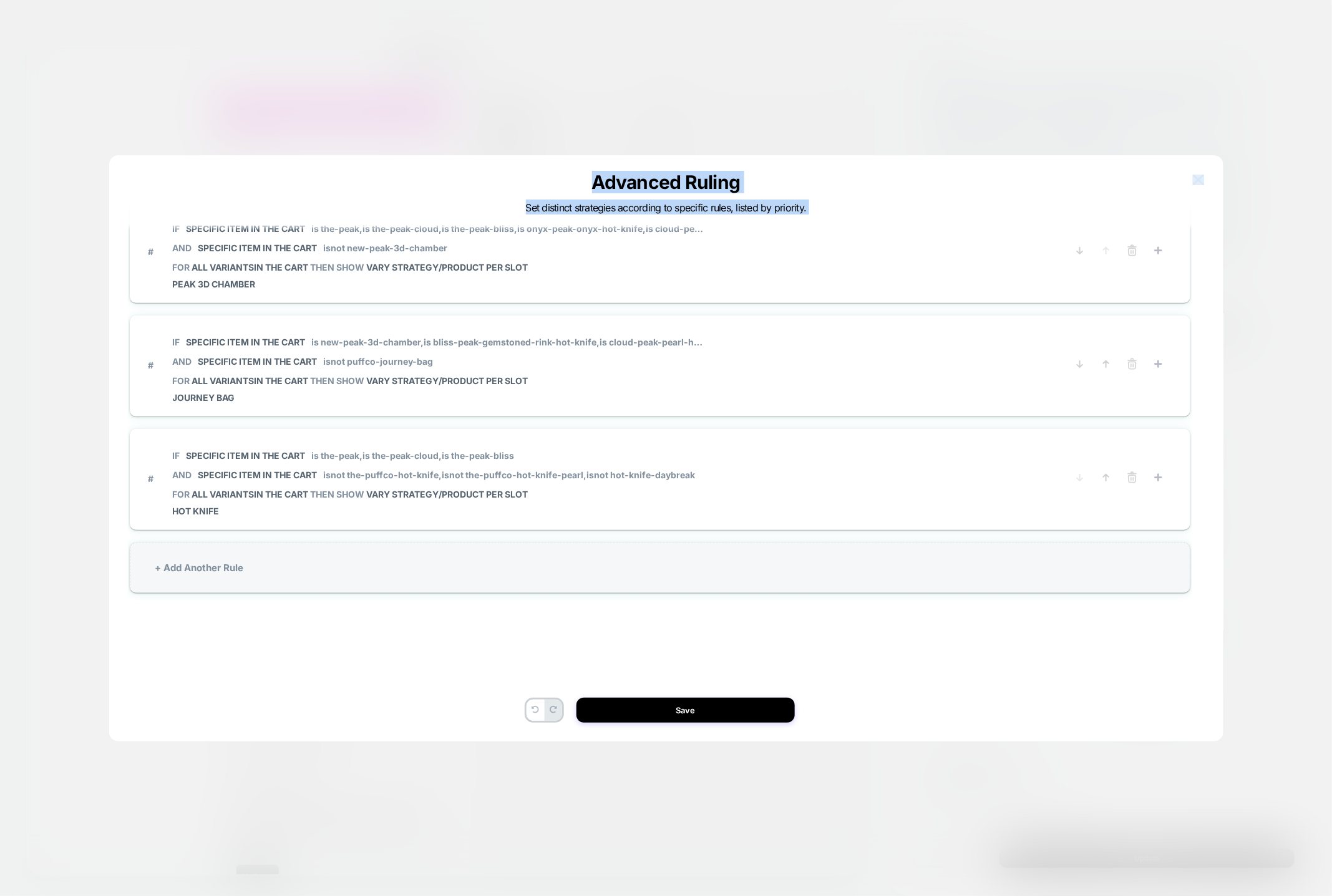
click at [709, 189] on p "Advanced Ruling" at bounding box center [666, 182] width 281 height 23
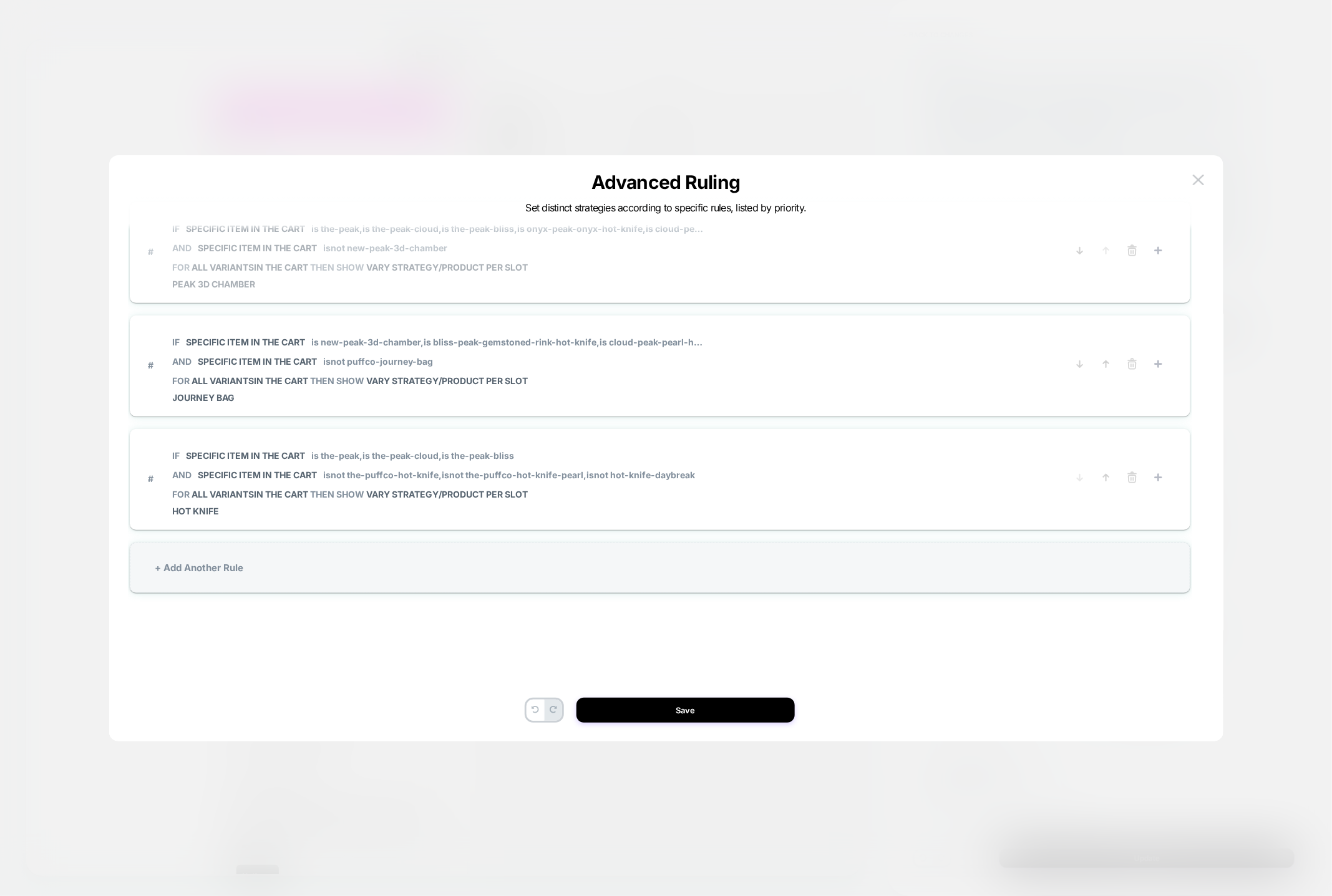
click at [578, 258] on span "IF Specific item in the cart is the-peak, is the-peak-cloud, is the-peak-bliss,…" at bounding box center [438, 238] width 532 height 47
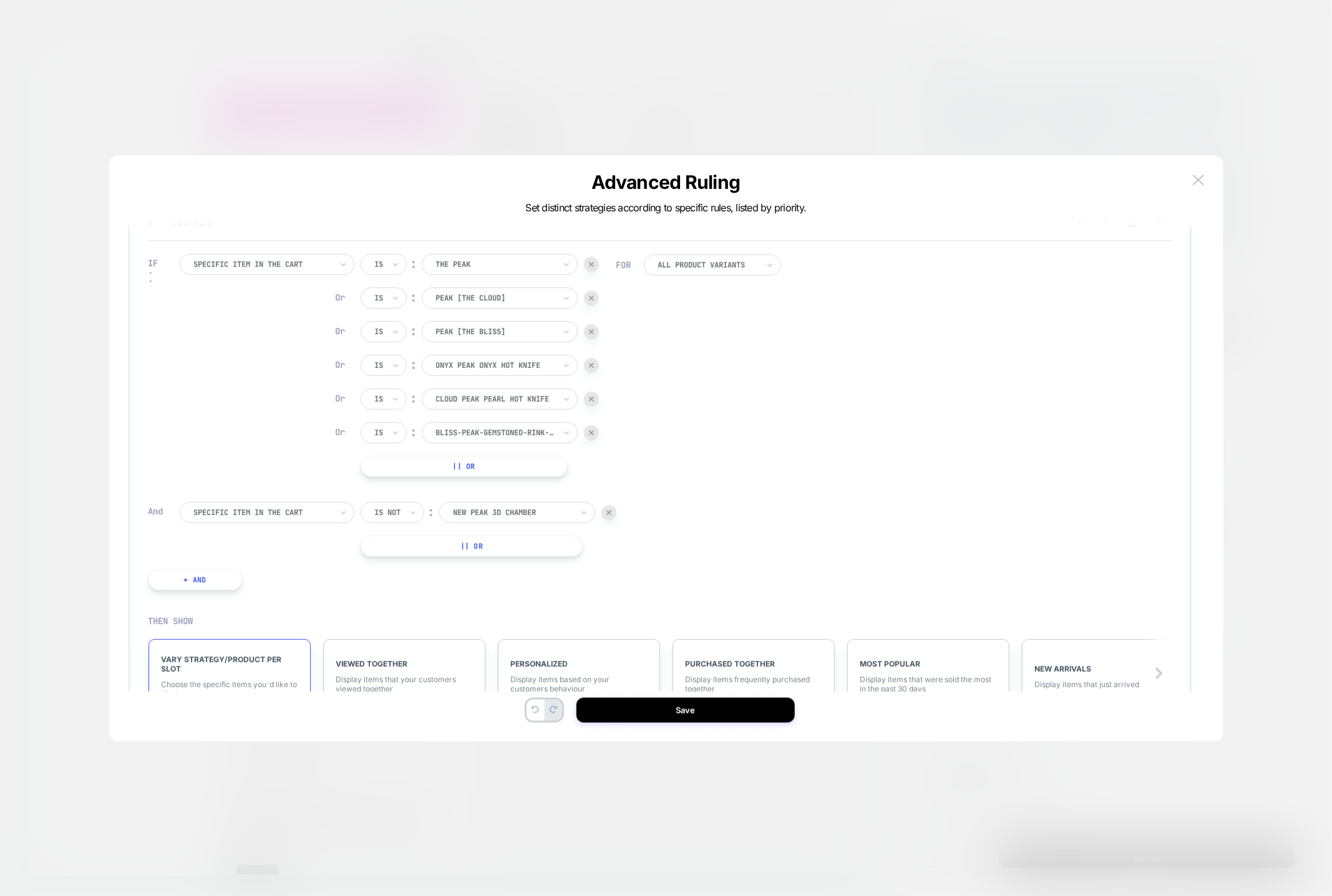
scroll to position [0, 0]
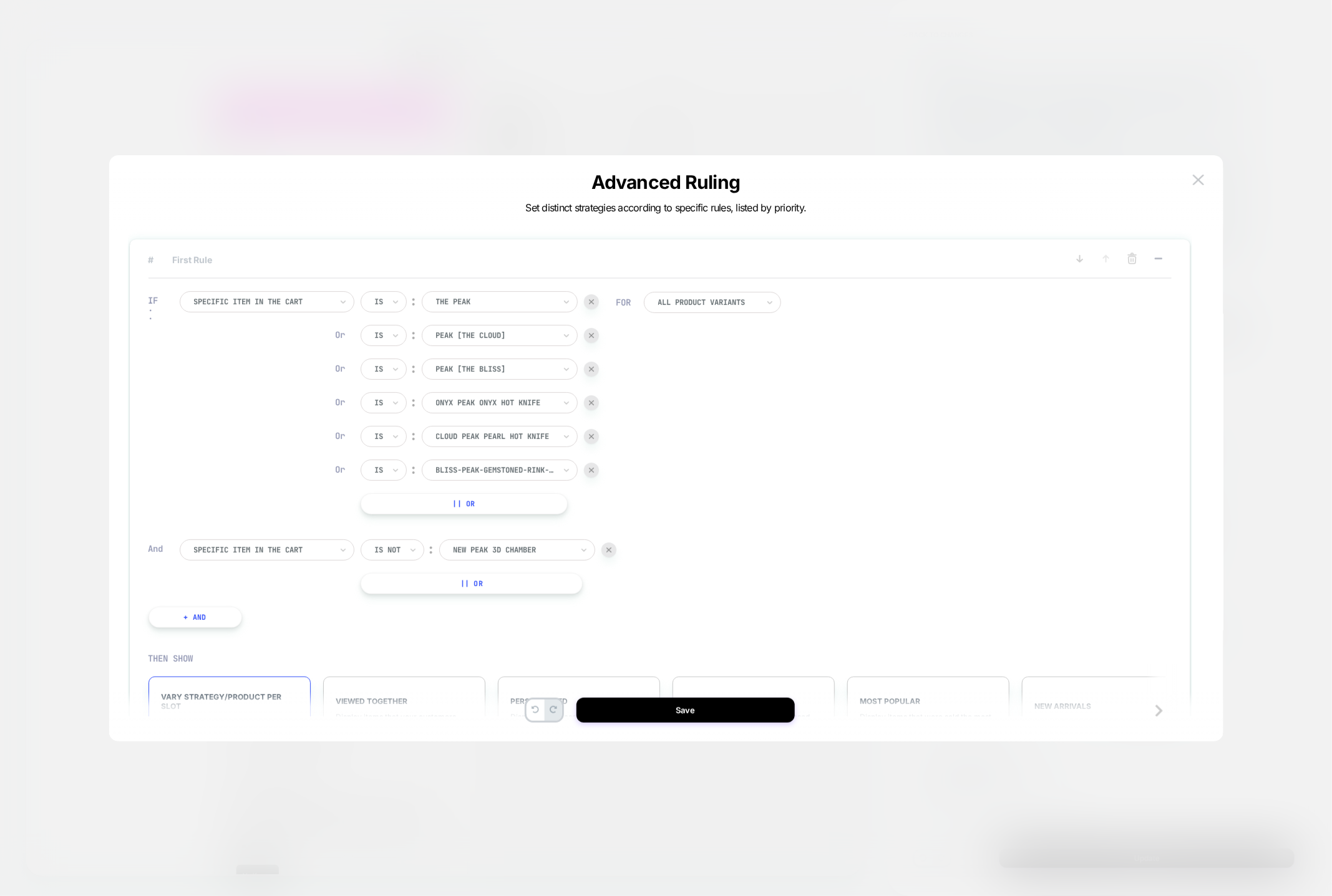
click at [189, 252] on div "# First Rule" at bounding box center [660, 265] width 1023 height 27
click at [190, 260] on span "# First Rule" at bounding box center [599, 260] width 900 height 11
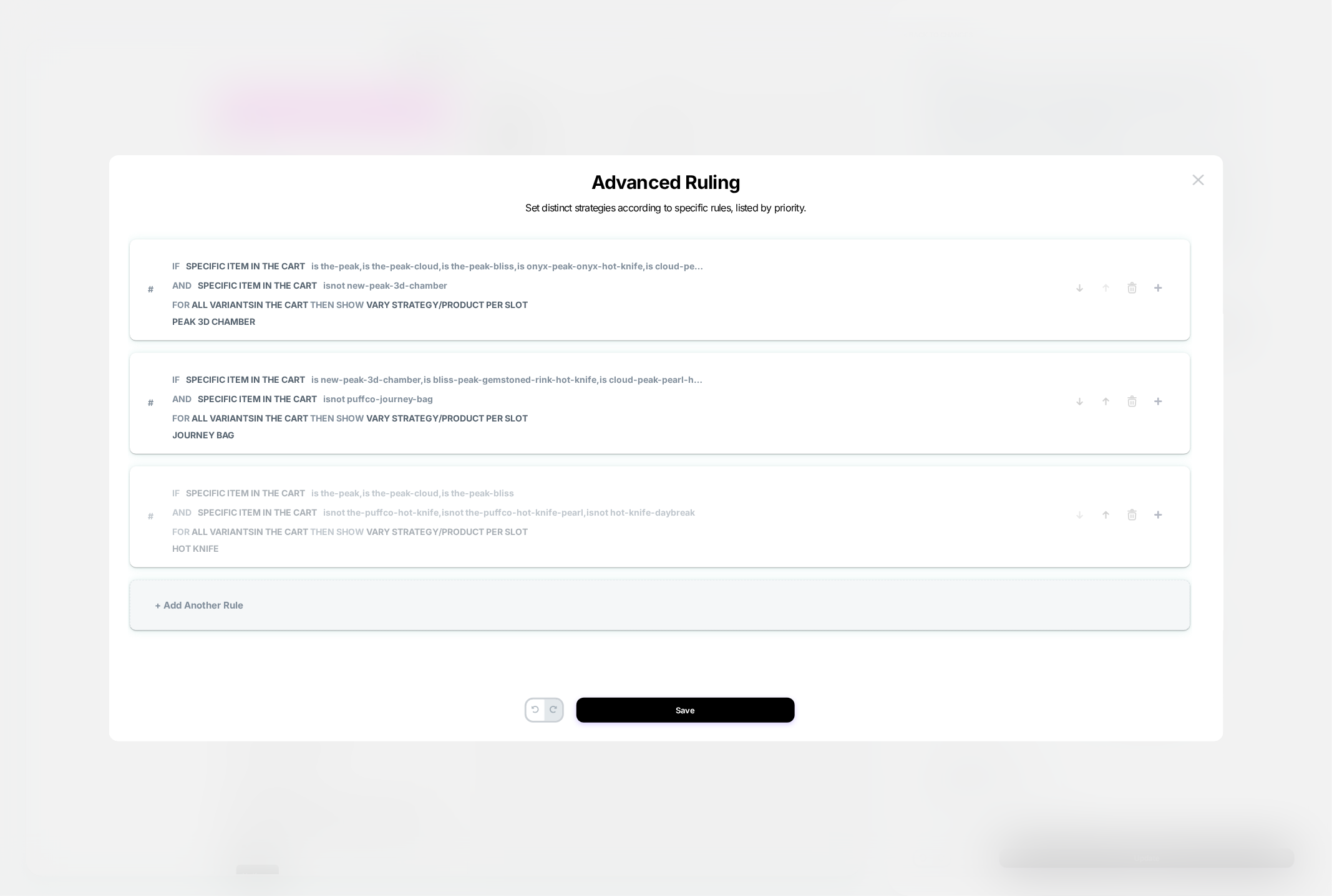
scroll to position [3, 0]
click at [1105, 509] on icon at bounding box center [1106, 512] width 12 height 12
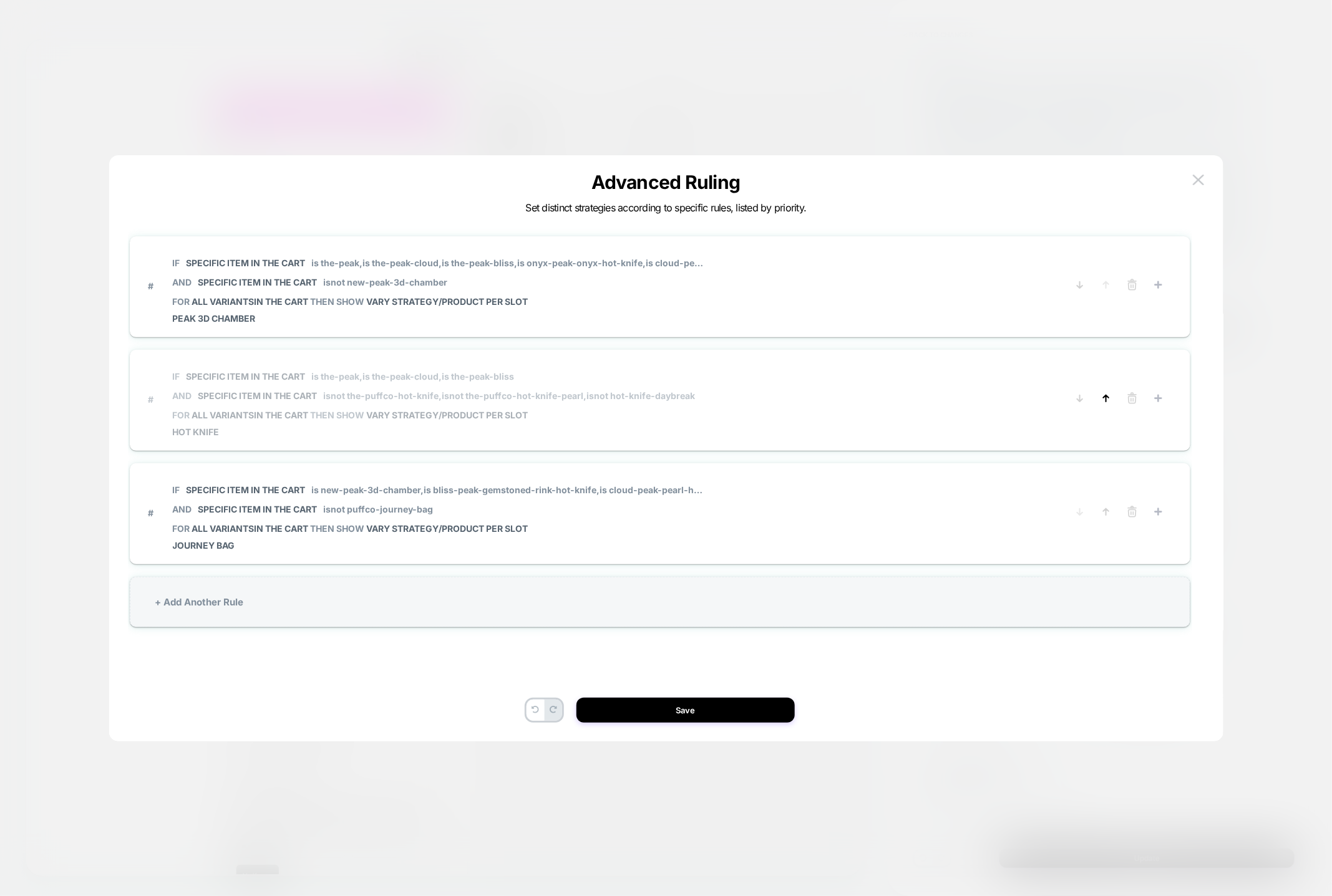
click at [1107, 398] on icon at bounding box center [1106, 398] width 12 height 12
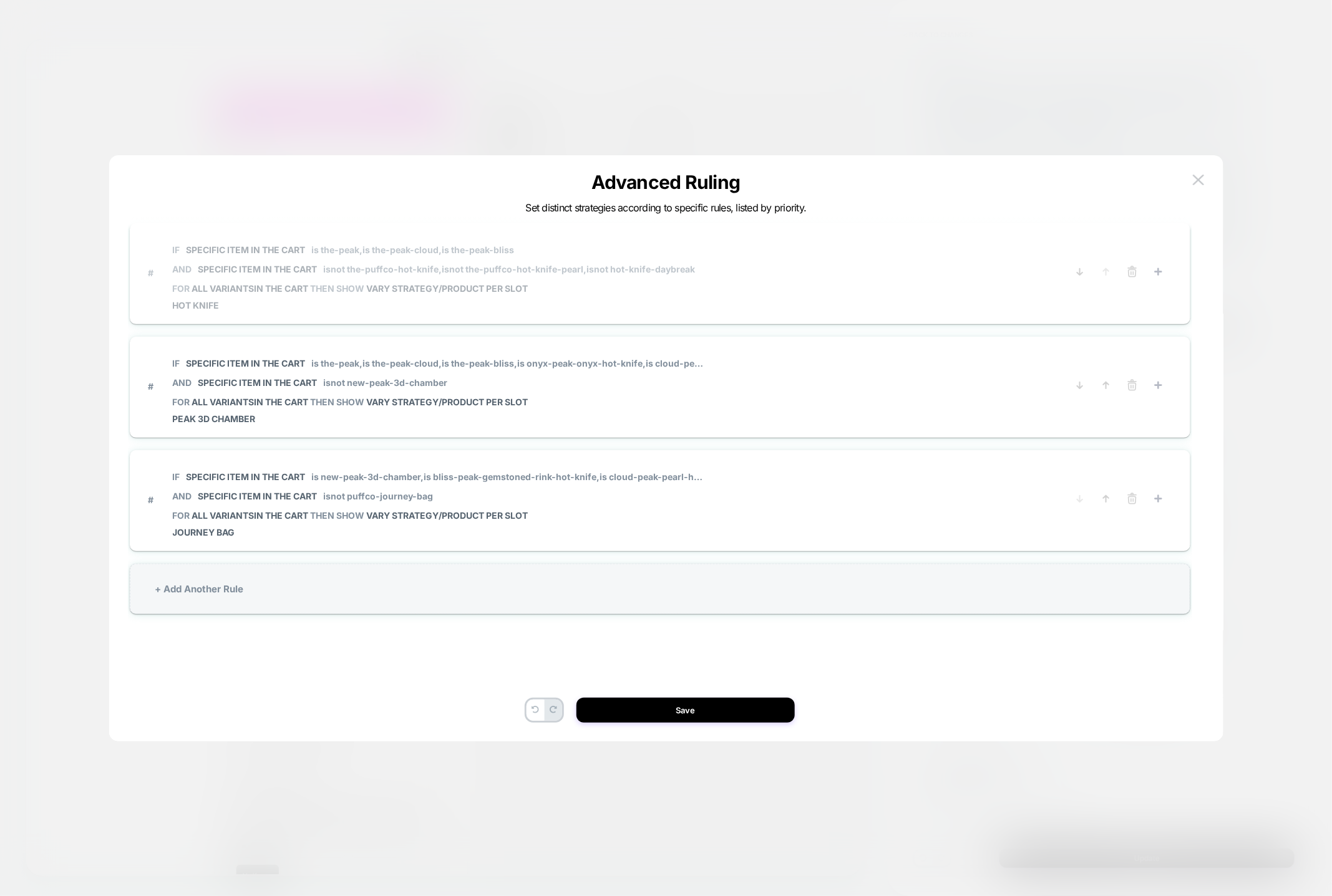
click at [686, 259] on span "IF Specific item in the cart is the-peak, is the-peak-cloud, is the-peak-bliss …" at bounding box center [434, 259] width 523 height 47
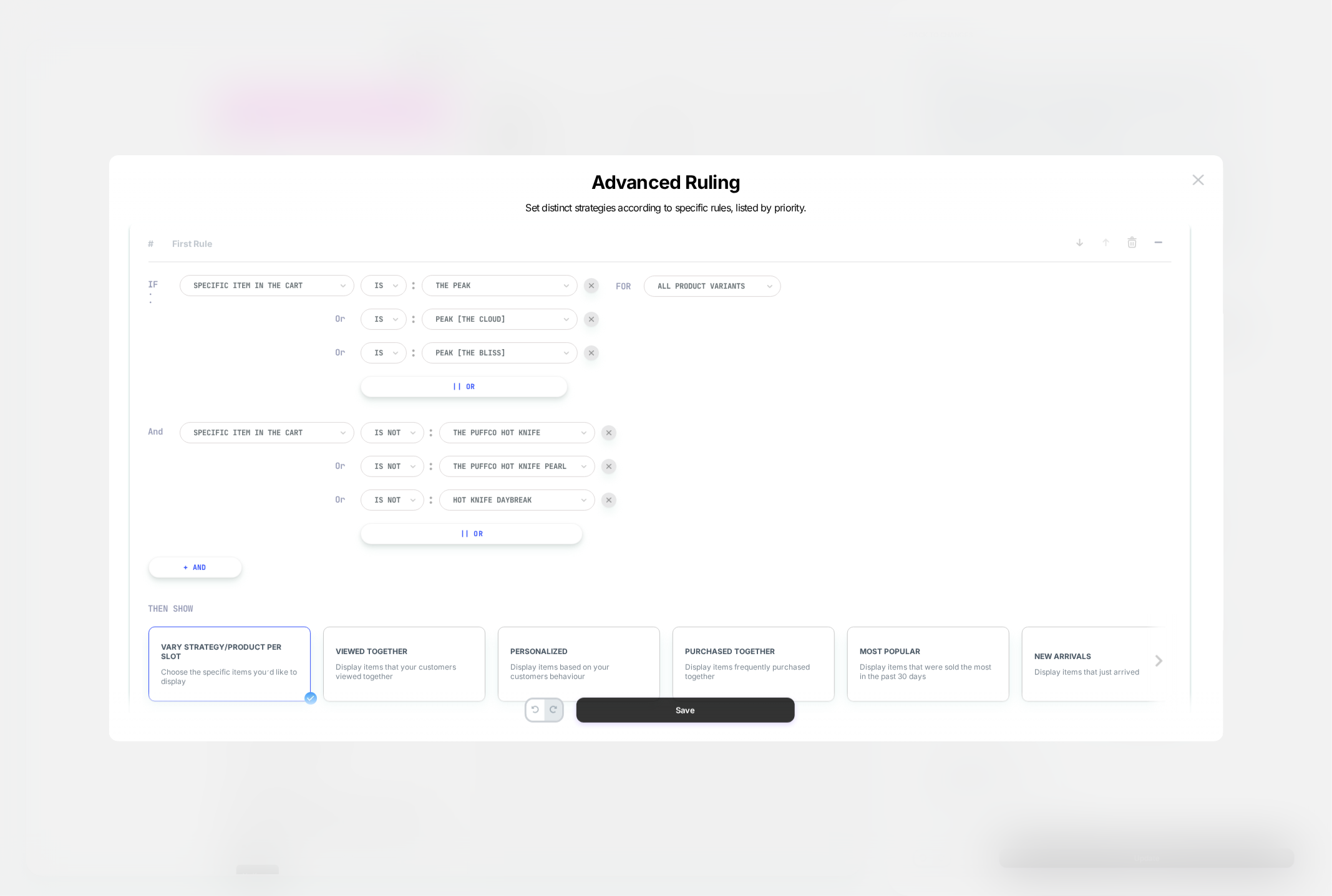
click at [687, 710] on button "Save" at bounding box center [686, 710] width 218 height 25
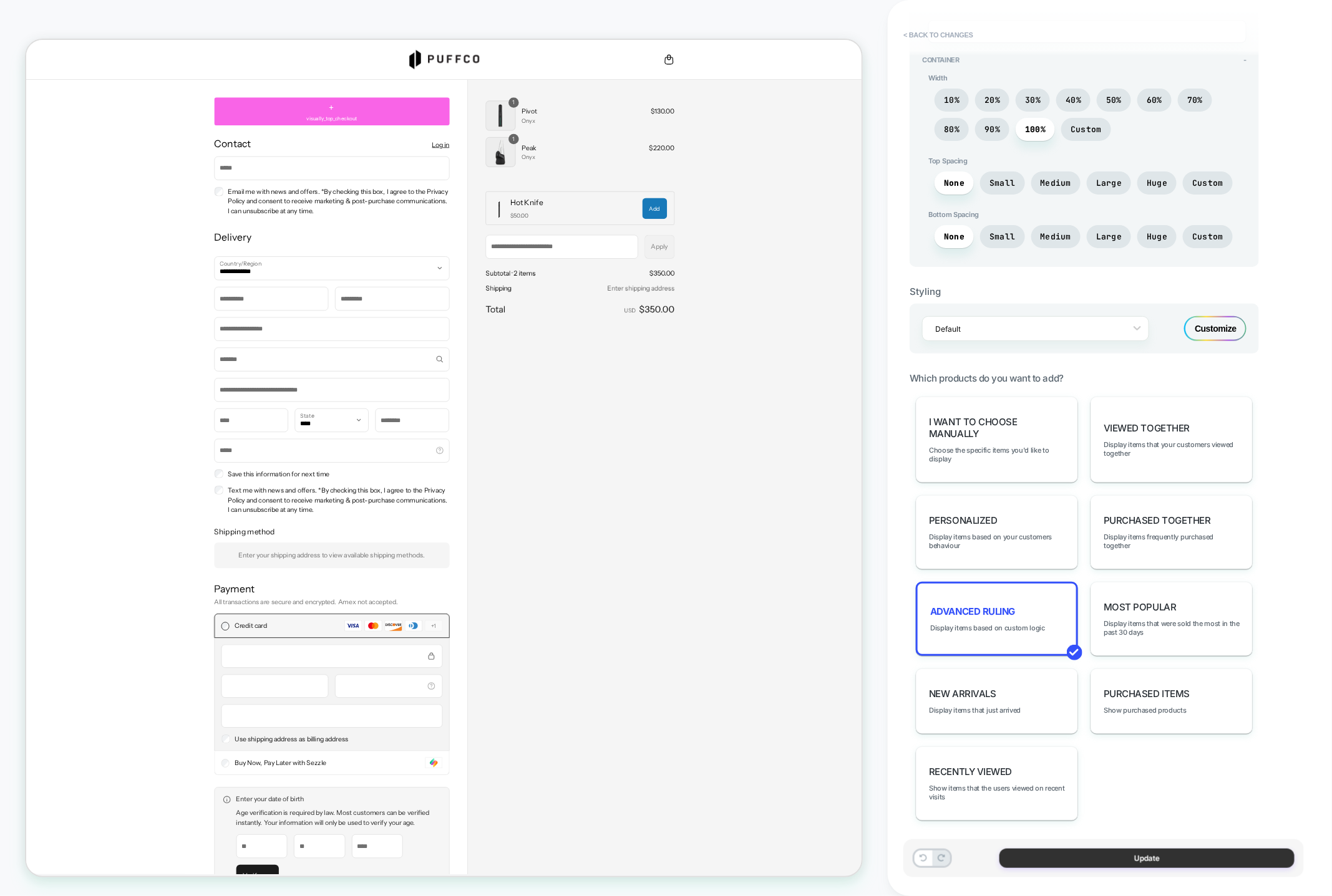
click at [1159, 860] on button "Update" at bounding box center [1147, 858] width 295 height 20
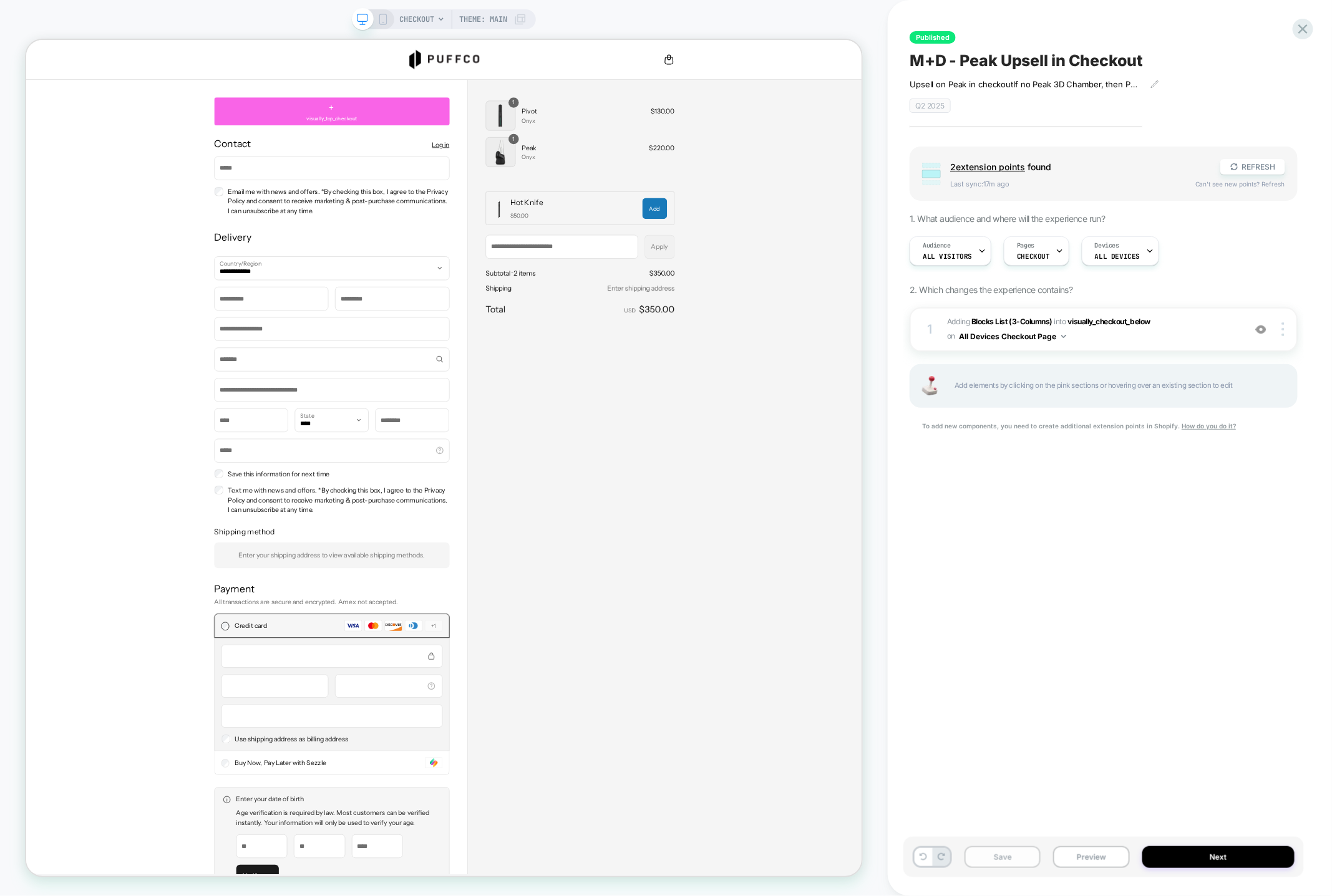
click at [996, 859] on button "Save" at bounding box center [1003, 857] width 76 height 22
click at [1182, 12] on button "Publish" at bounding box center [1174, 13] width 42 height 13
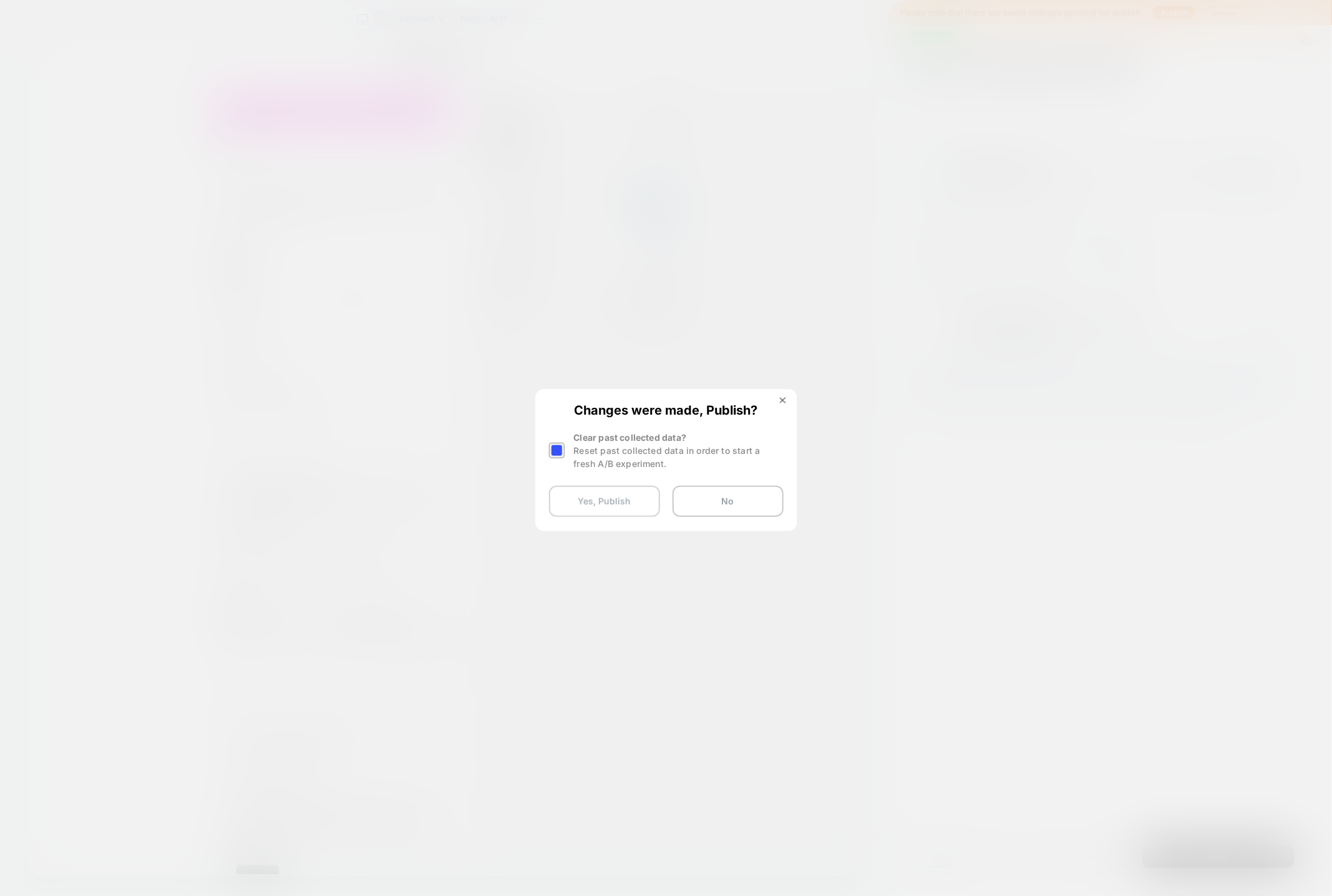
click at [615, 489] on button "Yes, Publish" at bounding box center [604, 501] width 111 height 31
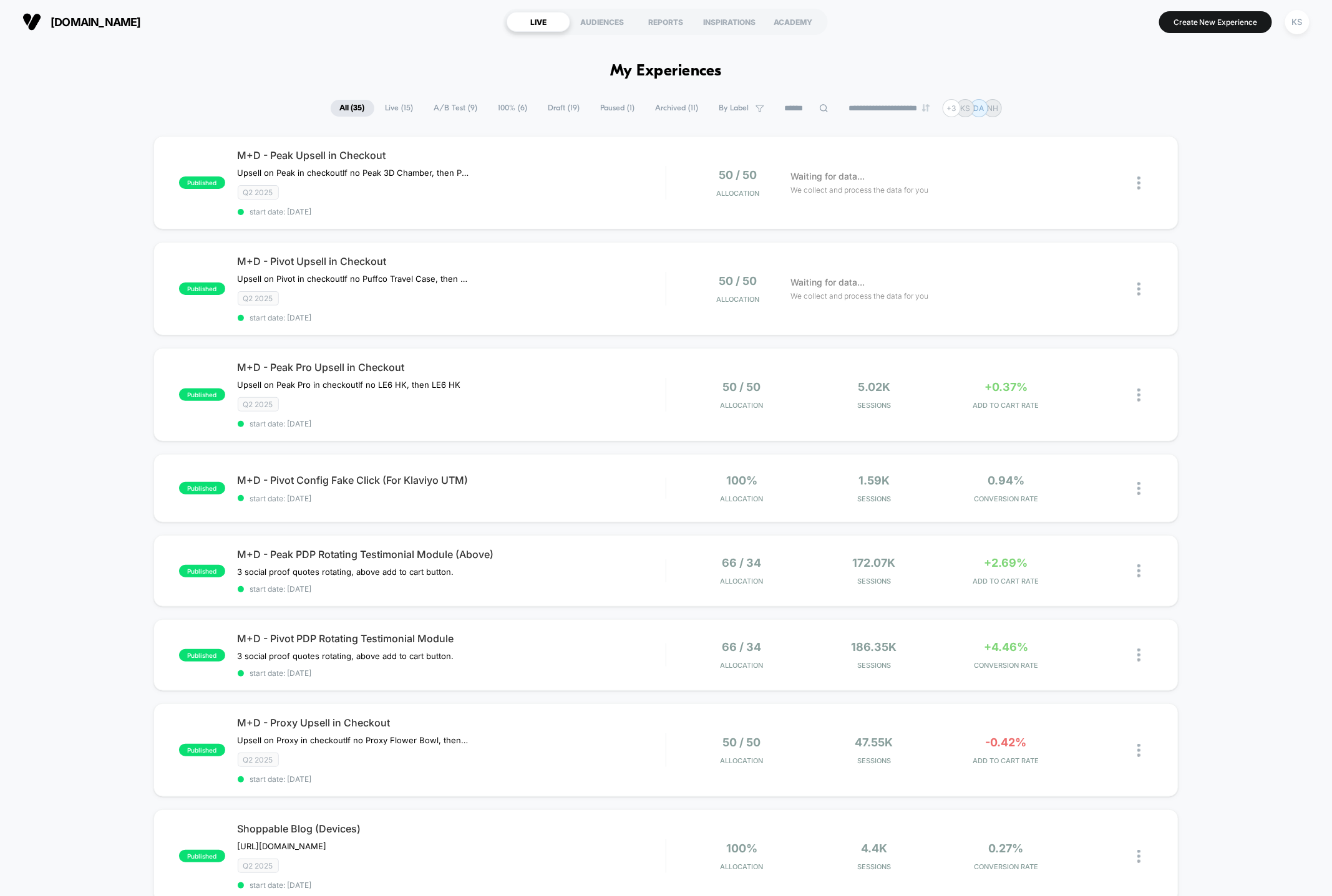
scroll to position [15, 0]
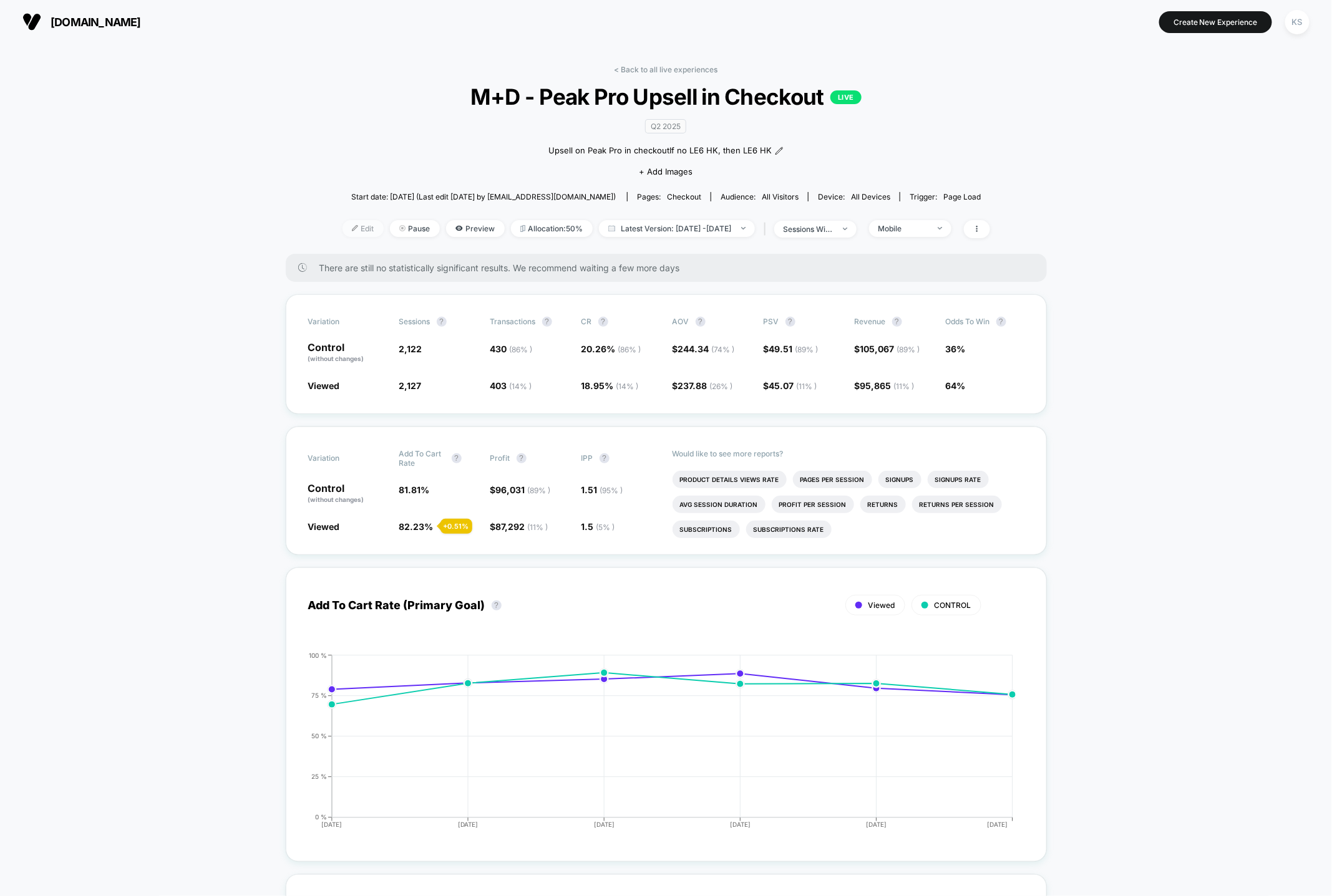
click at [342, 229] on span "Edit" at bounding box center [363, 228] width 42 height 17
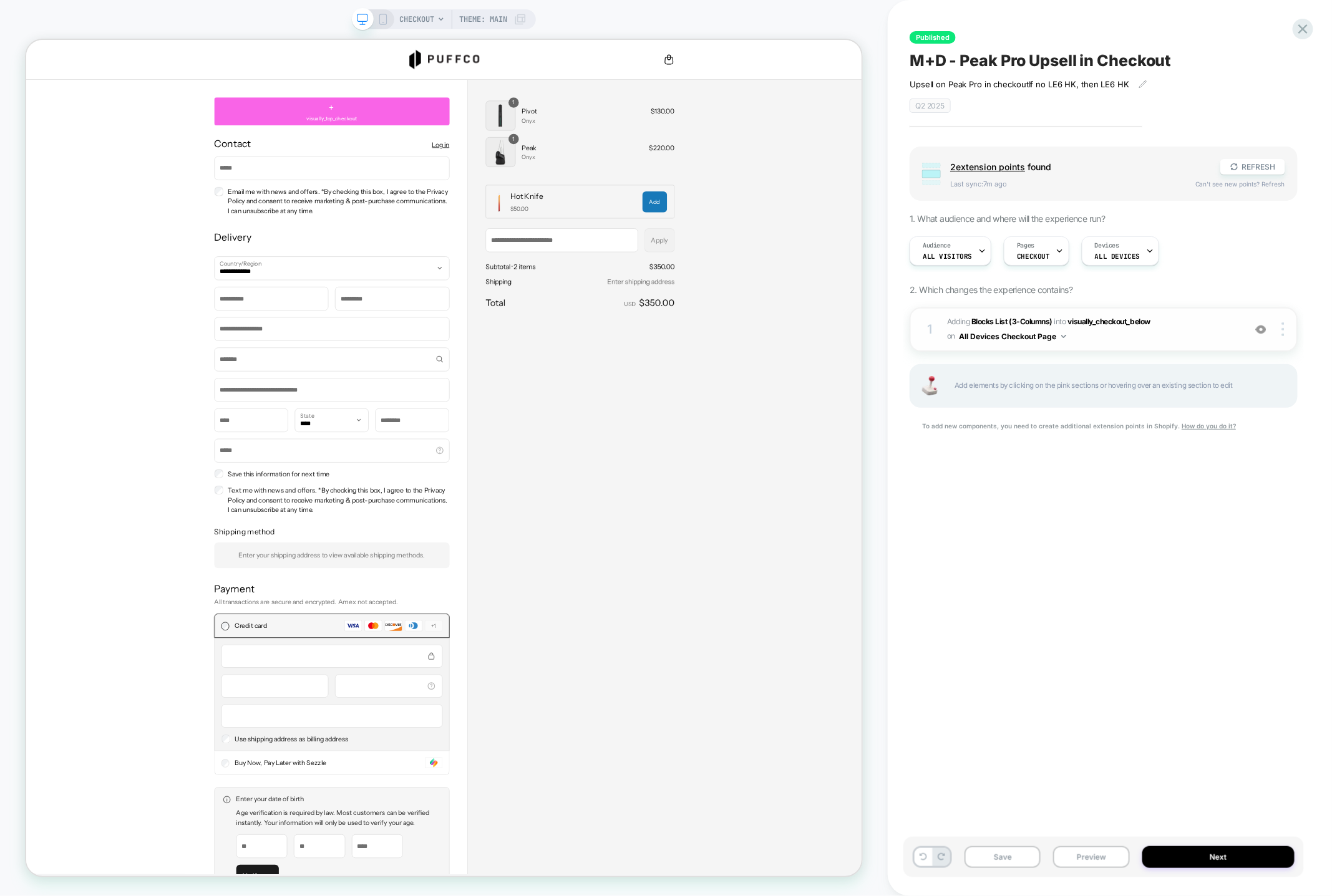
click at [1175, 342] on span "#_loomi_addon_1747349868824_dup1748641238_dup1748642001 Adding Blocks List (3-C…" at bounding box center [1093, 330] width 291 height 29
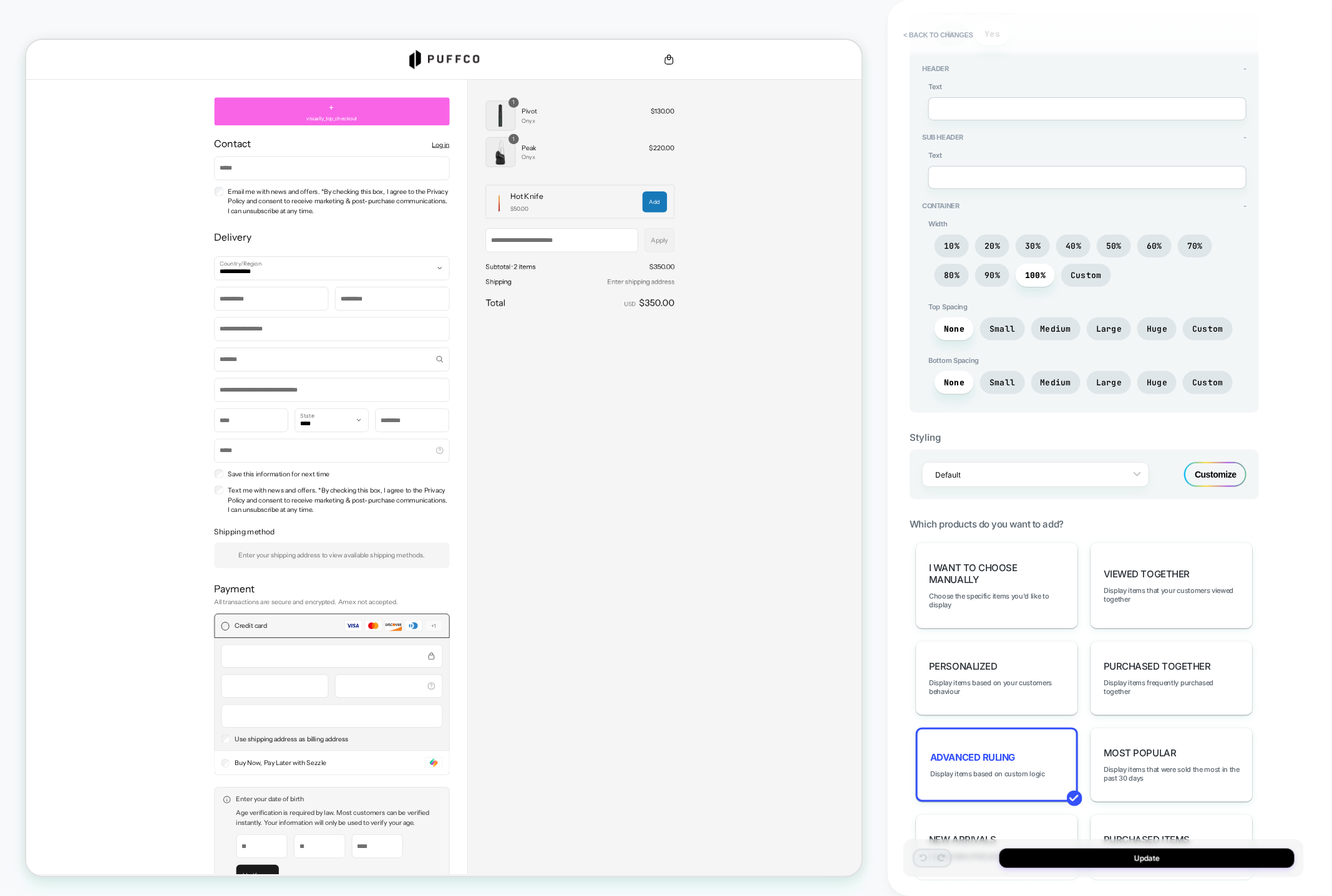
scroll to position [400, 0]
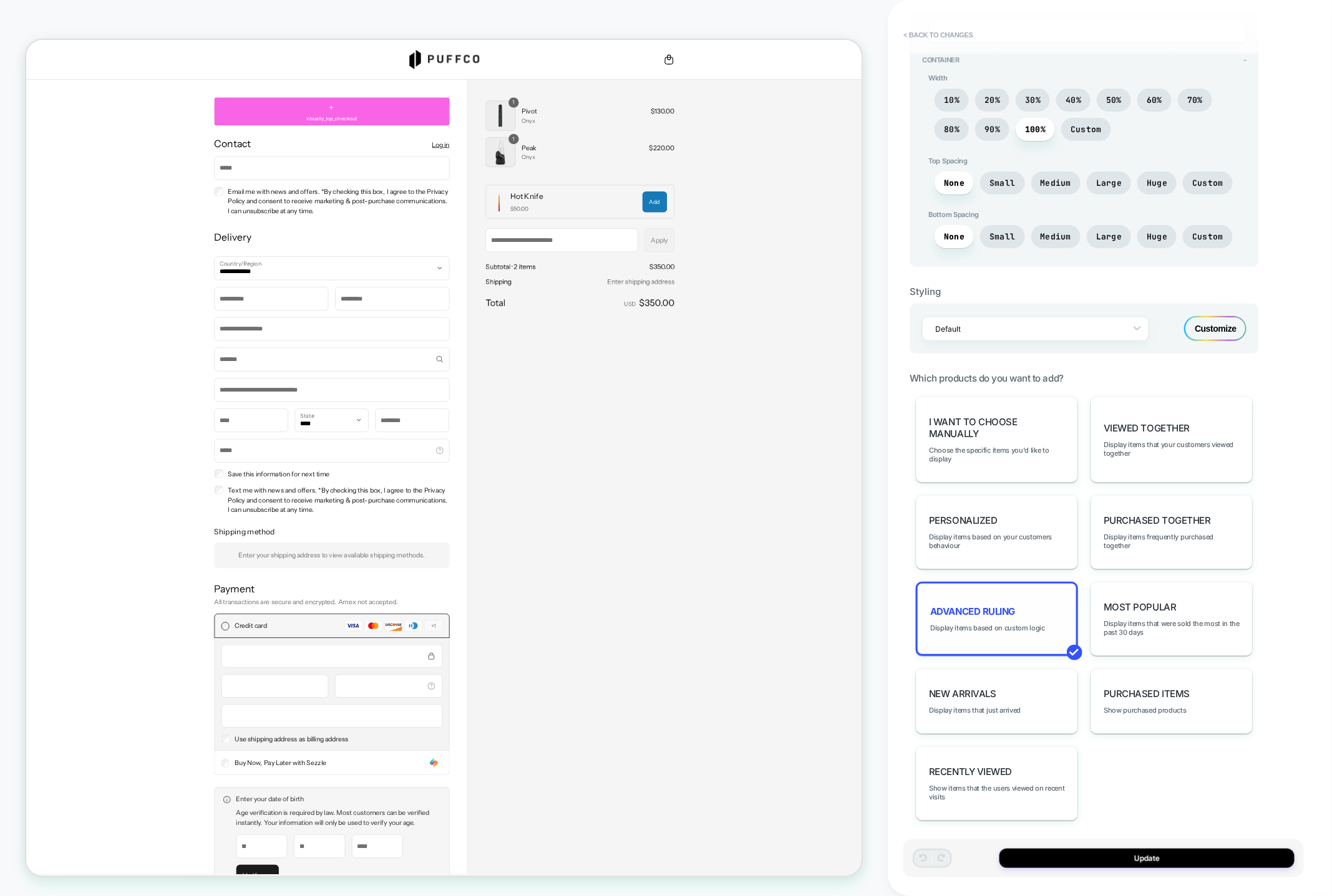
click at [1027, 612] on div "Advanced Ruling Display items based on custom logic" at bounding box center [997, 619] width 162 height 74
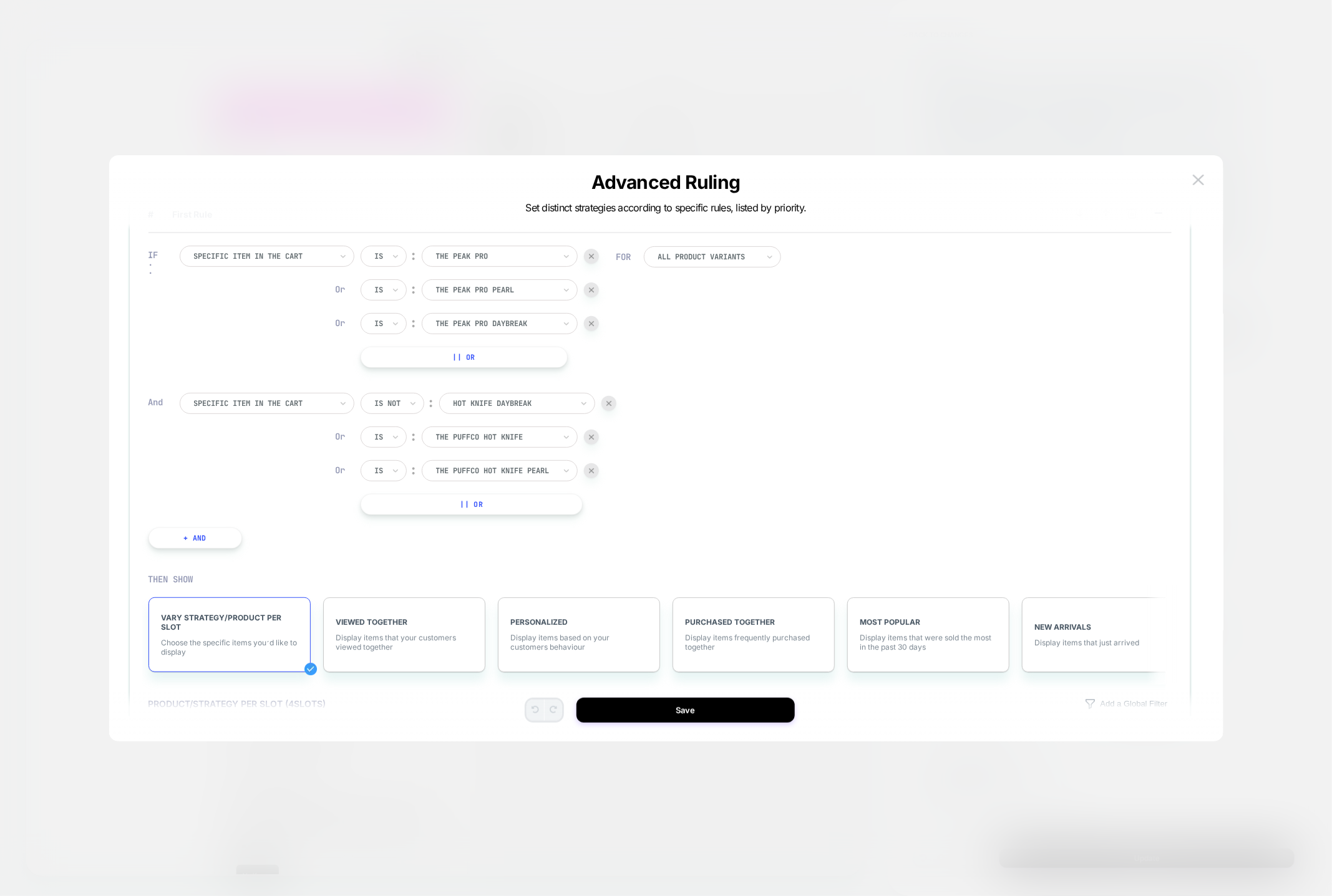
scroll to position [0, 0]
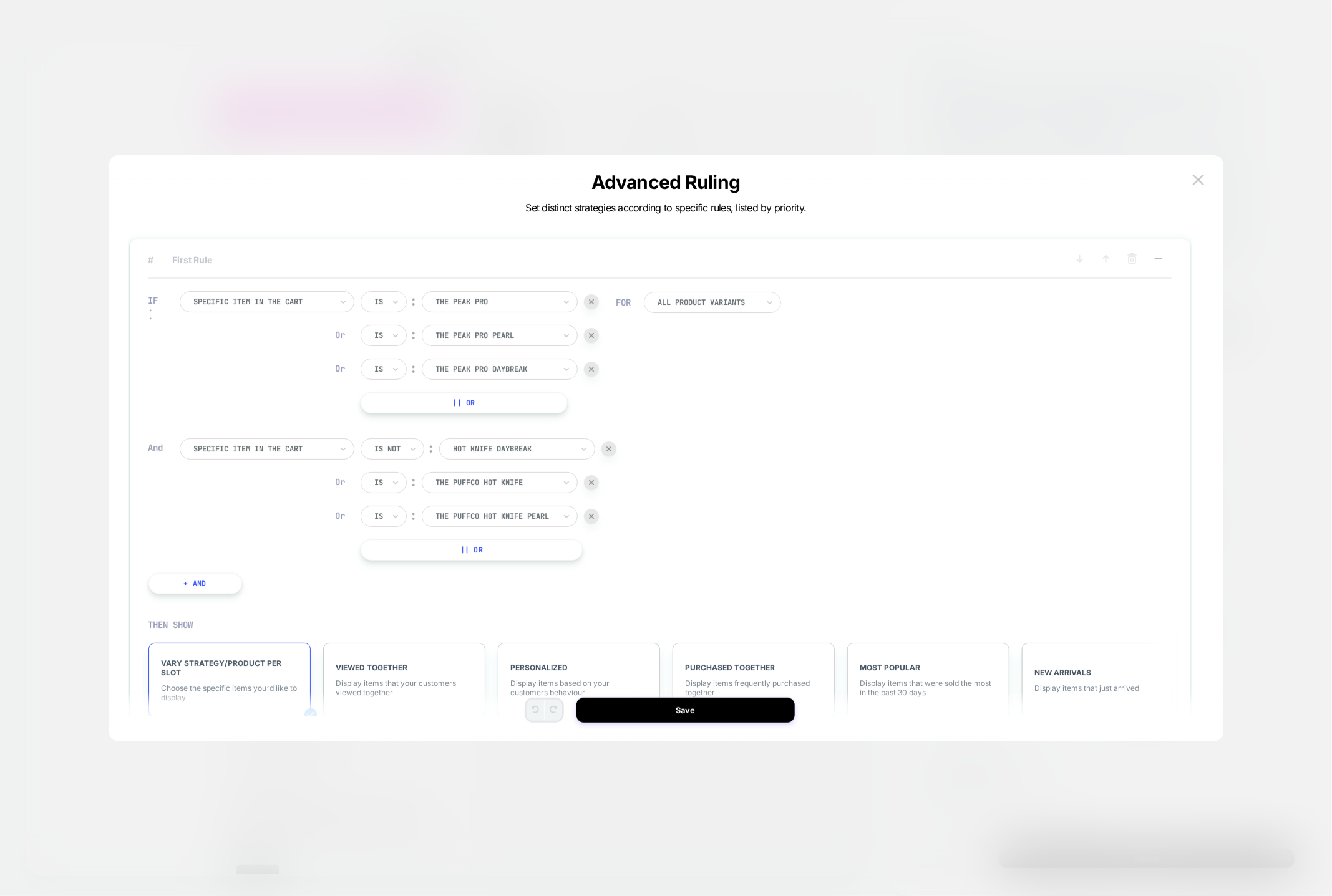
drag, startPoint x: 219, startPoint y: 250, endPoint x: 194, endPoint y: 255, distance: 25.5
click at [214, 252] on div "# First Rule IF Specific item in the cart Is ︰ the peak pro THE PEAK PRO Or Is …" at bounding box center [660, 683] width 1061 height 887
click at [194, 255] on span "# First Rule" at bounding box center [599, 260] width 900 height 11
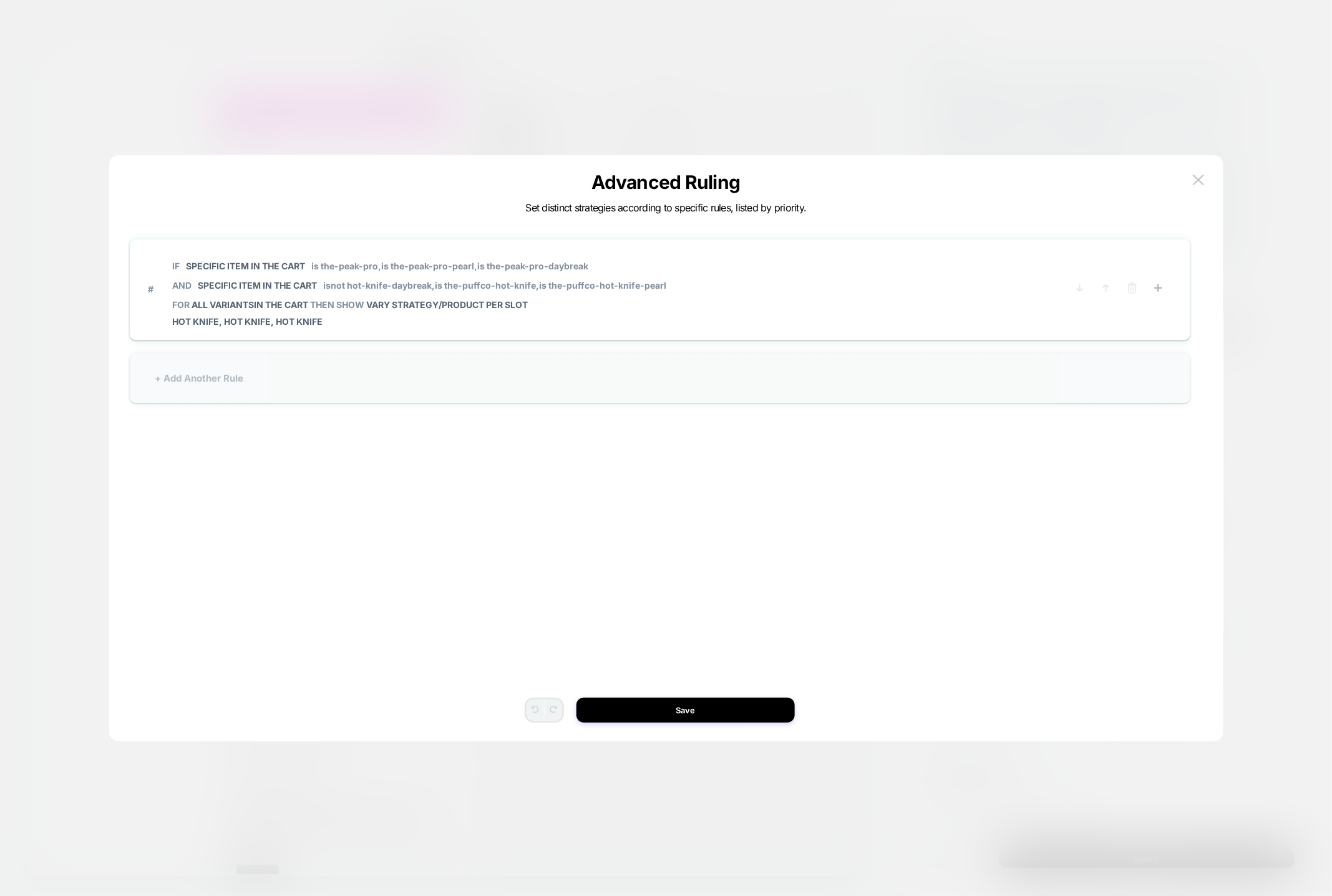
click at [236, 381] on div "+ Add Another Rule" at bounding box center [660, 378] width 1061 height 50
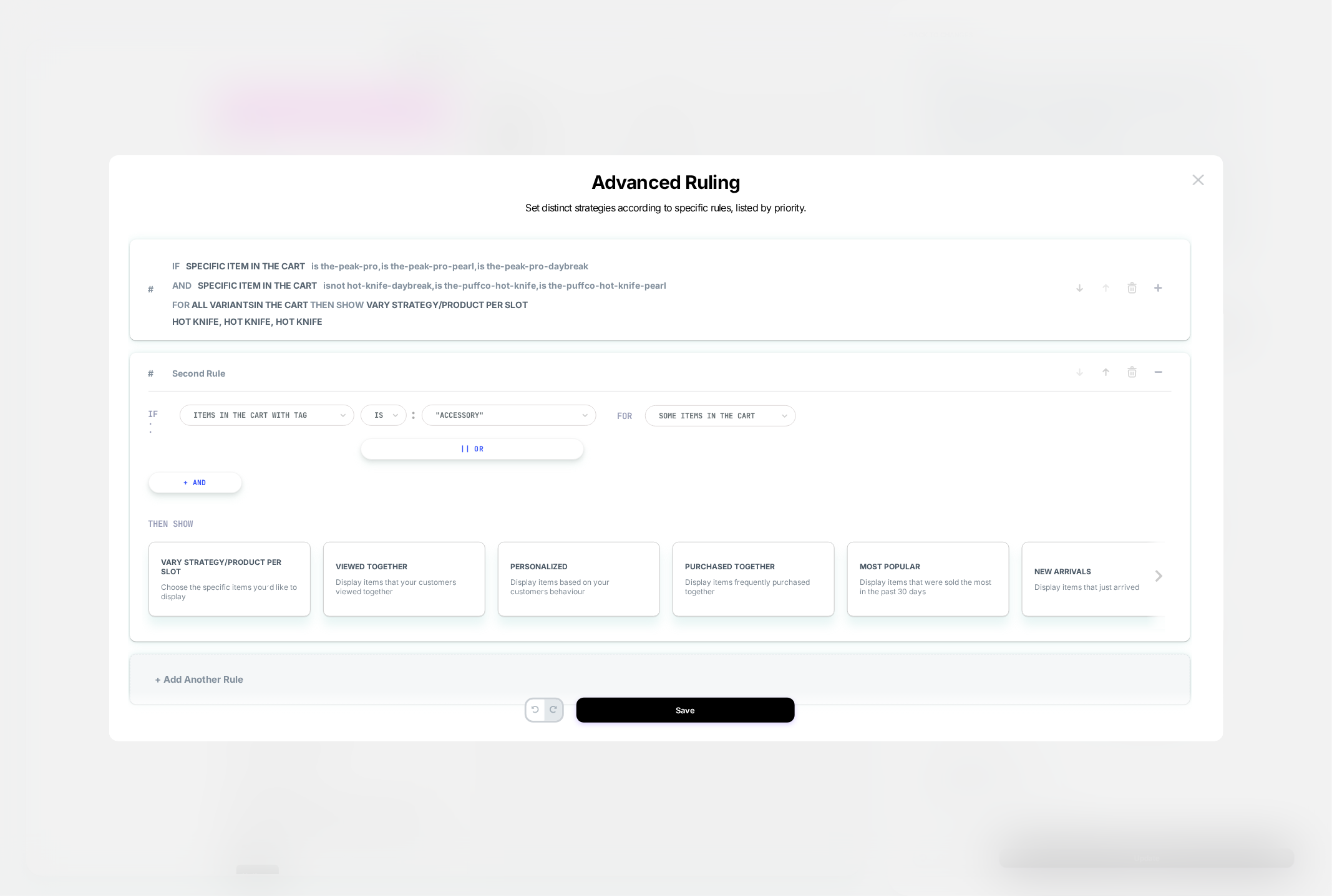
scroll to position [37, 0]
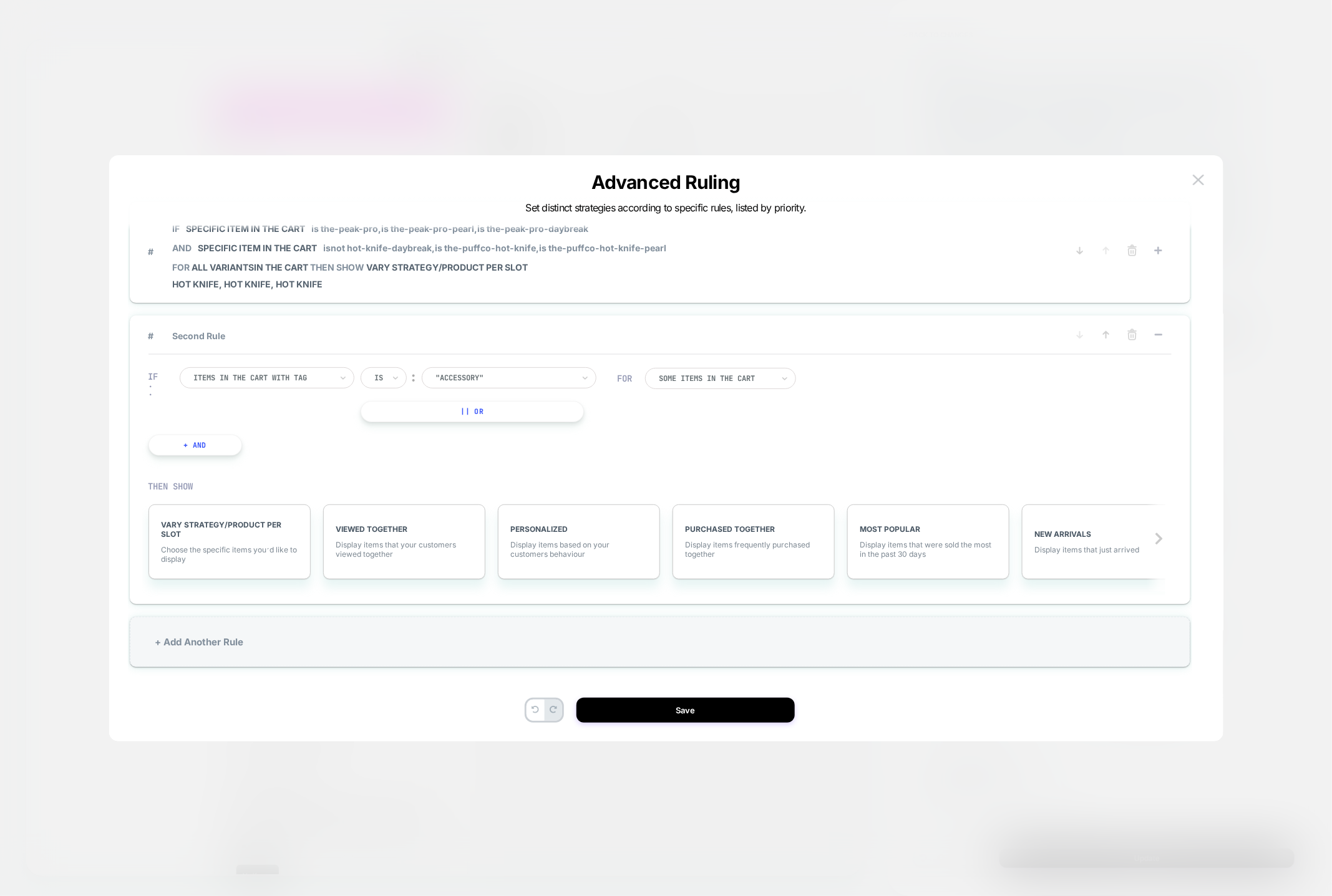
click at [304, 389] on div "Items in the cart with tag Is ︰ "Accessory" || Or" at bounding box center [398, 395] width 438 height 55
click at [305, 380] on div at bounding box center [262, 378] width 137 height 11
click at [292, 517] on div "Specific item in the cart" at bounding box center [273, 507] width 162 height 20
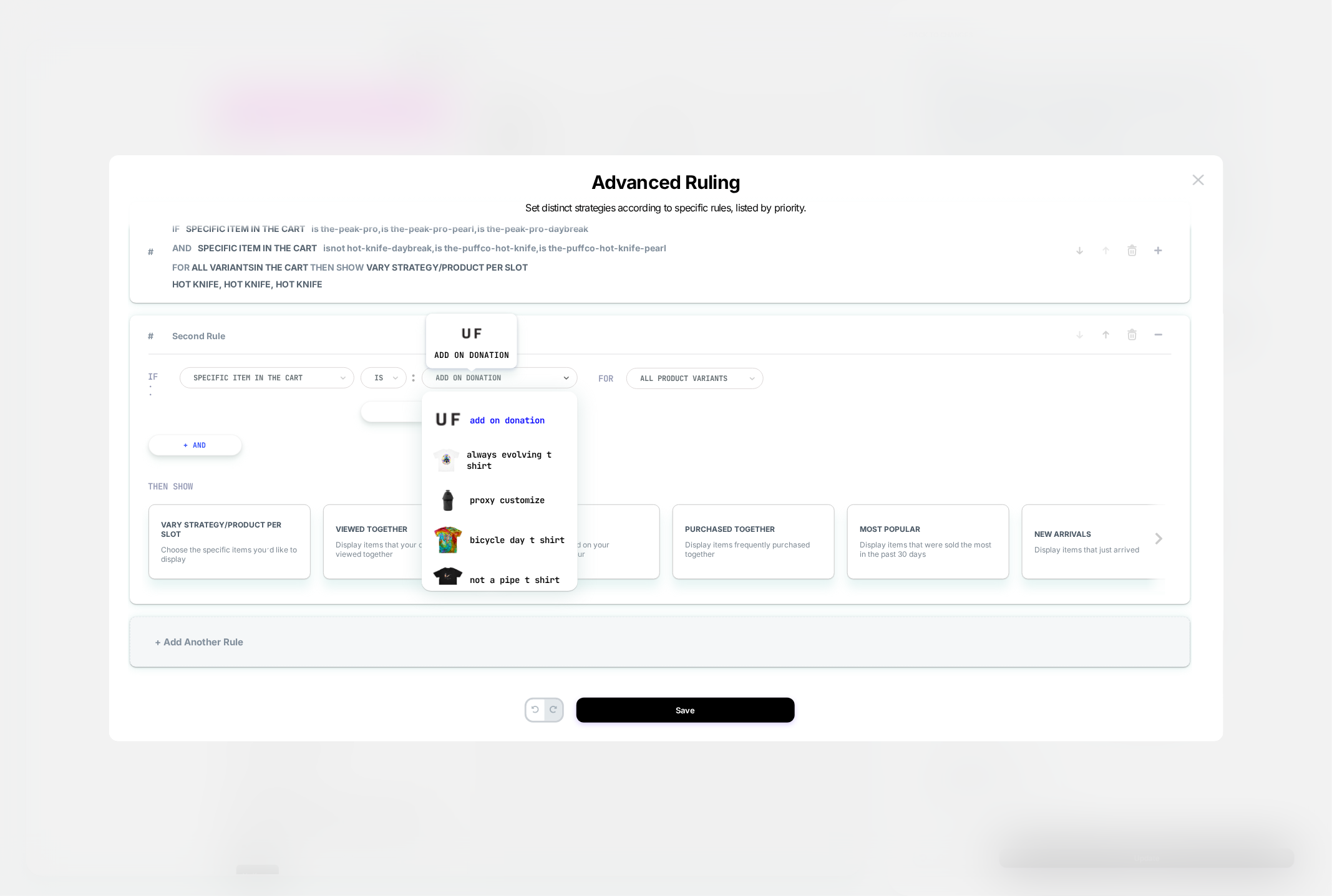
click at [471, 378] on div at bounding box center [495, 378] width 119 height 11
type input "********"
click at [518, 495] on div "the peak pro" at bounding box center [500, 498] width 143 height 40
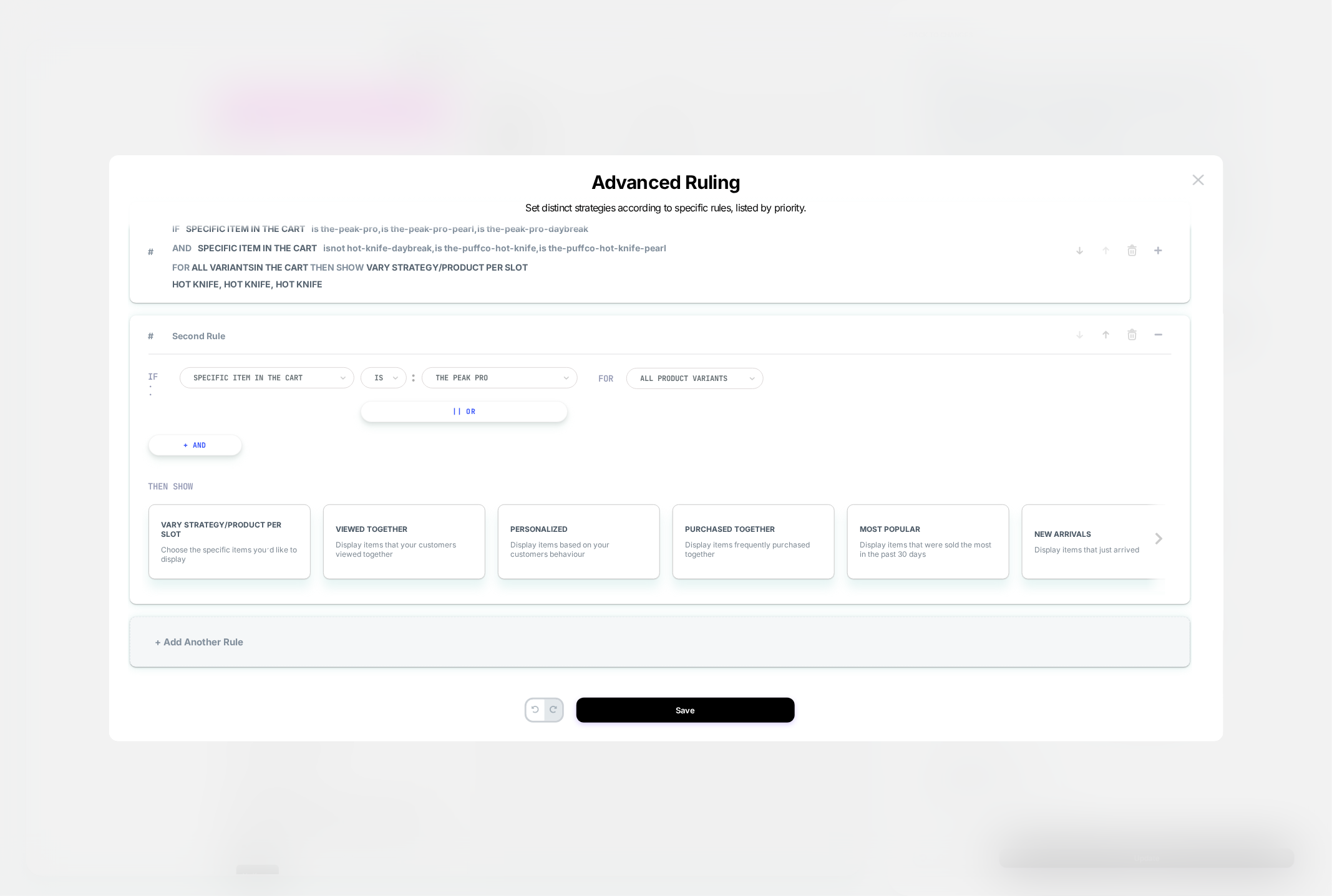
click at [495, 416] on button "|| Or" at bounding box center [464, 411] width 207 height 21
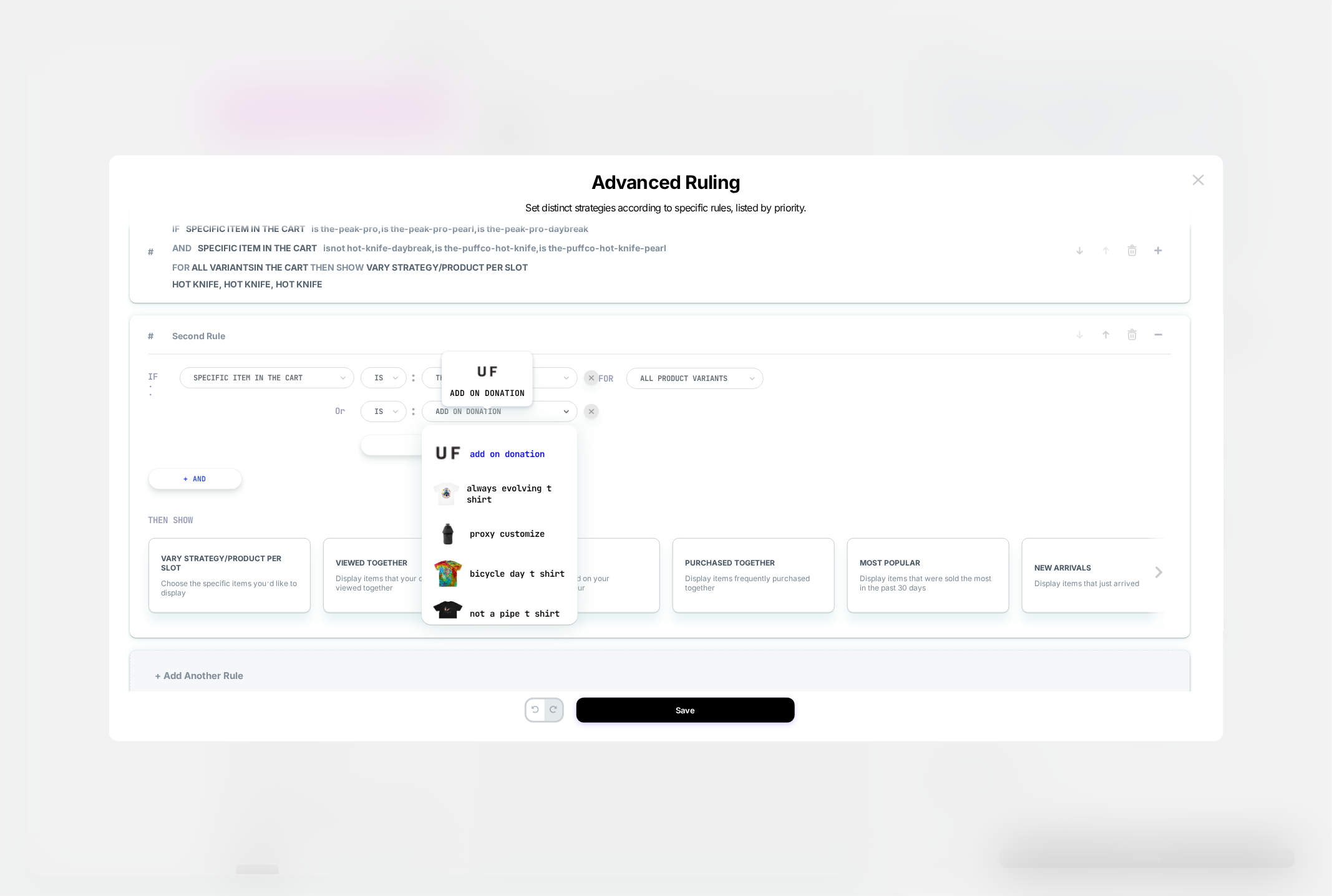
click at [486, 416] on div "add on donation" at bounding box center [495, 411] width 121 height 14
paste input "********"
type input "********"
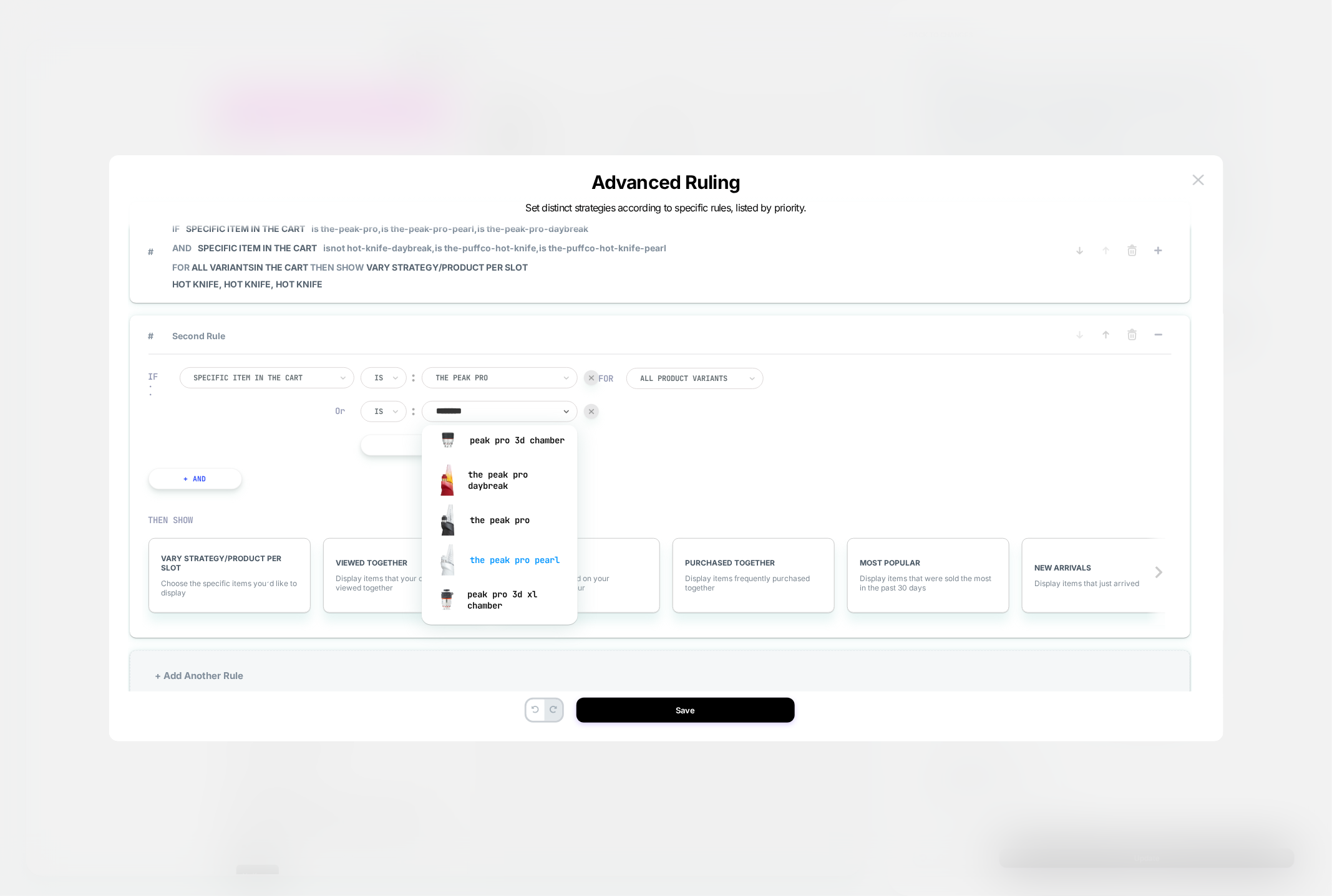
scroll to position [134, 0]
click at [488, 561] on div "the peak pro pearl" at bounding box center [500, 559] width 143 height 40
click at [436, 448] on button "|| Or" at bounding box center [464, 445] width 207 height 21
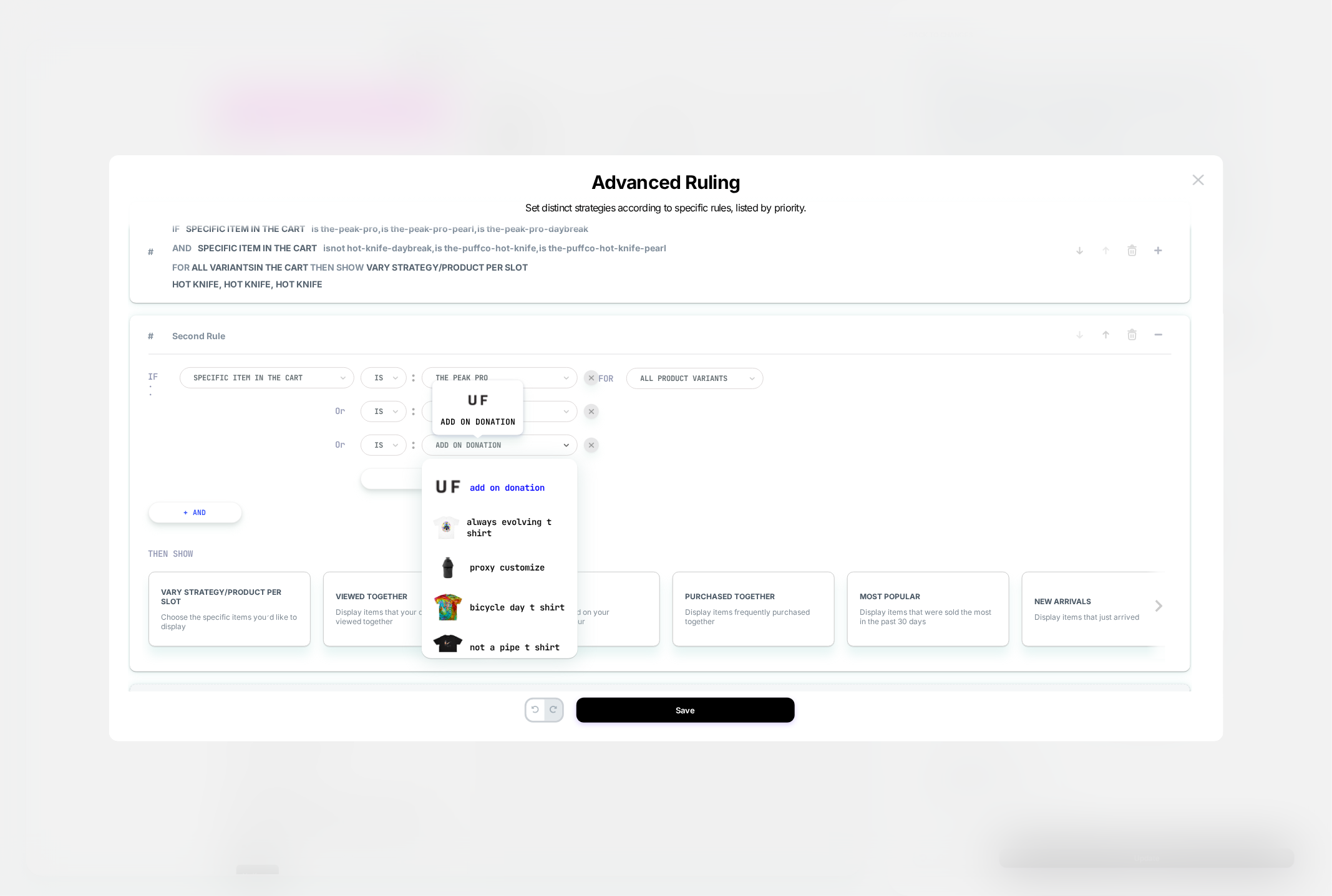
click at [478, 445] on div at bounding box center [495, 445] width 119 height 11
paste input "********"
type input "********"
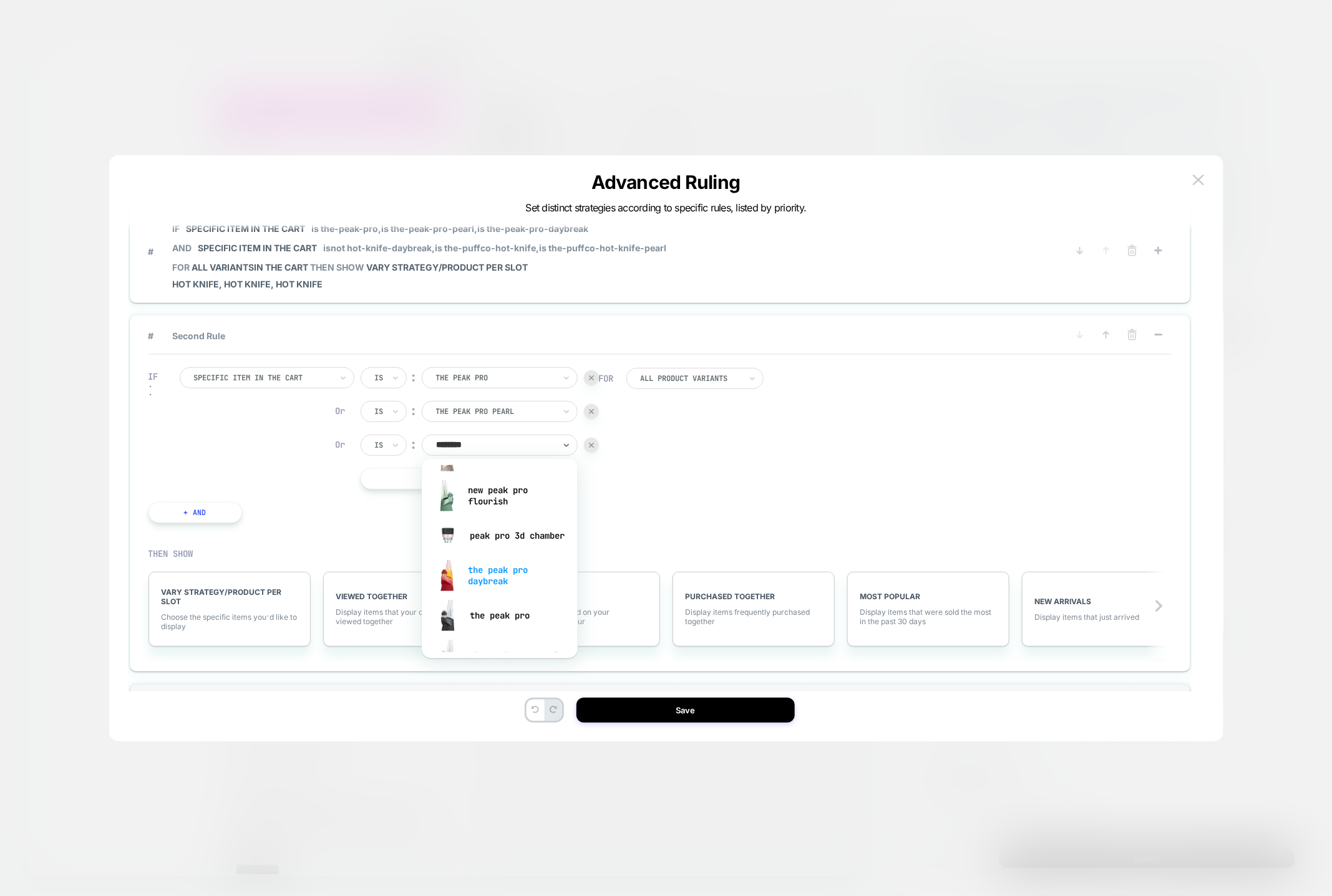
scroll to position [74, 0]
click at [486, 573] on div "the peak pro daybreak" at bounding box center [500, 574] width 143 height 40
click at [199, 514] on button "+ And" at bounding box center [195, 512] width 94 height 21
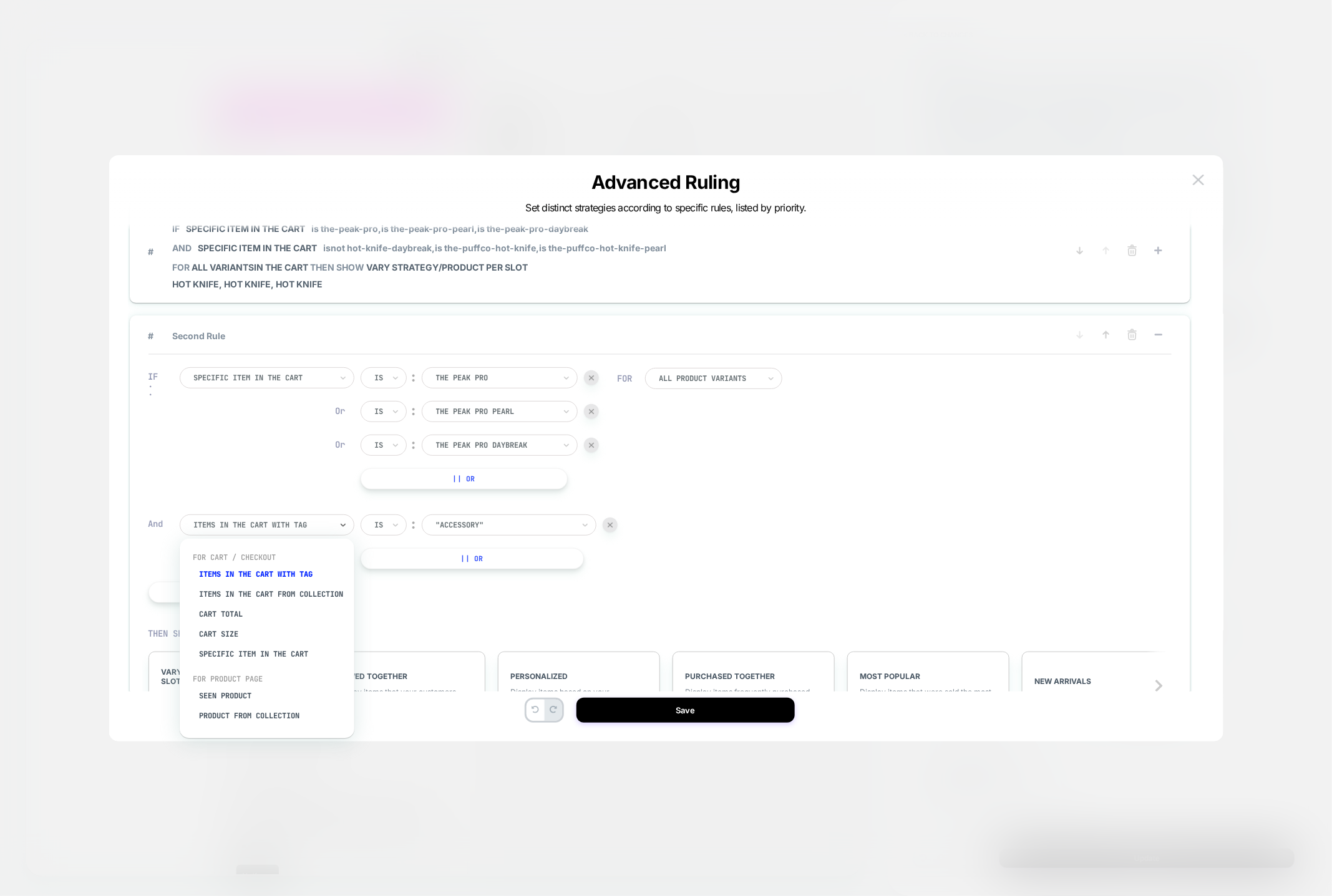
drag, startPoint x: 262, startPoint y: 524, endPoint x: 262, endPoint y: 554, distance: 30.0
click at [263, 524] on div at bounding box center [262, 525] width 137 height 11
click at [245, 660] on div "Specific item in the cart" at bounding box center [273, 654] width 162 height 20
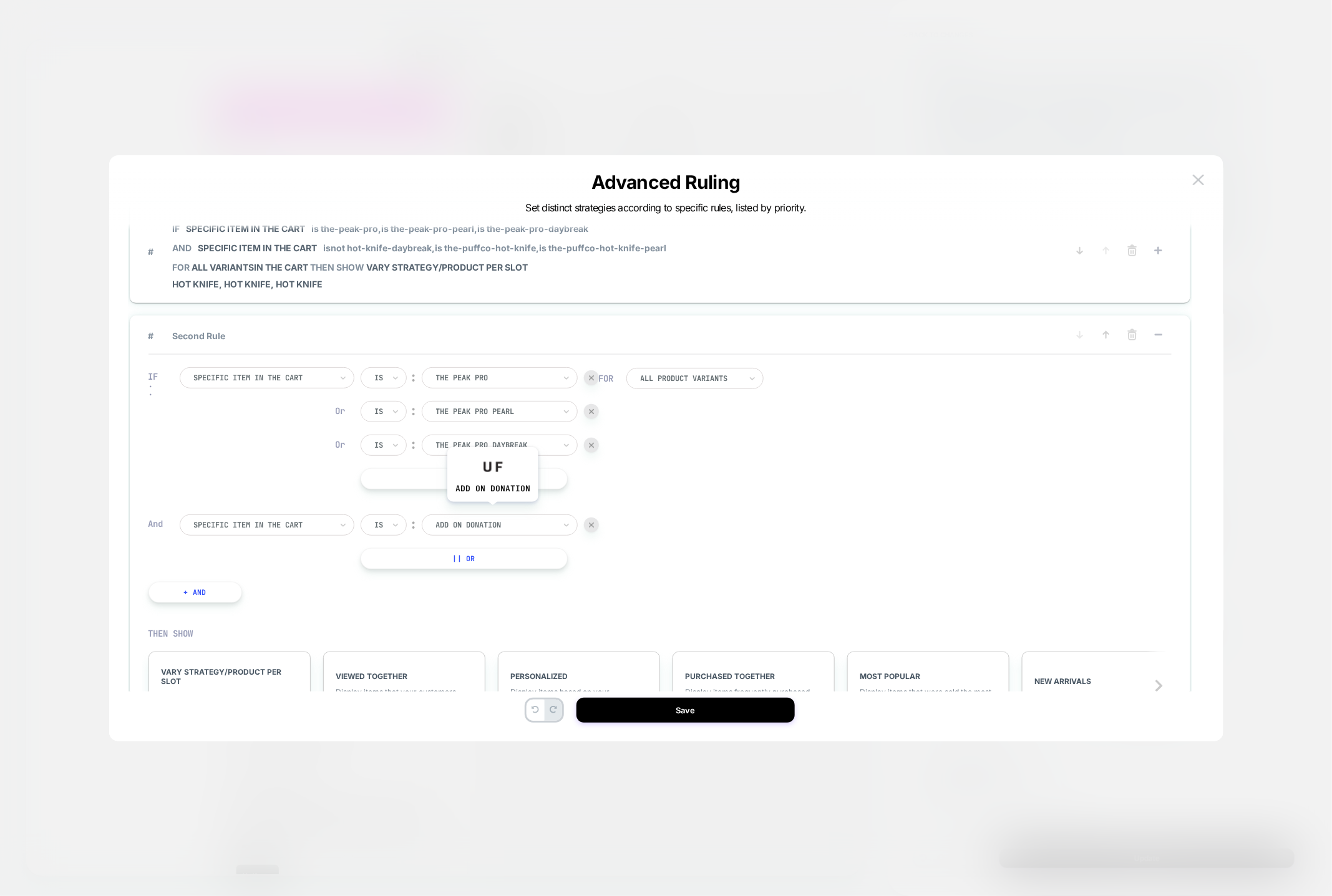
click at [492, 515] on div "add on donation" at bounding box center [500, 525] width 156 height 21
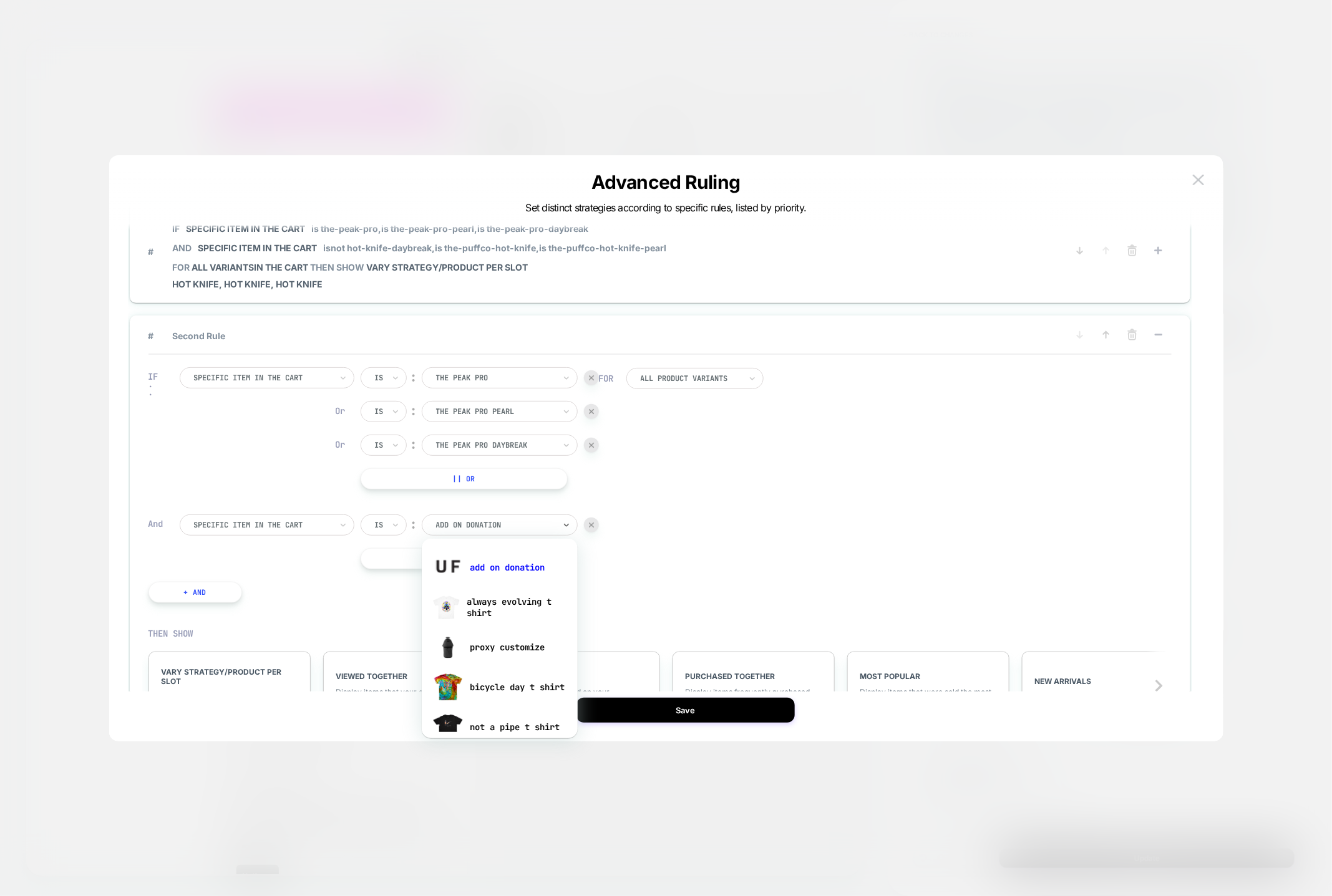
click at [403, 525] on div "Is" at bounding box center [383, 525] width 46 height 21
drag, startPoint x: 393, startPoint y: 582, endPoint x: 442, endPoint y: 551, distance: 58.0
click at [396, 581] on div "Is not" at bounding box center [413, 577] width 81 height 20
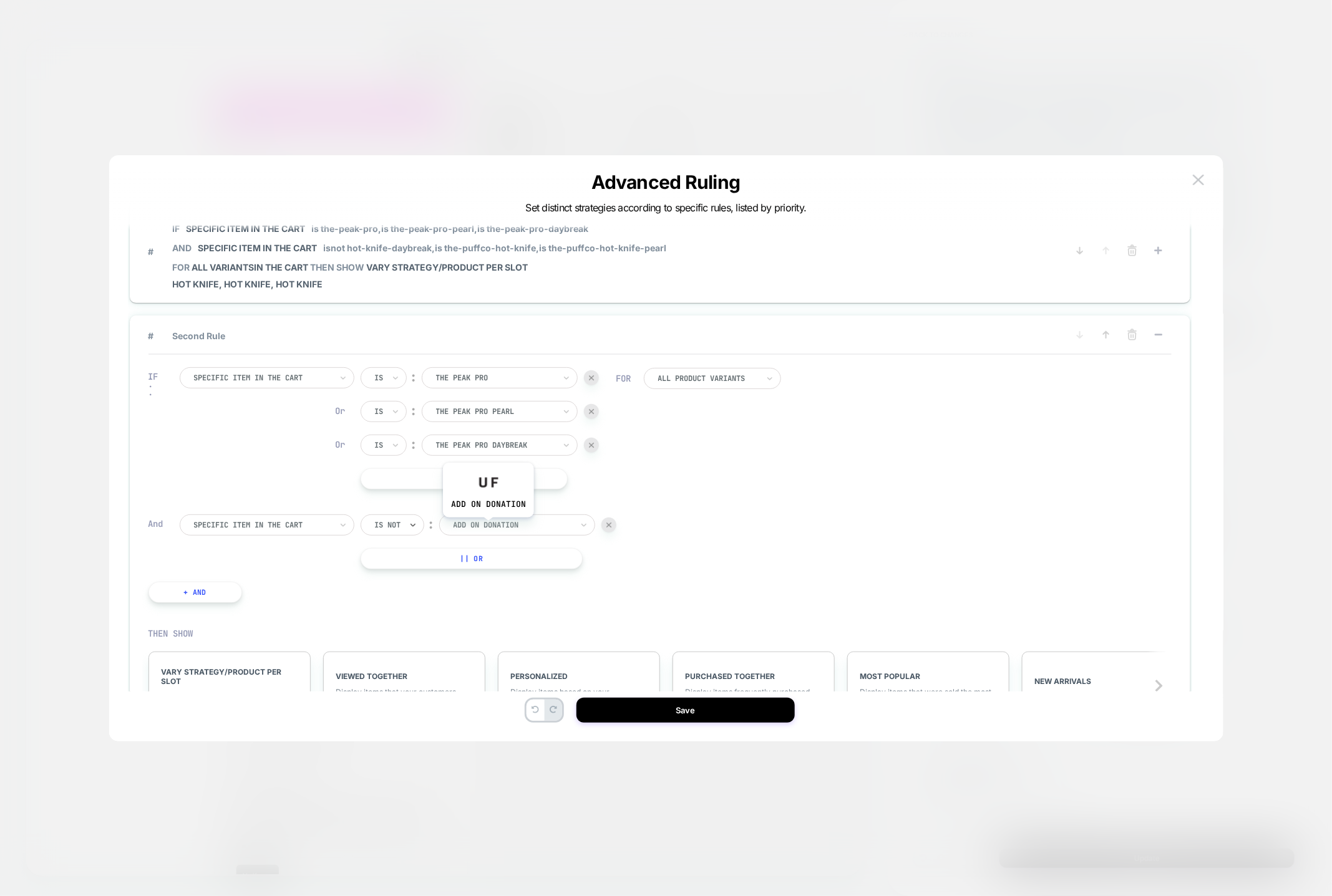
click at [488, 527] on div at bounding box center [513, 525] width 119 height 11
type input "*********"
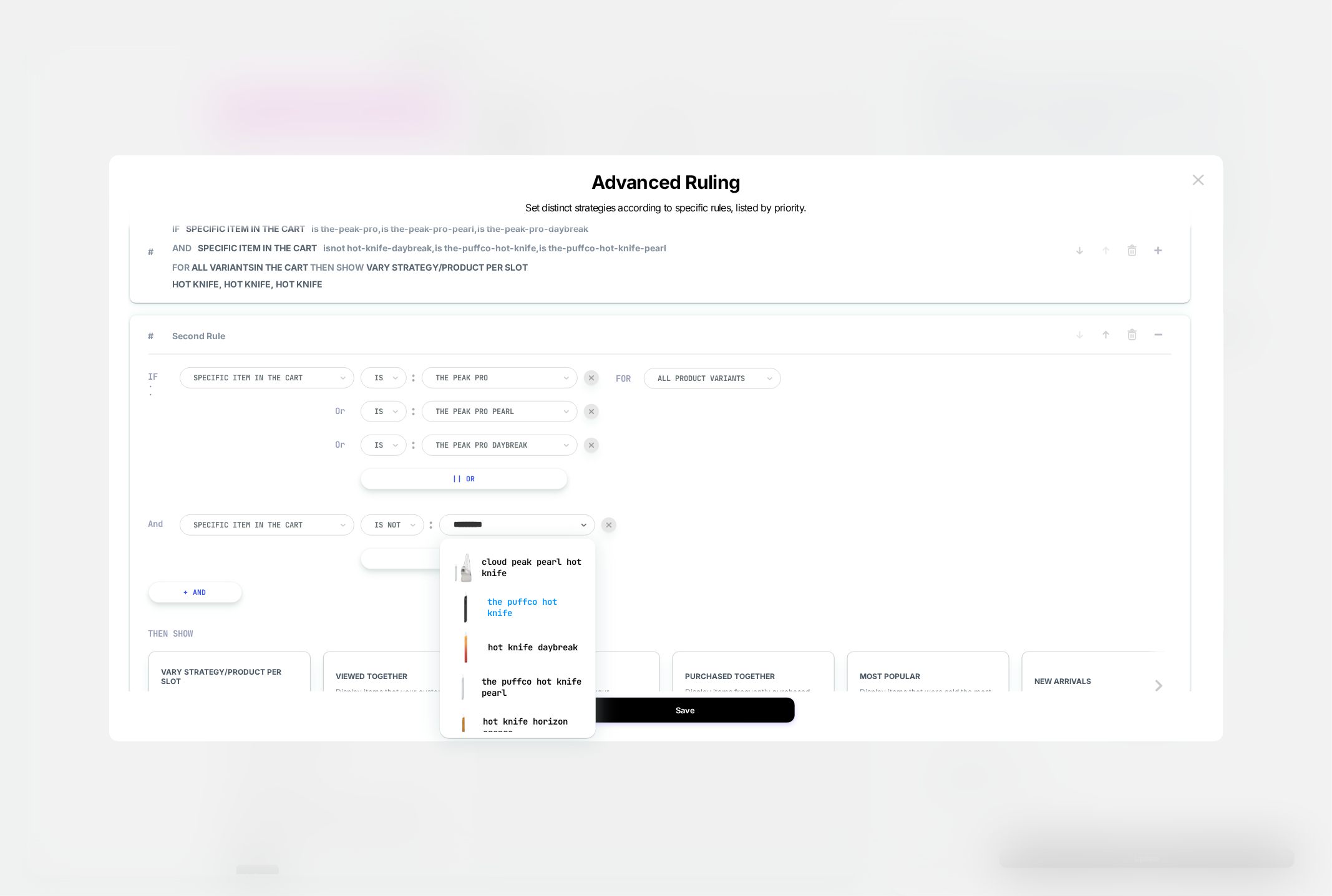
click at [510, 608] on div "the puffco hot knife" at bounding box center [518, 607] width 143 height 40
click at [479, 564] on button "|| Or" at bounding box center [472, 558] width 223 height 21
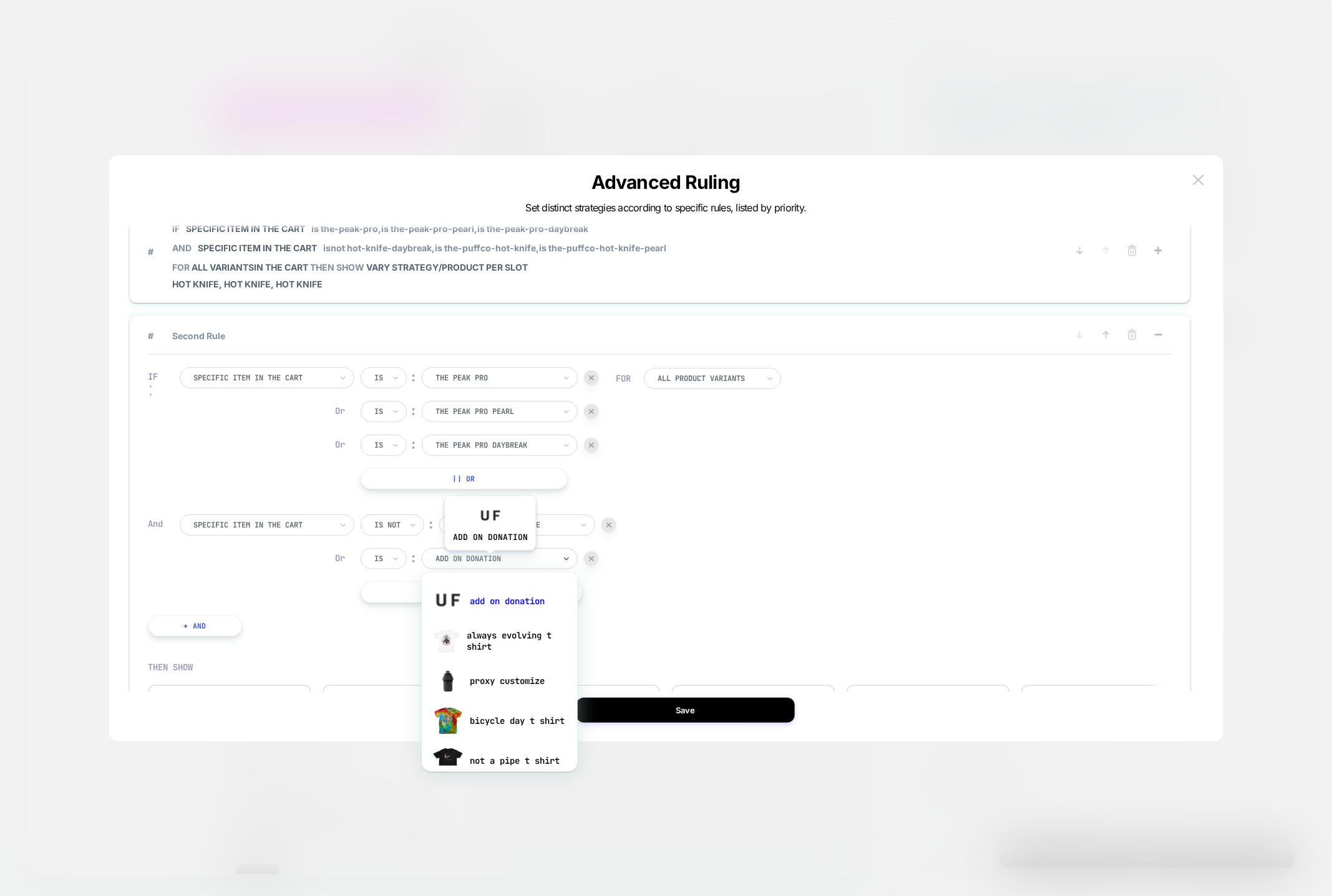
click at [490, 560] on div at bounding box center [495, 558] width 119 height 11
paste input "*********"
type input "*********"
click at [489, 717] on div "the puffco hot knife pearl" at bounding box center [500, 721] width 143 height 40
click at [486, 590] on button "|| Or" at bounding box center [472, 592] width 223 height 21
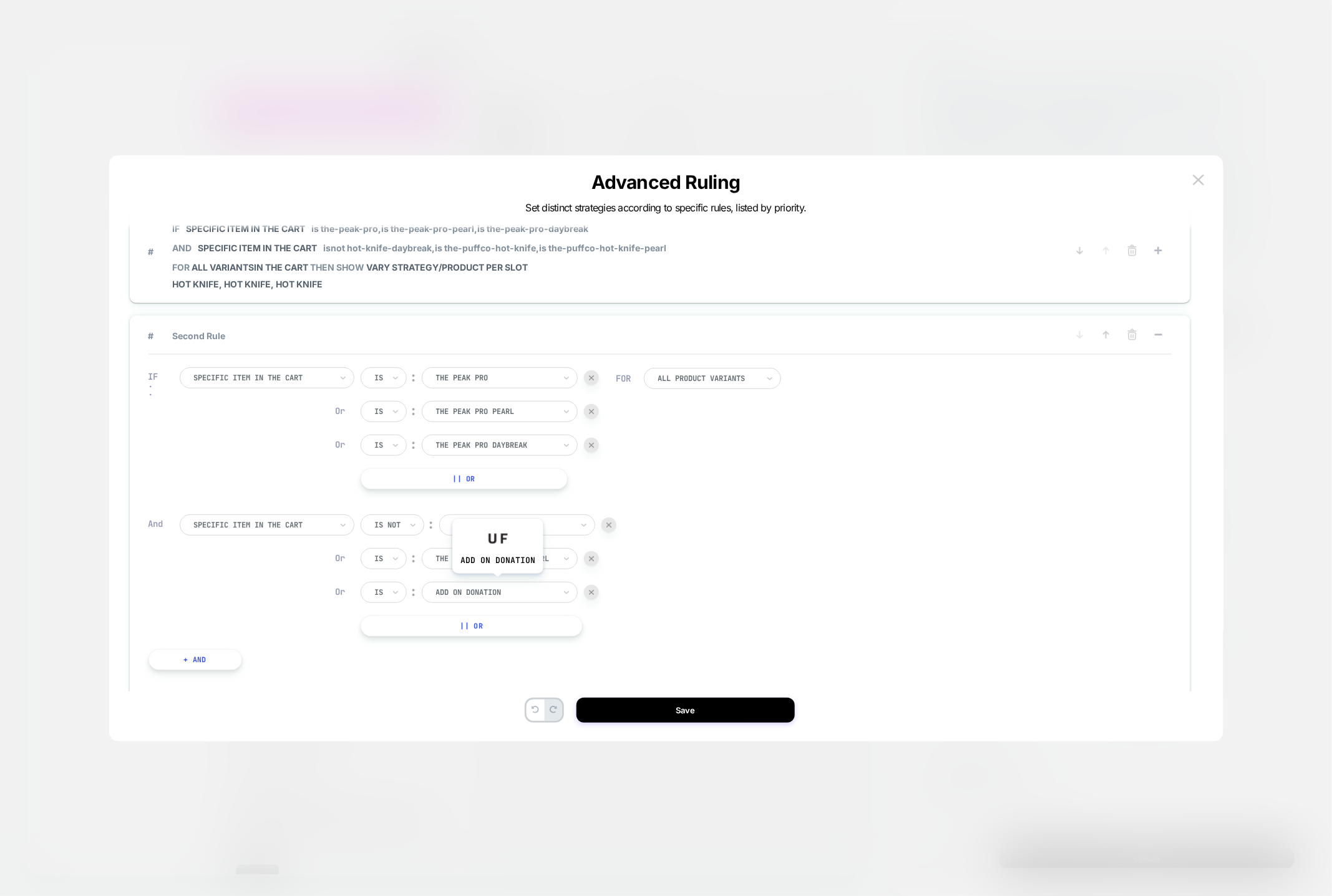
click at [497, 586] on div "add on donation" at bounding box center [495, 592] width 121 height 14
paste input "*********"
type input "*********"
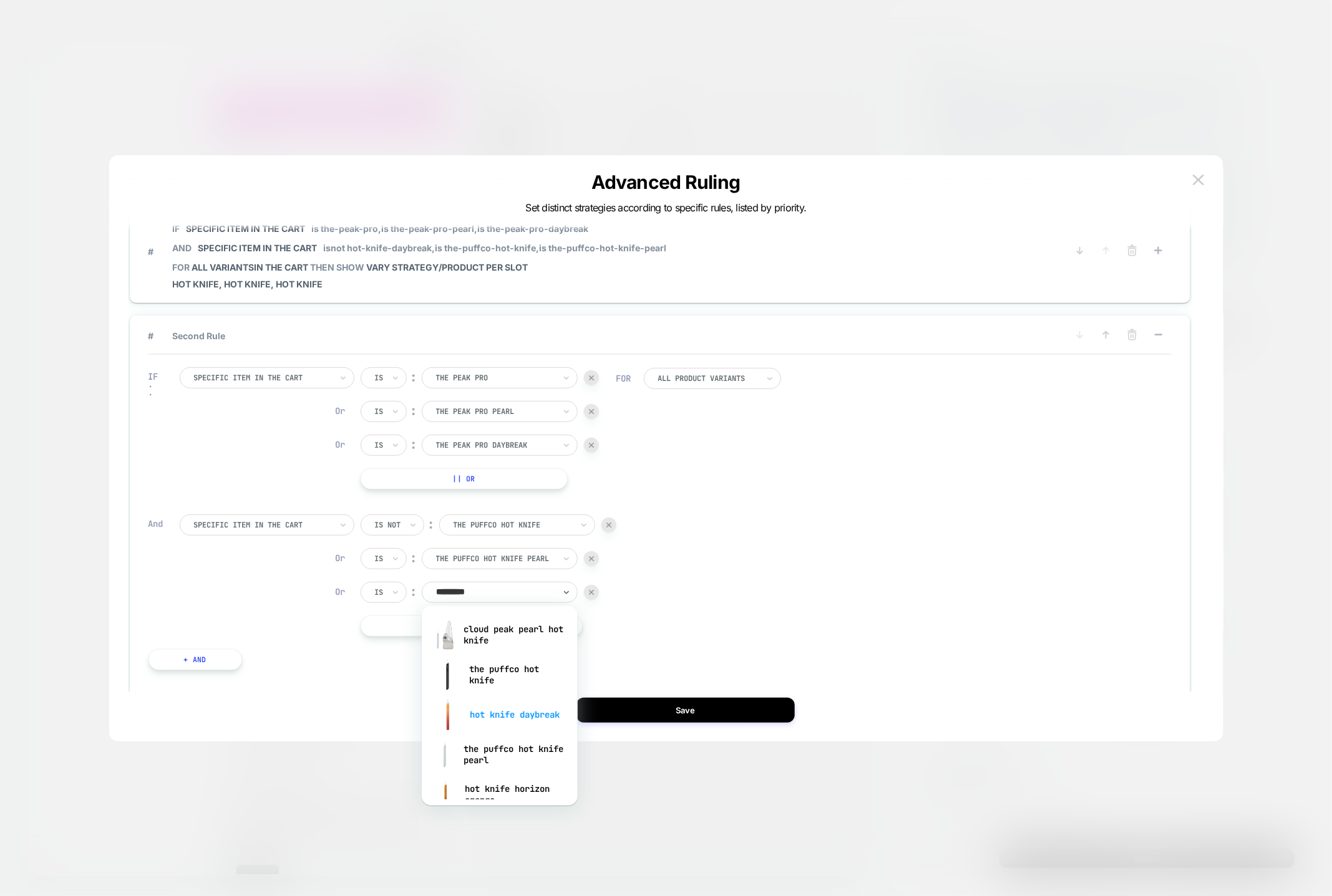
click at [509, 718] on div "hot knife daybreak" at bounding box center [500, 714] width 143 height 40
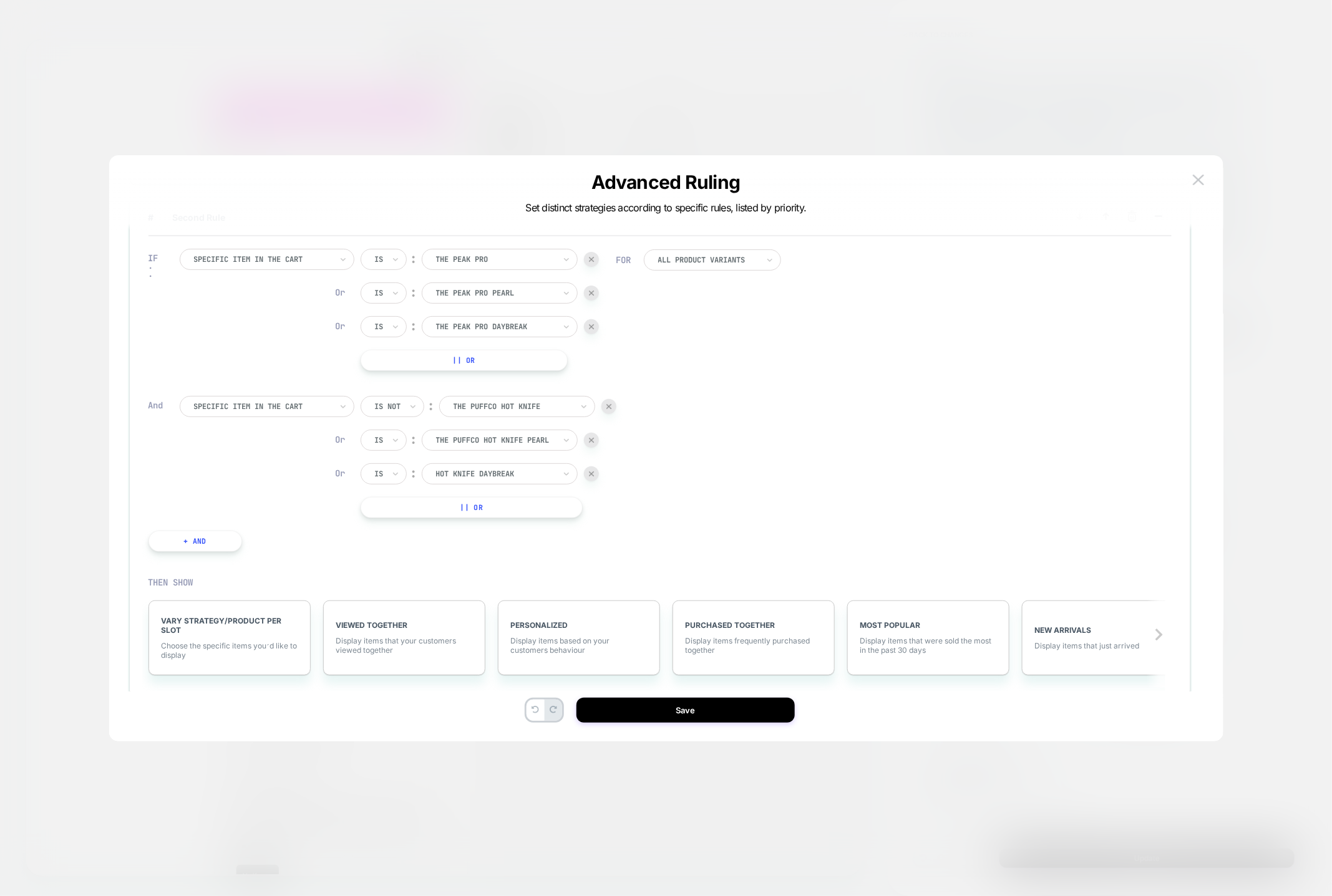
scroll to position [213, 0]
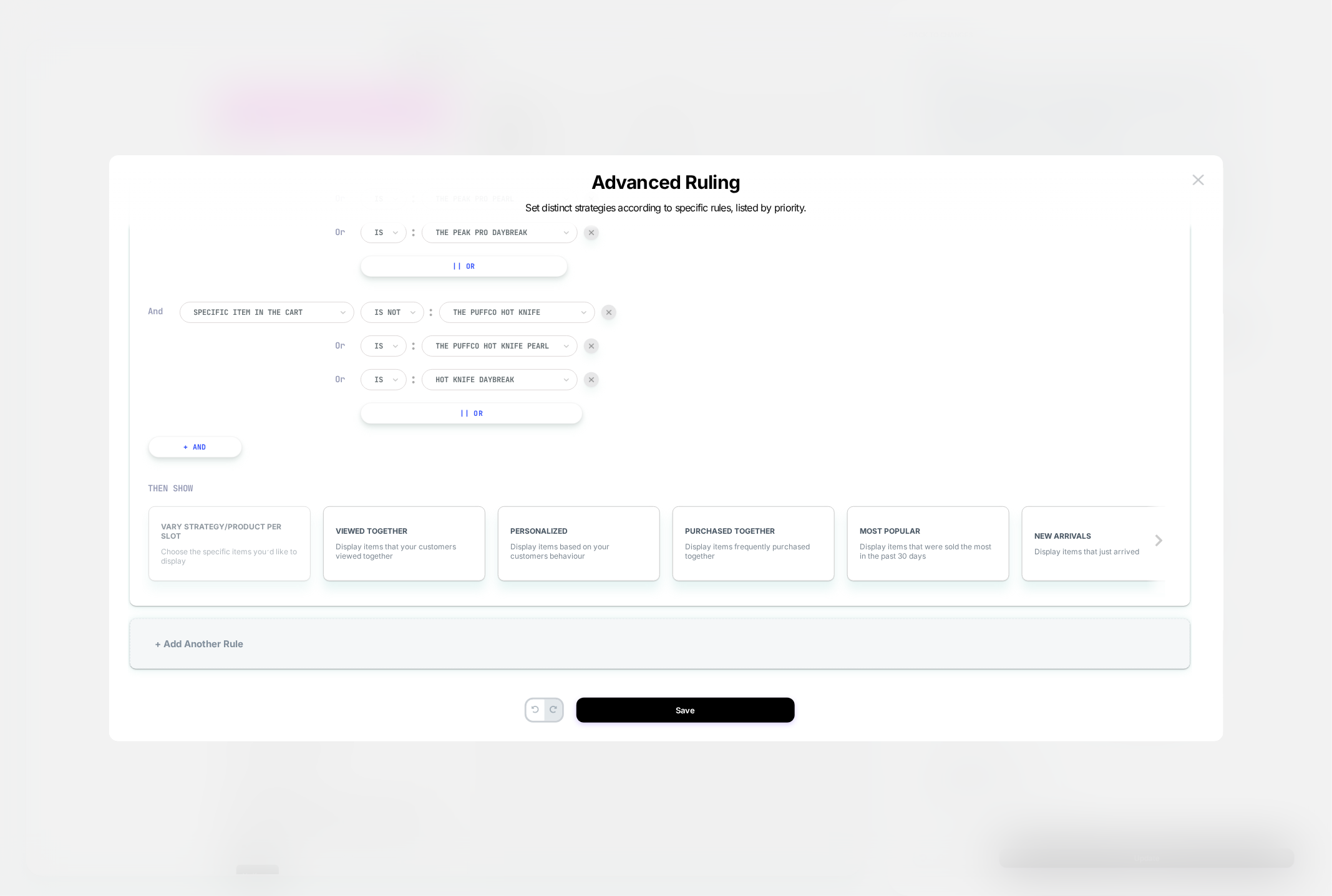
click at [176, 529] on span "VARY STRATEGY/PRODUCT PER SLOT" at bounding box center [229, 531] width 136 height 19
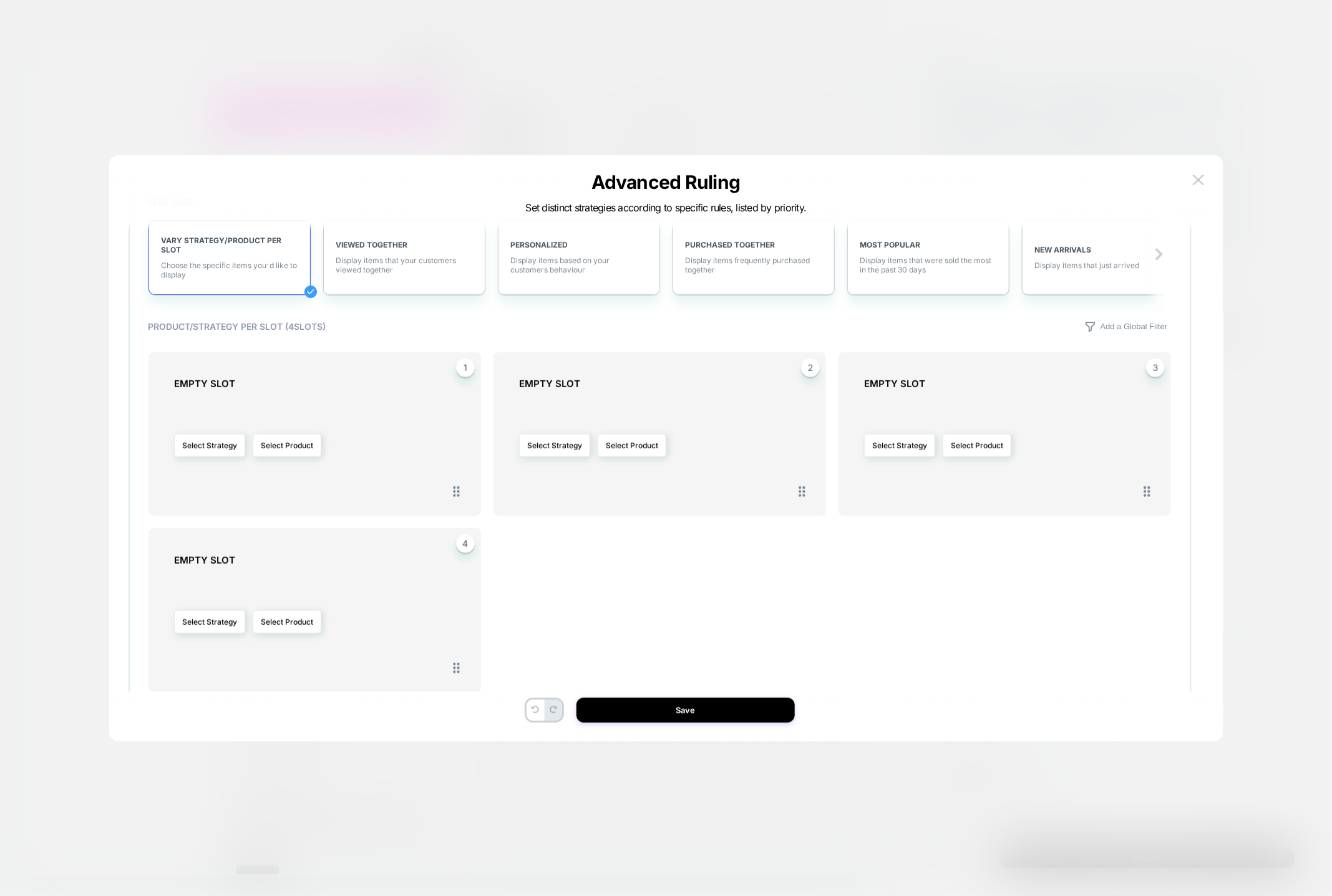
scroll to position [551, 0]
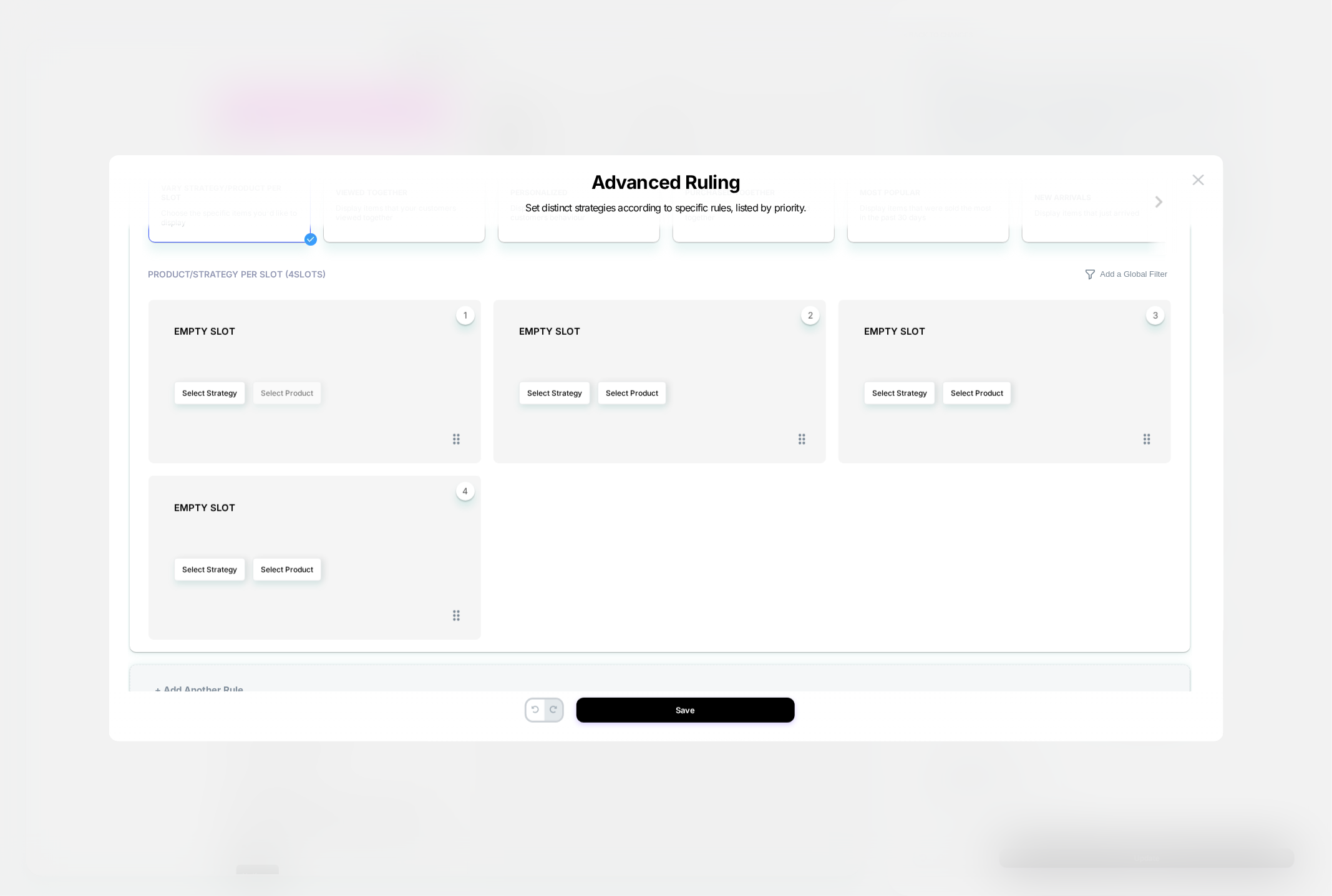
click at [277, 385] on button "Select Product" at bounding box center [287, 393] width 68 height 23
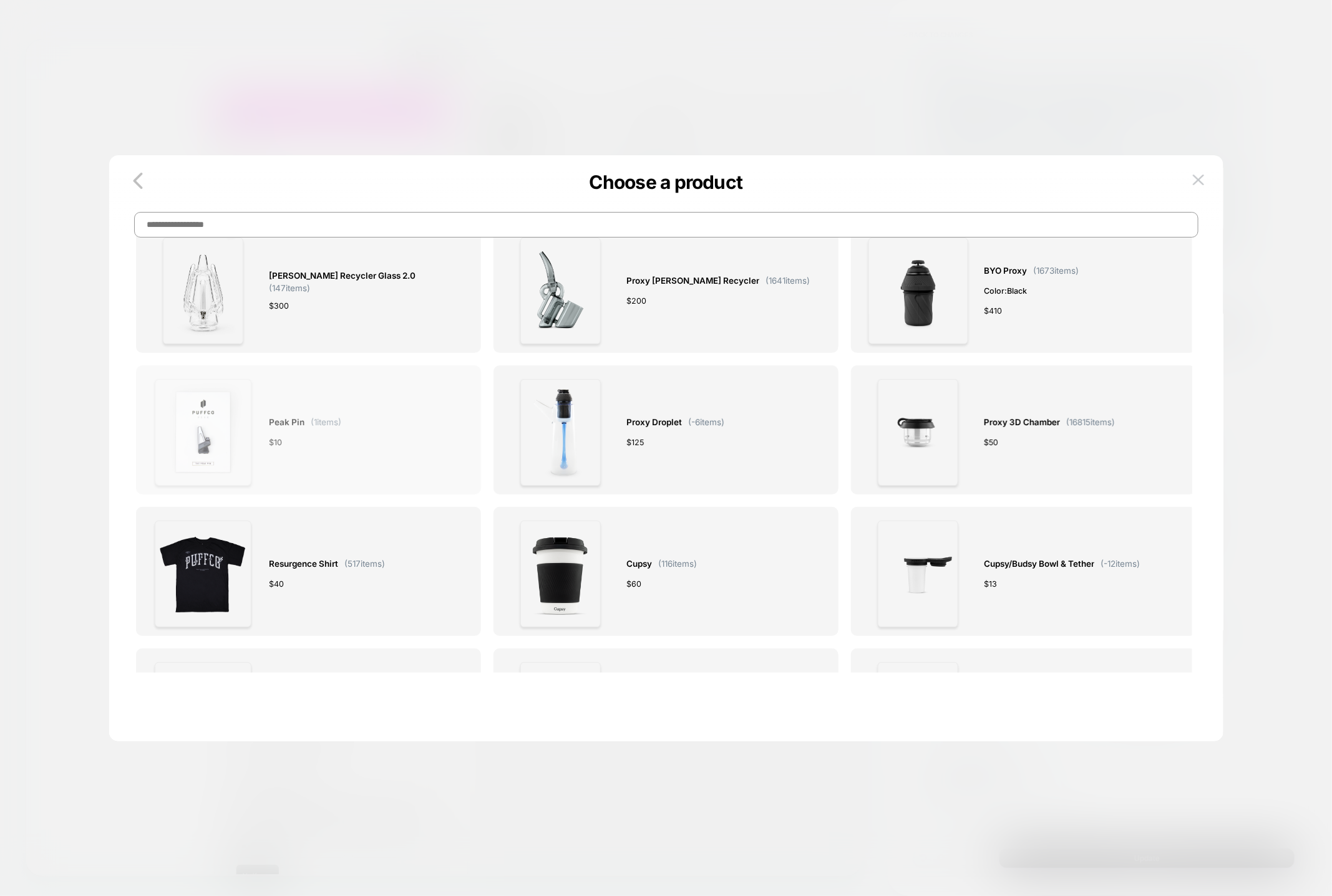
scroll to position [0, 0]
paste input "*********"
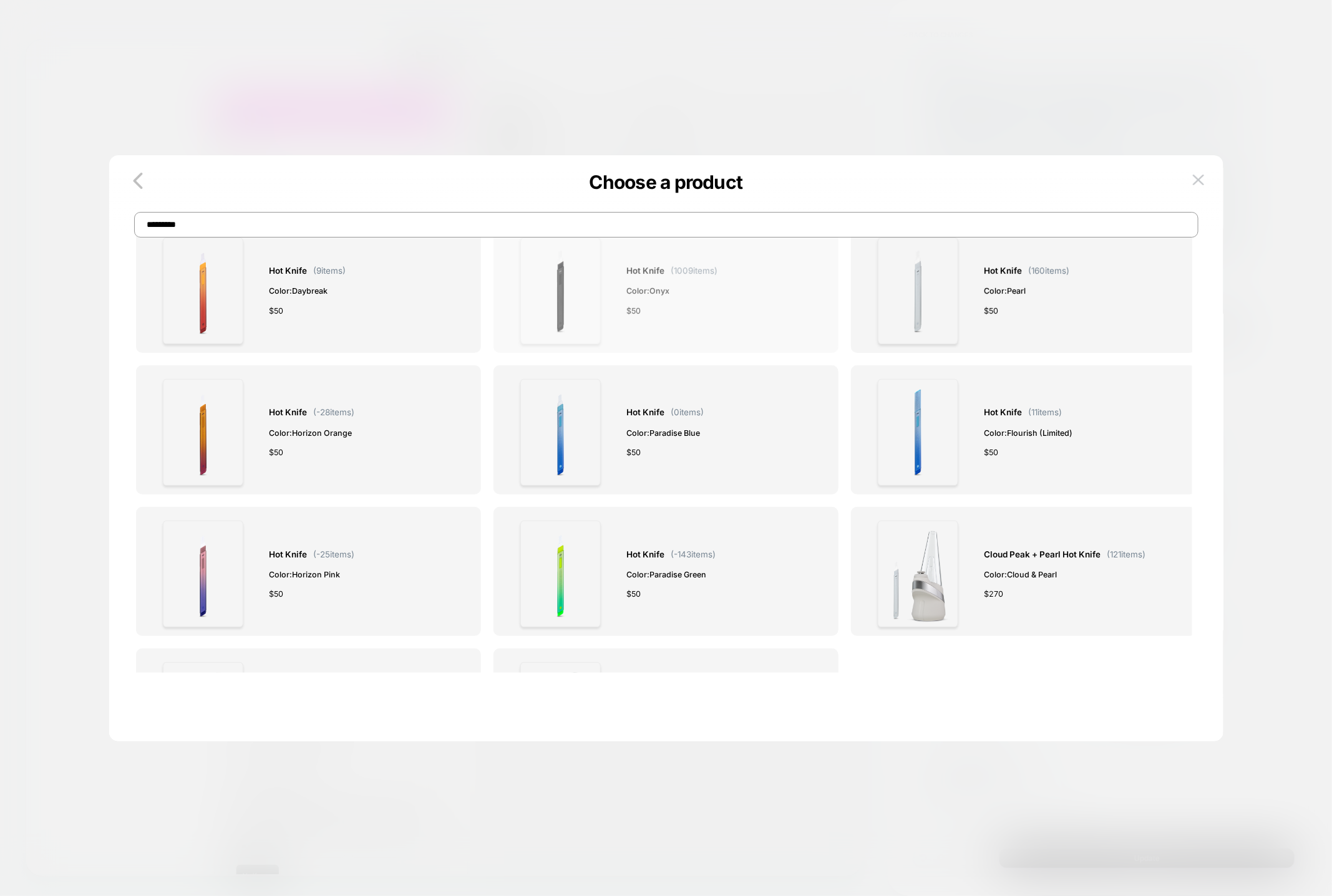
type input "*********"
click at [615, 298] on div "Hot Knife ( 1009 items) Color: Onyx $ 50" at bounding box center [666, 290] width 318 height 107
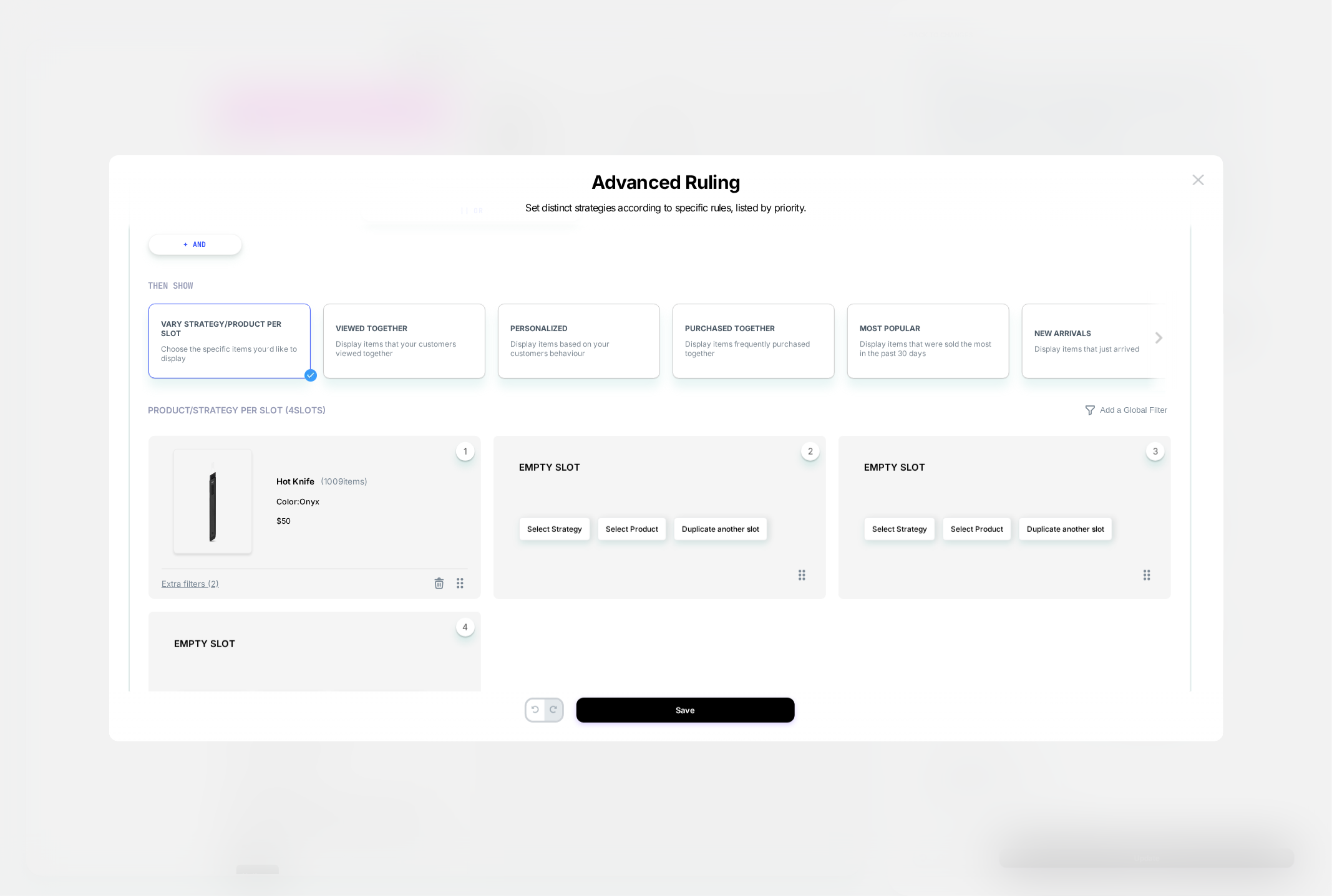
scroll to position [598, 0]
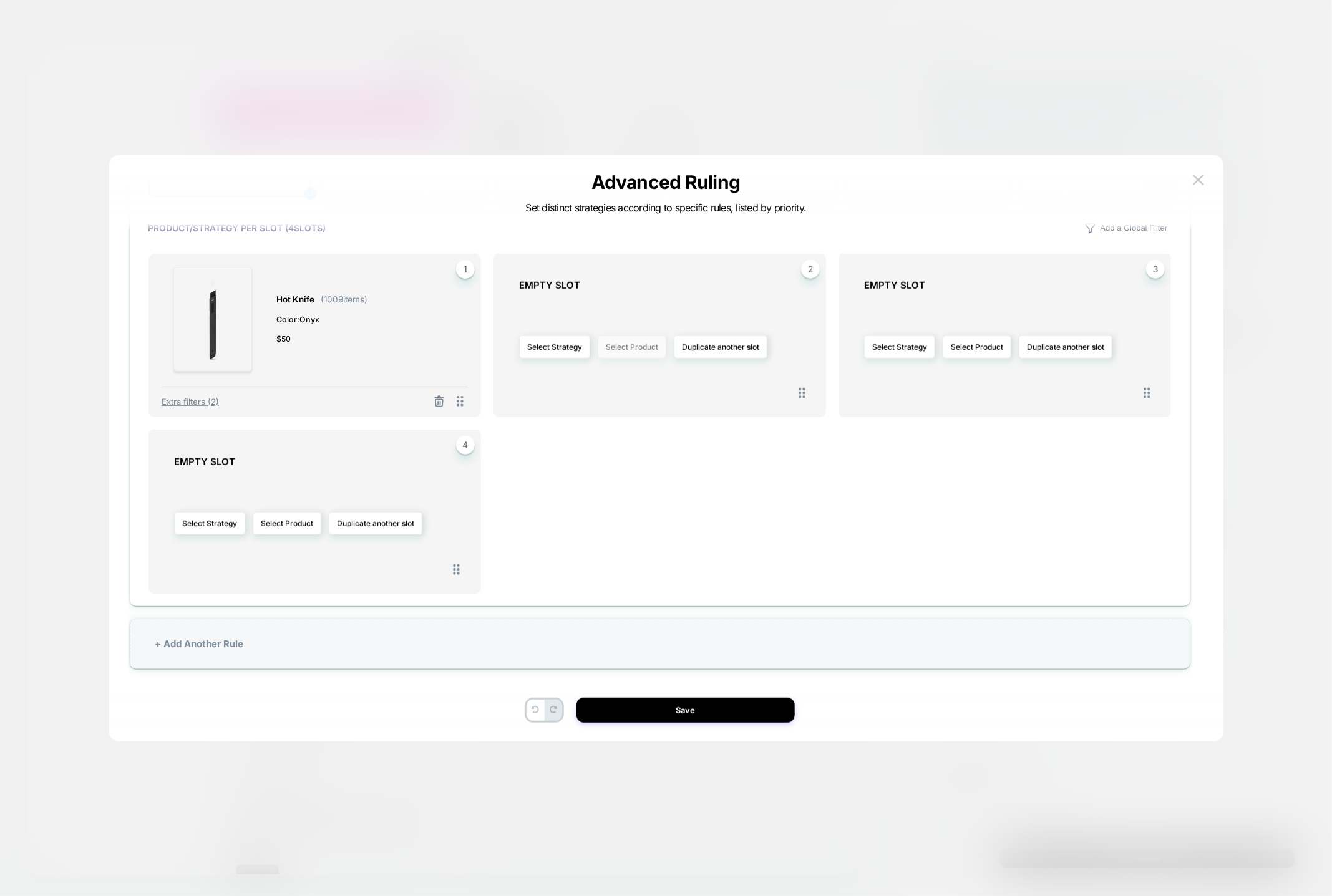
click at [639, 346] on button "Select Product" at bounding box center [632, 347] width 68 height 23
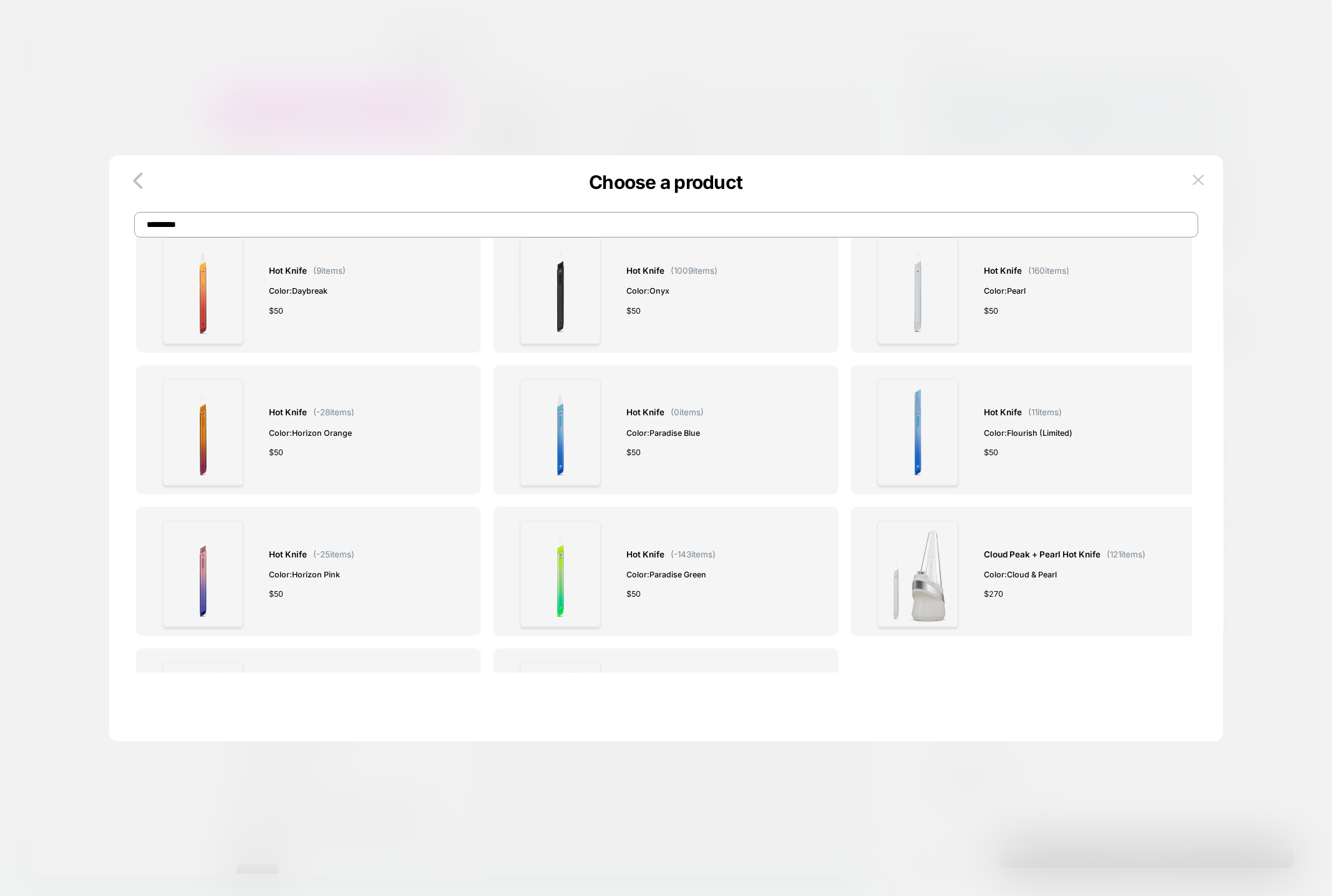
scroll to position [0, 0]
click at [1139, 320] on div "Hot Knife ( 160 items) Color: Pearl $ 50" at bounding box center [1024, 290] width 318 height 107
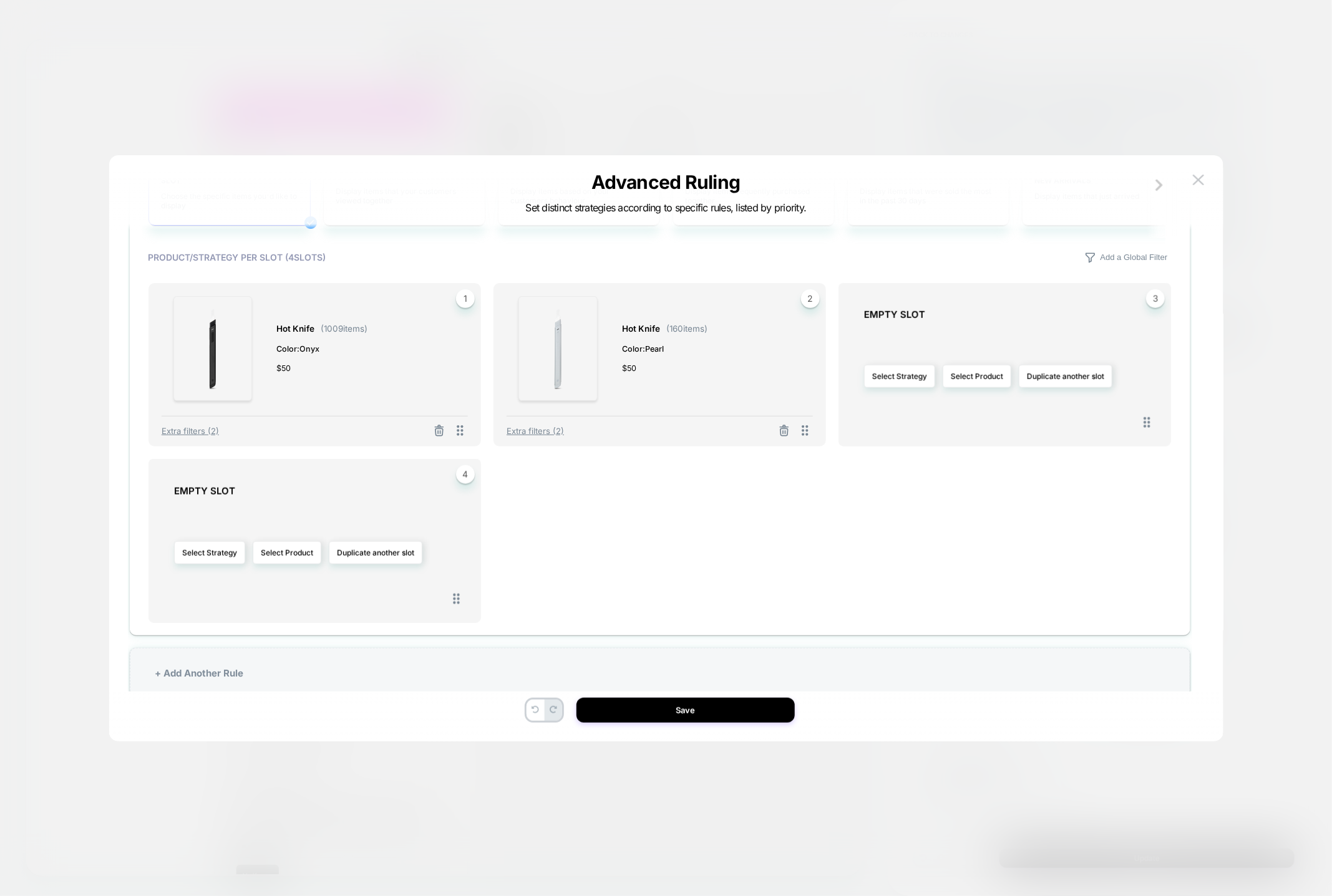
scroll to position [598, 0]
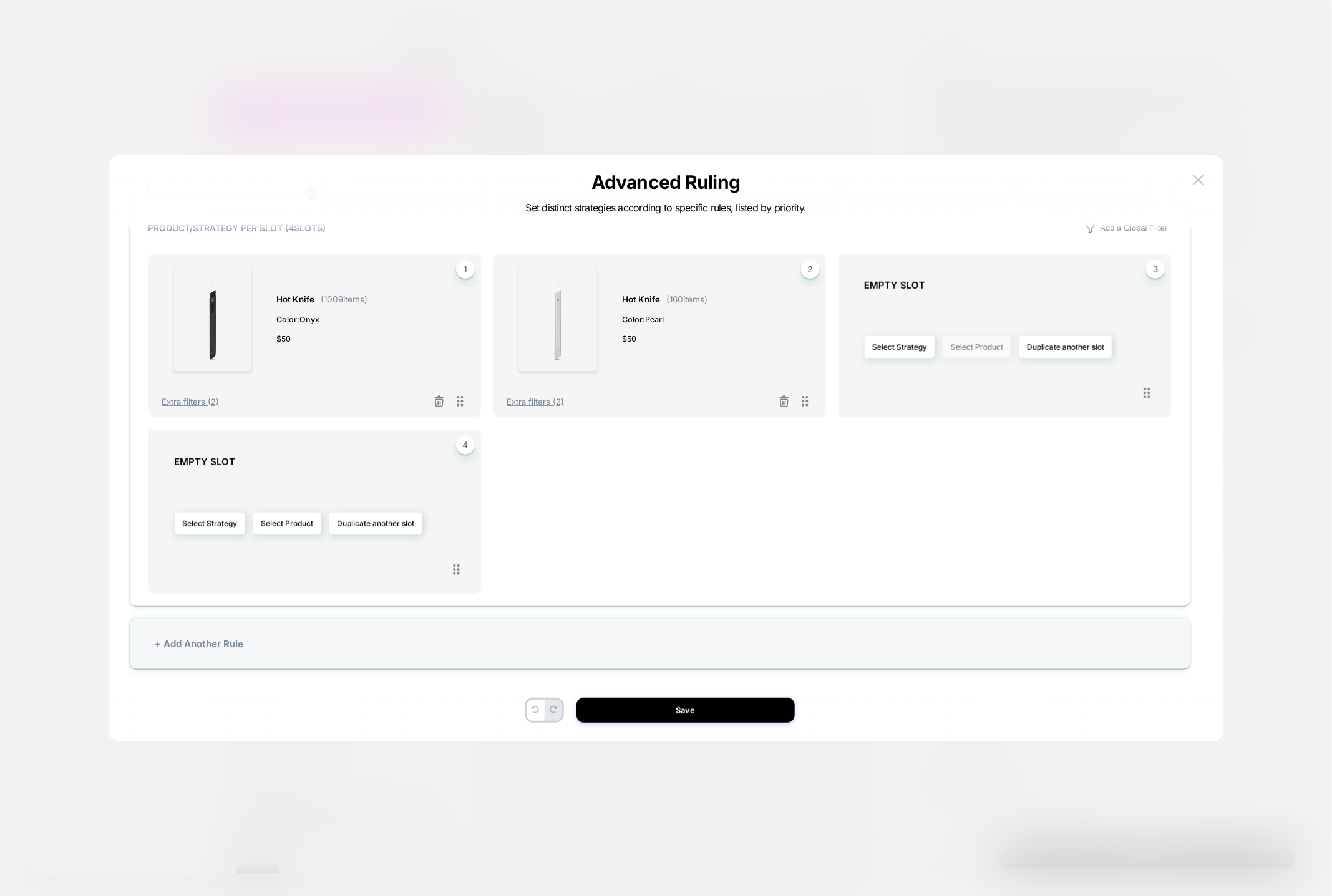
click at [997, 342] on button "Select Product" at bounding box center [977, 347] width 68 height 23
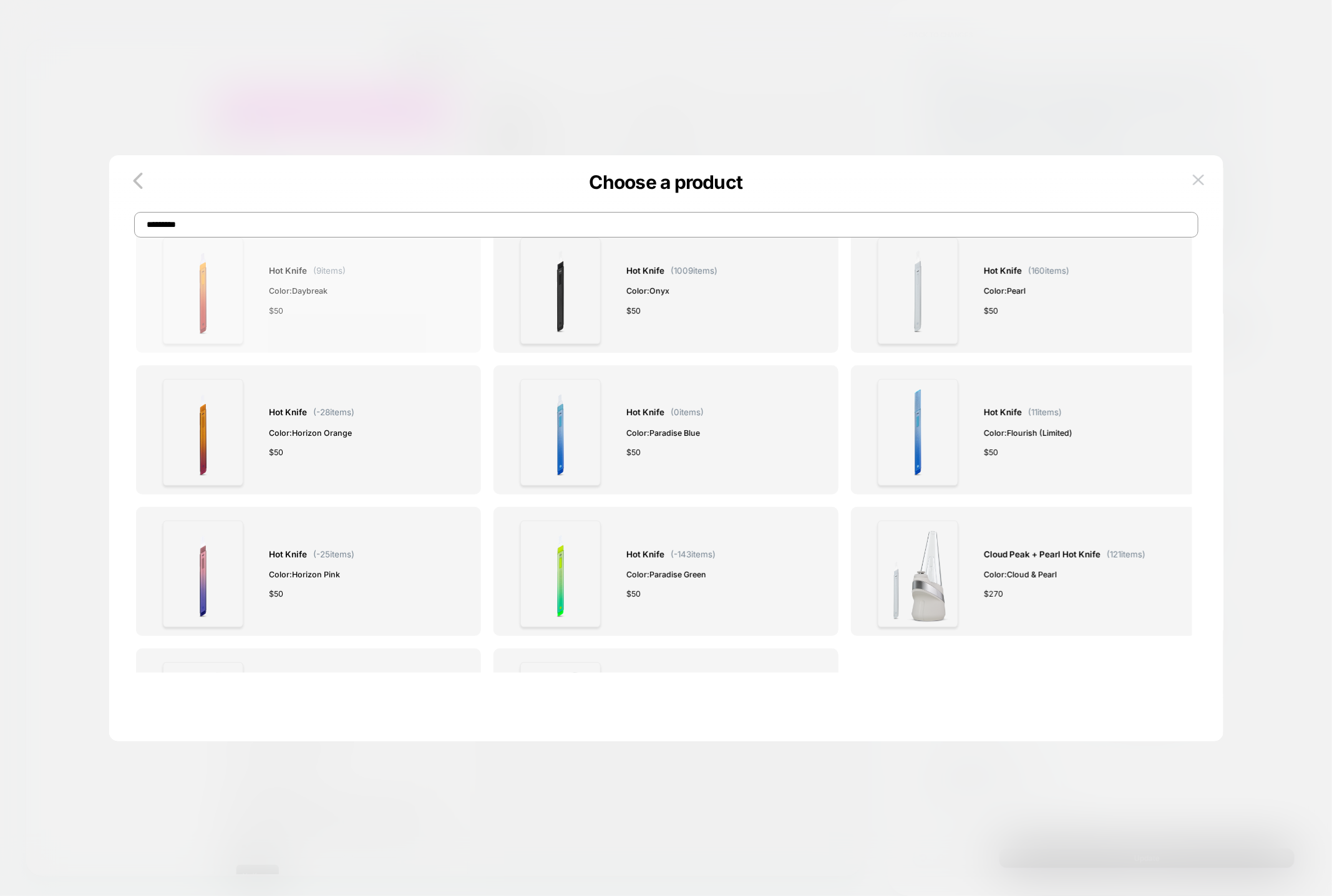
click at [344, 315] on div "$ 50" at bounding box center [307, 311] width 76 height 13
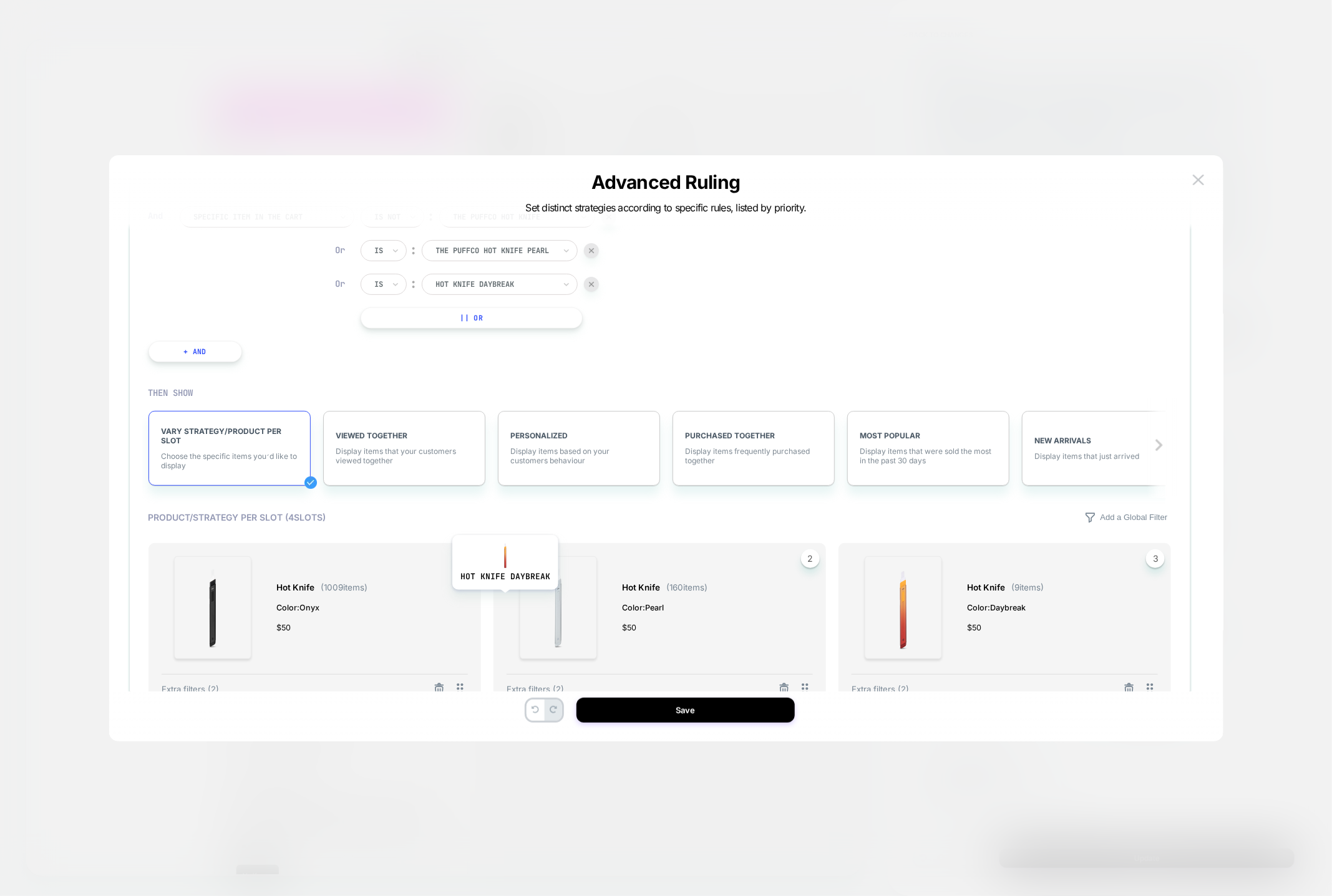
scroll to position [596, 0]
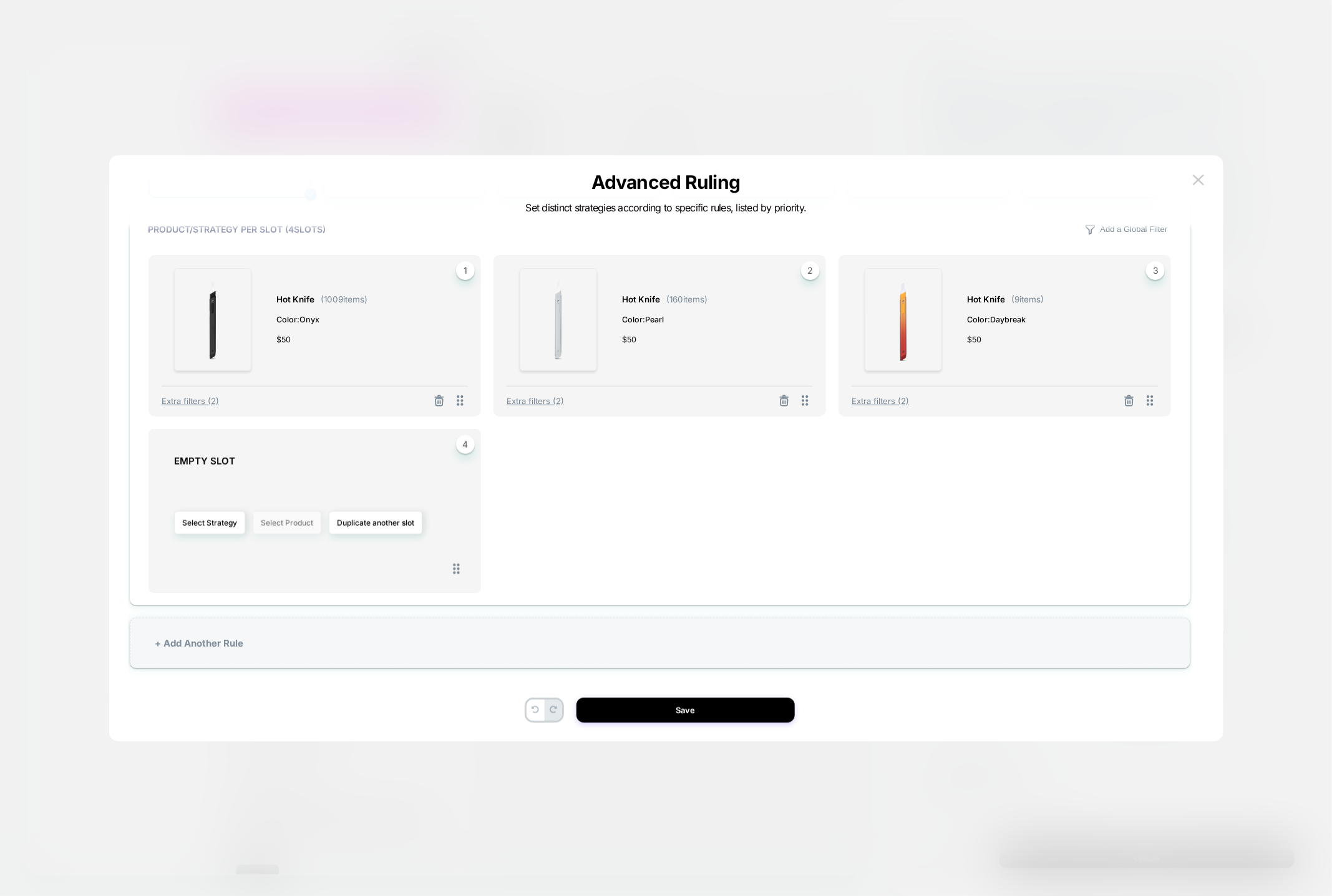
click at [288, 518] on button "Select Product" at bounding box center [287, 523] width 68 height 23
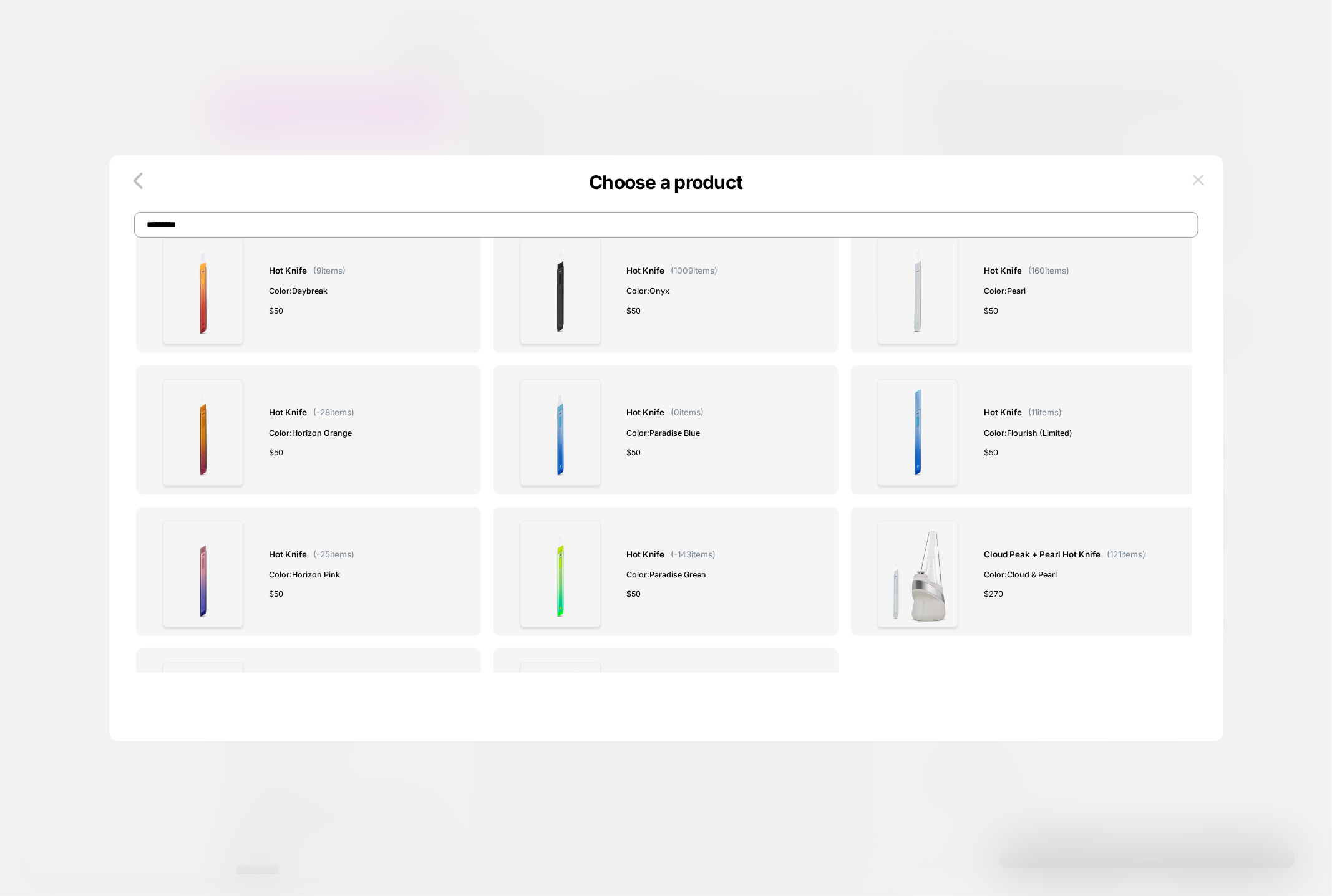
click at [1198, 181] on img at bounding box center [1198, 180] width 11 height 11
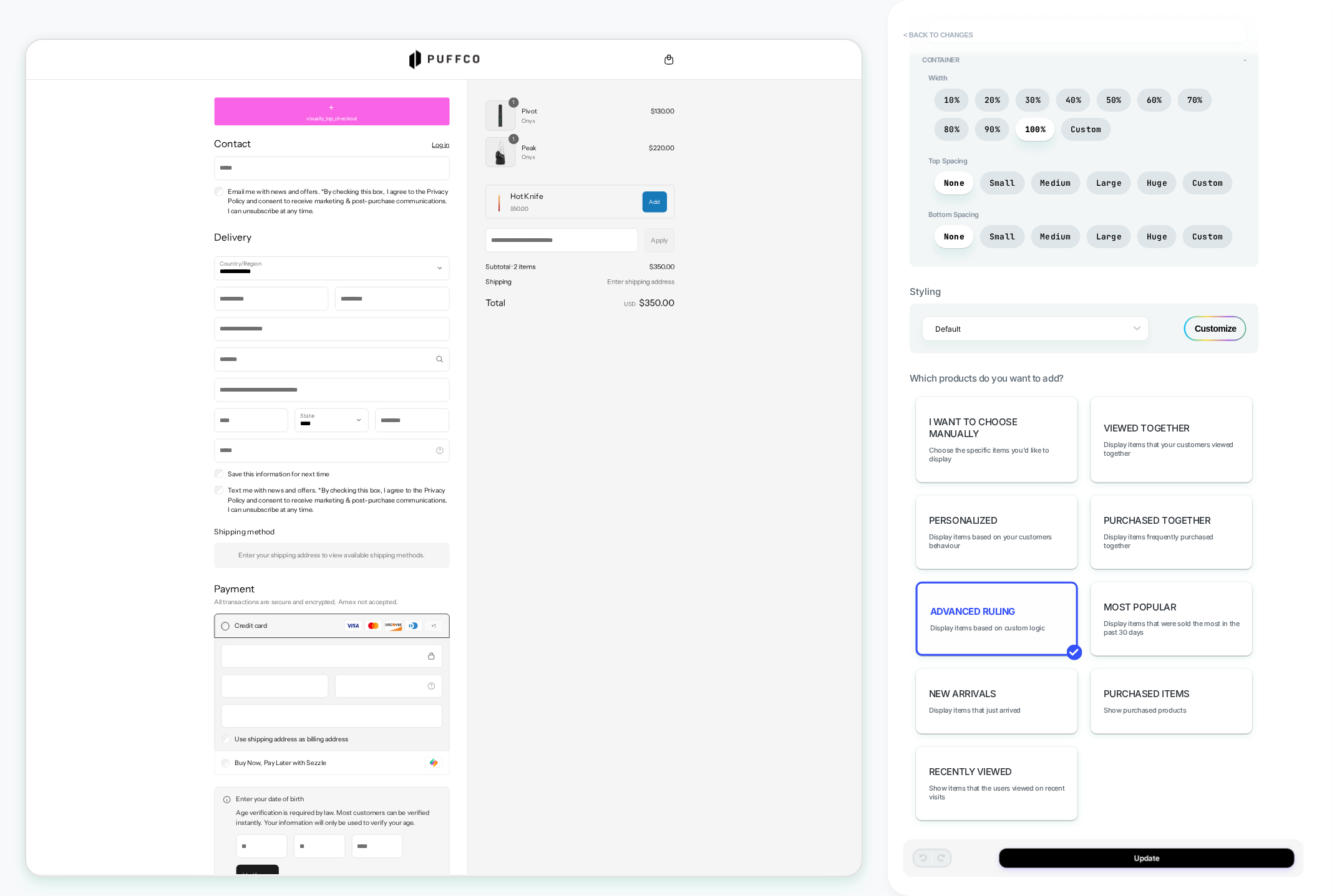
click at [1014, 626] on div "Advanced Ruling Display items based on custom logic" at bounding box center [997, 619] width 162 height 74
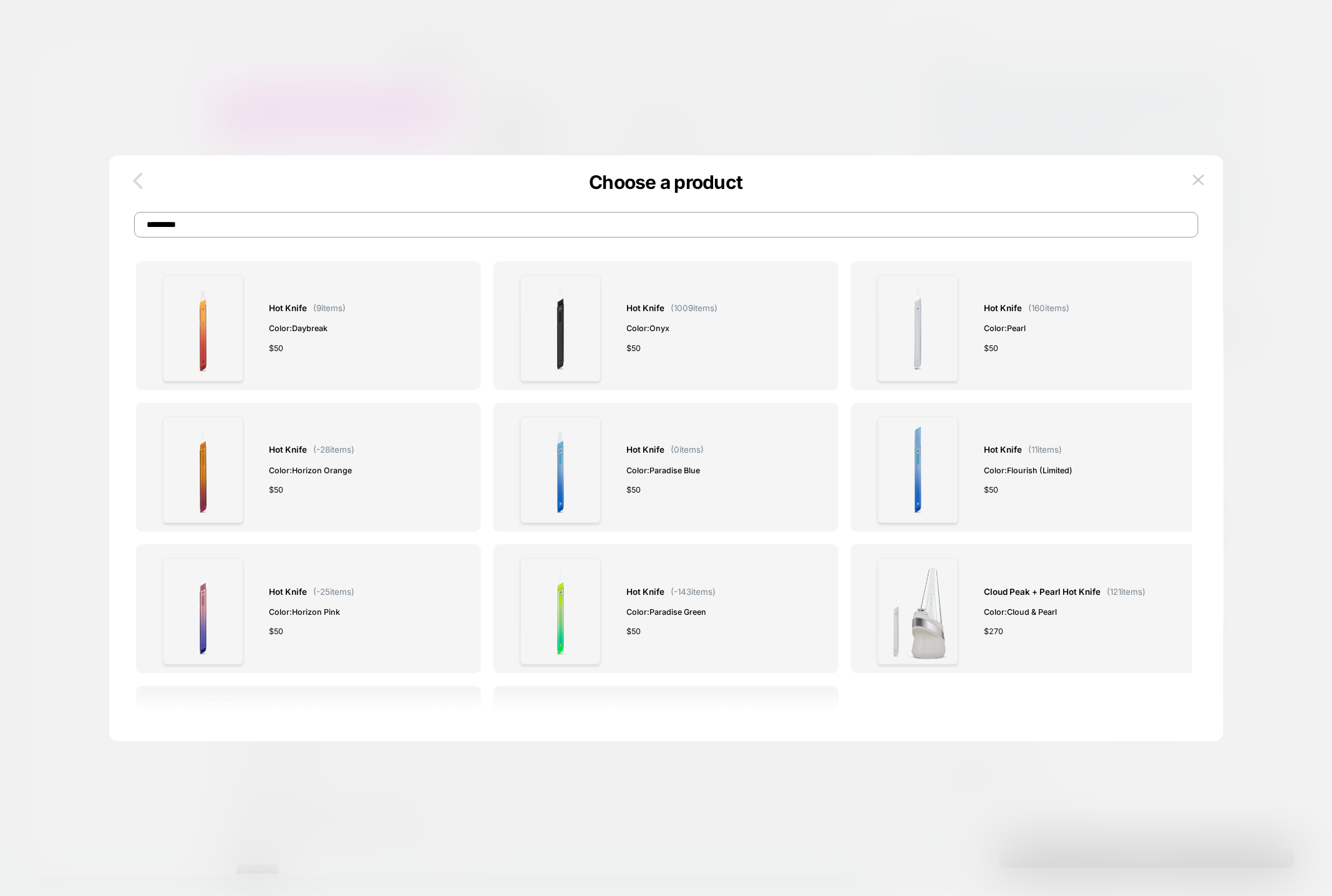
click at [151, 187] on button "button" at bounding box center [138, 181] width 33 height 28
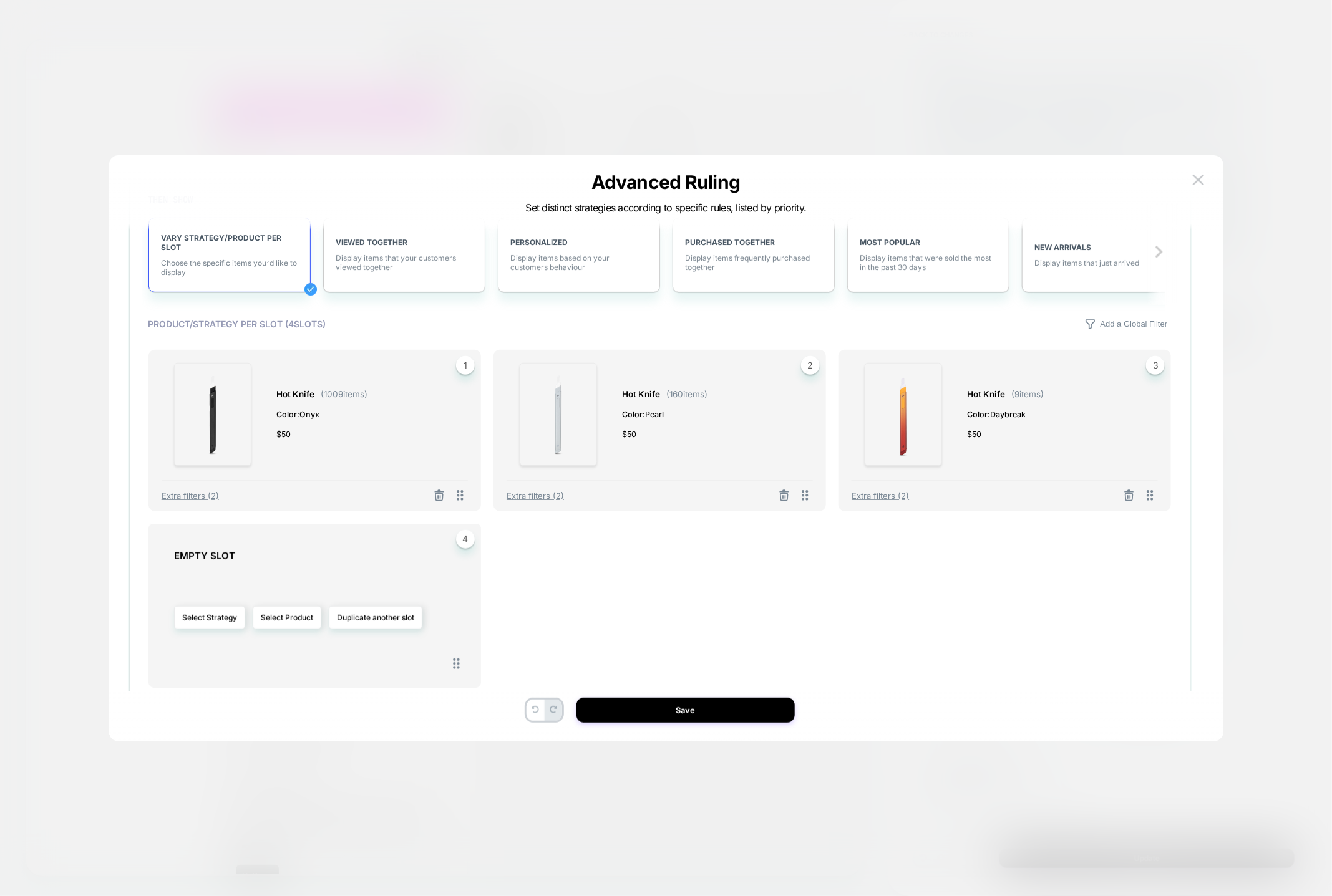
scroll to position [532, 0]
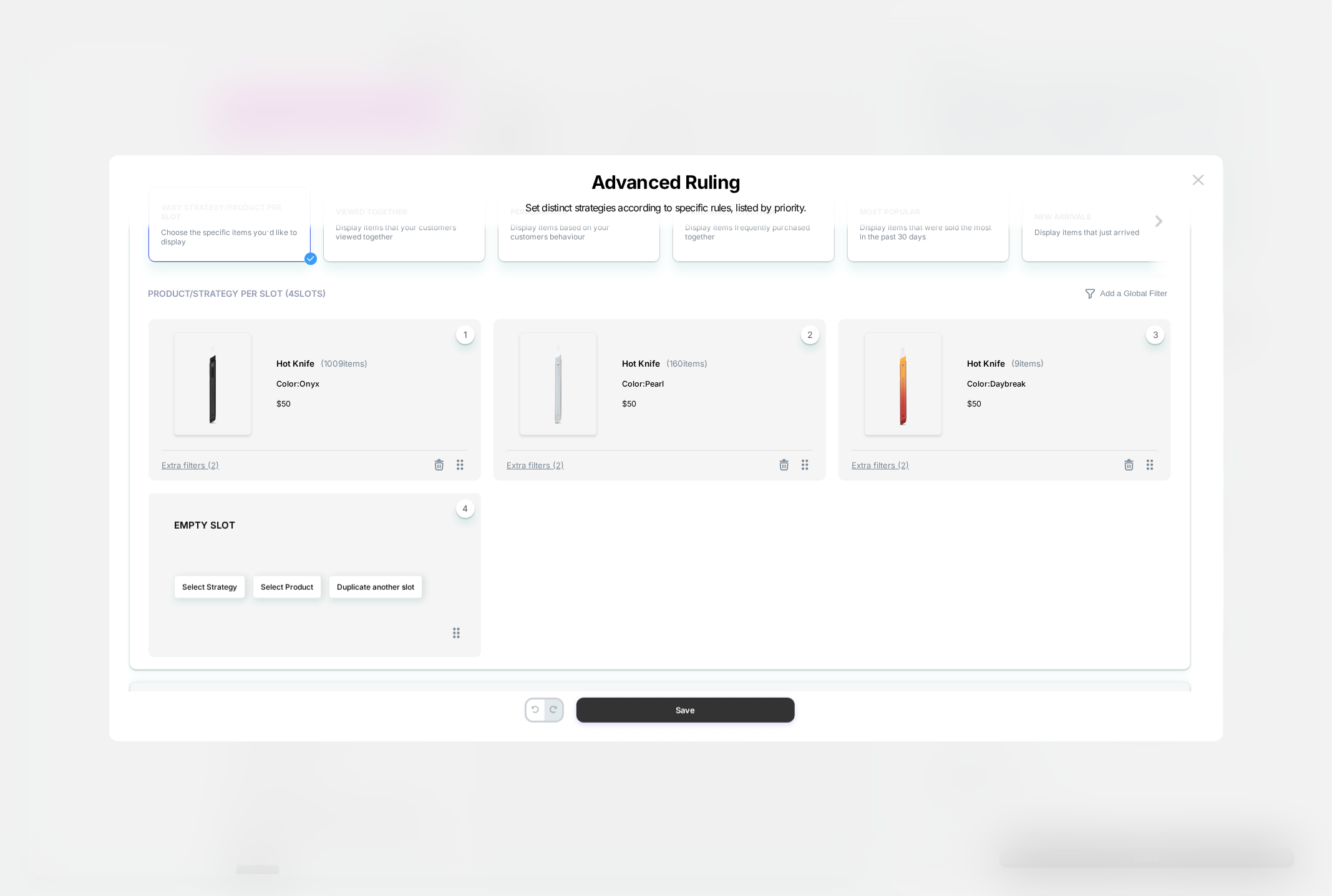
click at [673, 707] on button "Save" at bounding box center [686, 710] width 218 height 25
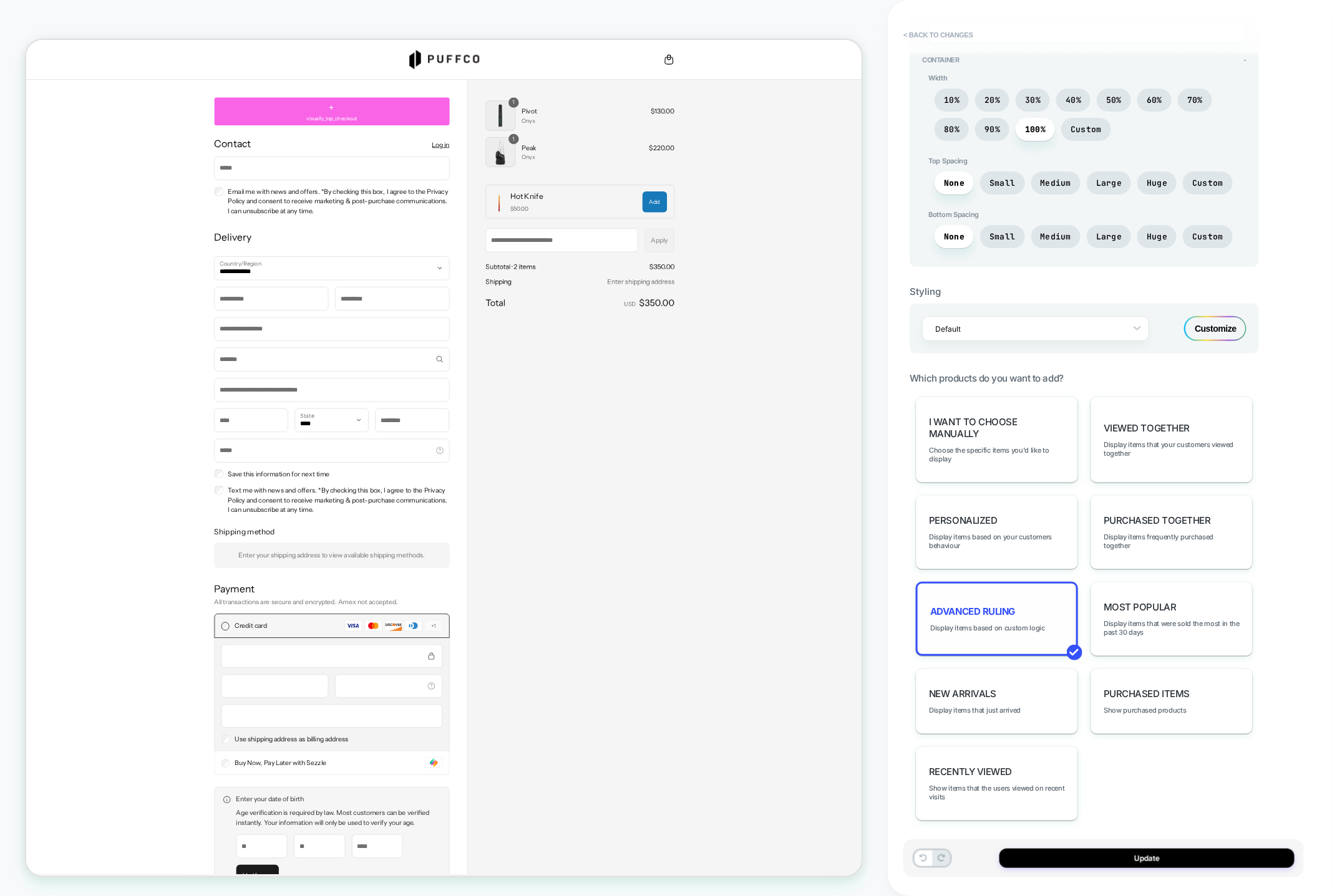
click at [991, 612] on div "Advanced Ruling Display items based on custom logic" at bounding box center [997, 619] width 162 height 74
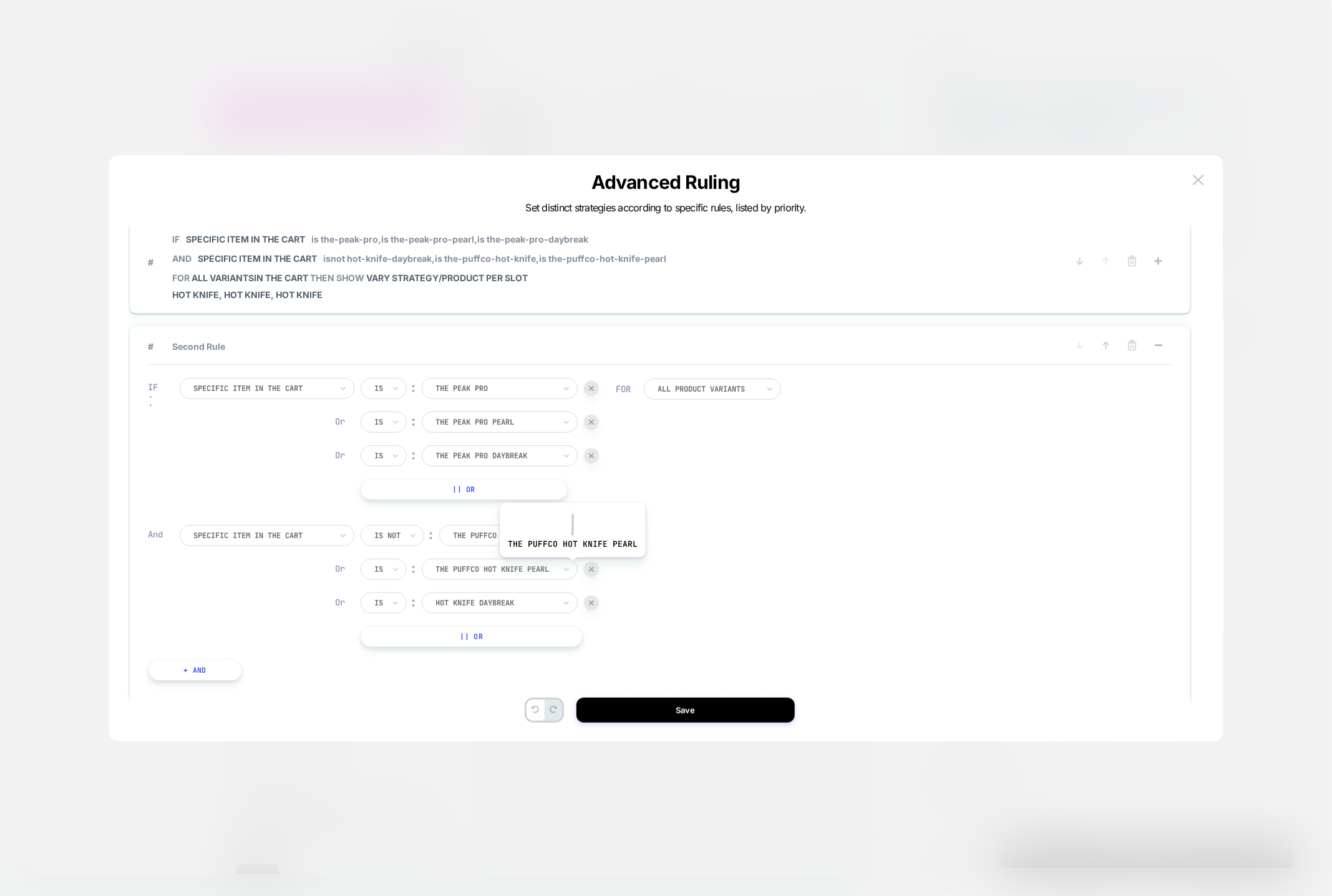
scroll to position [26, 0]
click at [394, 568] on icon at bounding box center [395, 570] width 5 height 3
click at [393, 625] on div "Is not" at bounding box center [413, 622] width 81 height 20
click at [390, 594] on div "Is" at bounding box center [383, 603] width 46 height 21
click at [398, 664] on div "Is not" at bounding box center [413, 655] width 81 height 20
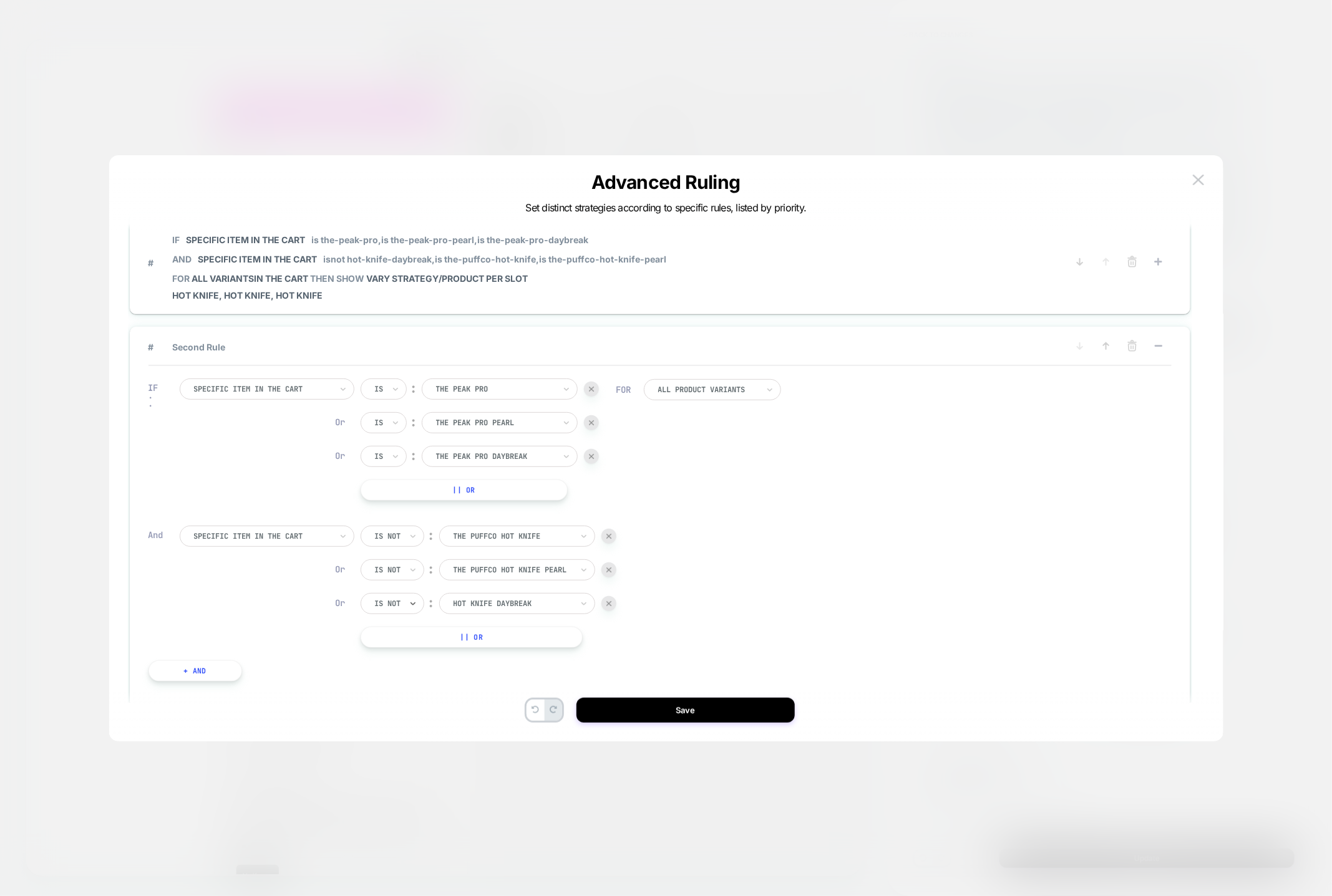
scroll to position [596, 0]
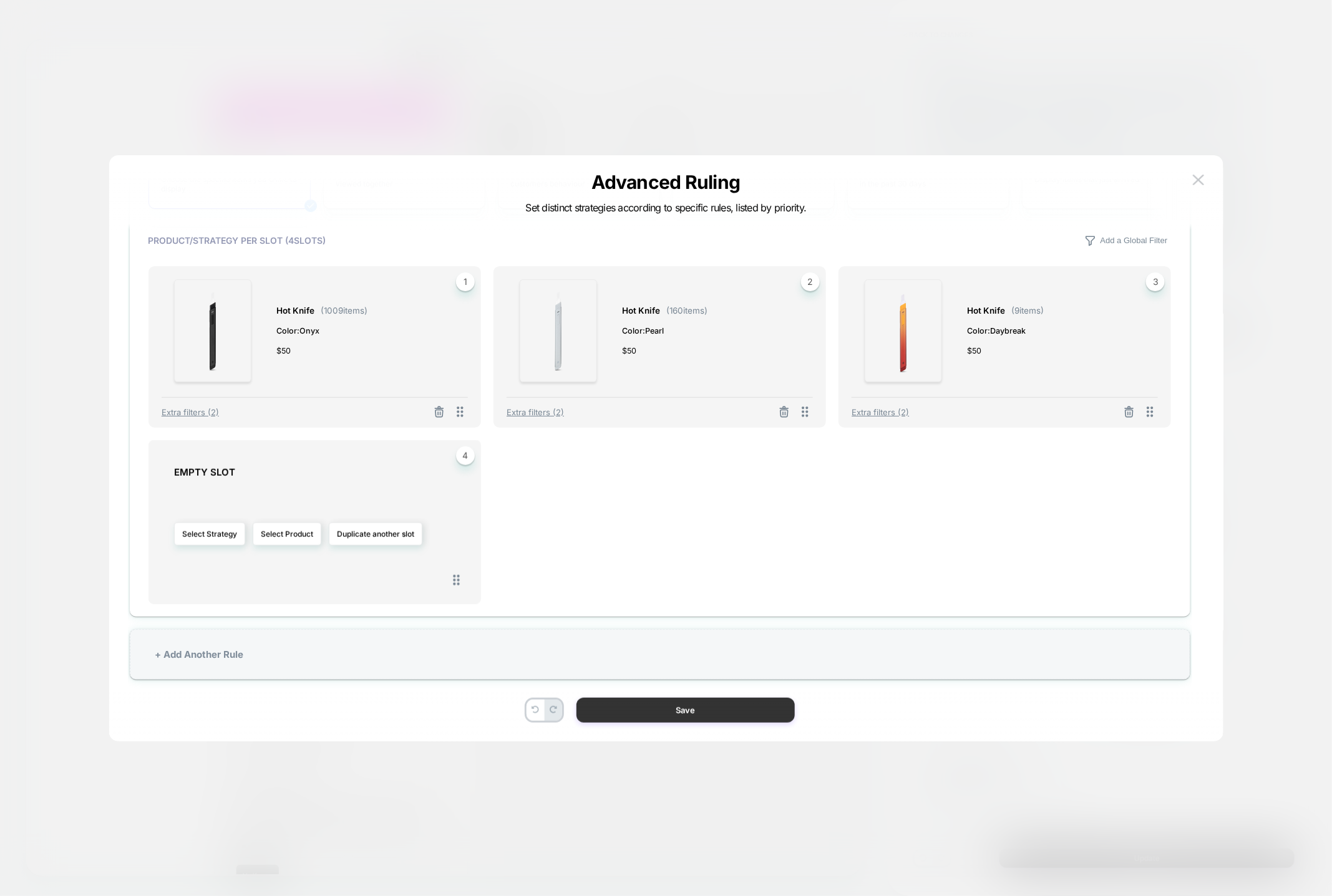
click at [690, 717] on button "Save" at bounding box center [686, 710] width 218 height 25
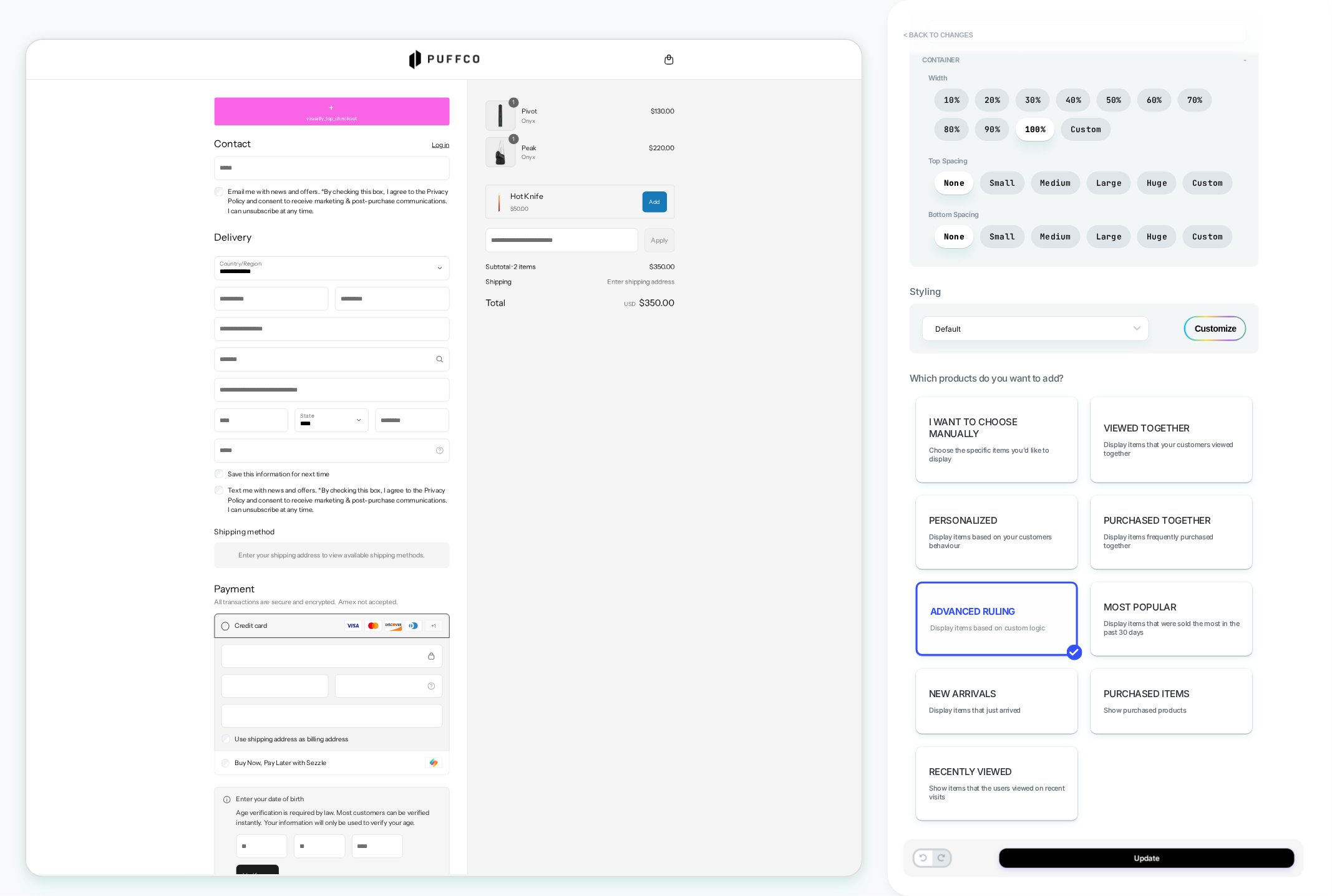
click at [986, 624] on span "Display items based on custom logic" at bounding box center [988, 628] width 115 height 9
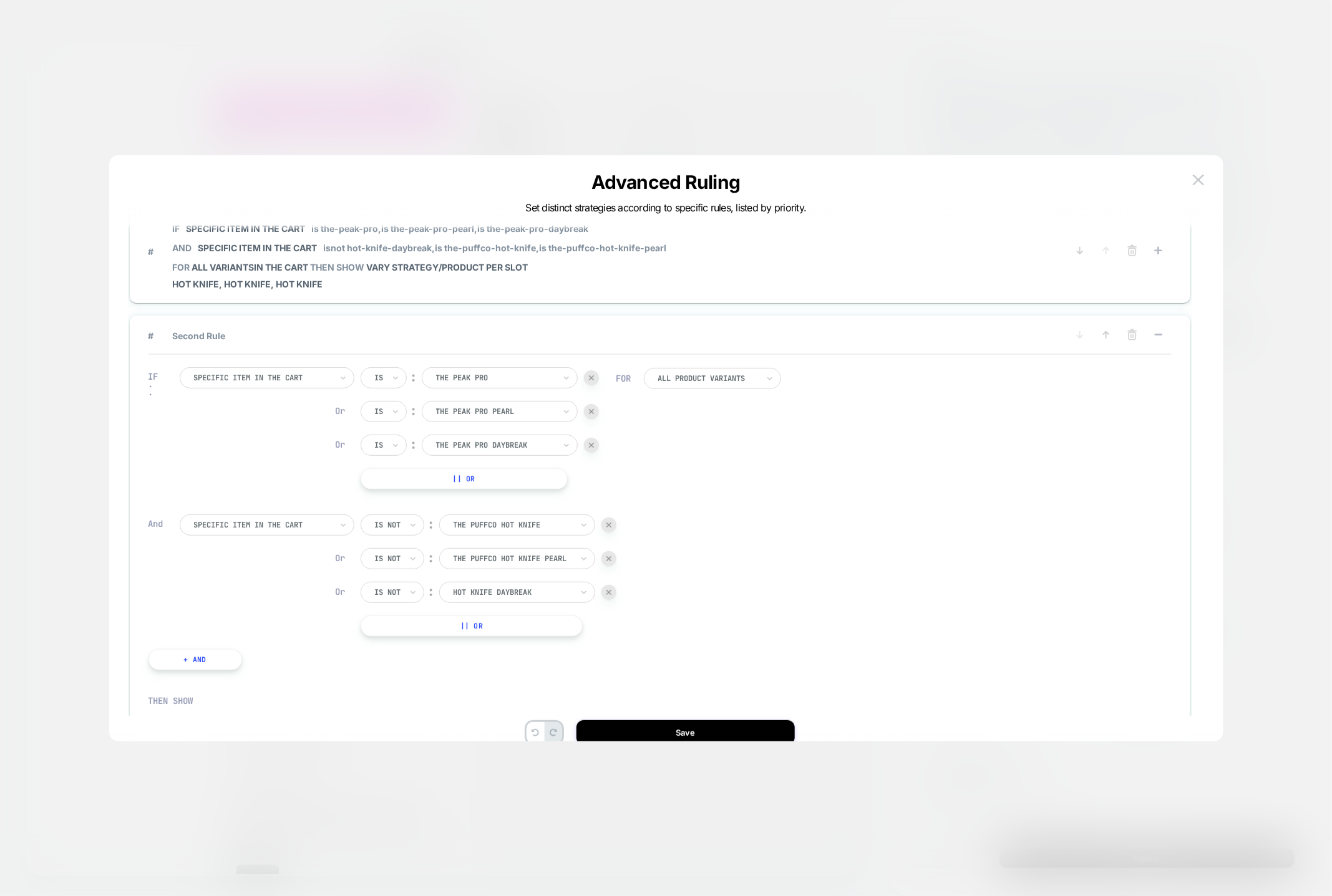
scroll to position [37, 0]
click at [255, 329] on span "# Second Rule" at bounding box center [599, 334] width 900 height 11
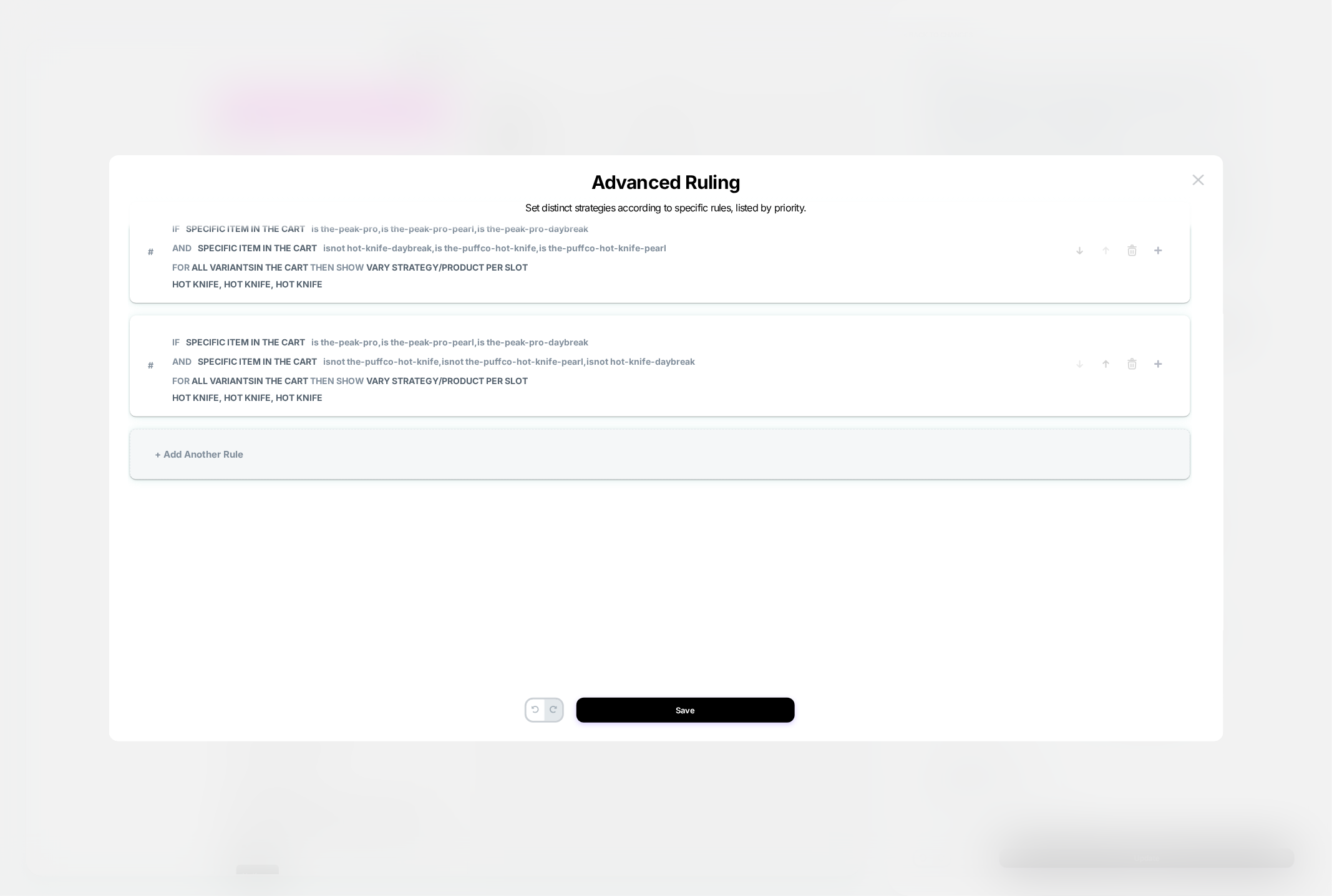
scroll to position [0, 0]
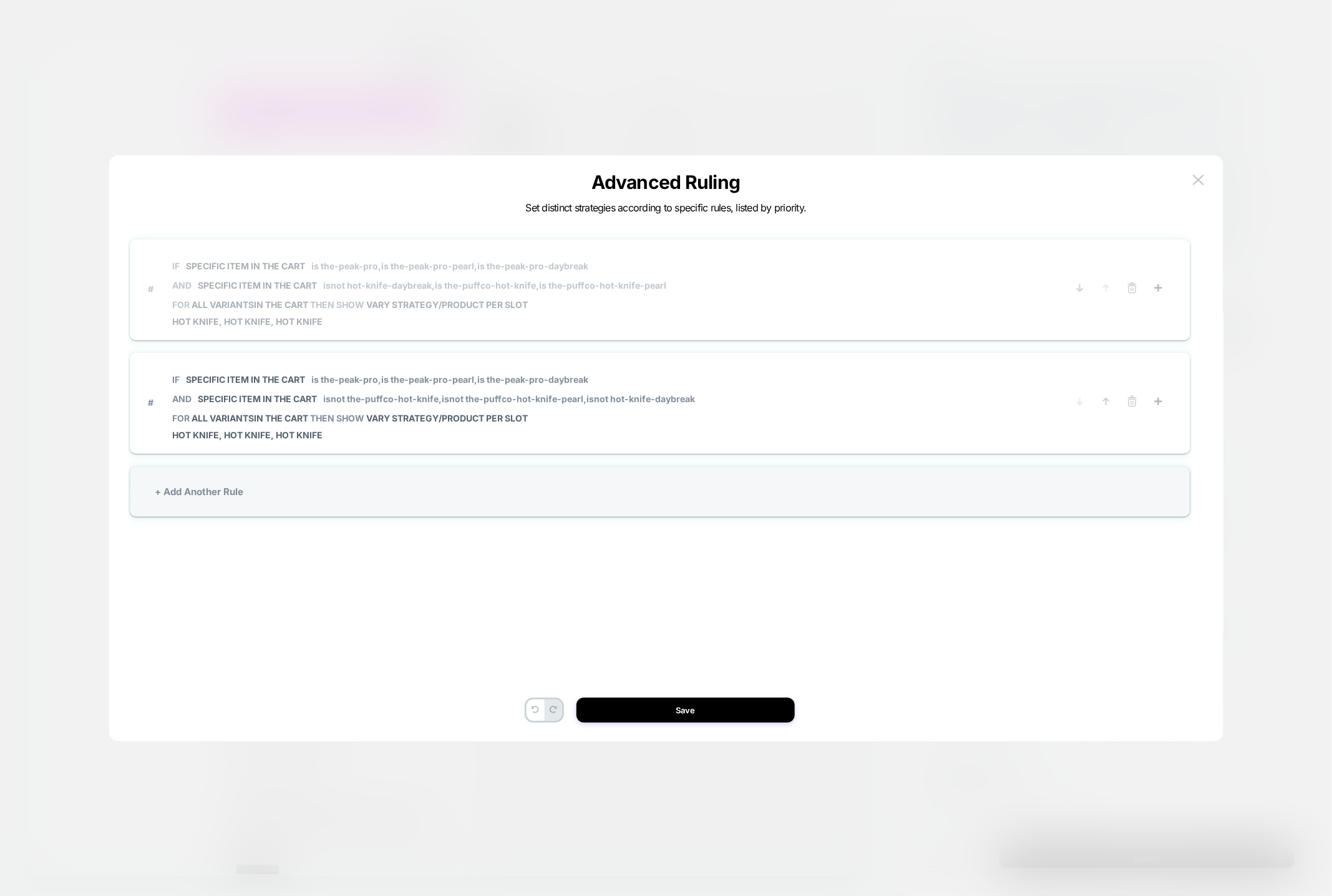
click at [735, 290] on span "# IF Specific item in the cart is the-peak-pro, is the-peak-pro-pearl, is the-p…" at bounding box center [599, 289] width 900 height 75
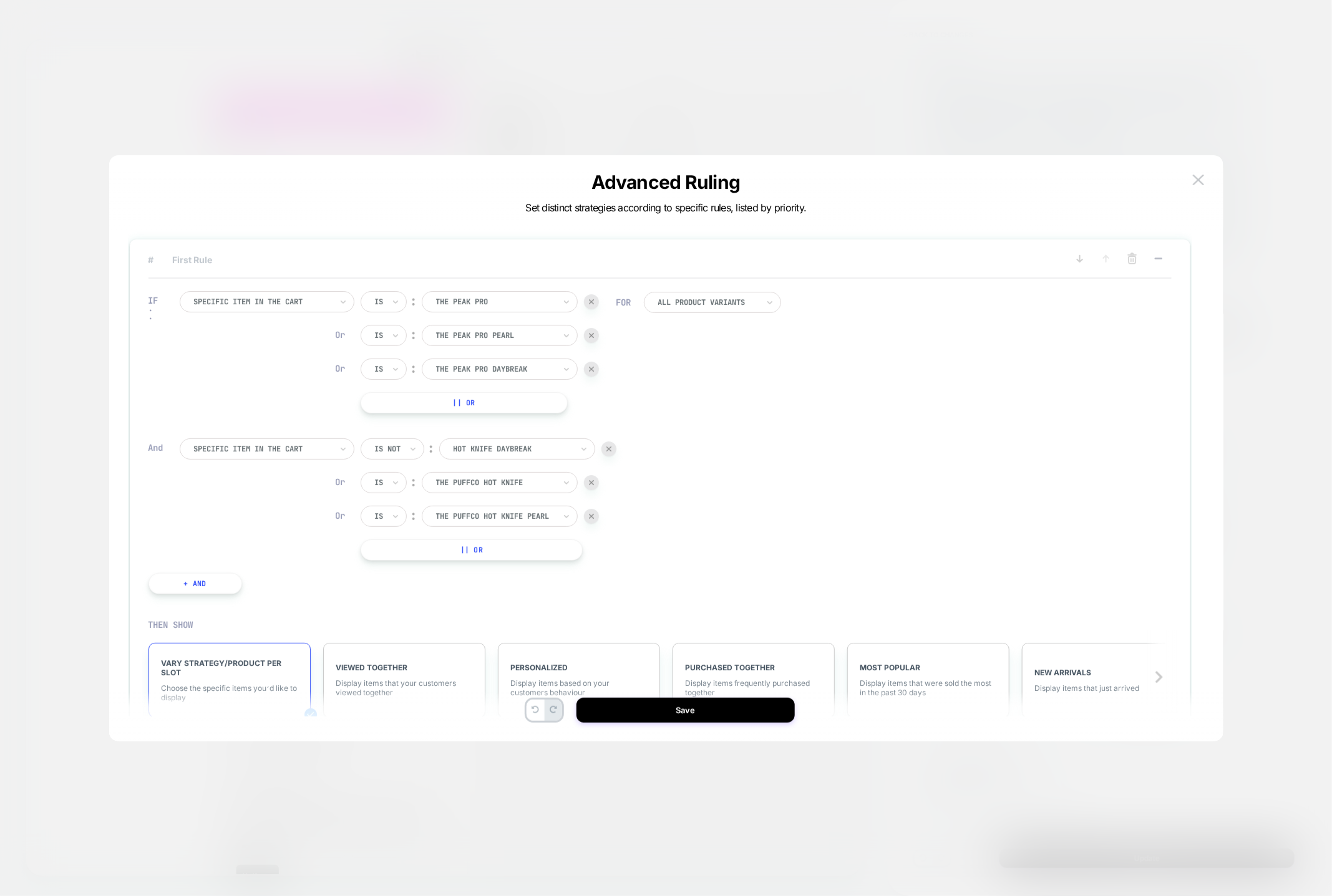
click at [252, 263] on span "# First Rule" at bounding box center [599, 260] width 900 height 11
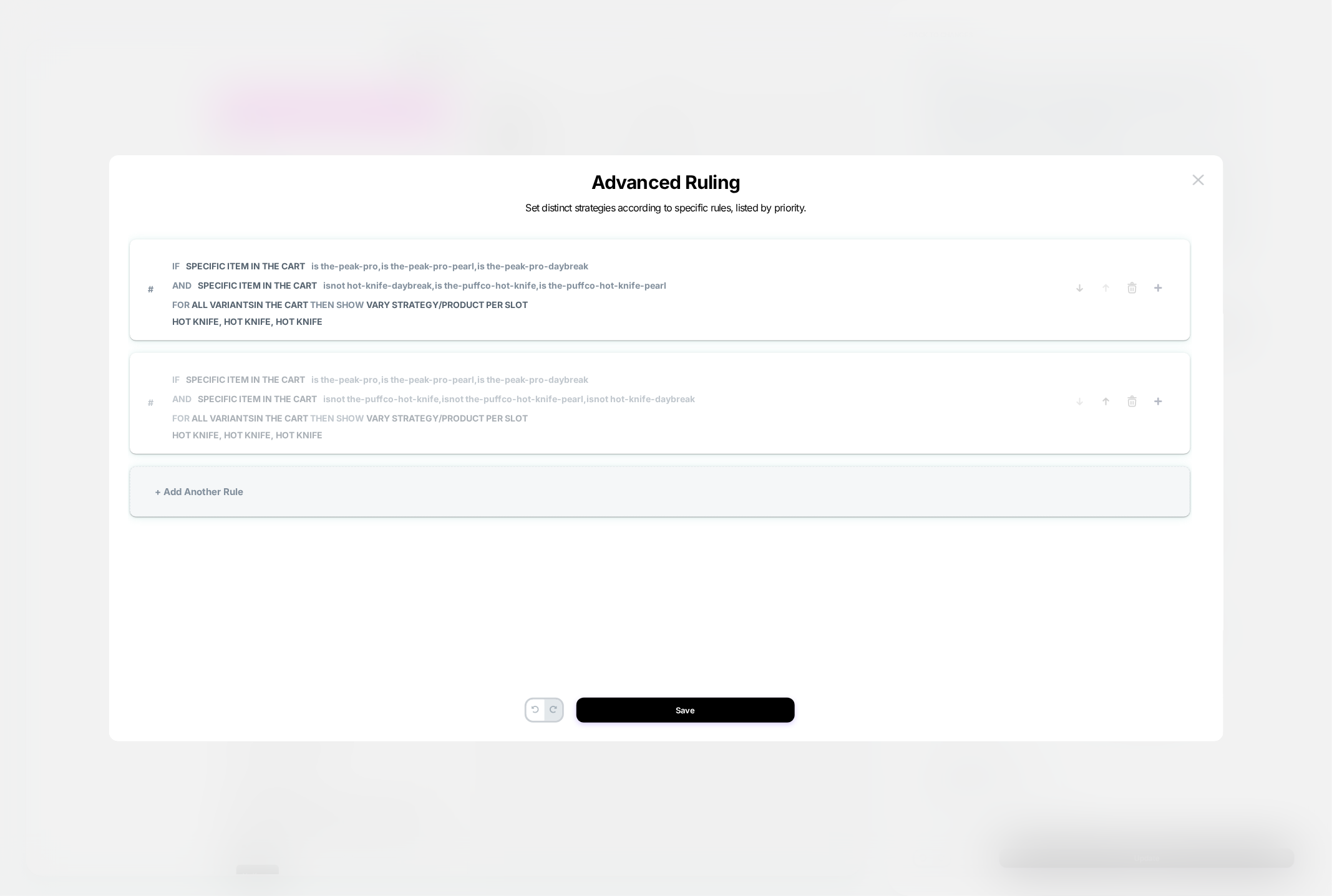
click at [342, 408] on span "IF Specific item in the cart is the-peak-pro, is the-peak-pro-pearl, is the-pea…" at bounding box center [434, 389] width 523 height 47
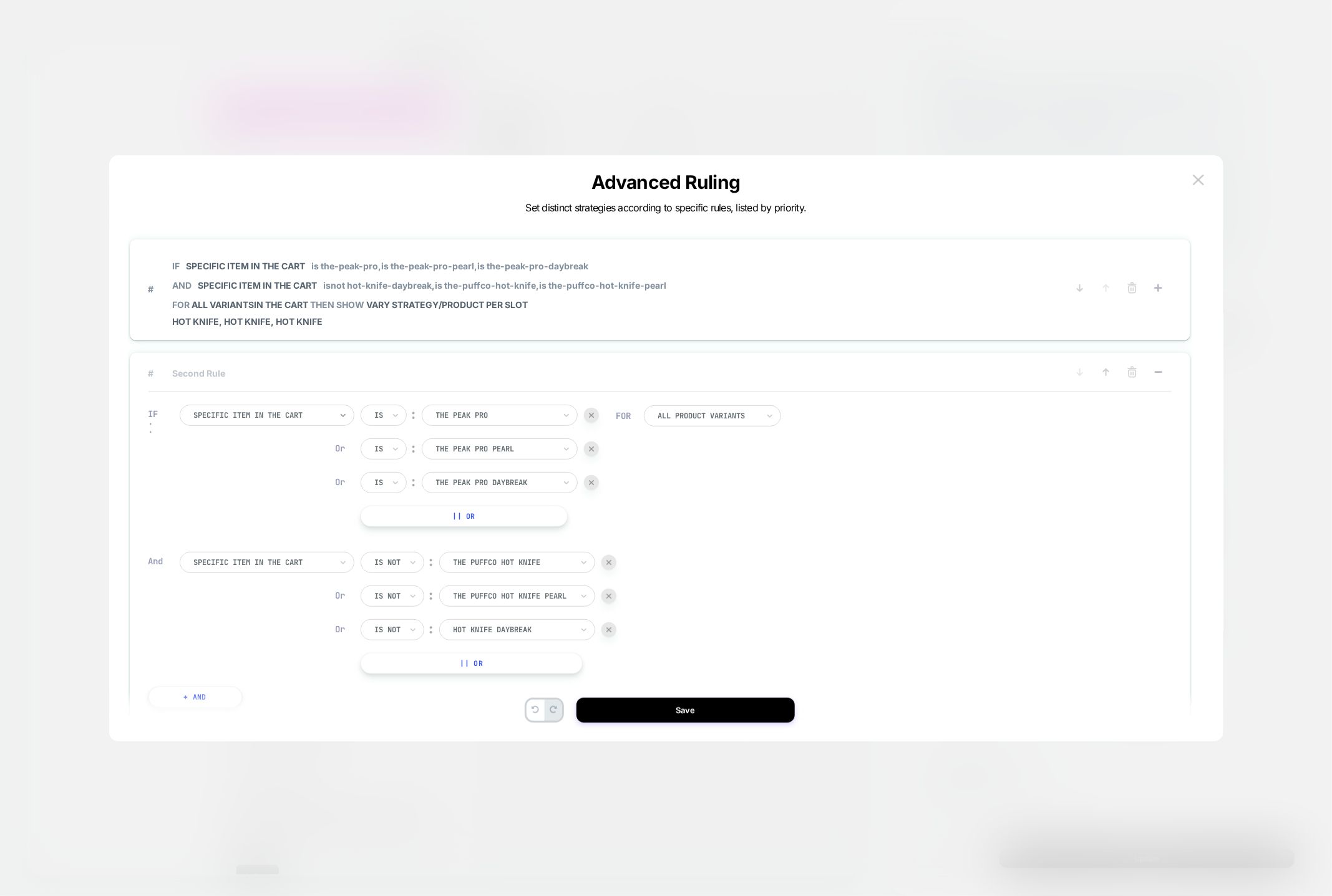
scroll to position [37, 0]
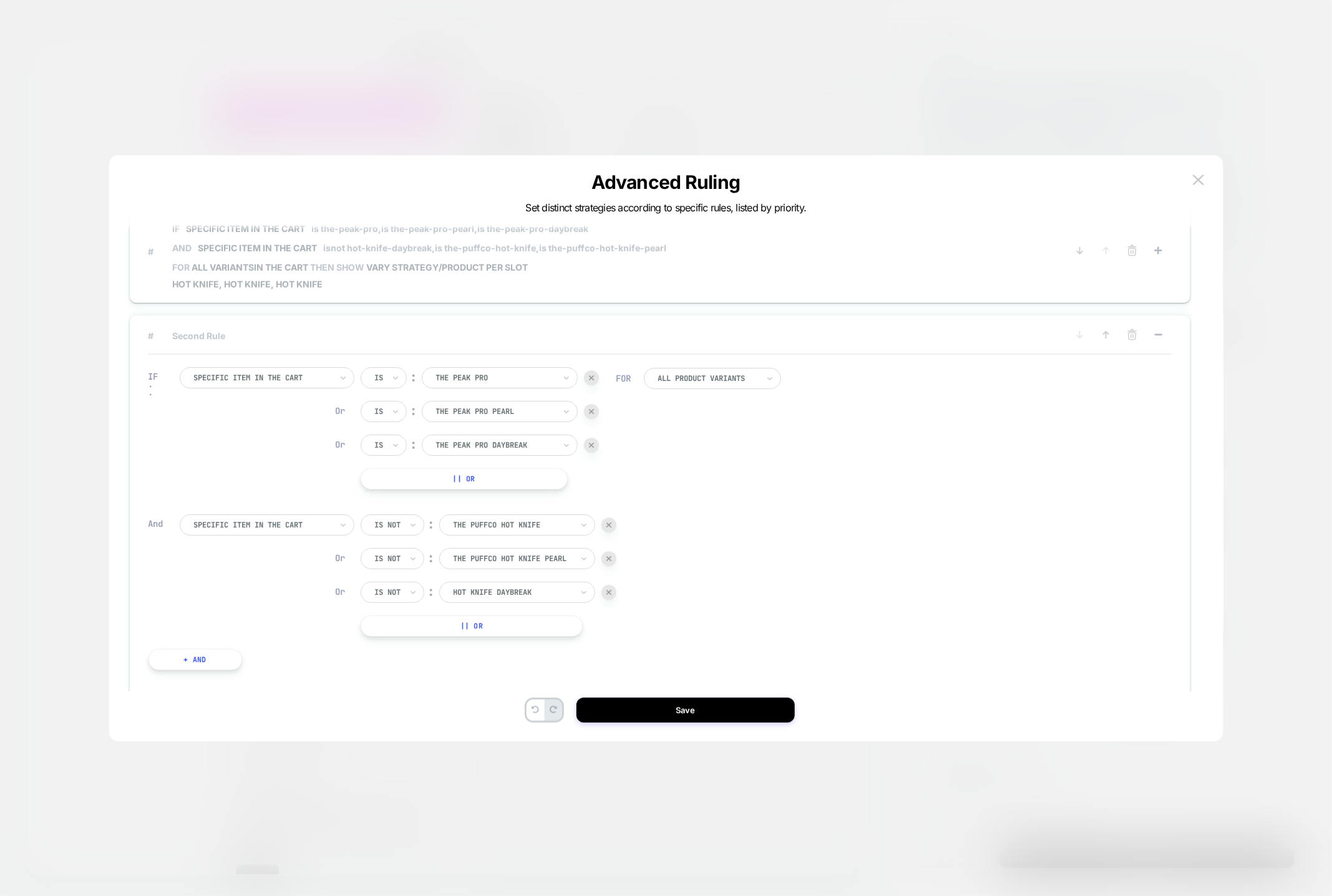
click at [935, 281] on span "# IF Specific item in the cart is the-peak-pro, is the-peak-pro-pearl, is the-p…" at bounding box center [599, 252] width 900 height 75
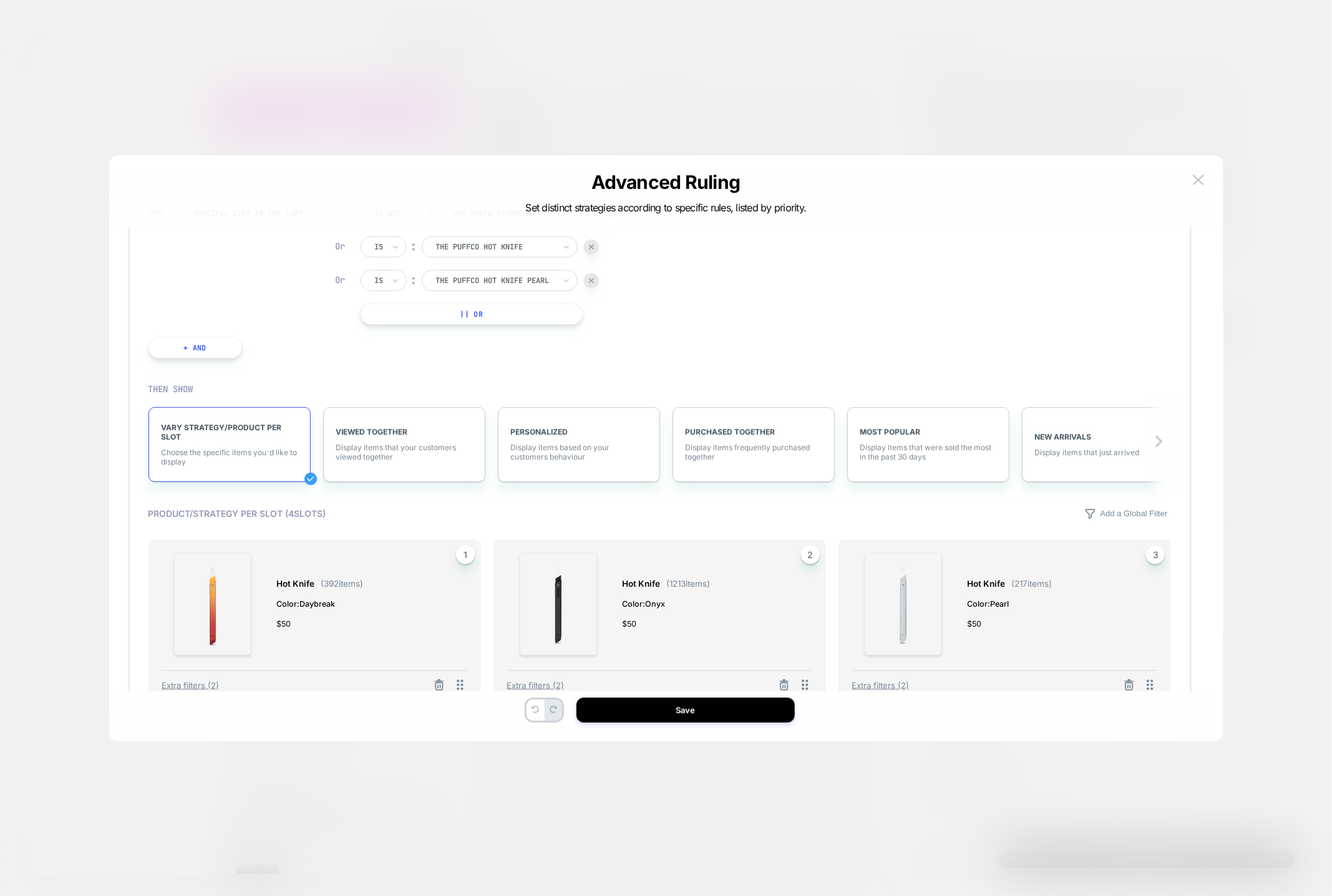
scroll to position [0, 0]
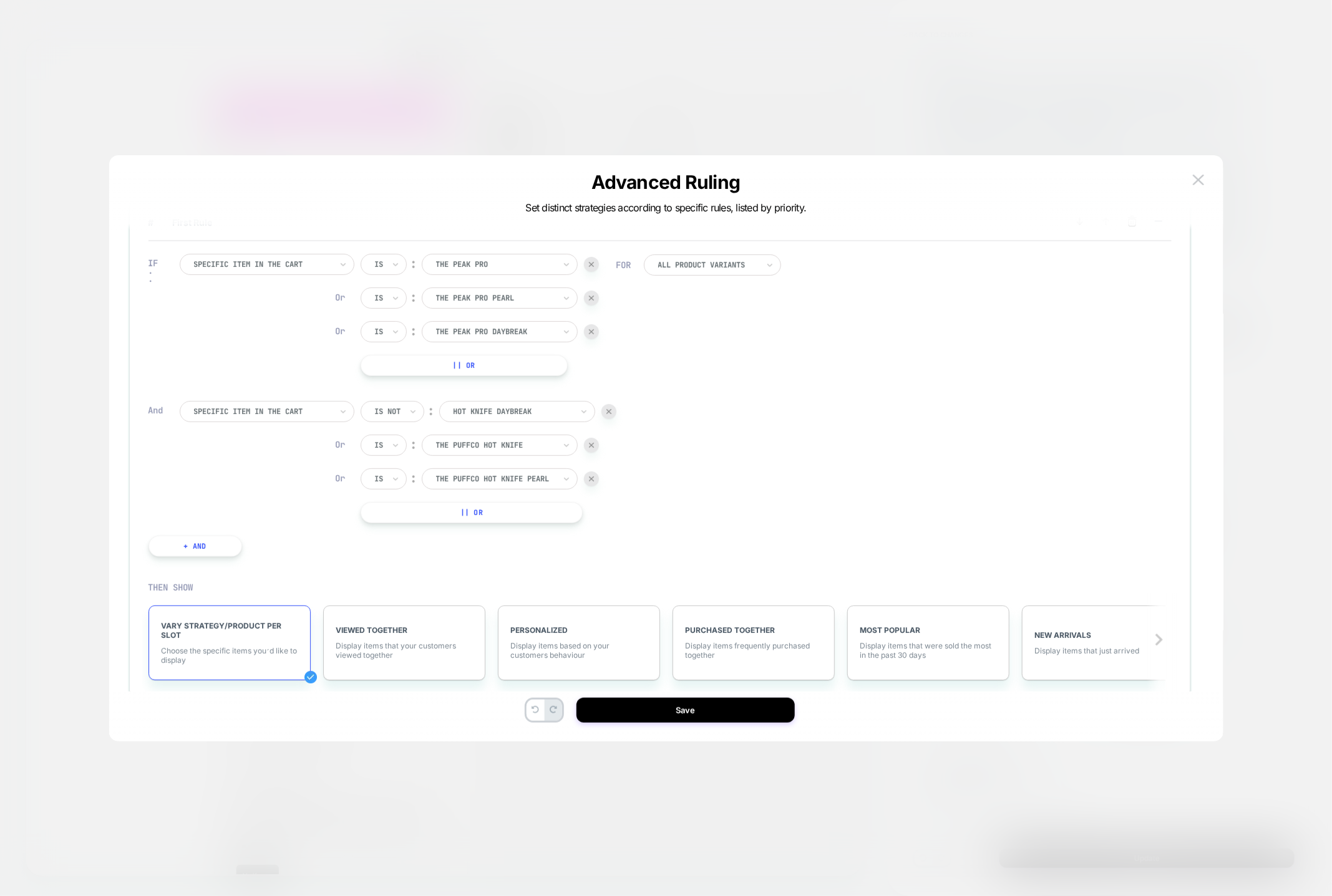
click at [220, 218] on span "# First Rule" at bounding box center [599, 222] width 900 height 11
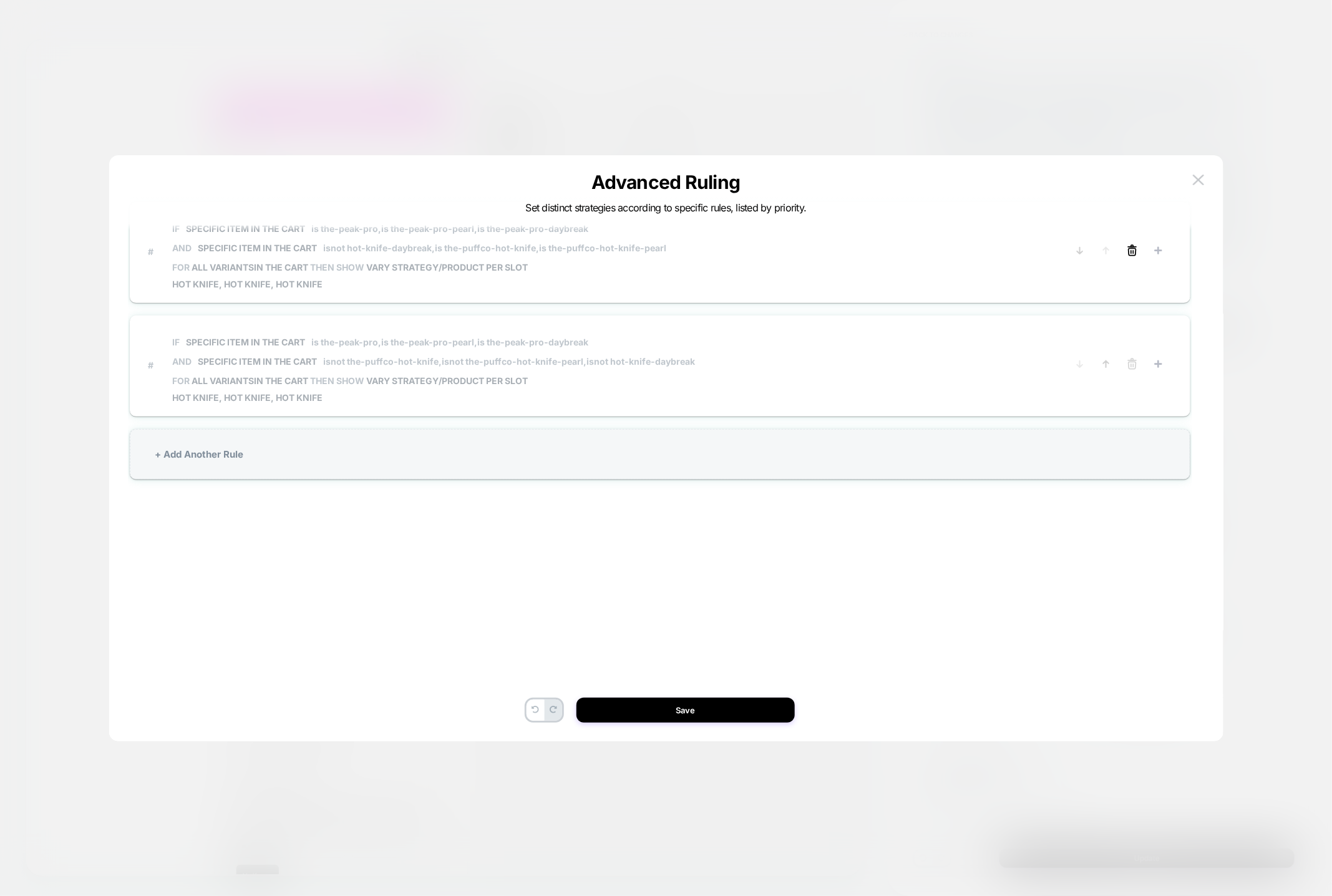
click at [1129, 249] on icon at bounding box center [1132, 252] width 7 height 7
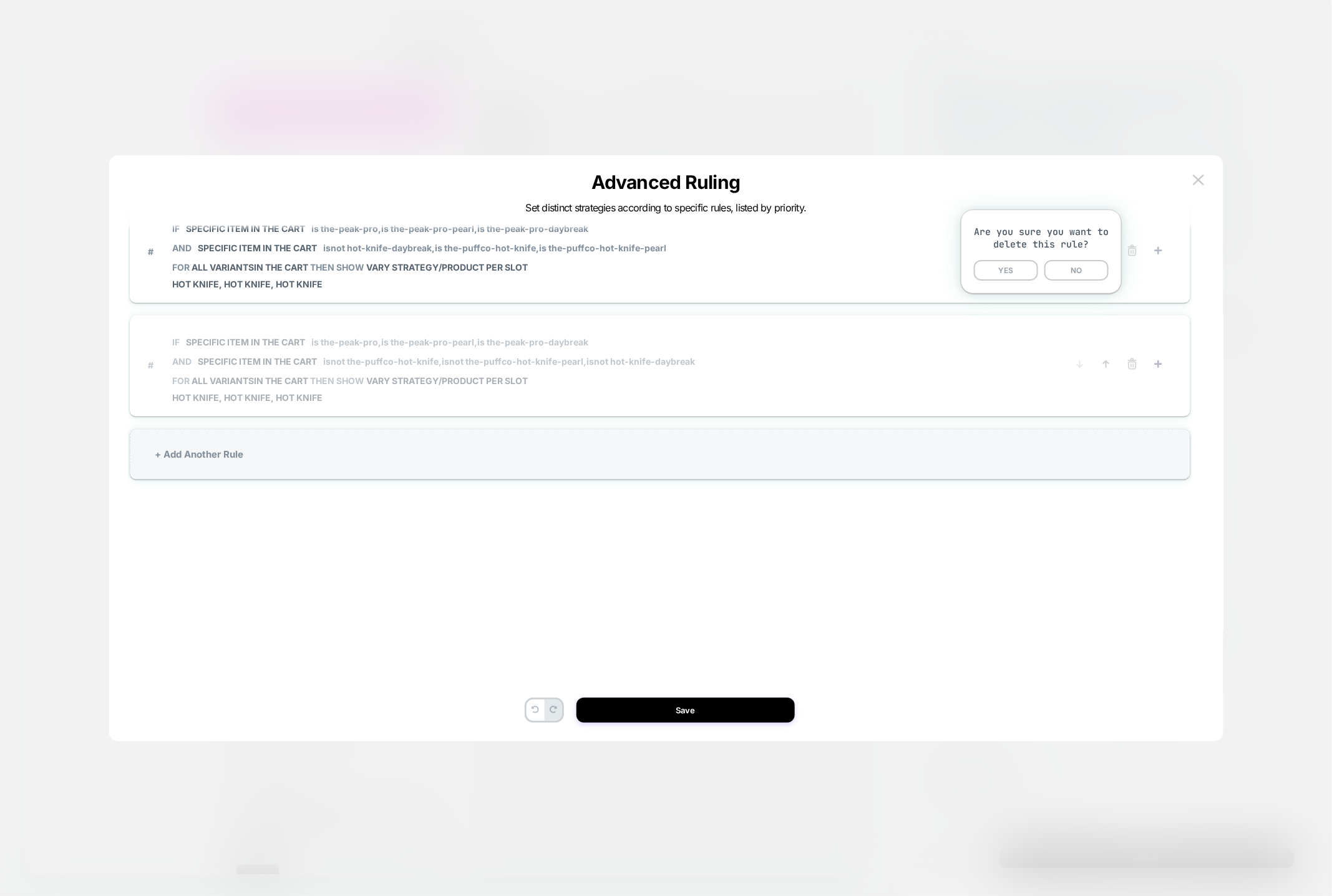
click at [1017, 276] on button "YES" at bounding box center [1006, 270] width 64 height 20
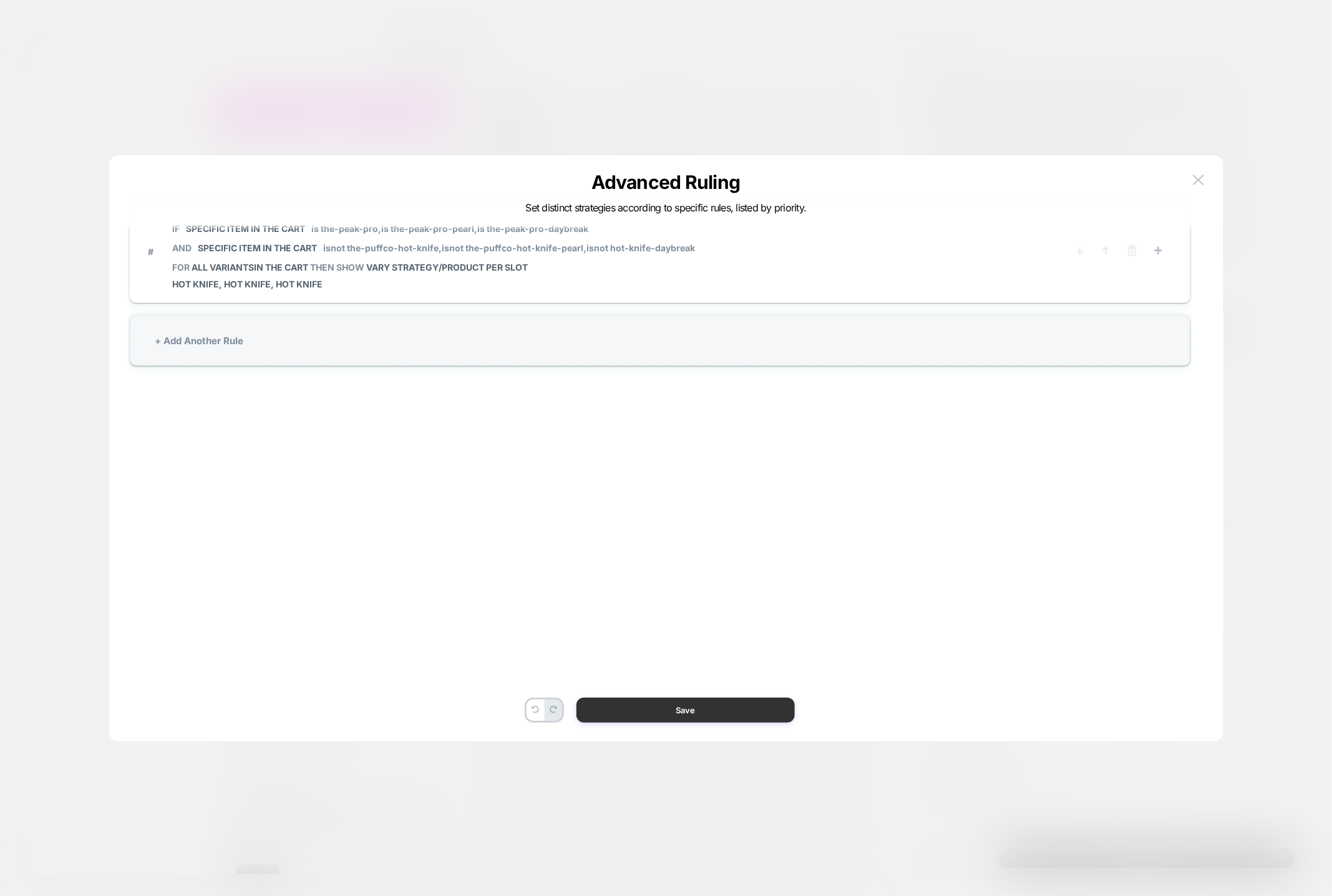
drag, startPoint x: 728, startPoint y: 702, endPoint x: 934, endPoint y: 884, distance: 274.9
click at [728, 702] on button "Save" at bounding box center [686, 710] width 218 height 25
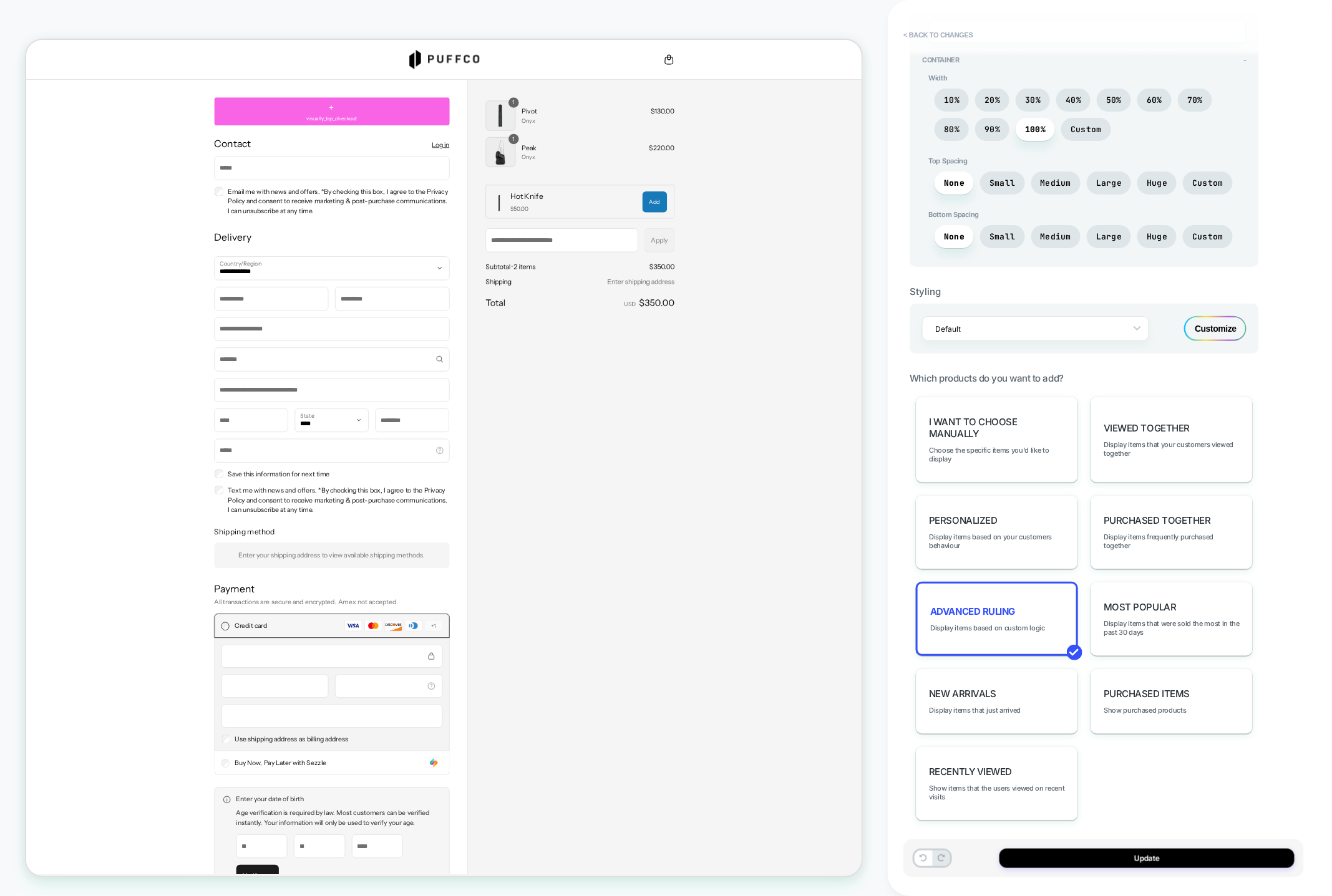
click at [1093, 871] on div "Update" at bounding box center [1104, 858] width 401 height 38
click at [1083, 869] on div "Update" at bounding box center [1104, 858] width 401 height 38
click at [1083, 863] on button "Update" at bounding box center [1147, 858] width 295 height 20
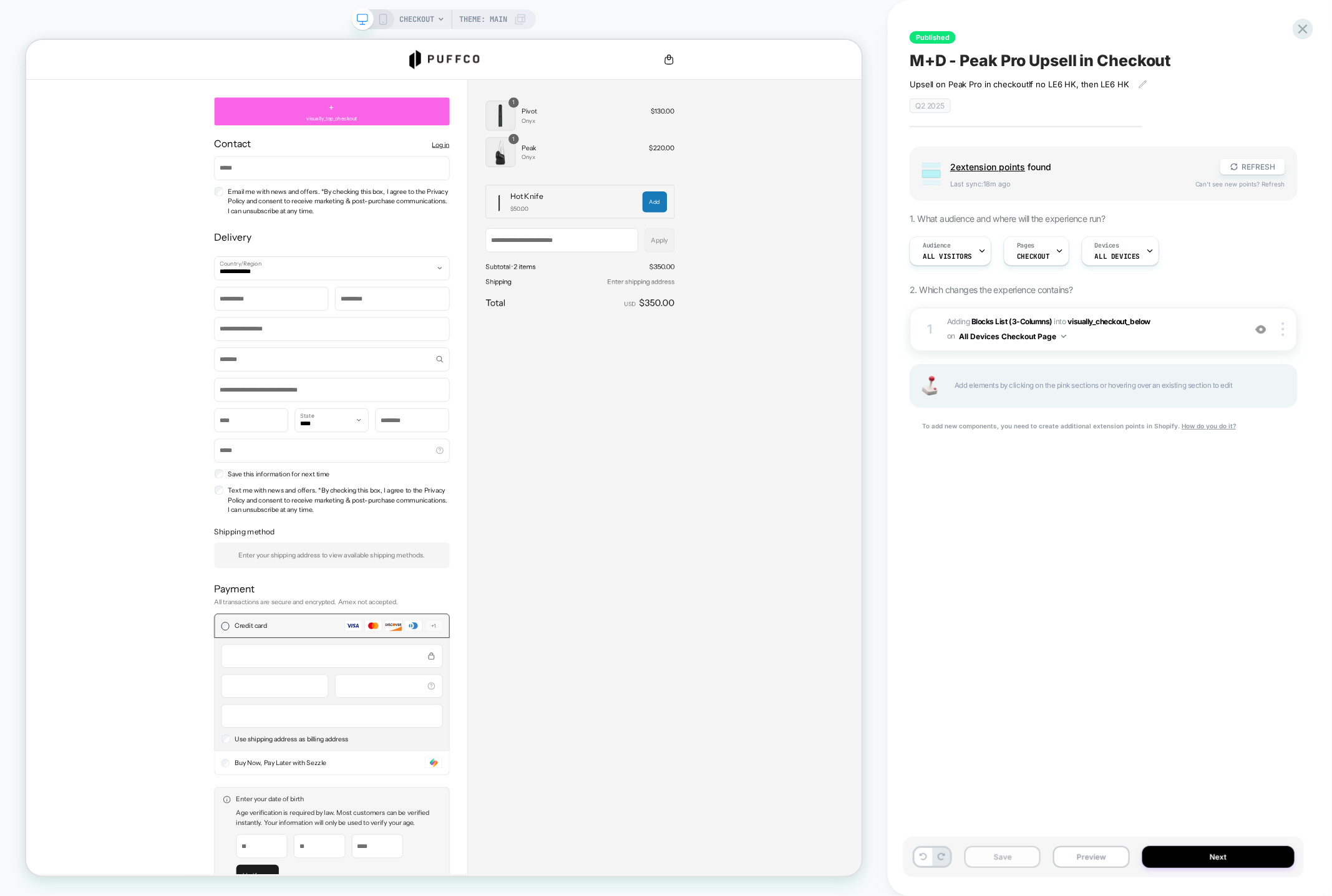
click at [991, 863] on button "Save" at bounding box center [1003, 857] width 76 height 22
click at [1177, 10] on button "Publish" at bounding box center [1174, 13] width 42 height 13
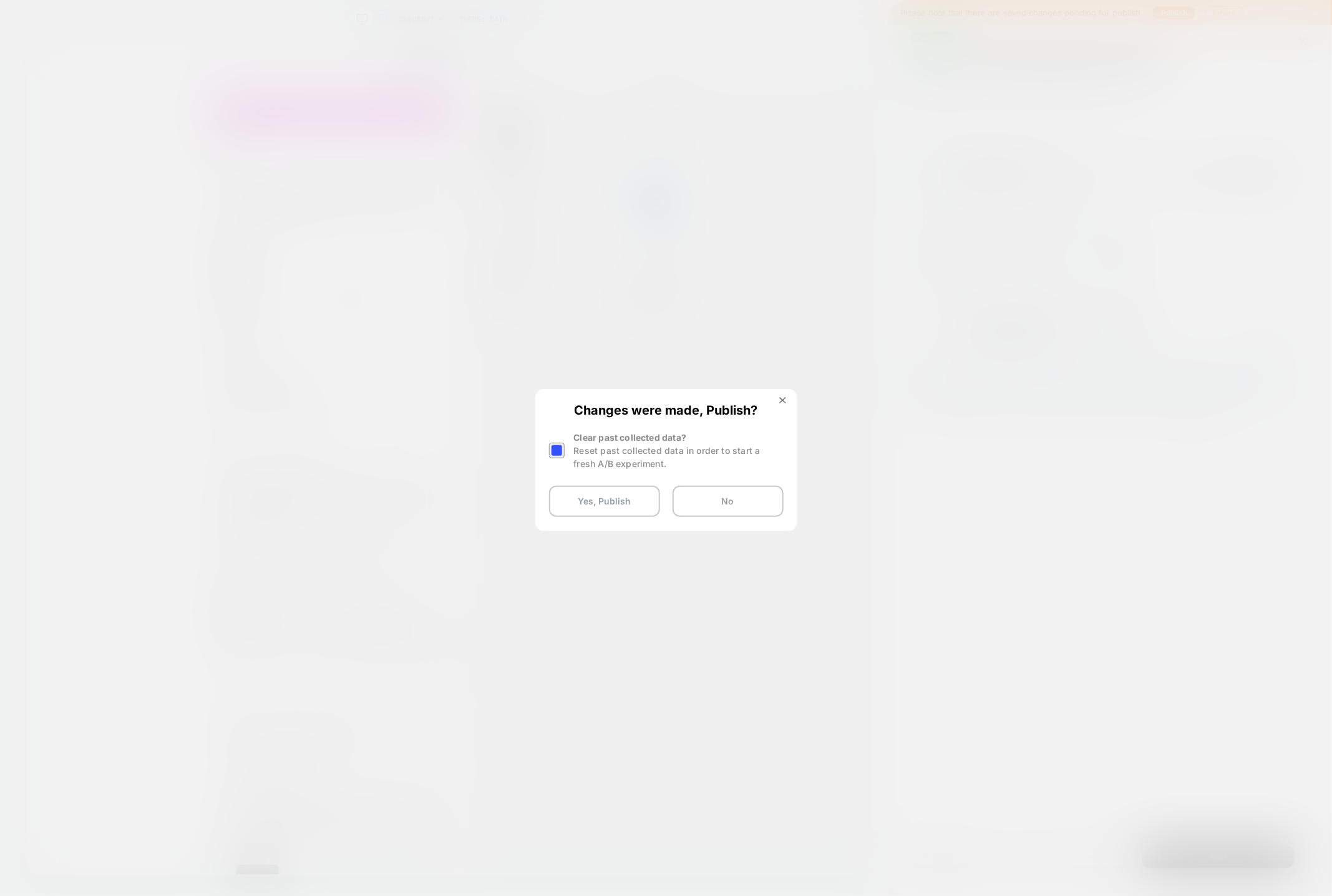
drag, startPoint x: 612, startPoint y: 496, endPoint x: 673, endPoint y: 243, distance: 260.2
click at [612, 496] on button "Yes, Publish" at bounding box center [604, 501] width 111 height 31
